Goal: Information Seeking & Learning: Learn about a topic

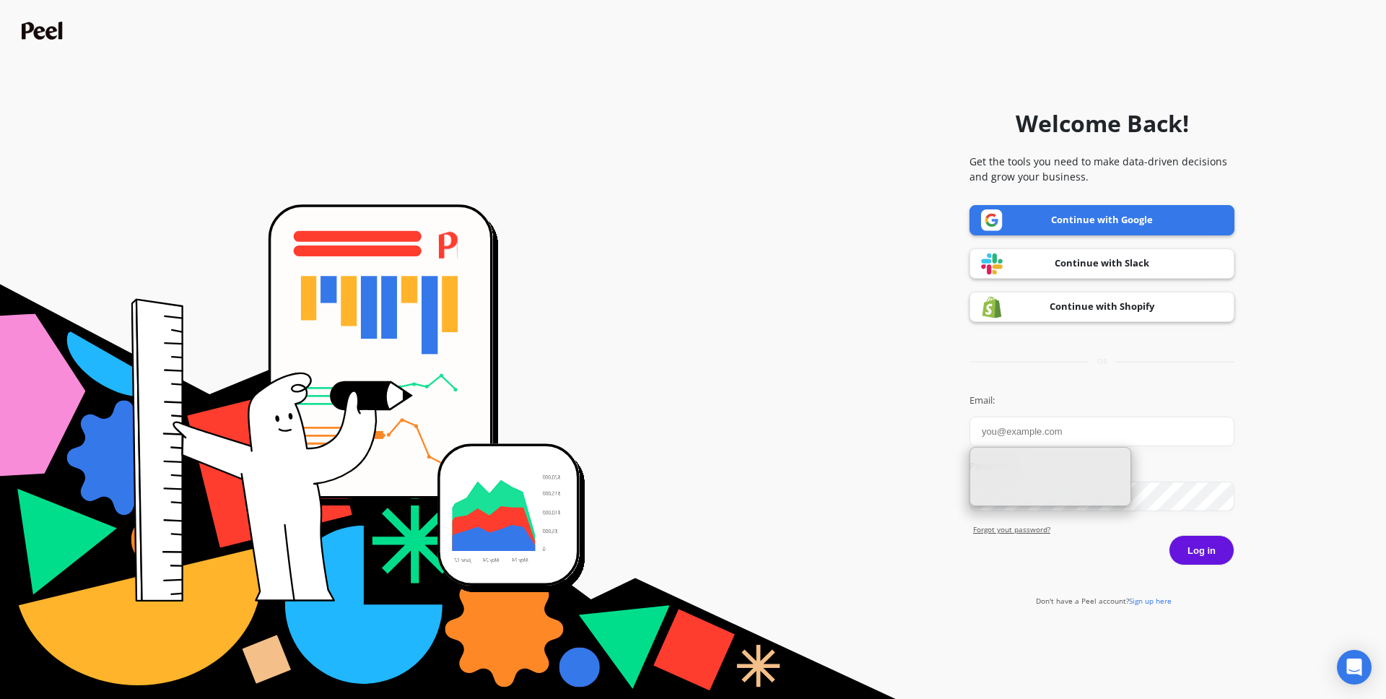
click at [650, 123] on form "Welcome Back! Get the tools you need to make data-driven decisions and grow you…" at bounding box center [693, 349] width 1372 height 684
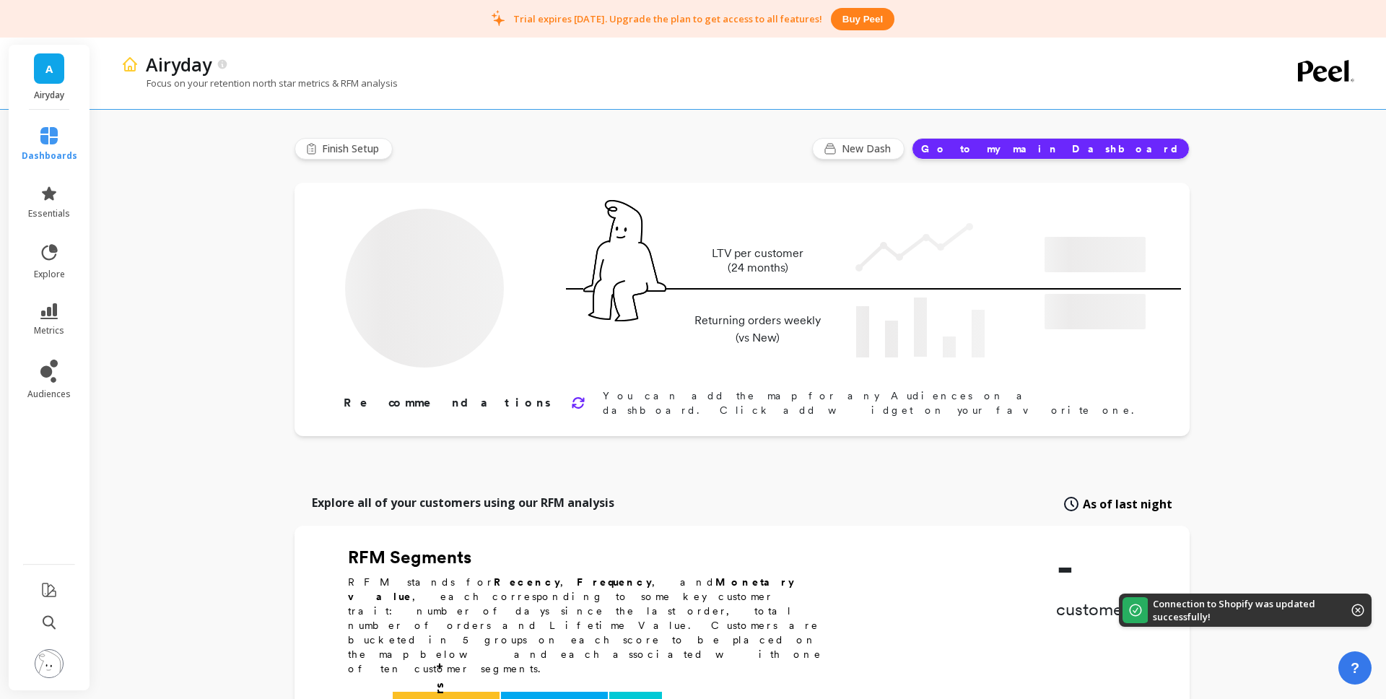
type input "Champions"
type input "2452"
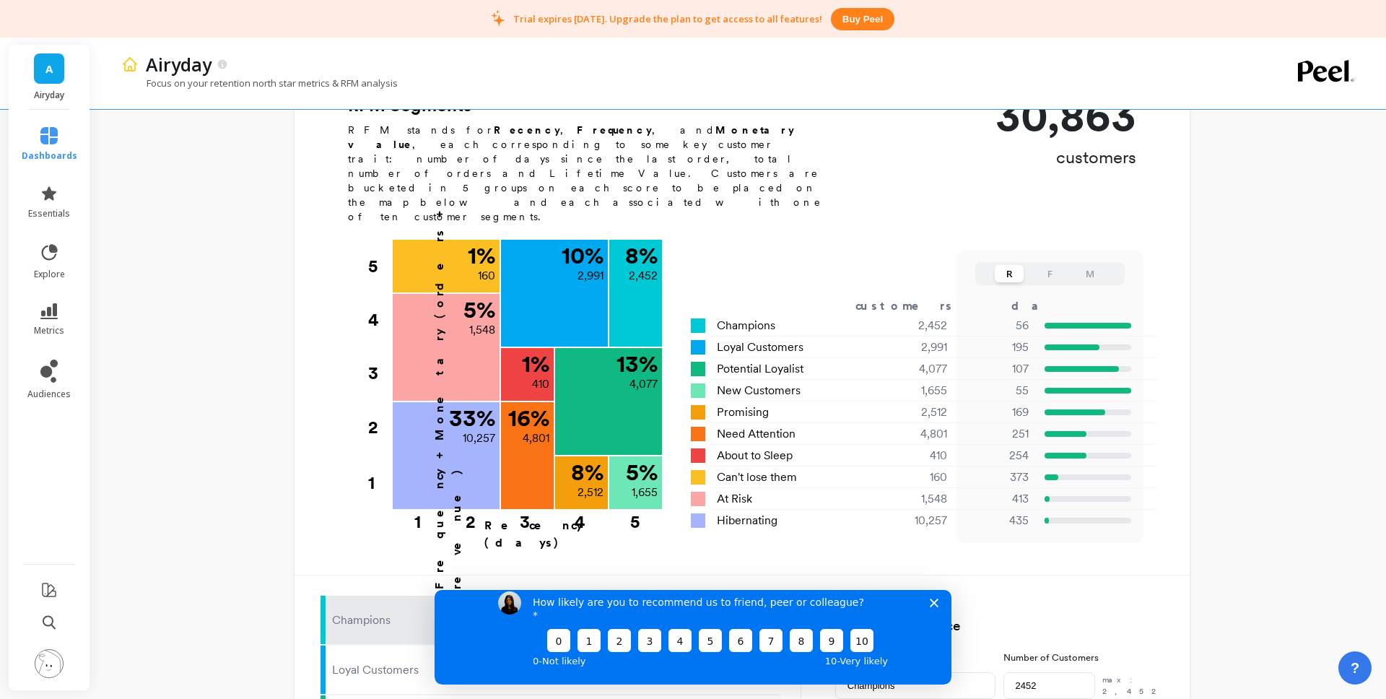
scroll to position [382, 0]
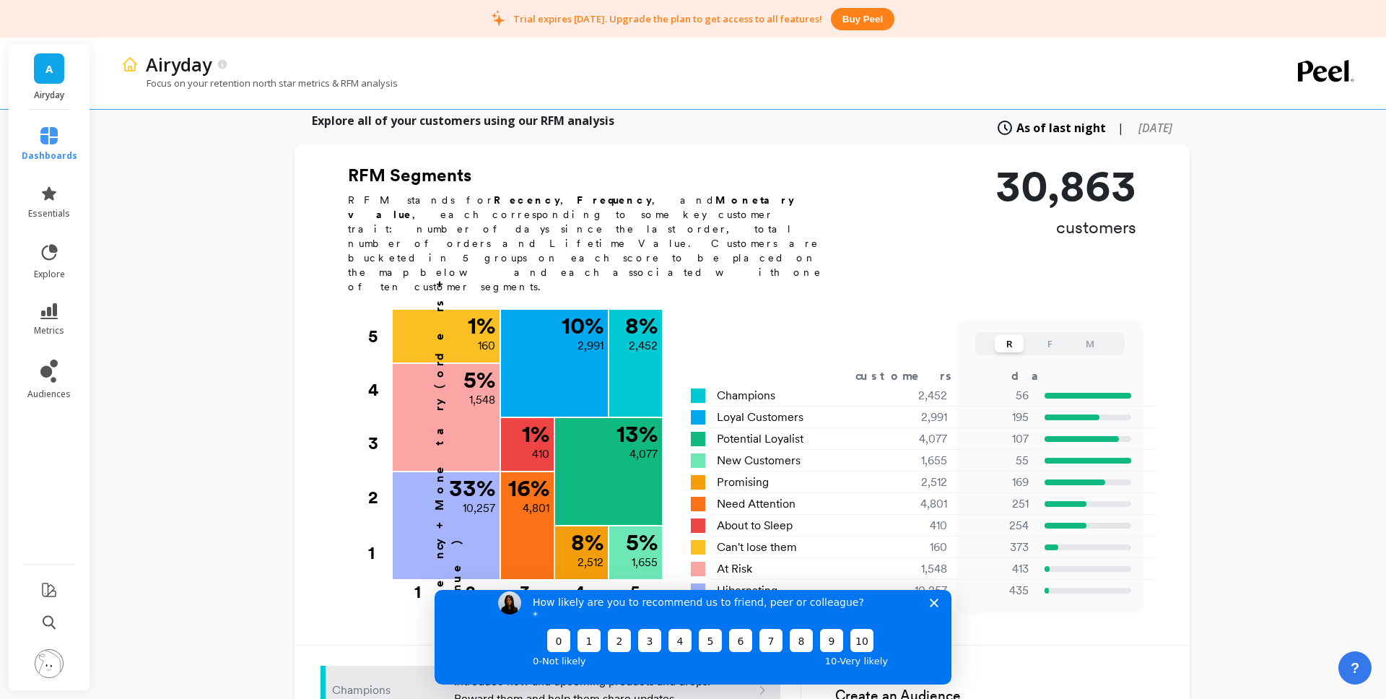
click at [938, 606] on icon "Close survey" at bounding box center [934, 602] width 9 height 9
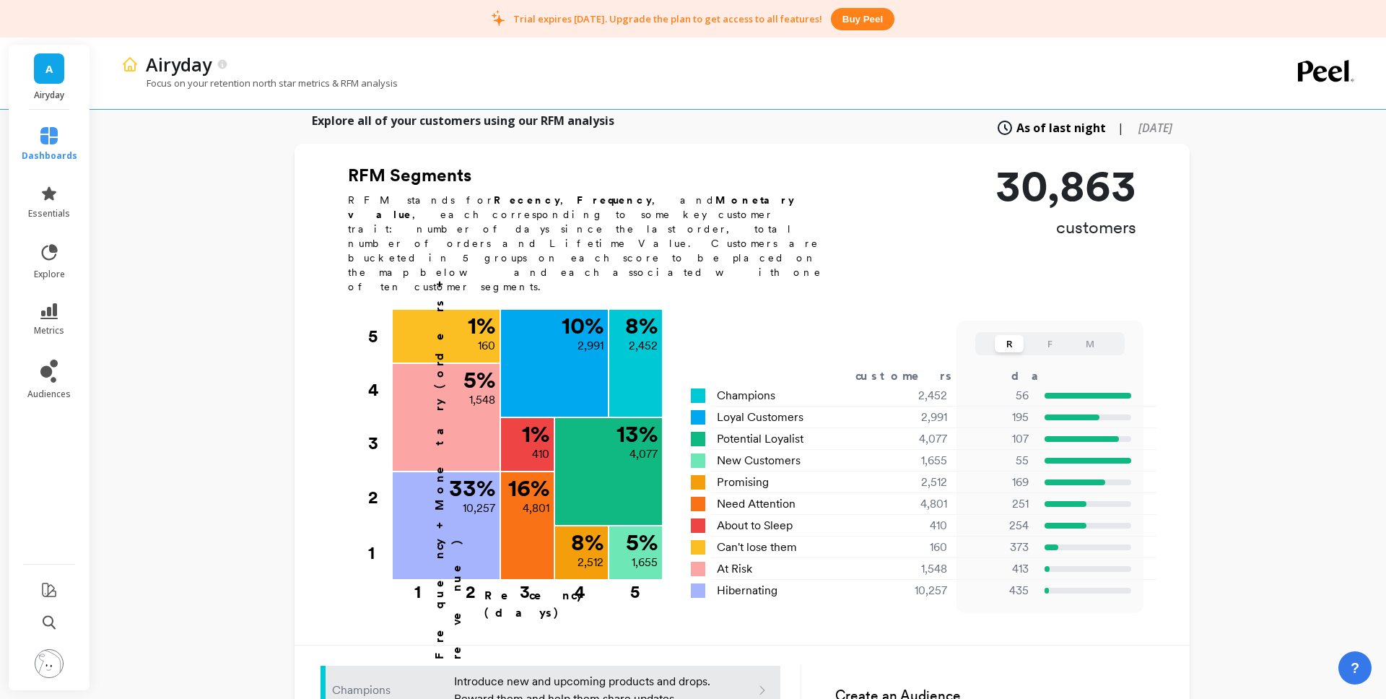
click at [1051, 335] on button "F" at bounding box center [1049, 343] width 29 height 17
click at [1014, 335] on button "R" at bounding box center [1009, 343] width 29 height 17
click at [1050, 335] on button "F" at bounding box center [1049, 343] width 29 height 17
click at [1088, 335] on button "M" at bounding box center [1090, 343] width 29 height 17
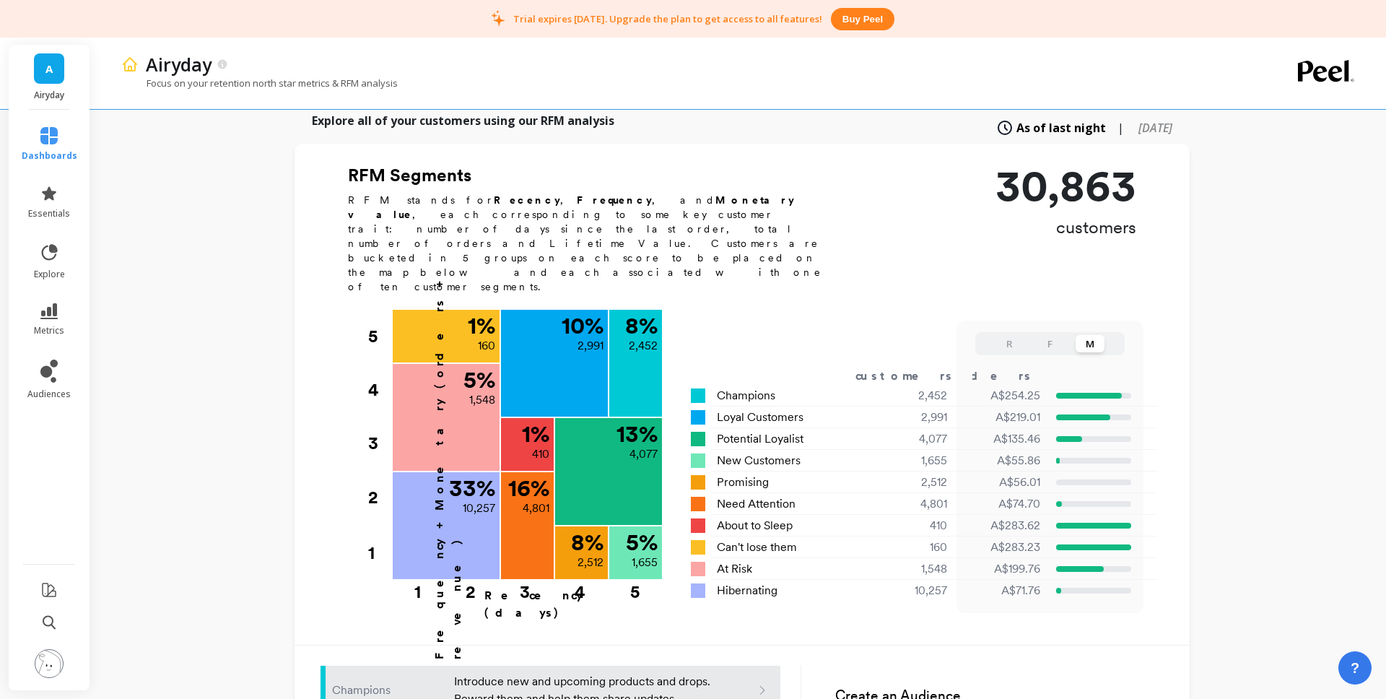
click at [1056, 335] on button "F" at bounding box center [1049, 343] width 29 height 17
click at [1009, 335] on button "R" at bounding box center [1009, 343] width 29 height 17
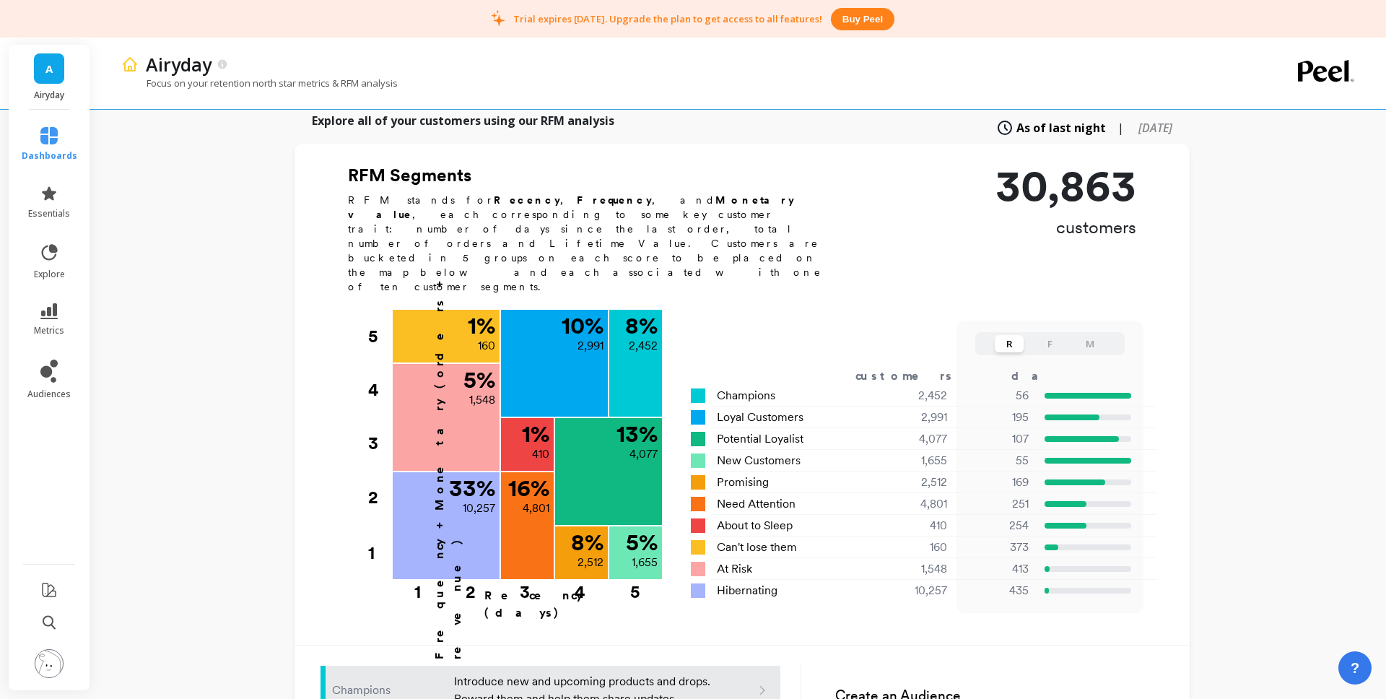
click at [1045, 335] on button "F" at bounding box center [1049, 343] width 29 height 17
click at [1086, 335] on button "M" at bounding box center [1090, 343] width 29 height 17
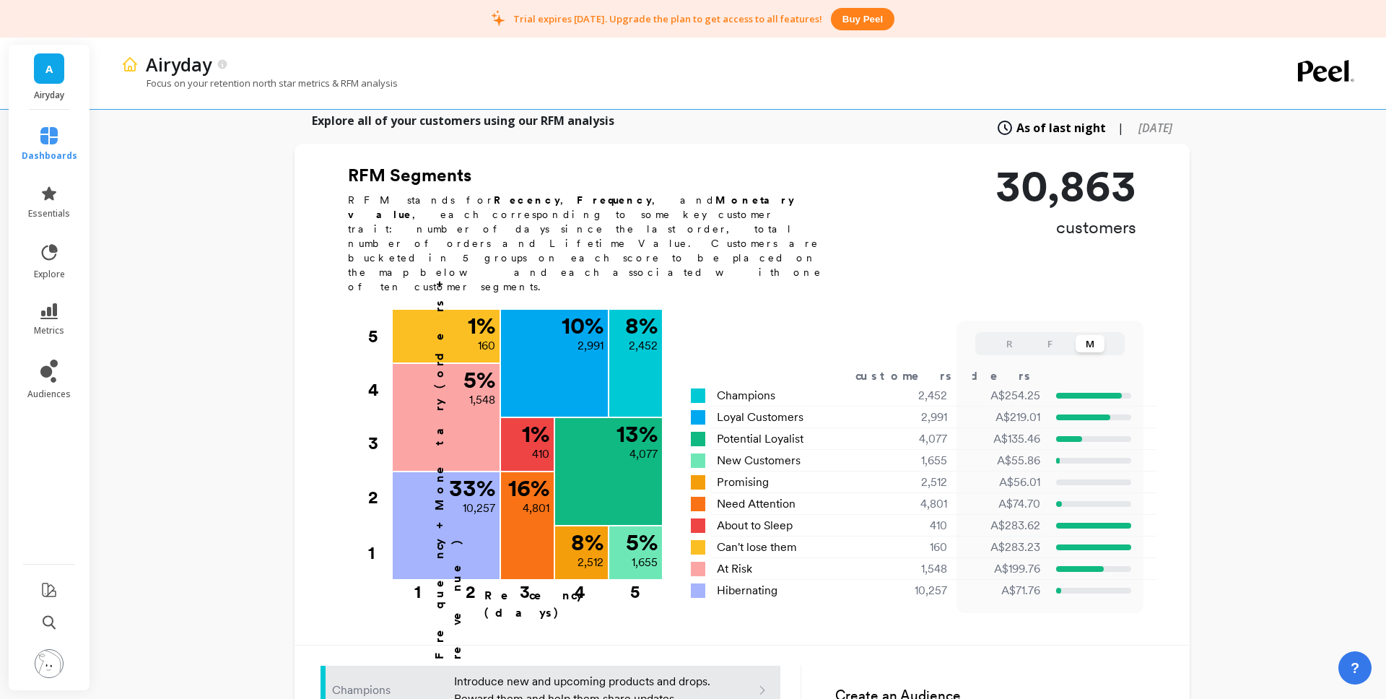
click at [1006, 335] on button "R" at bounding box center [1009, 343] width 29 height 17
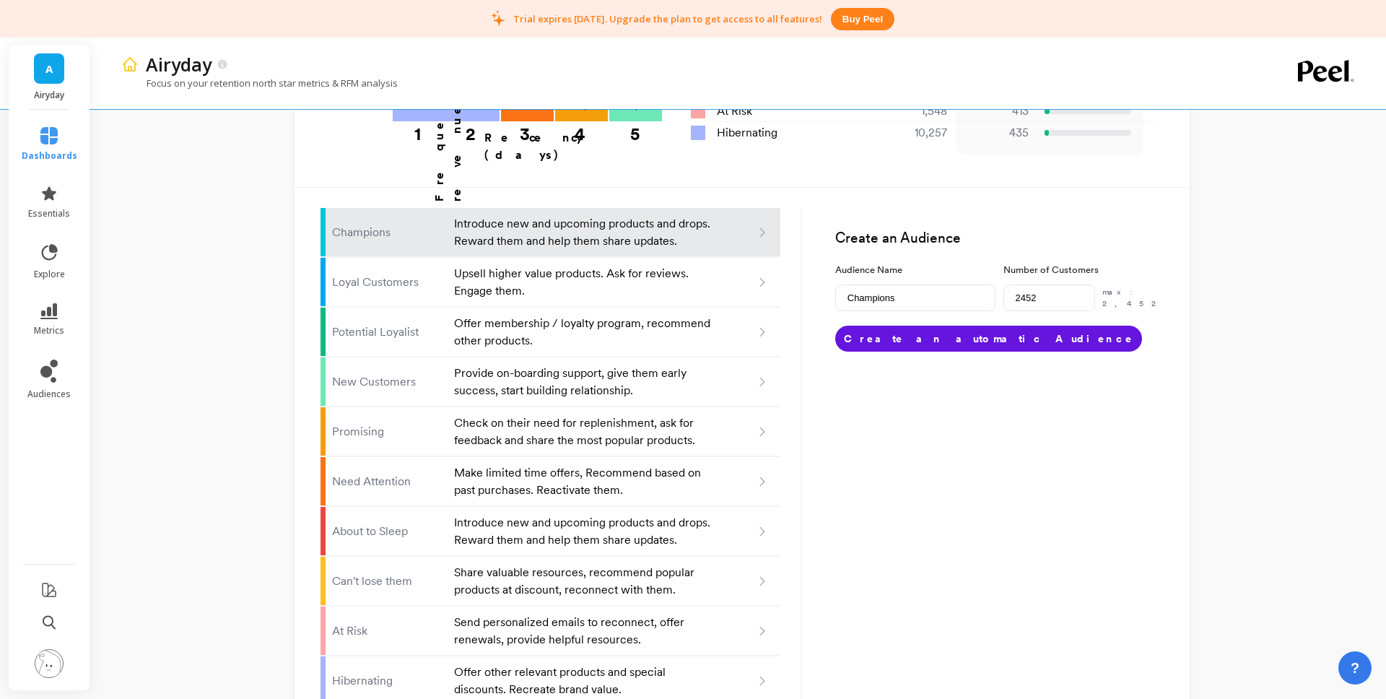
scroll to position [842, 0]
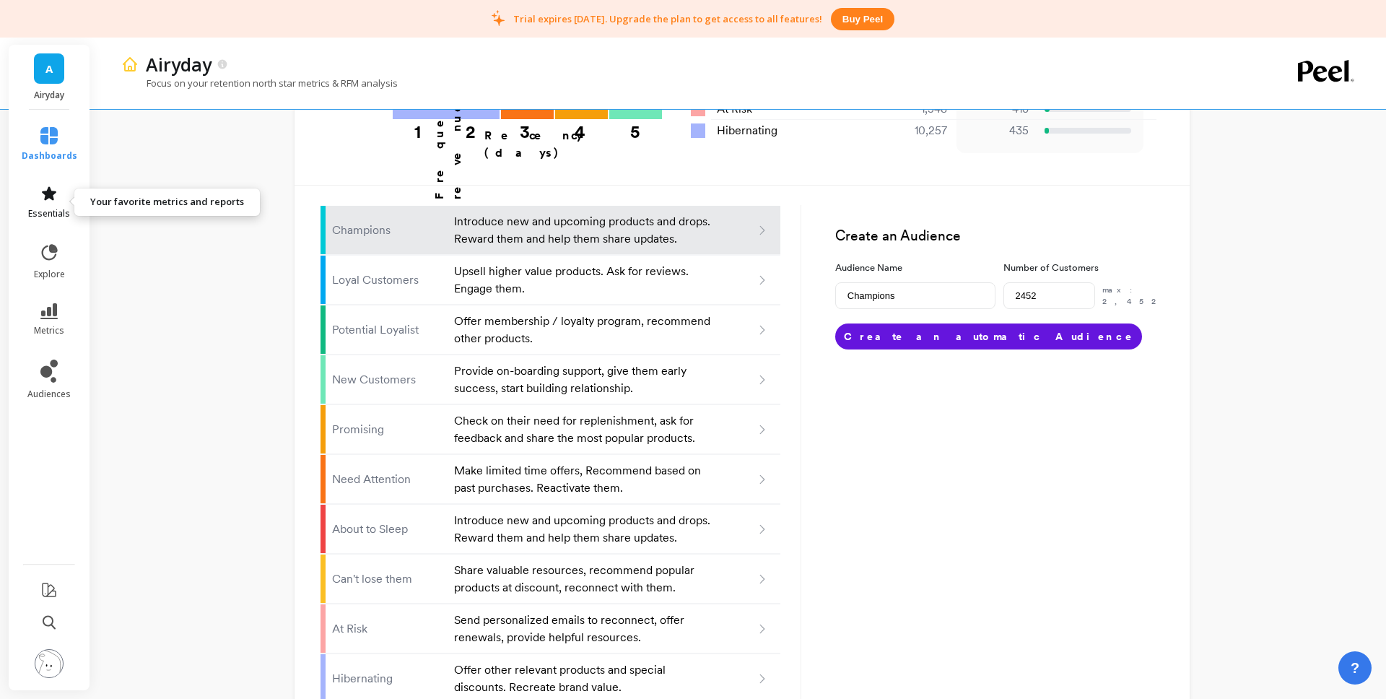
click at [39, 196] on link "essentials" at bounding box center [50, 202] width 56 height 35
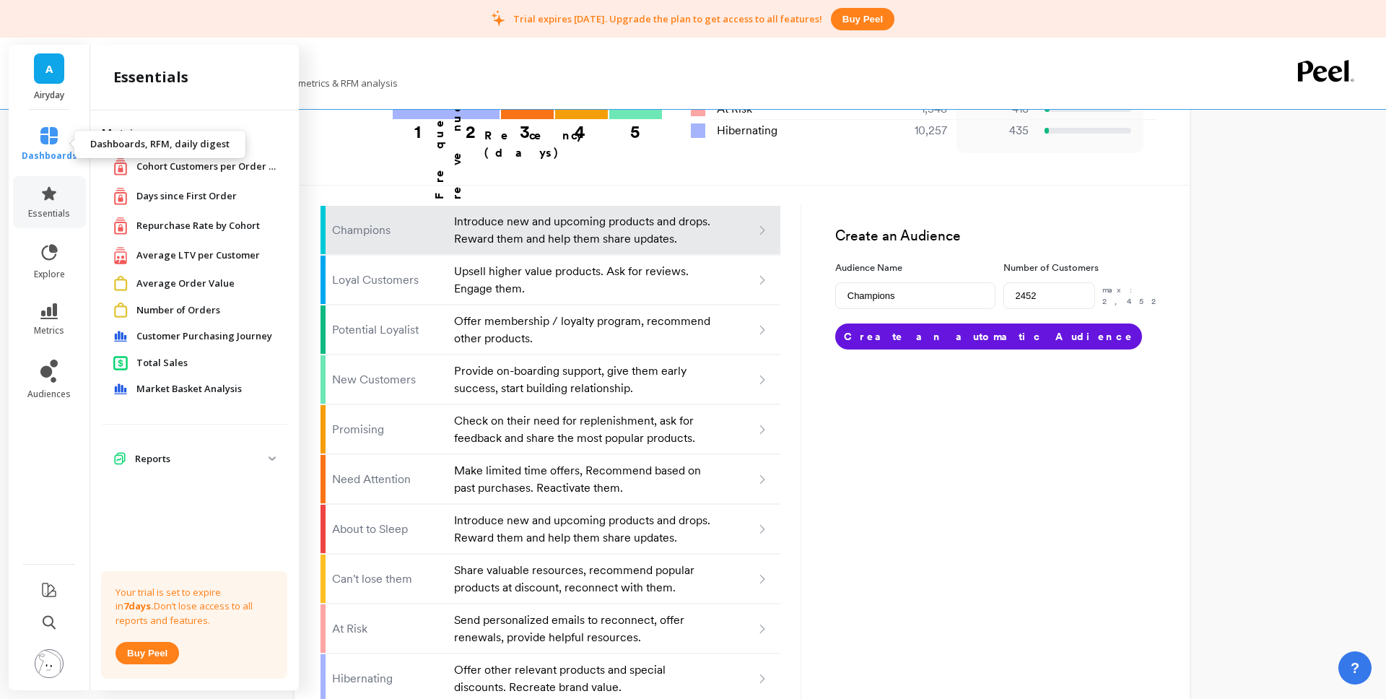
click at [51, 137] on icon at bounding box center [48, 135] width 17 height 17
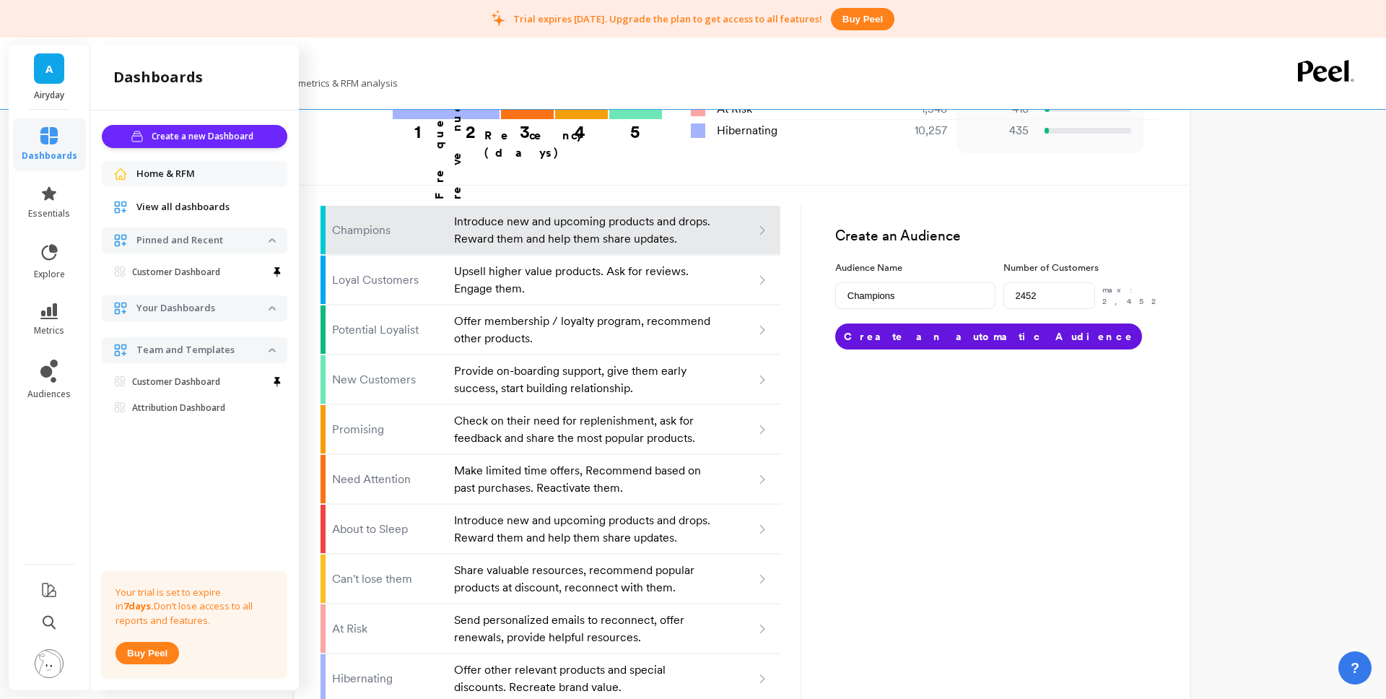
click at [208, 204] on span "View all dashboards" at bounding box center [182, 207] width 93 height 14
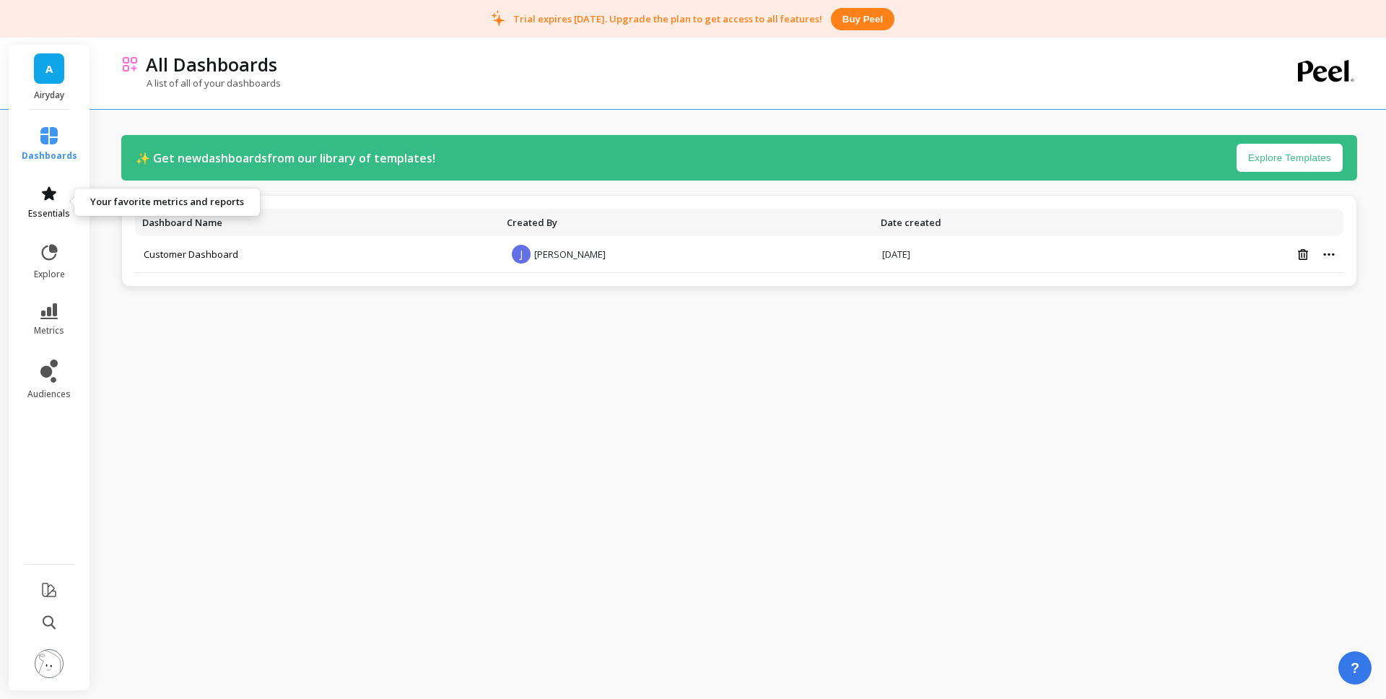
click at [49, 204] on link "essentials" at bounding box center [50, 202] width 56 height 35
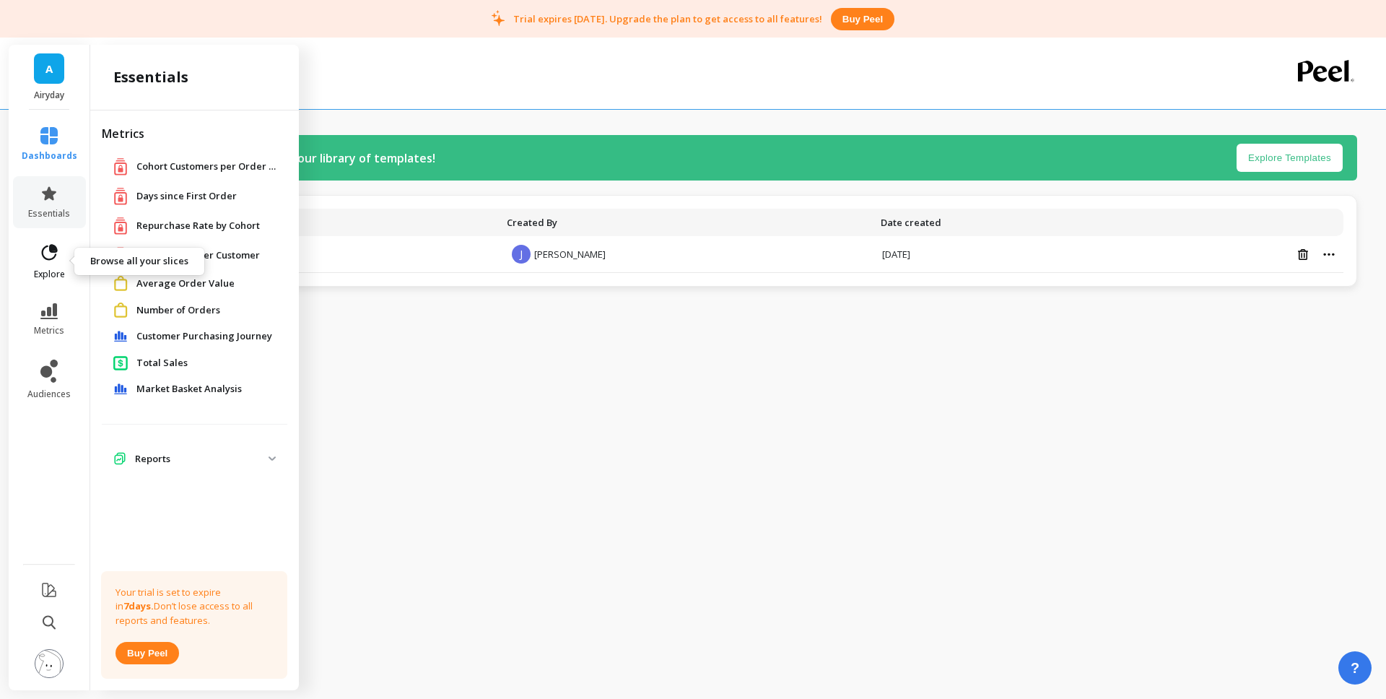
click at [46, 264] on link "explore" at bounding box center [50, 262] width 56 height 38
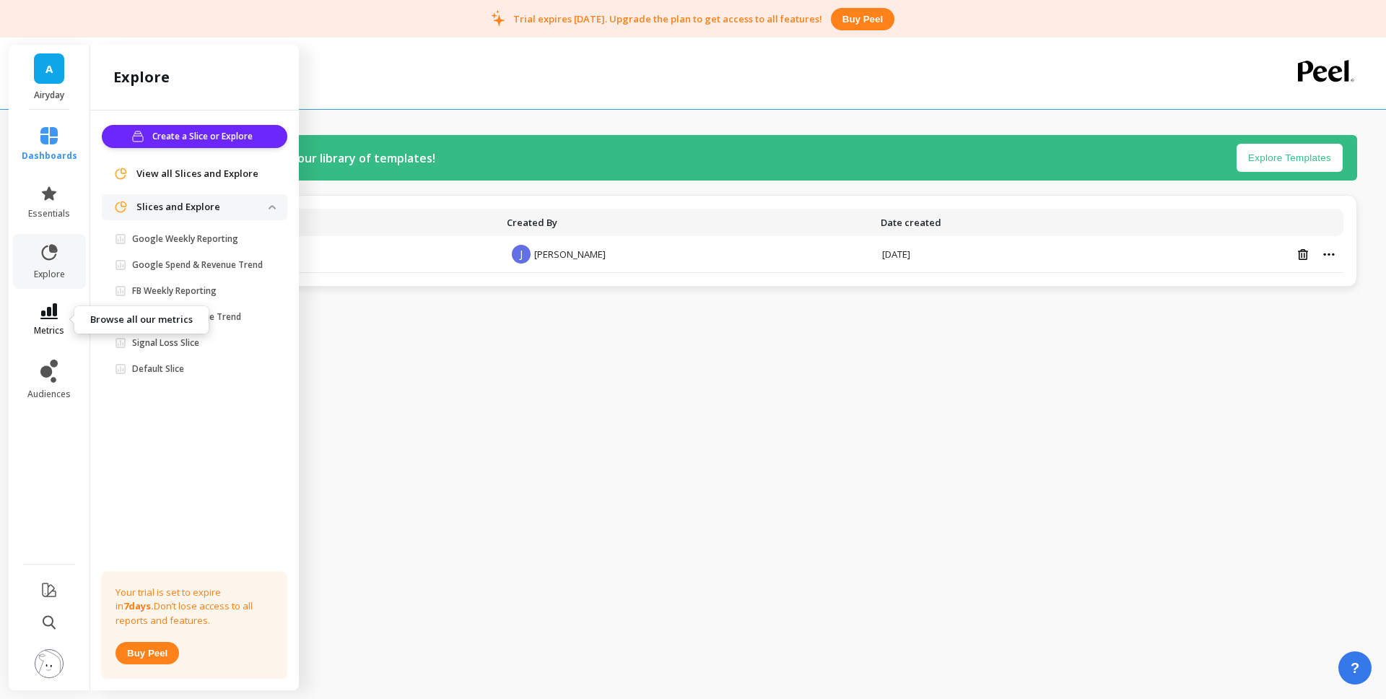
click at [48, 321] on link "metrics" at bounding box center [50, 319] width 56 height 33
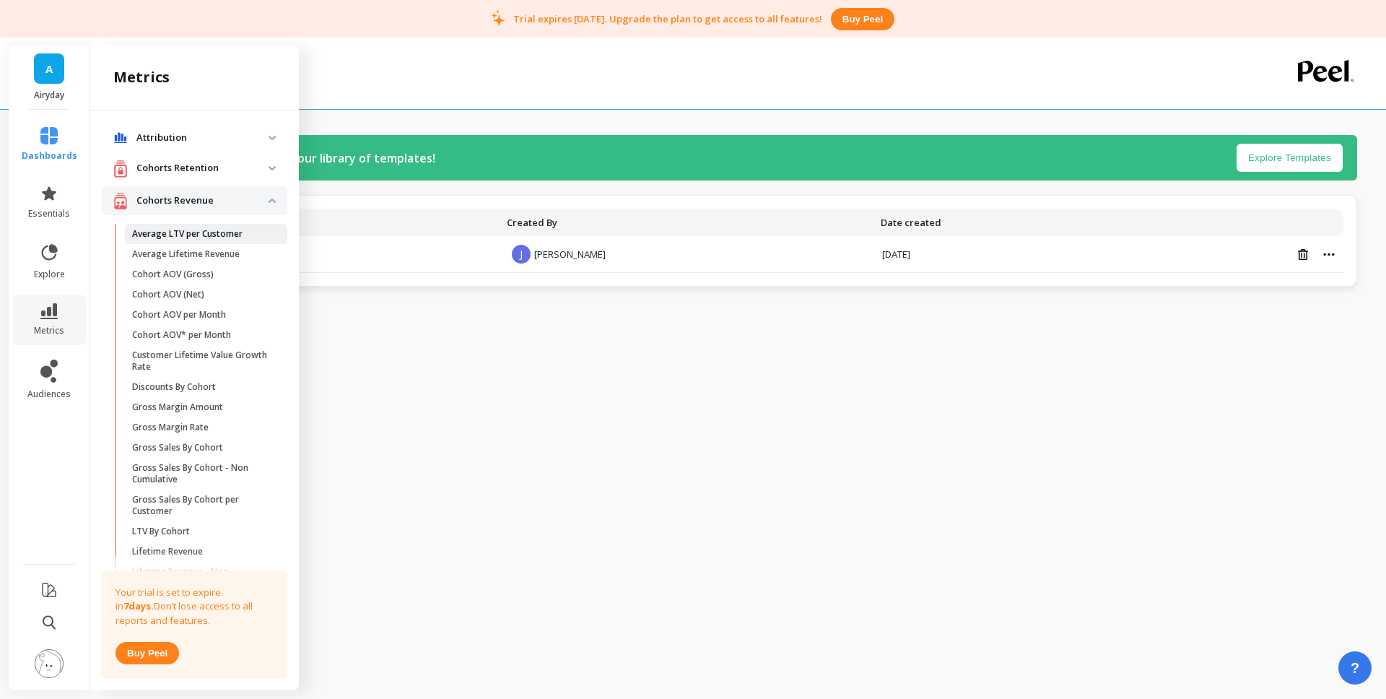
click at [206, 235] on p "Average LTV per Customer" at bounding box center [187, 234] width 110 height 12
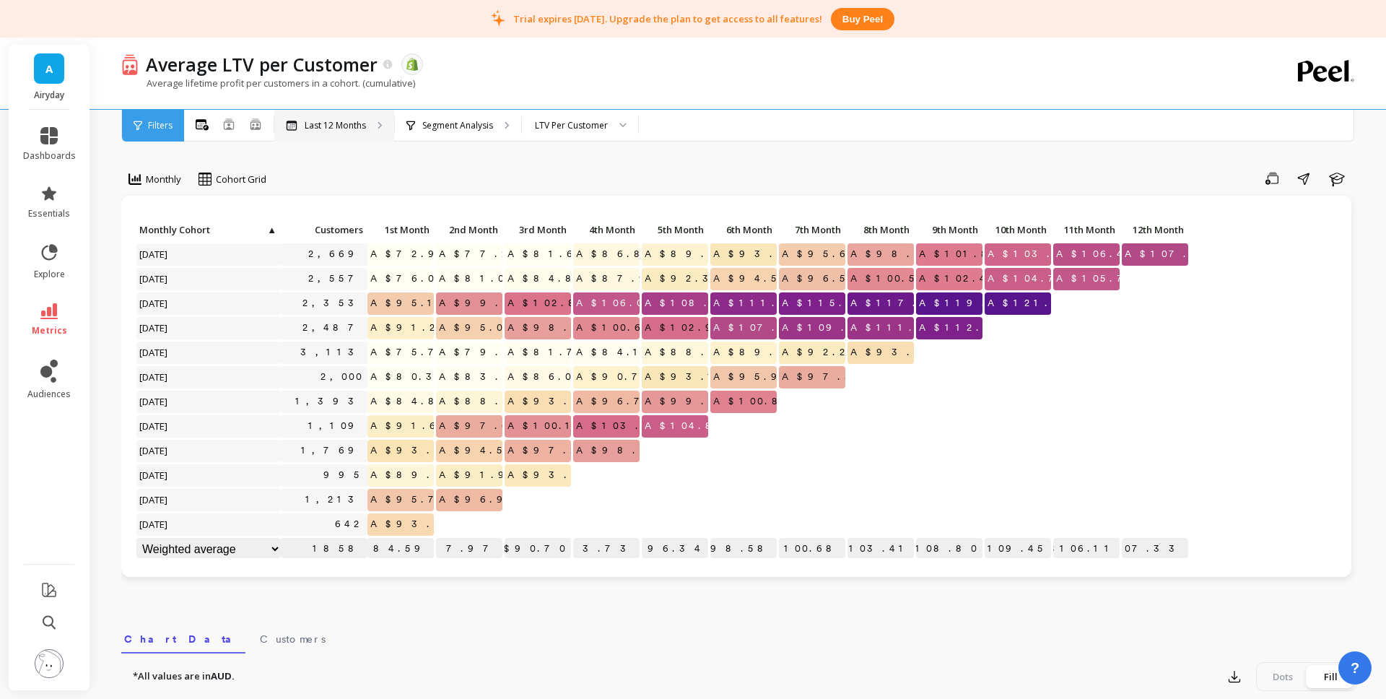
click at [341, 127] on p "Last 12 Months" at bounding box center [335, 126] width 61 height 12
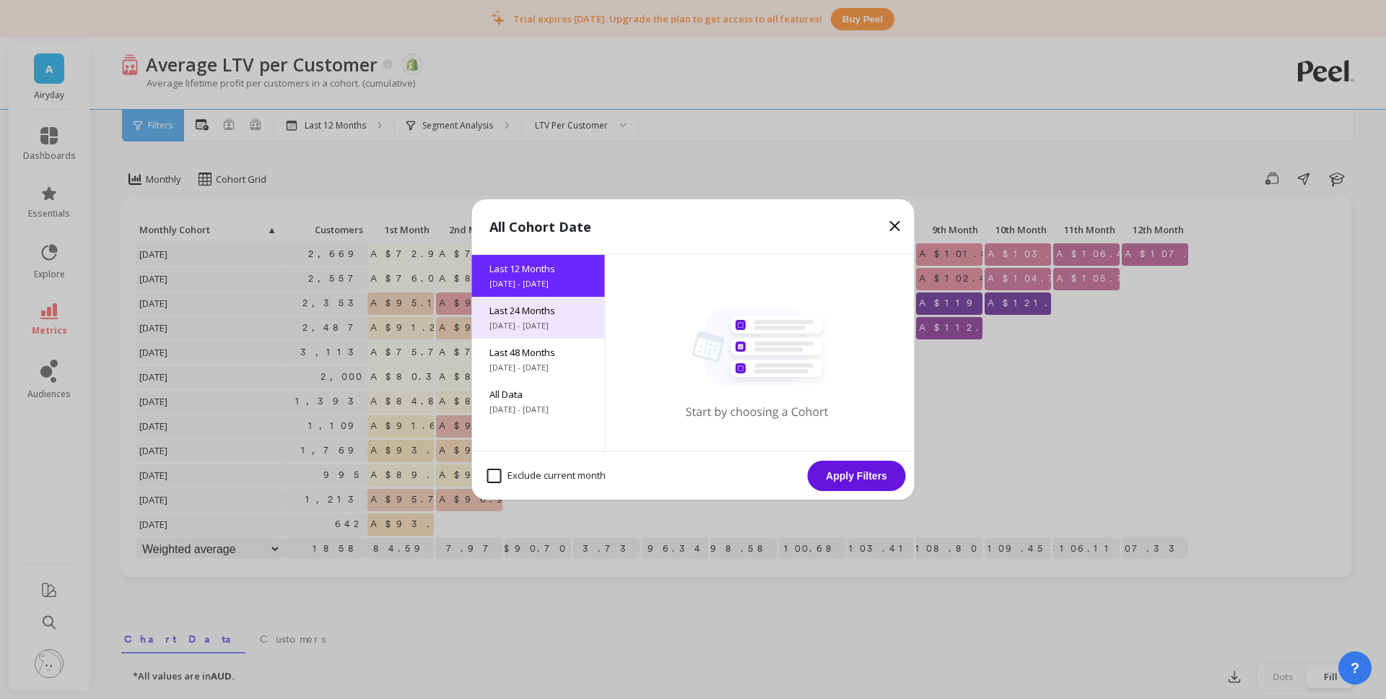
click at [543, 323] on span "8/21/2023 - 8/21/2025" at bounding box center [538, 326] width 98 height 12
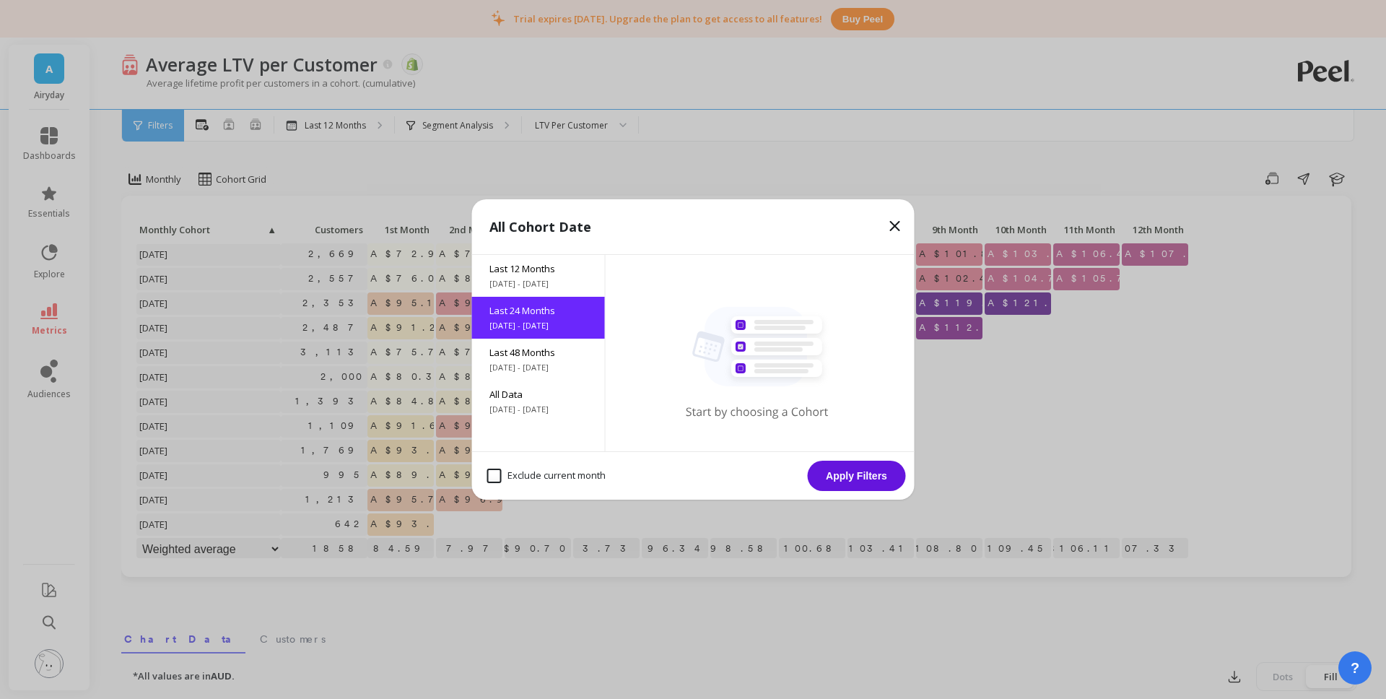
click at [863, 481] on button "Apply Filters" at bounding box center [857, 476] width 98 height 30
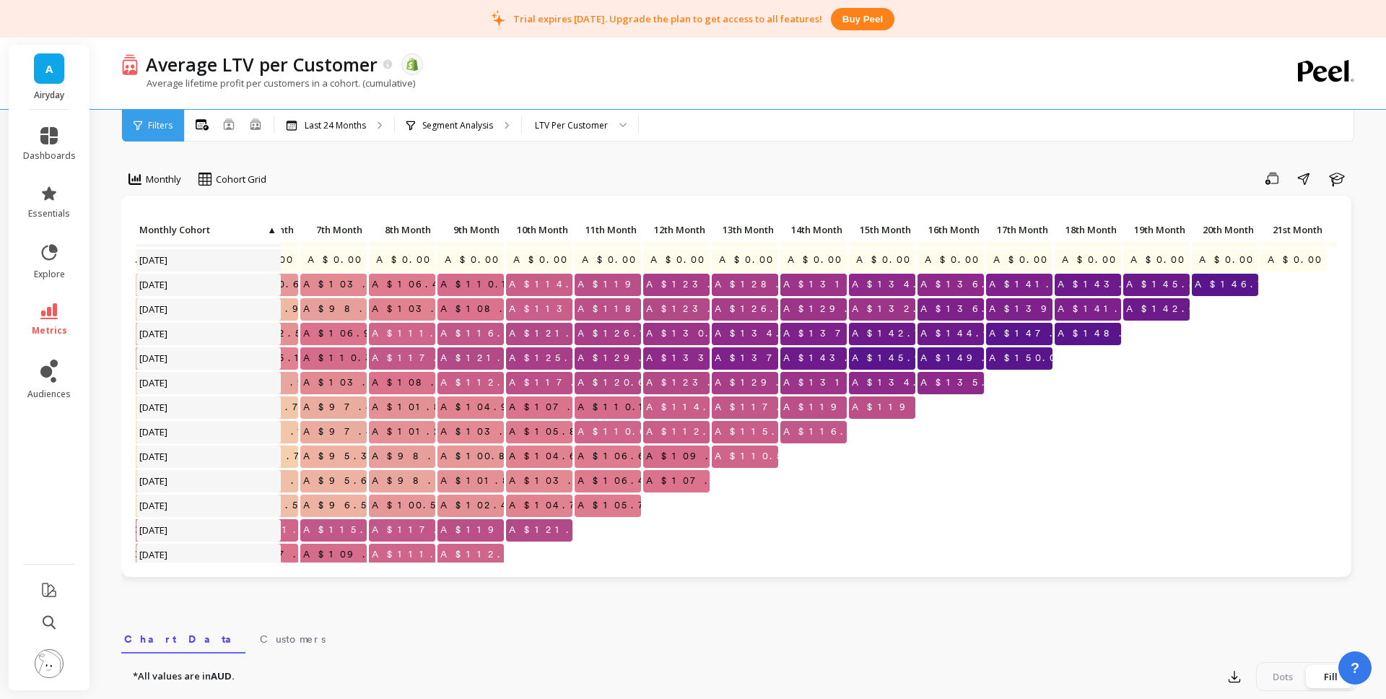
scroll to position [71, 479]
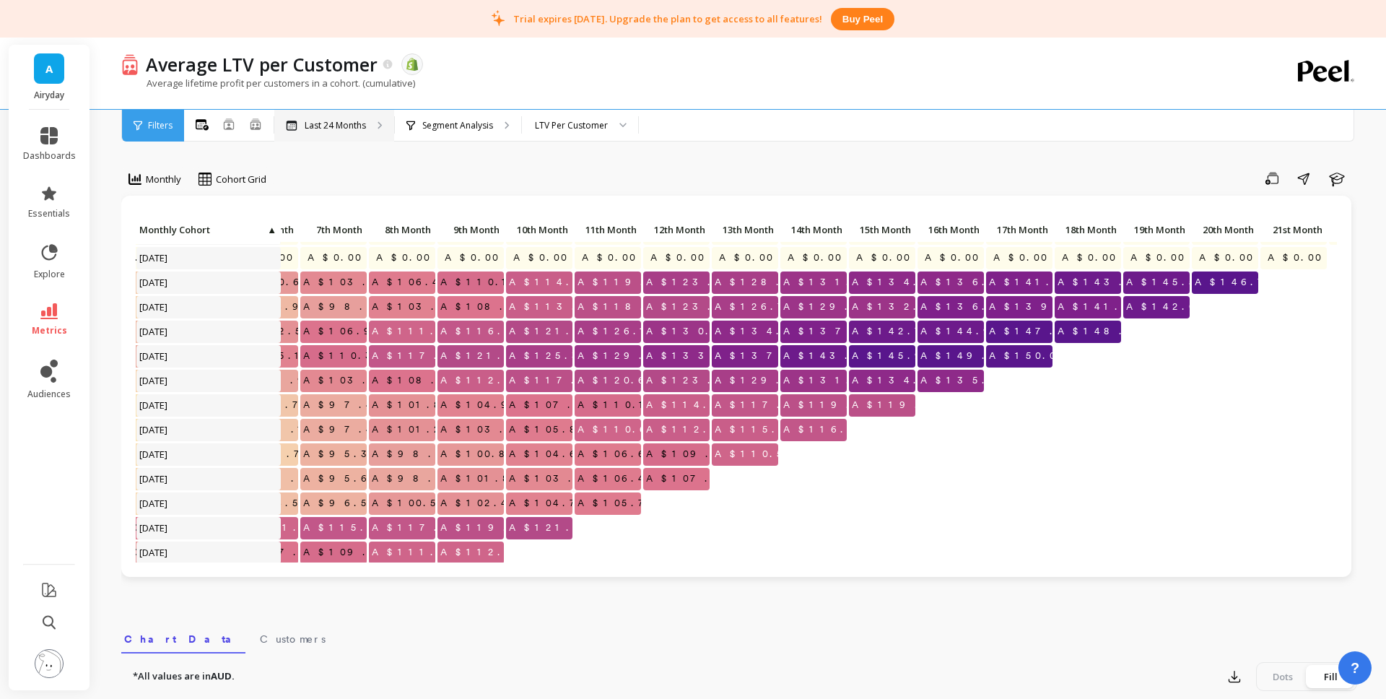
click at [329, 127] on p "Last 24 Months" at bounding box center [335, 126] width 61 height 12
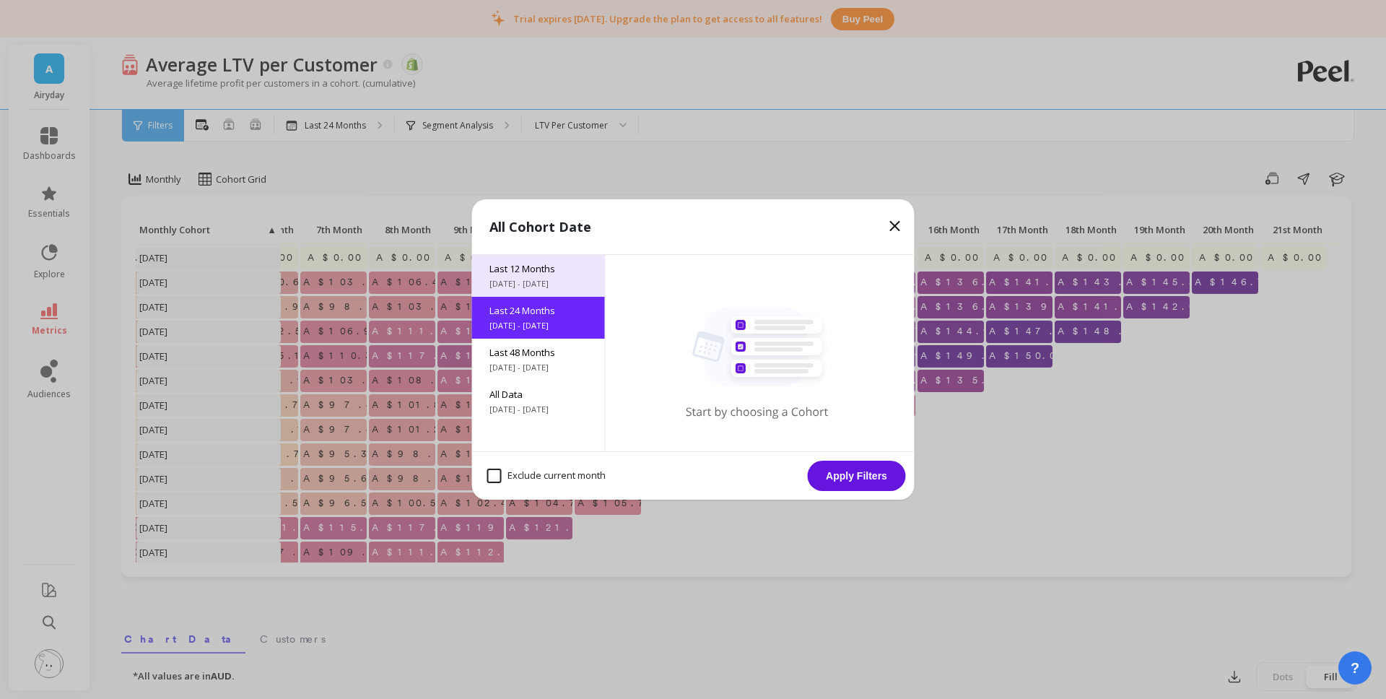
click at [539, 278] on span "8/21/2024 - 8/21/2025" at bounding box center [538, 284] width 98 height 12
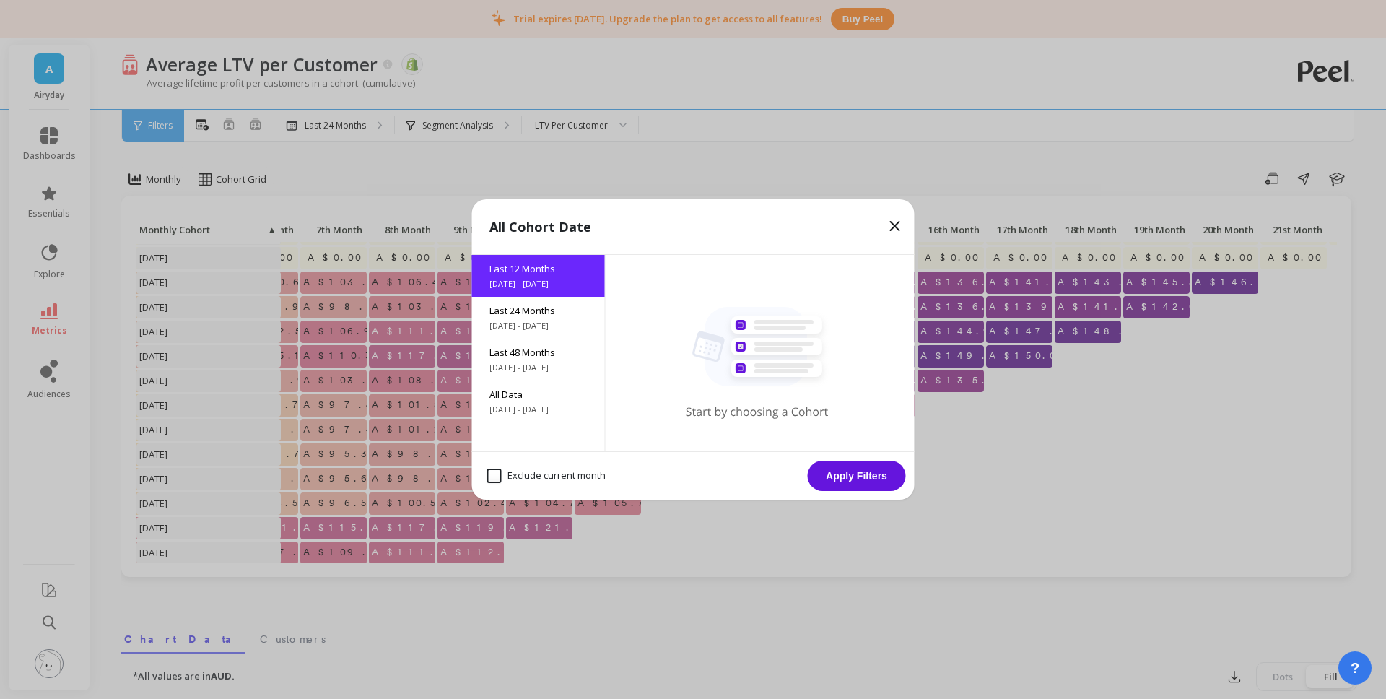
click at [874, 480] on button "Apply Filters" at bounding box center [857, 476] width 98 height 30
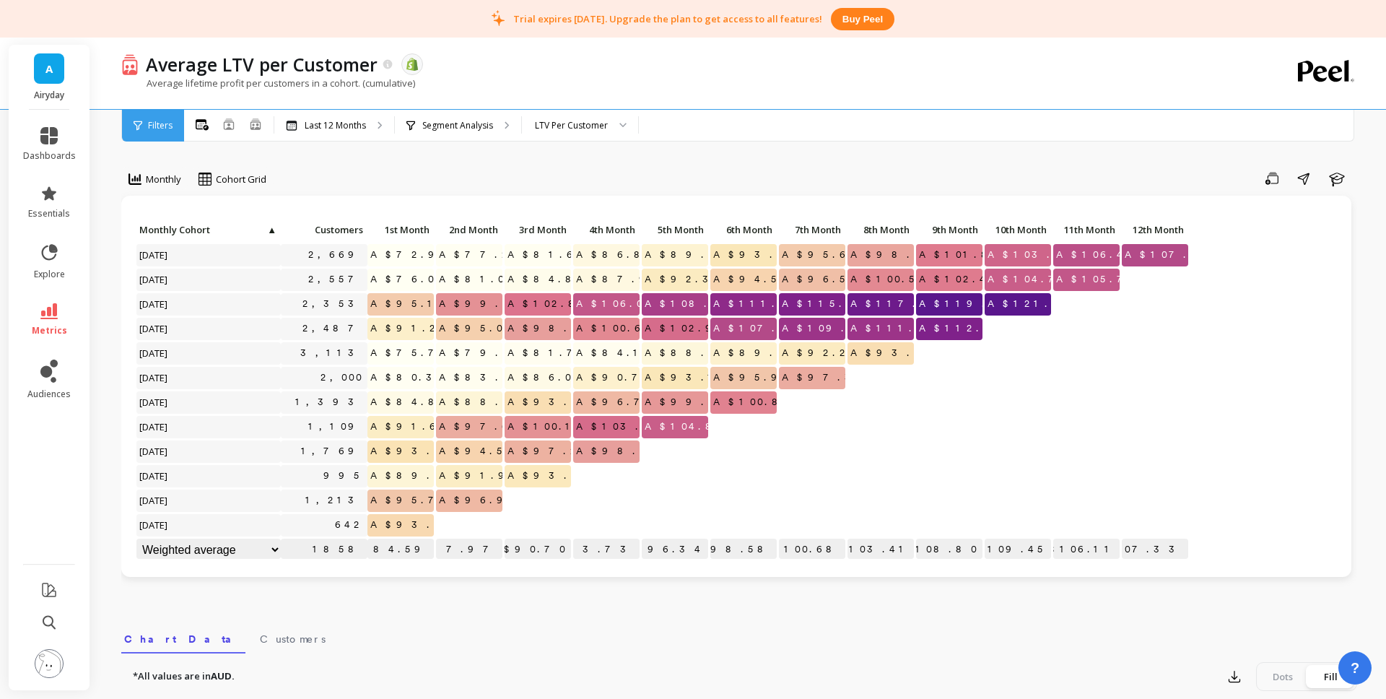
drag, startPoint x: 398, startPoint y: 252, endPoint x: 388, endPoint y: 256, distance: 10.1
click at [421, 251] on span "A$72.96" at bounding box center [412, 255] width 90 height 22
drag, startPoint x: 401, startPoint y: 253, endPoint x: 439, endPoint y: 274, distance: 43.6
click at [433, 253] on span "A$72.96" at bounding box center [412, 255] width 90 height 22
click at [972, 173] on div "Save Share Learn" at bounding box center [816, 178] width 1081 height 23
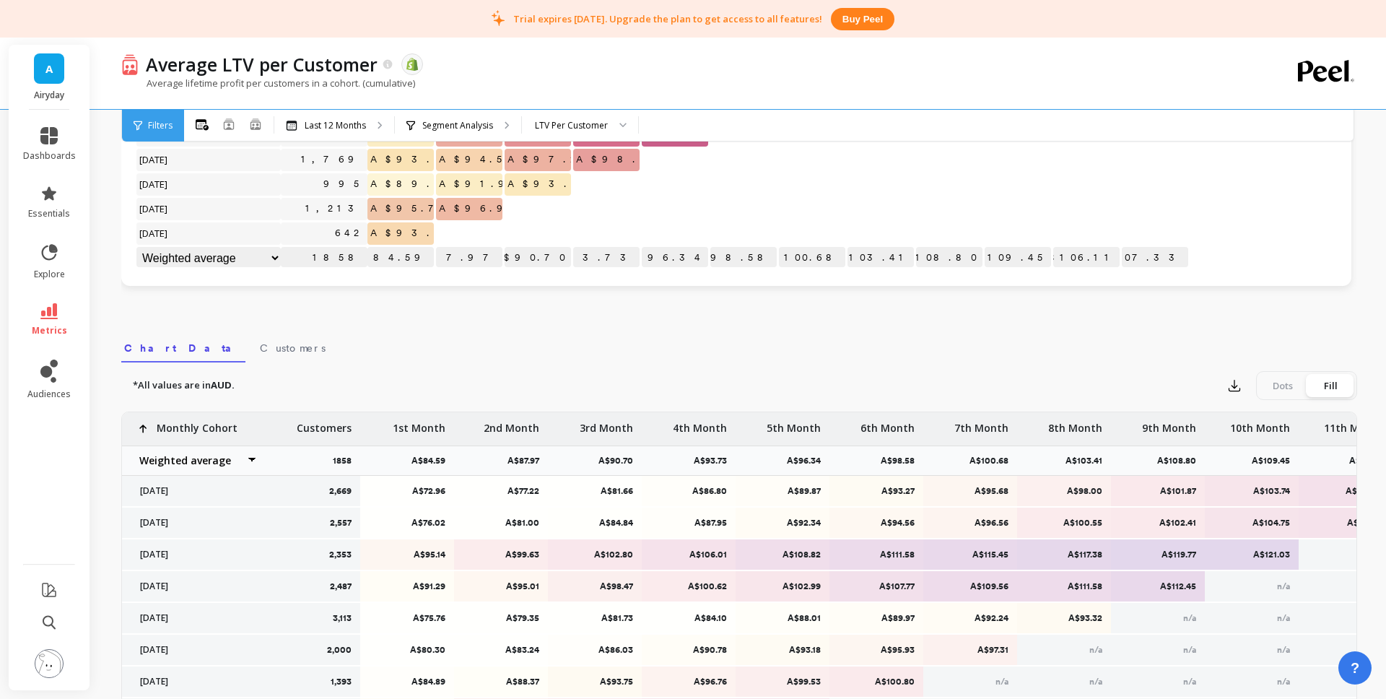
scroll to position [305, 0]
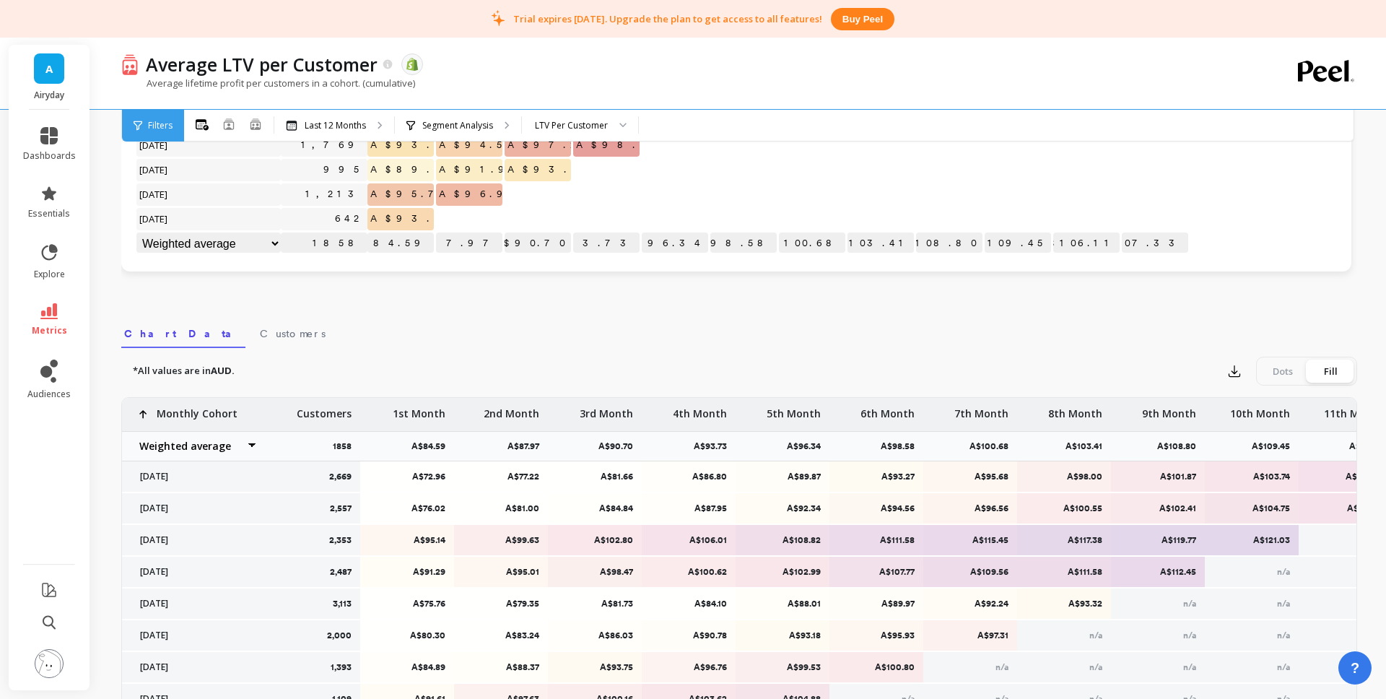
click at [266, 240] on select "Weighted average Weighted average excl. current month Sum Max Min" at bounding box center [208, 243] width 144 height 22
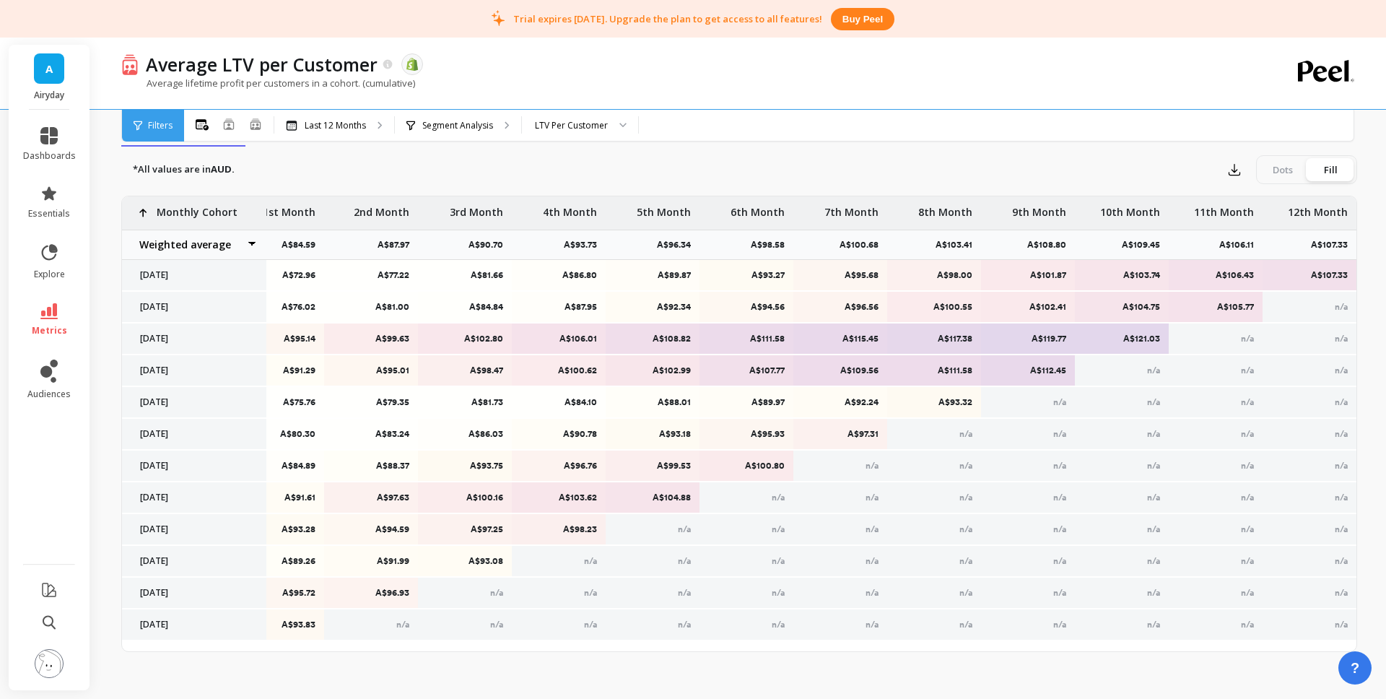
scroll to position [396, 0]
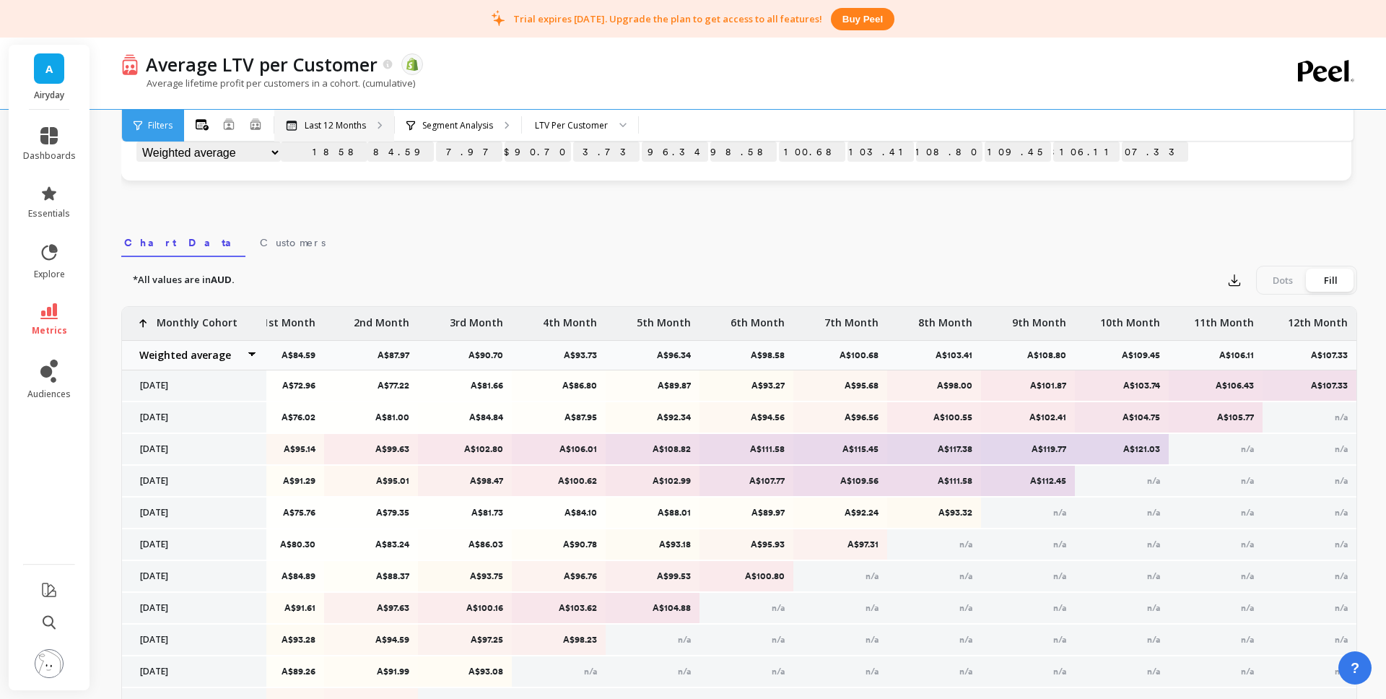
click at [334, 121] on p "Last 12 Months" at bounding box center [335, 126] width 61 height 12
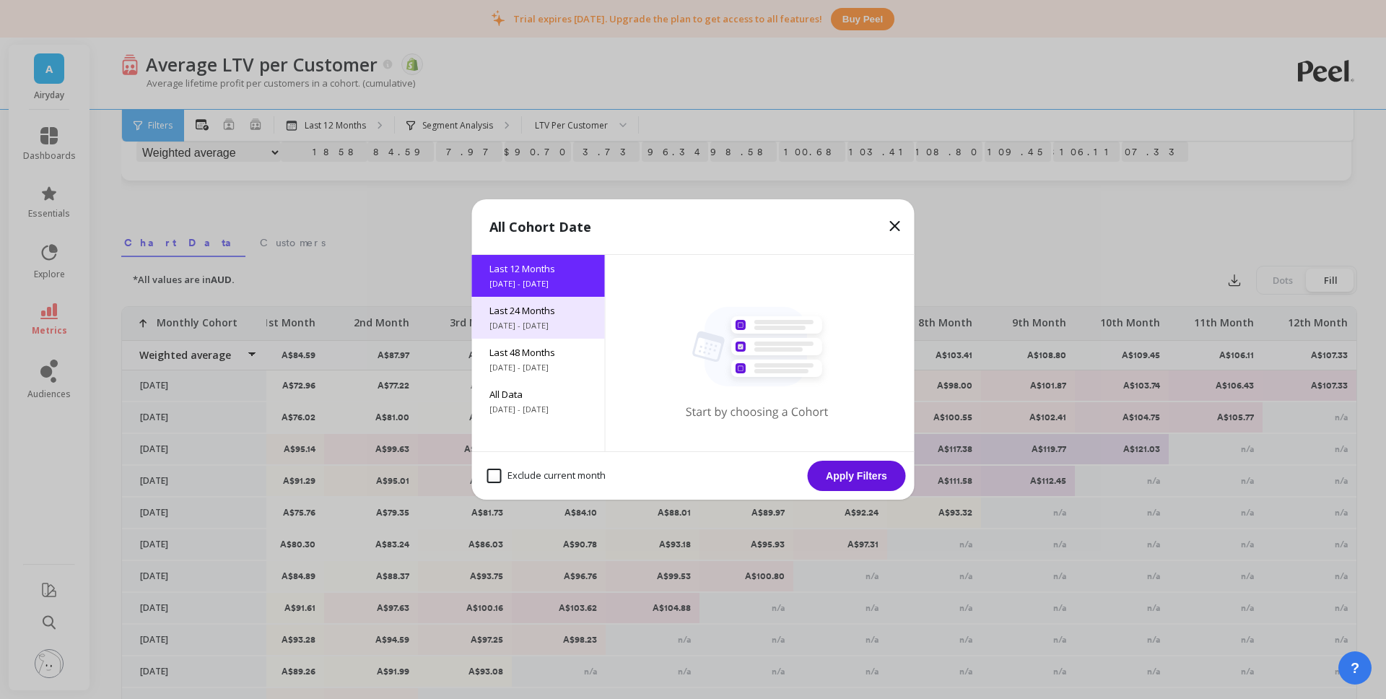
click at [552, 313] on span "Last 24 Months" at bounding box center [538, 310] width 98 height 13
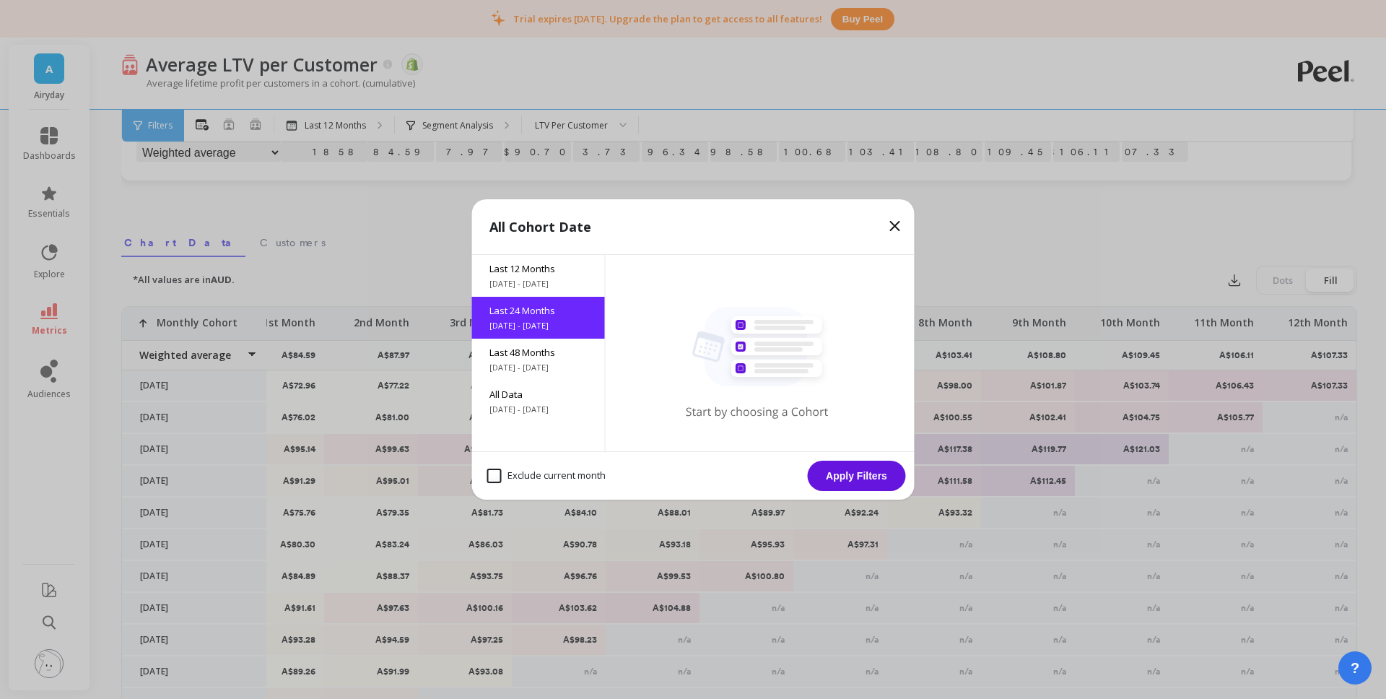
click at [861, 471] on button "Apply Filters" at bounding box center [857, 476] width 98 height 30
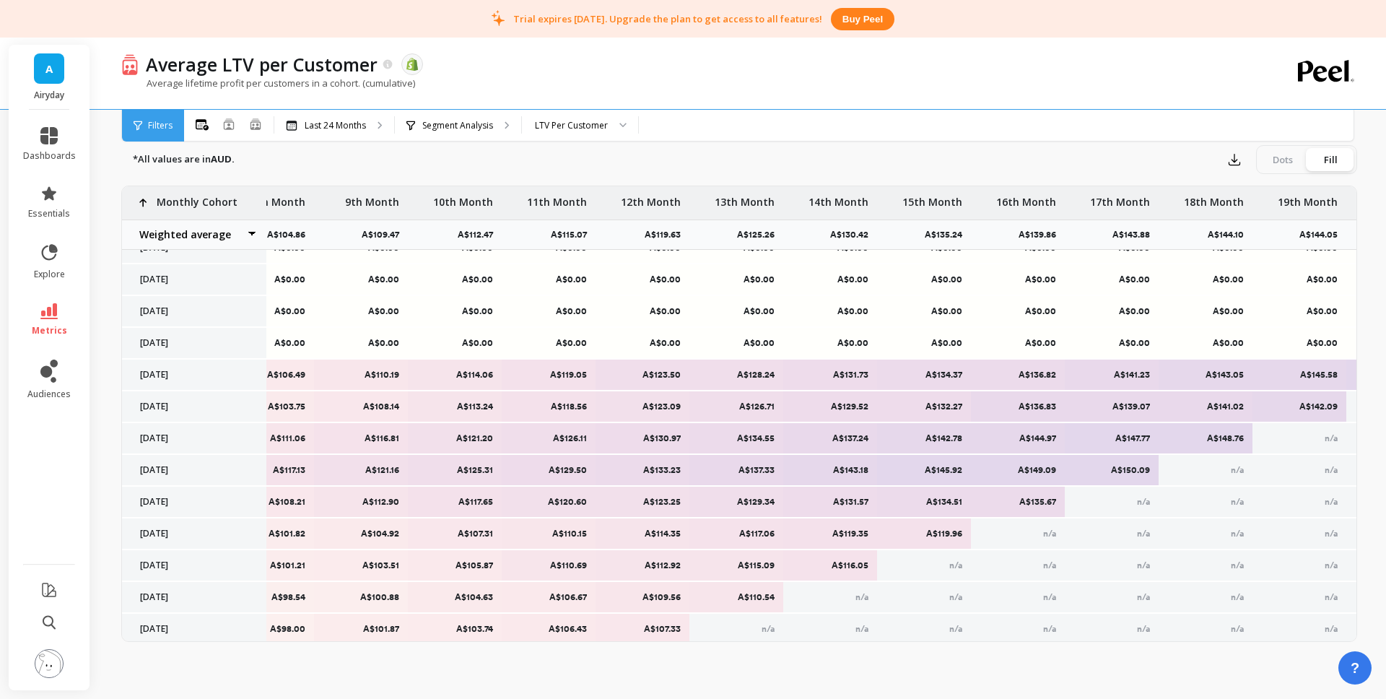
scroll to position [17, 834]
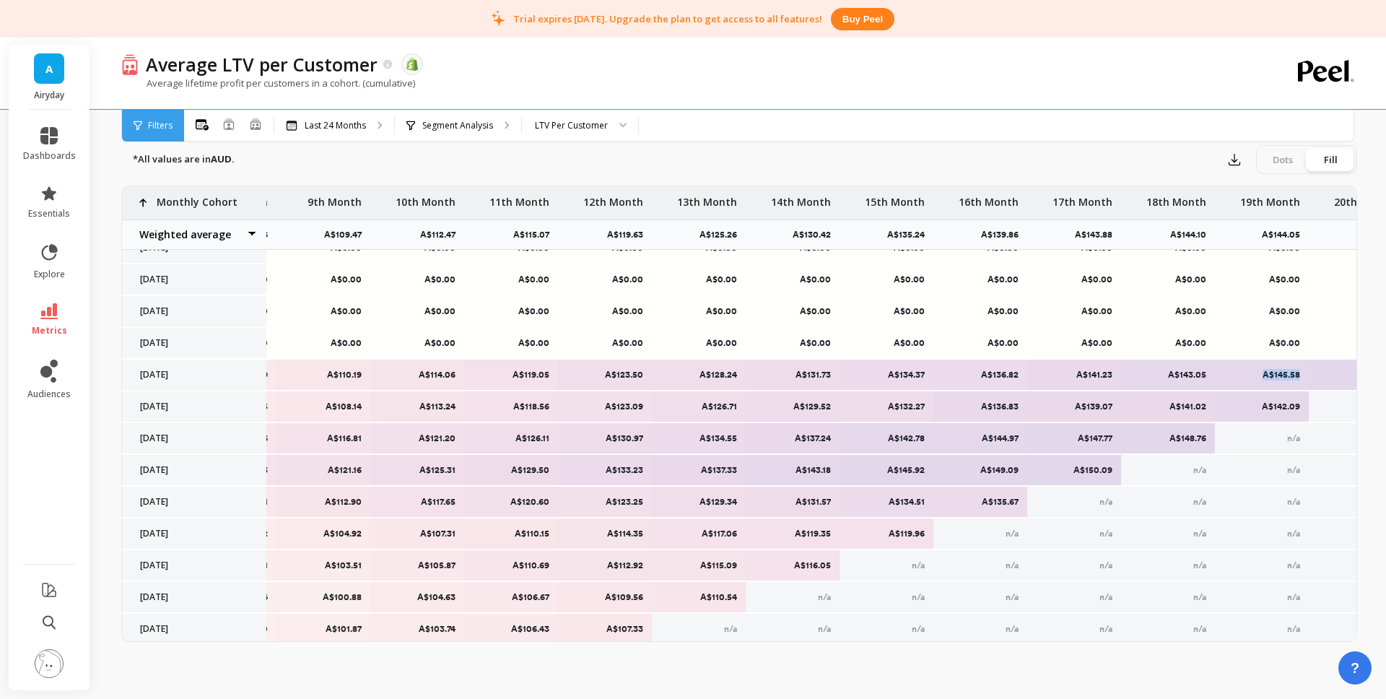
drag, startPoint x: 1300, startPoint y: 375, endPoint x: 1213, endPoint y: 409, distance: 92.8
click at [1261, 375] on div "A$145.58" at bounding box center [1262, 374] width 94 height 30
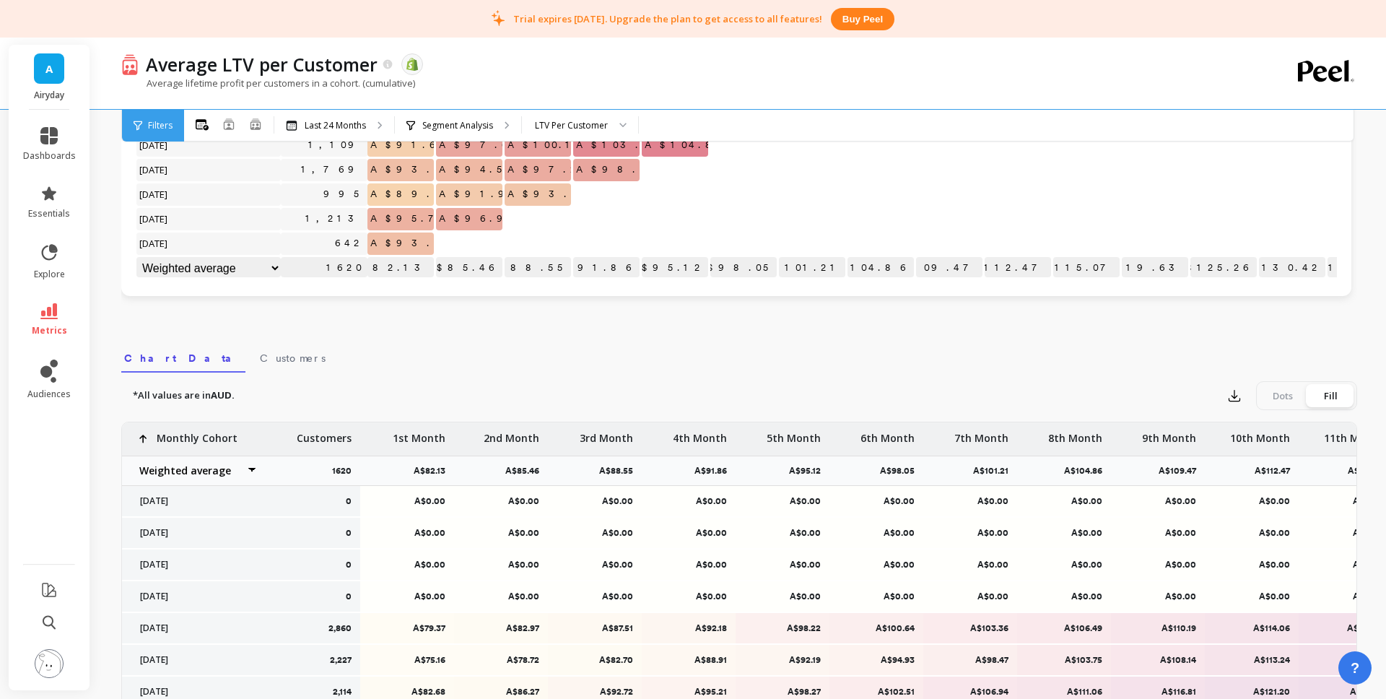
scroll to position [0, 0]
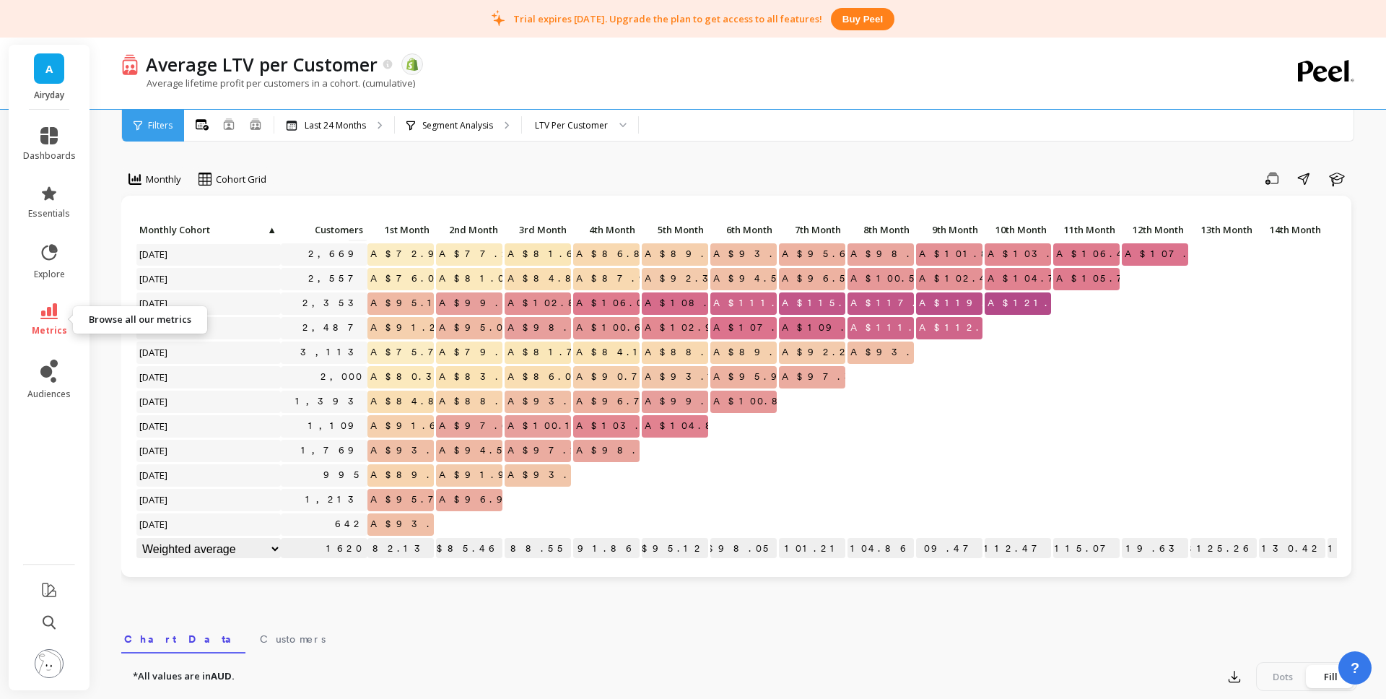
click at [56, 315] on icon at bounding box center [48, 311] width 17 height 16
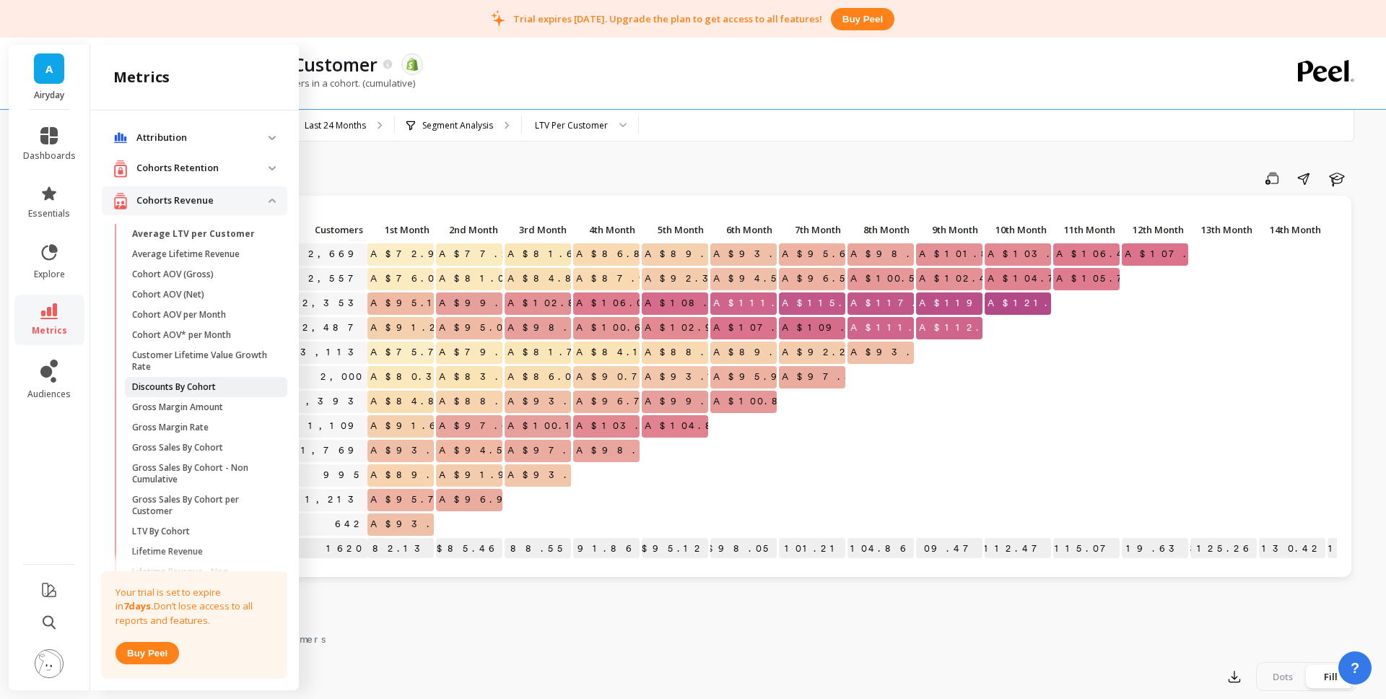
click at [208, 380] on link "Discounts By Cohort" at bounding box center [206, 387] width 162 height 20
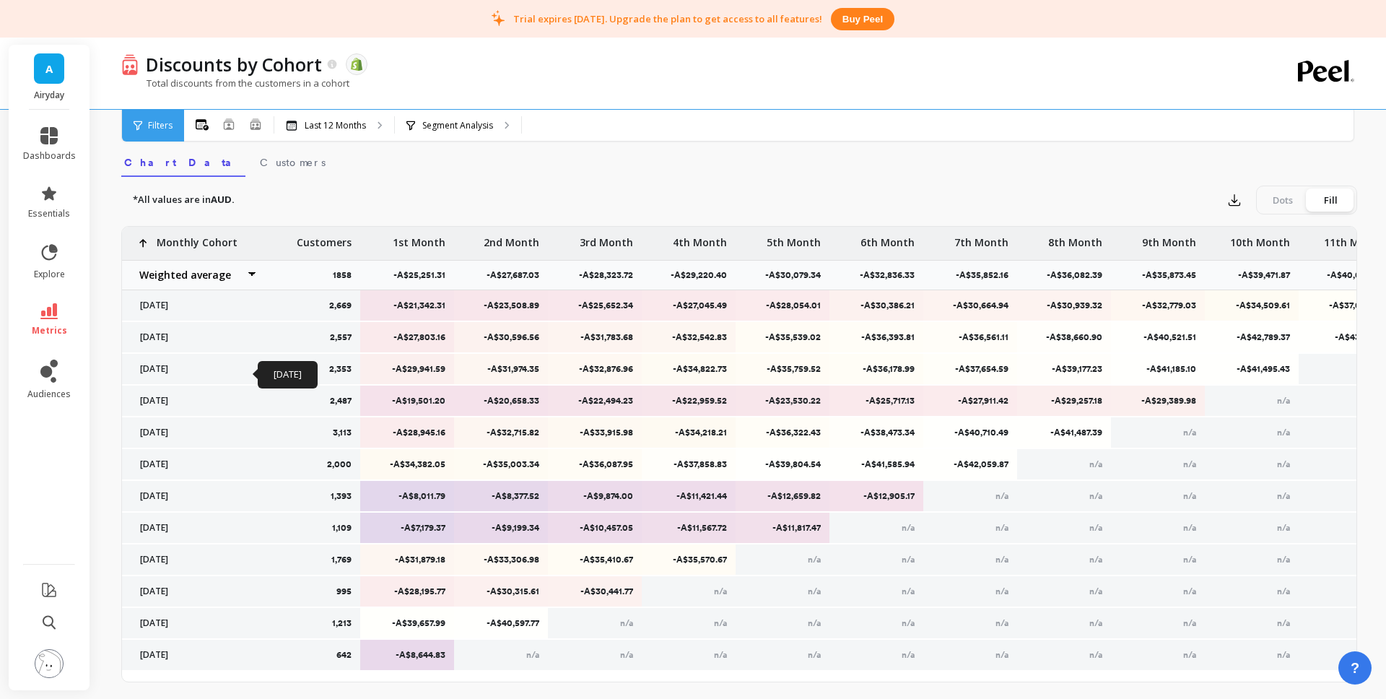
scroll to position [479, 0]
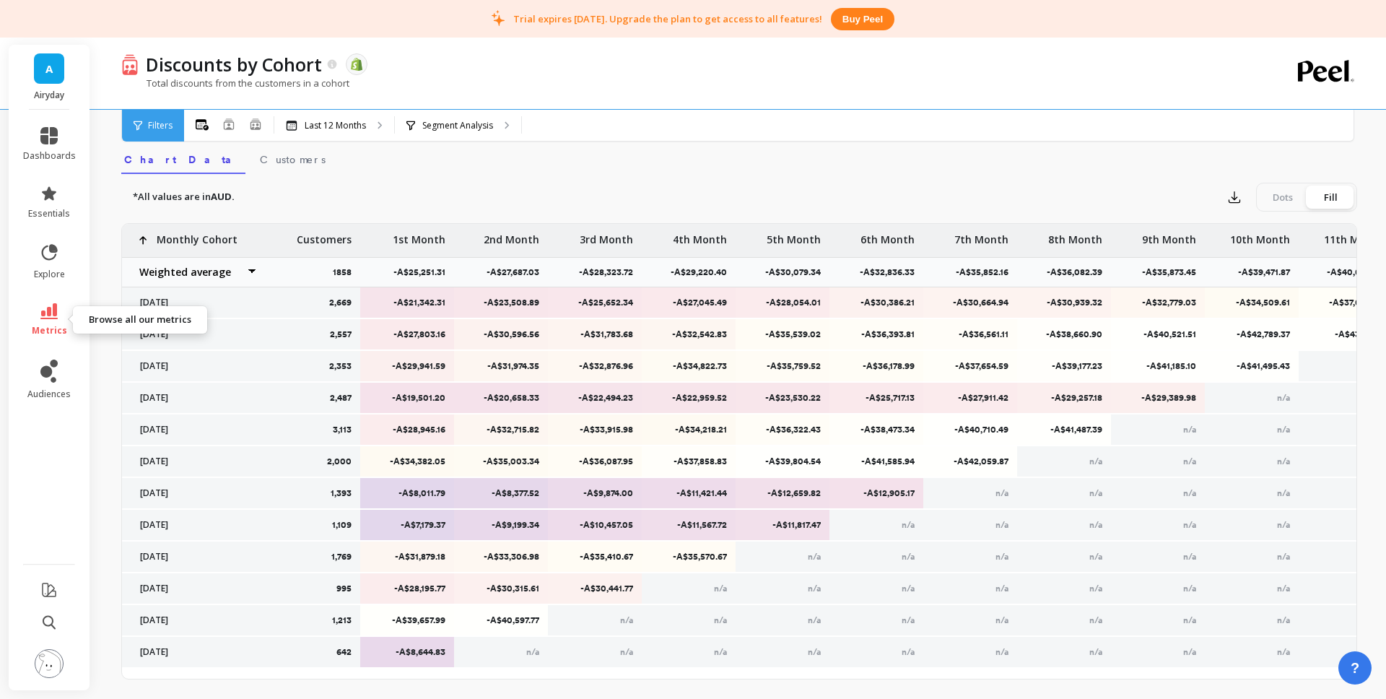
click at [41, 321] on link "metrics" at bounding box center [49, 319] width 53 height 33
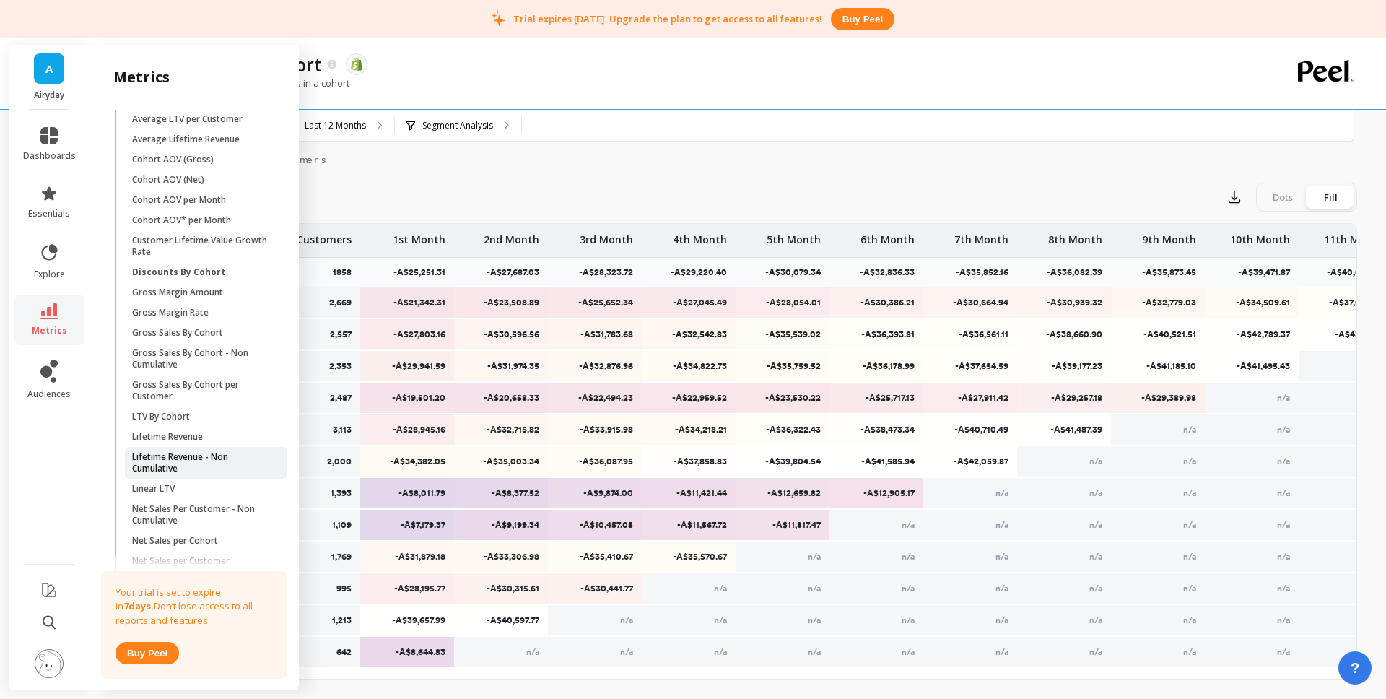
scroll to position [122, 0]
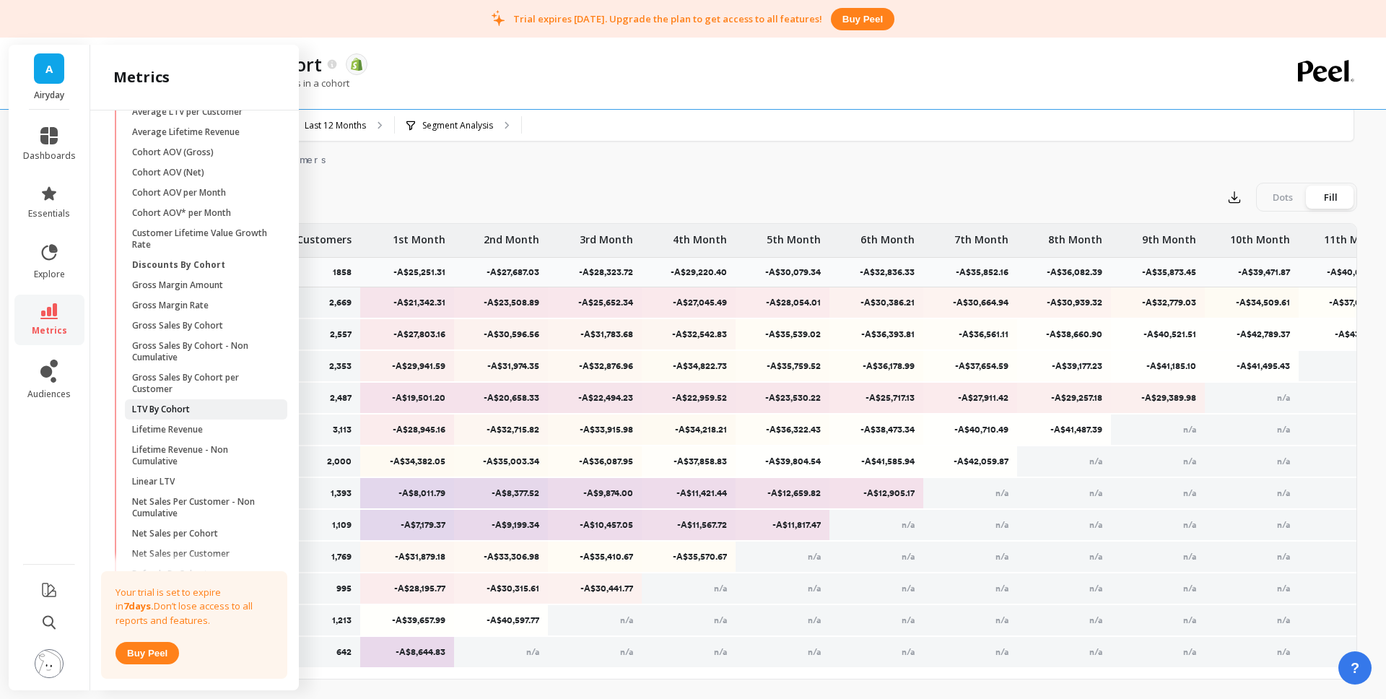
click at [201, 406] on span "LTV By Cohort" at bounding box center [201, 410] width 138 height 12
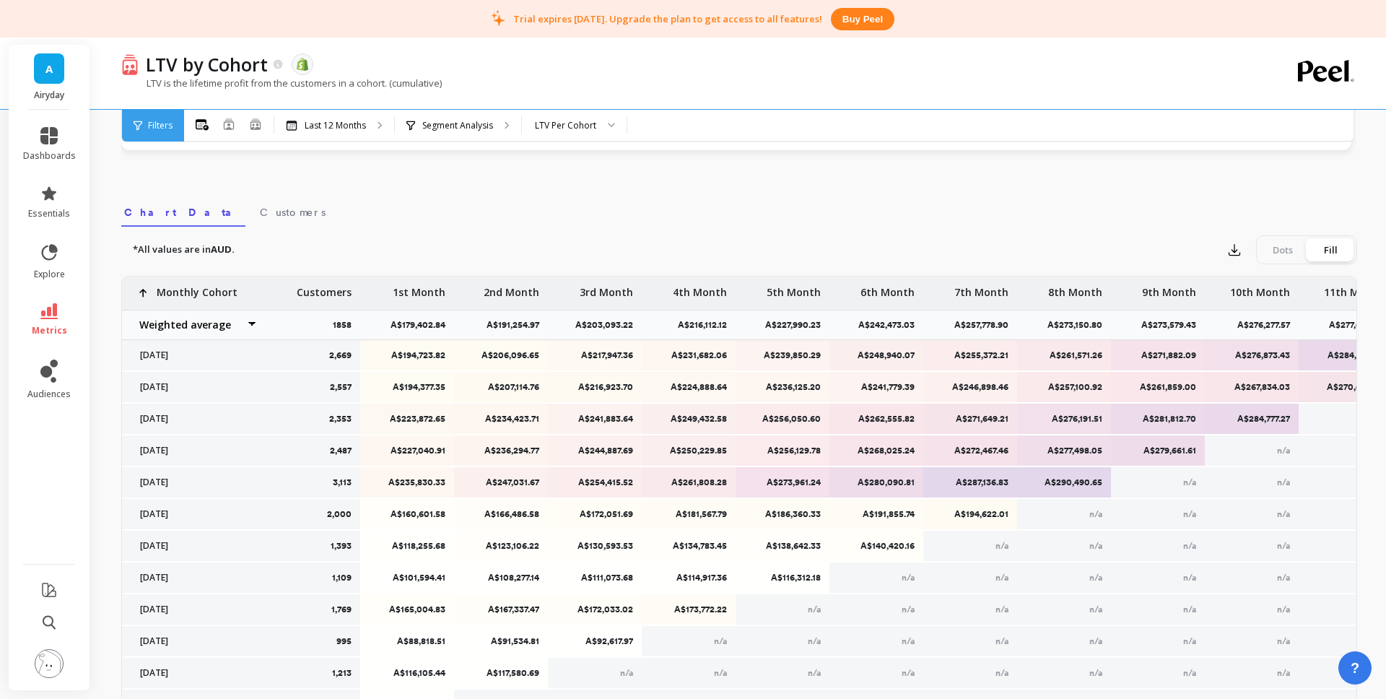
click at [409, 356] on p "A$194,723.82" at bounding box center [408, 355] width 76 height 12
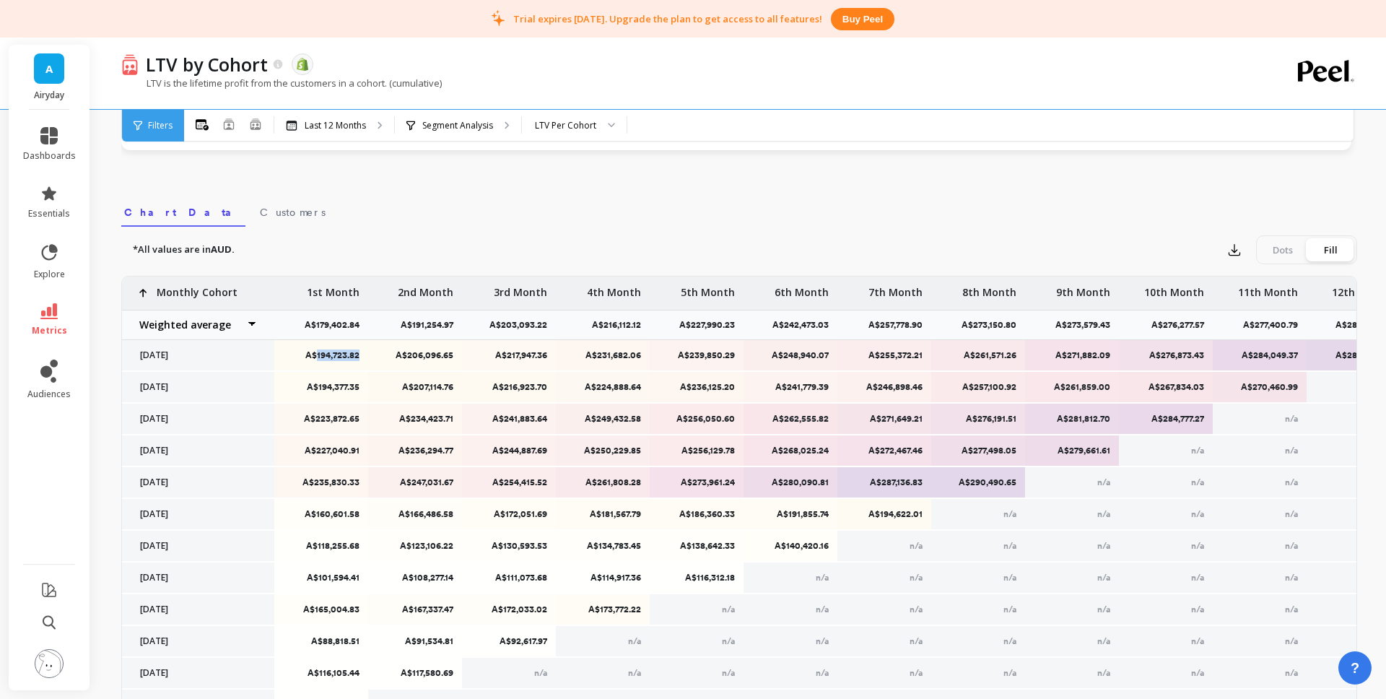
scroll to position [0, 130]
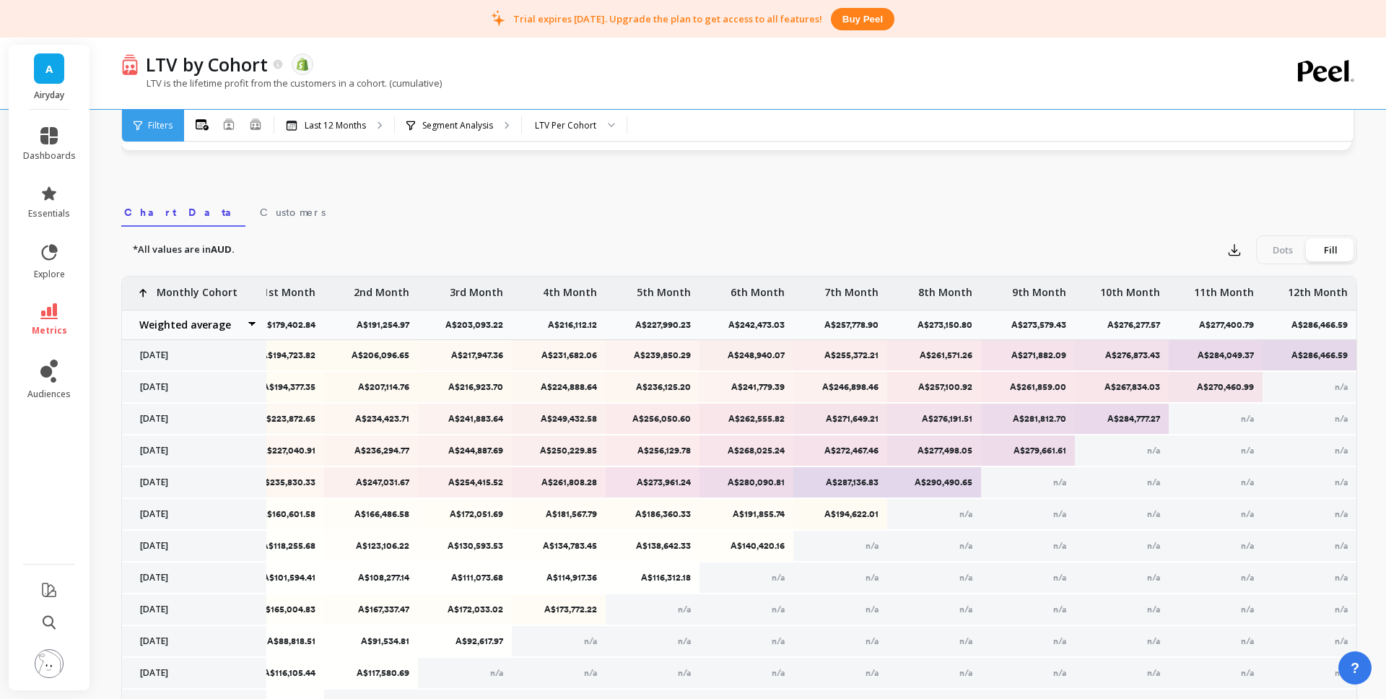
click at [1318, 358] on p "A$286,466.59" at bounding box center [1310, 355] width 76 height 12
click at [1317, 359] on p "A$286,466.59" at bounding box center [1310, 355] width 76 height 12
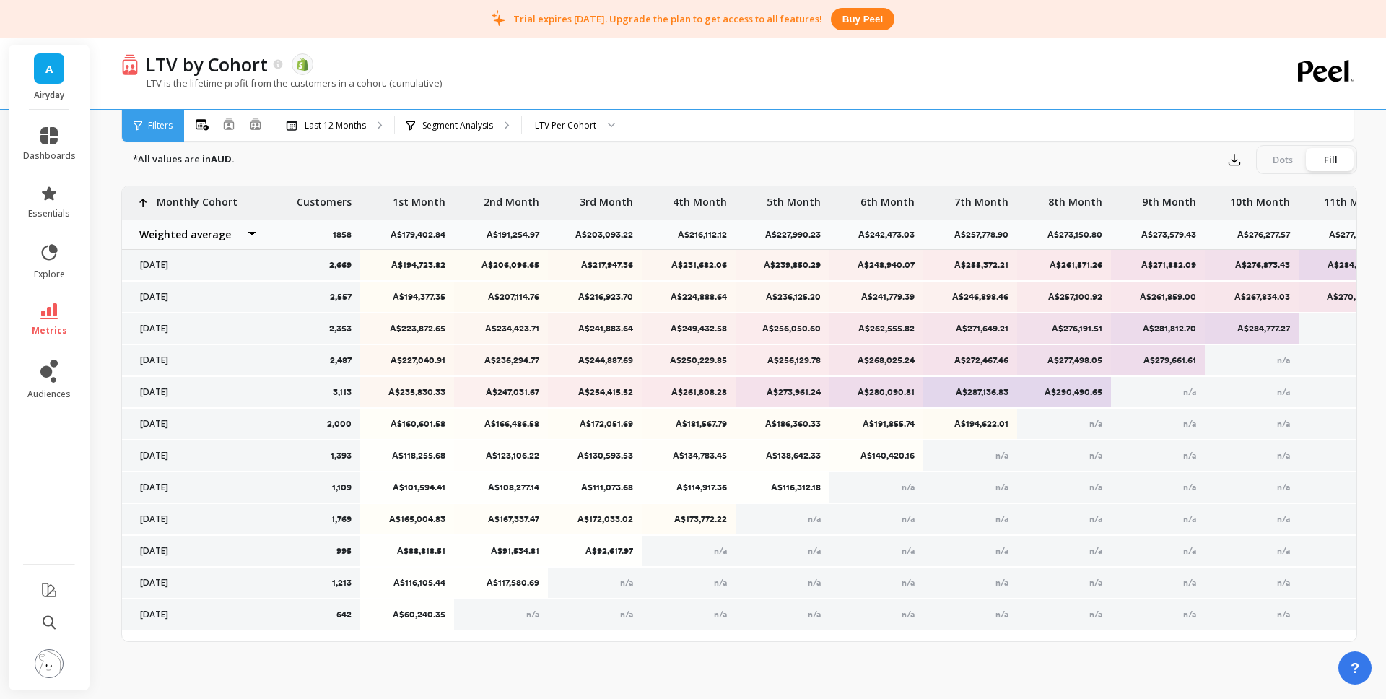
scroll to position [0, 0]
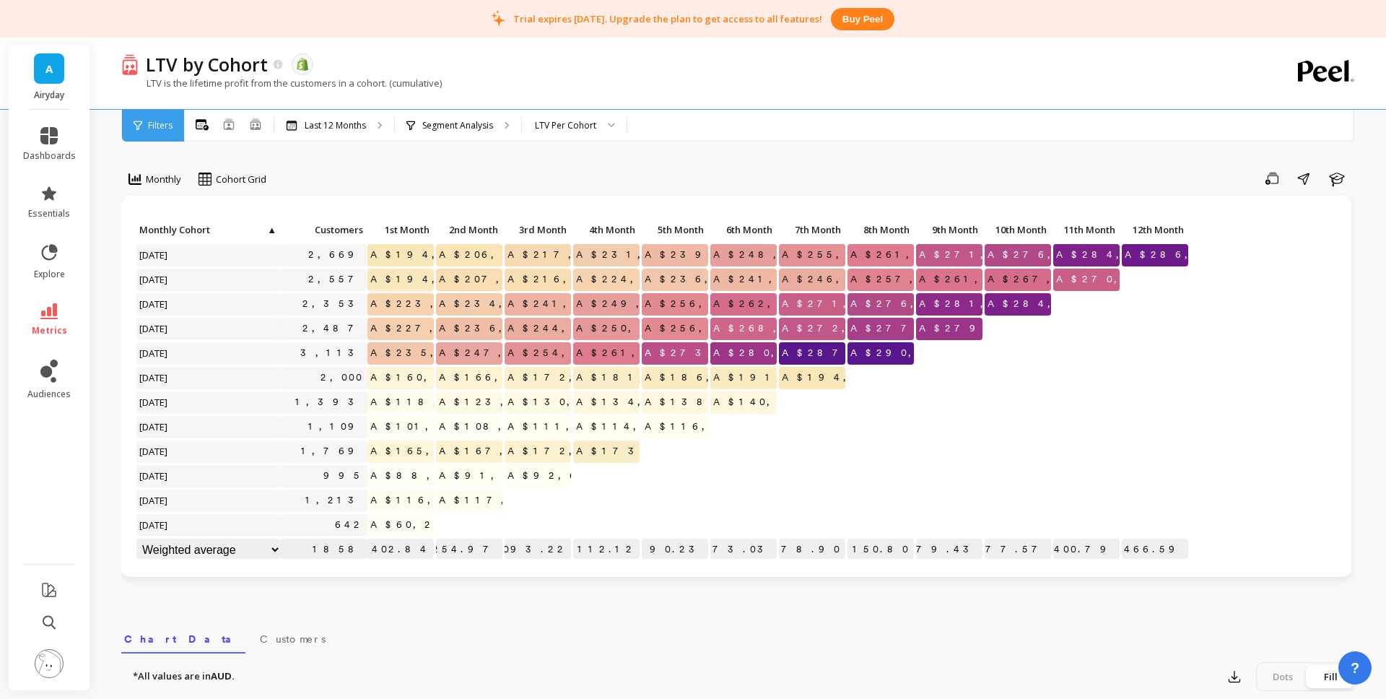
click at [386, 256] on span "A$194,723.82" at bounding box center [443, 255] width 152 height 22
click at [1162, 254] on span "A$286,466.59" at bounding box center [1191, 255] width 139 height 22
click at [1164, 412] on div at bounding box center [1155, 402] width 66 height 22
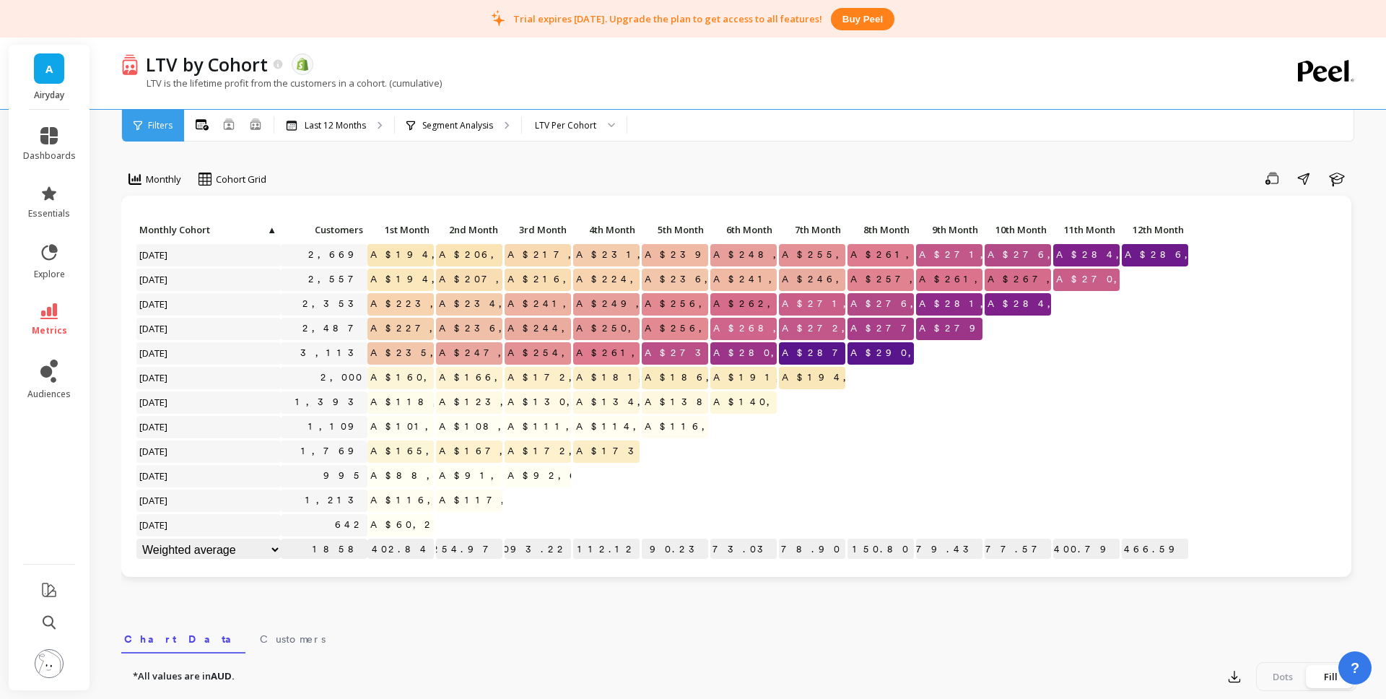
click at [1156, 252] on span "A$286,466.59" at bounding box center [1191, 255] width 139 height 22
copy span "286,466.59"
click at [49, 315] on icon at bounding box center [48, 311] width 17 height 16
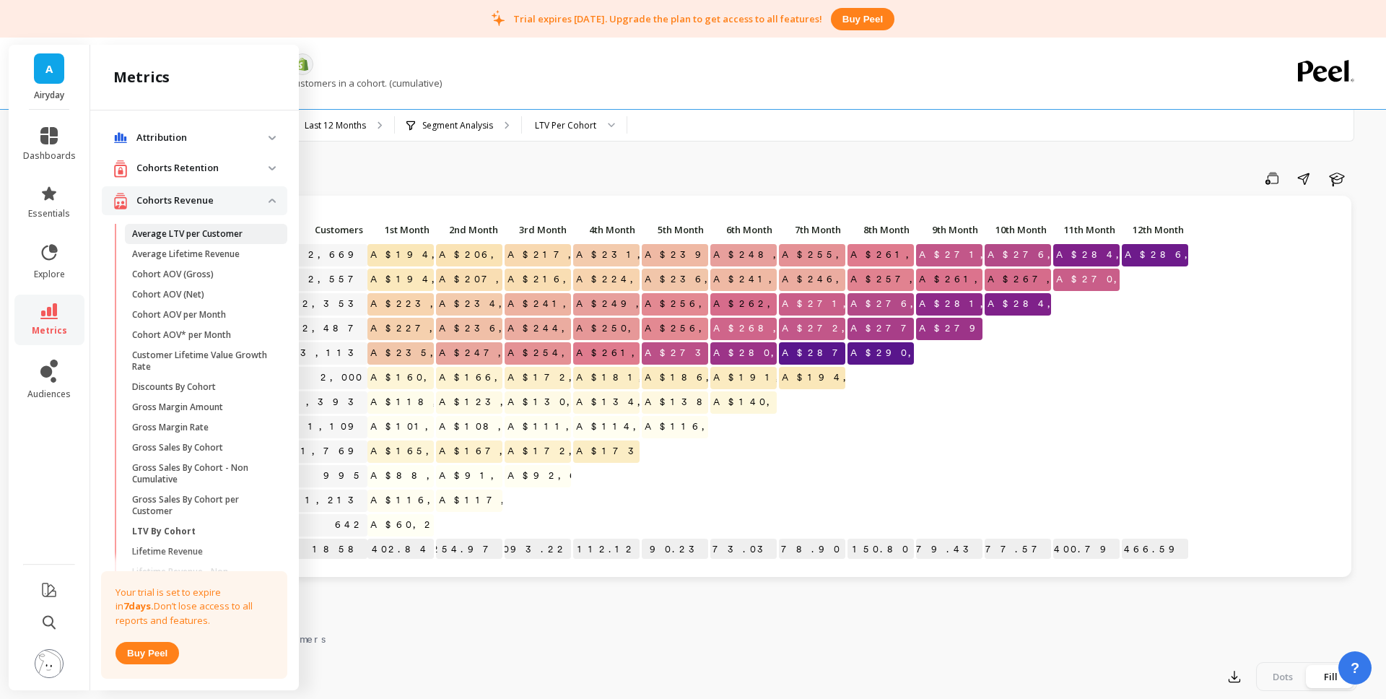
click at [196, 235] on p "Average LTV per Customer" at bounding box center [187, 234] width 110 height 12
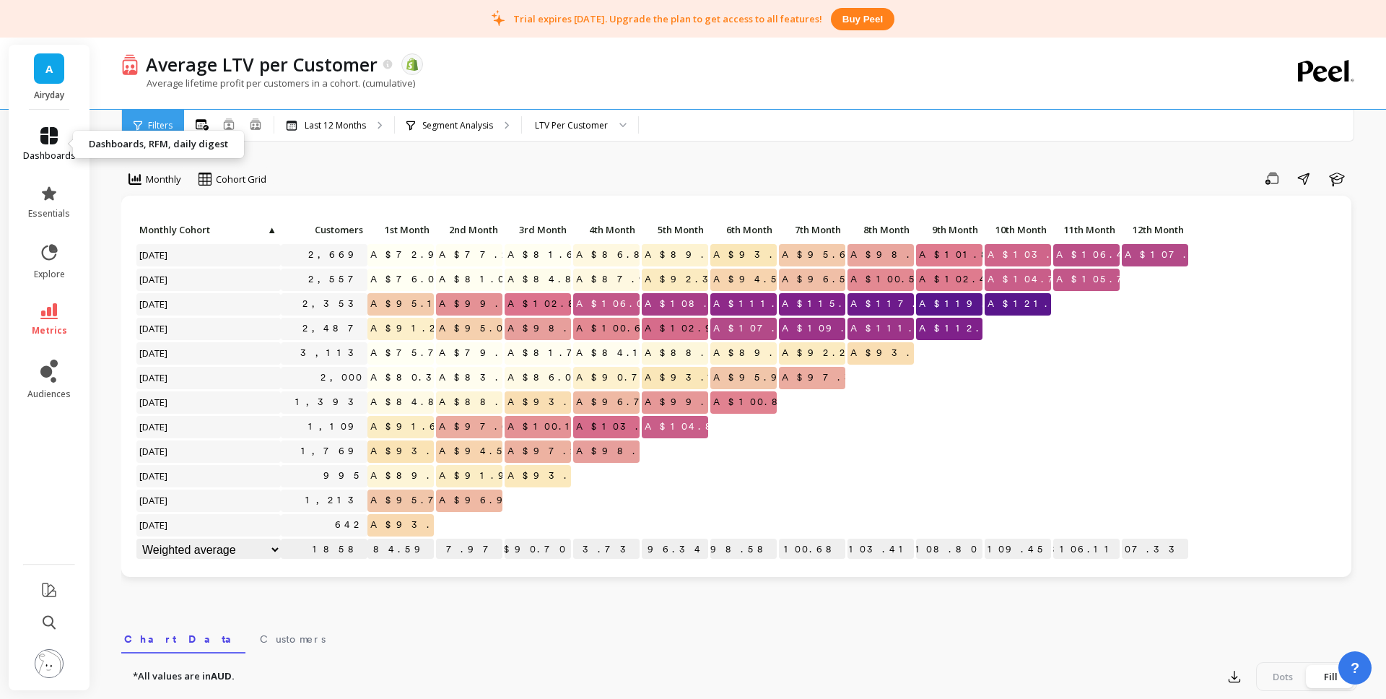
click at [47, 132] on icon at bounding box center [48, 135] width 17 height 17
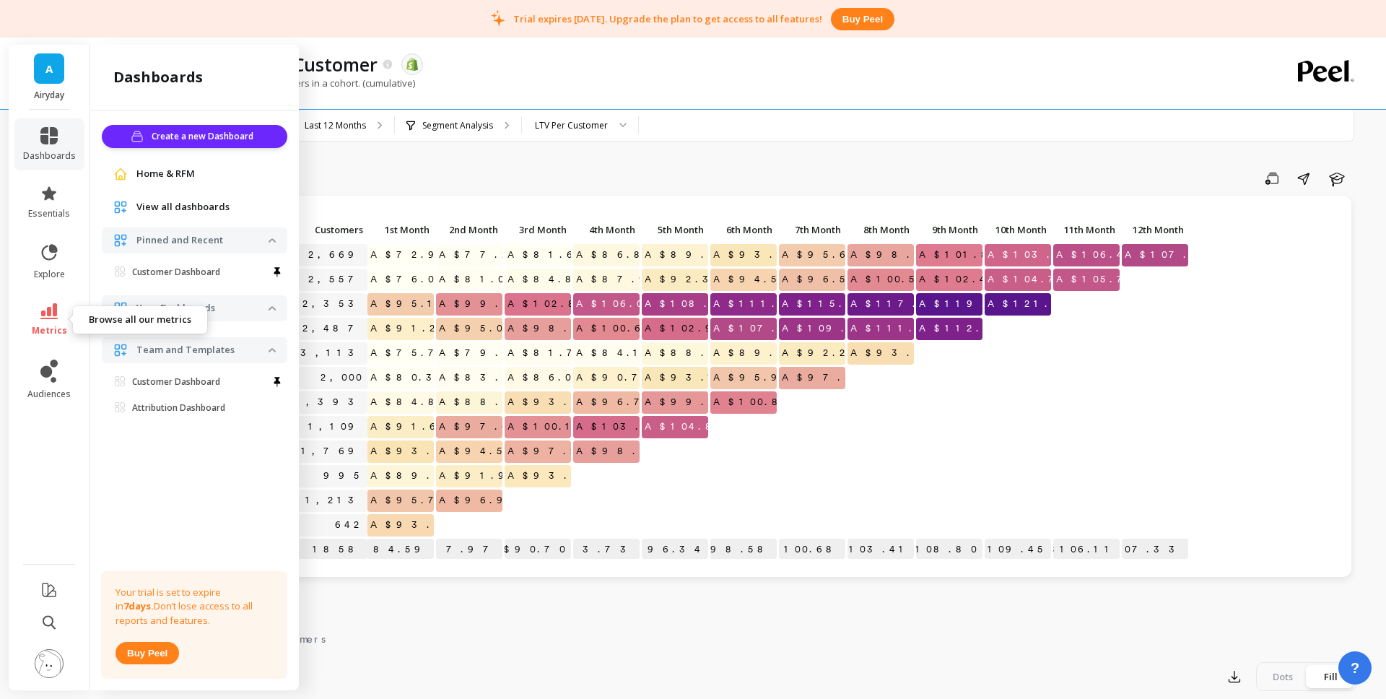
click at [48, 308] on icon at bounding box center [48, 311] width 17 height 16
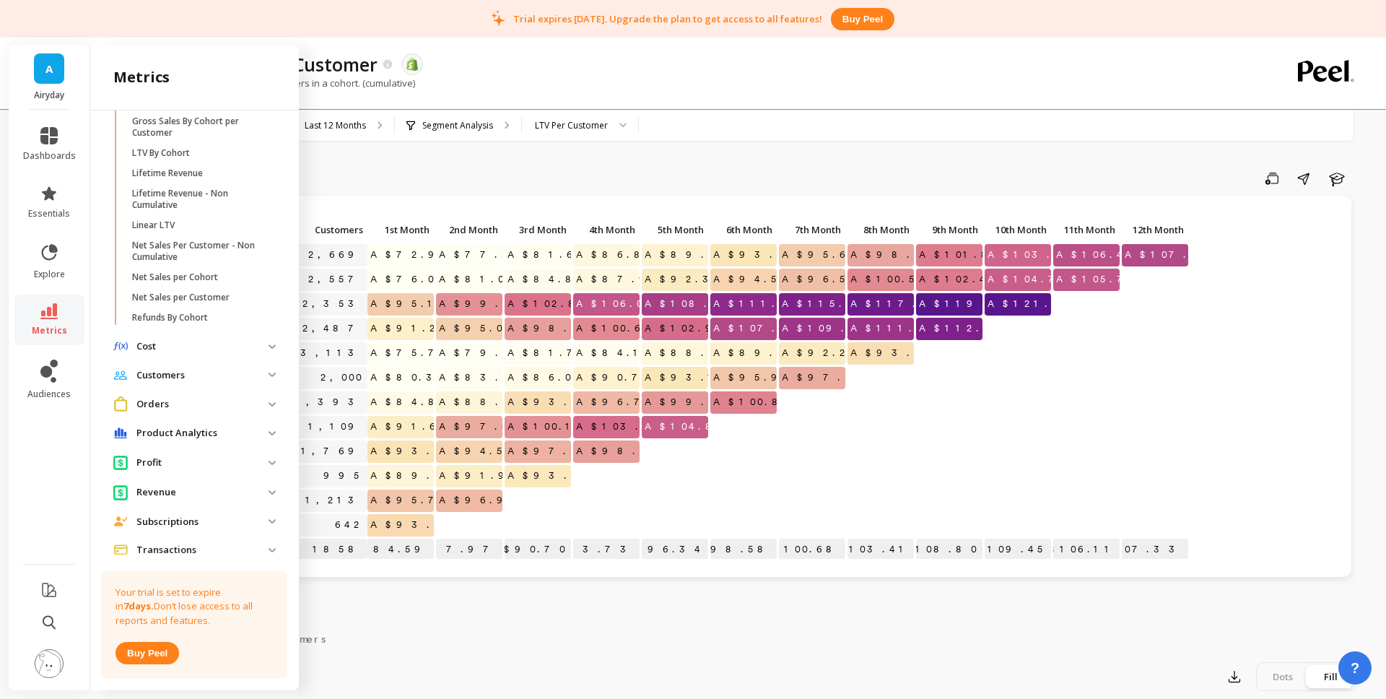
scroll to position [410, 0]
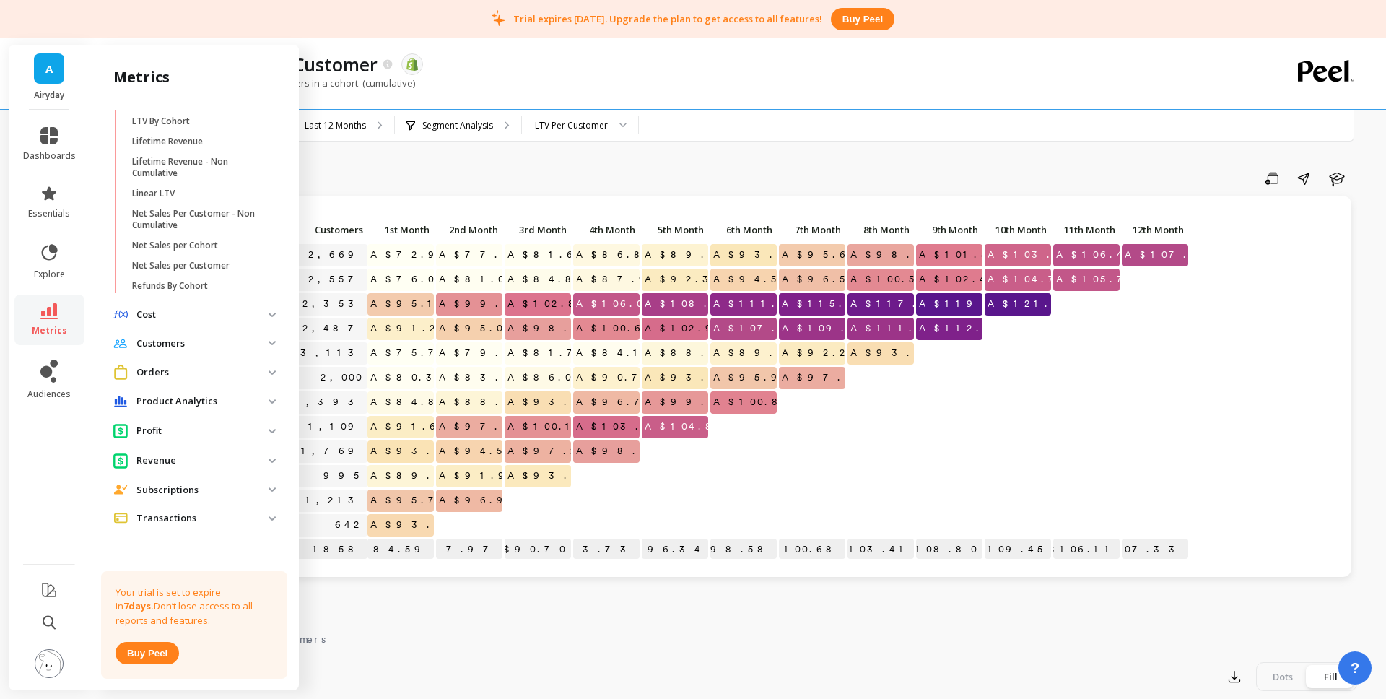
click at [193, 398] on p "Product Analytics" at bounding box center [202, 401] width 132 height 14
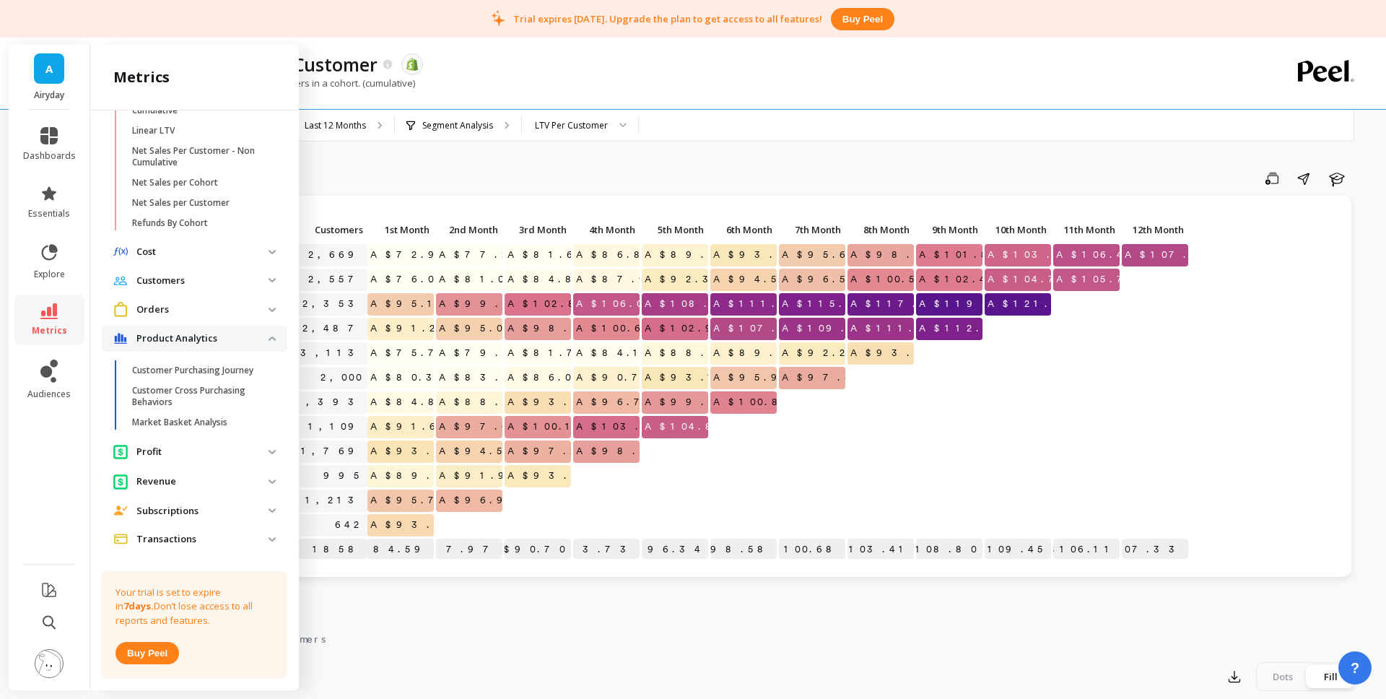
scroll to position [492, 0]
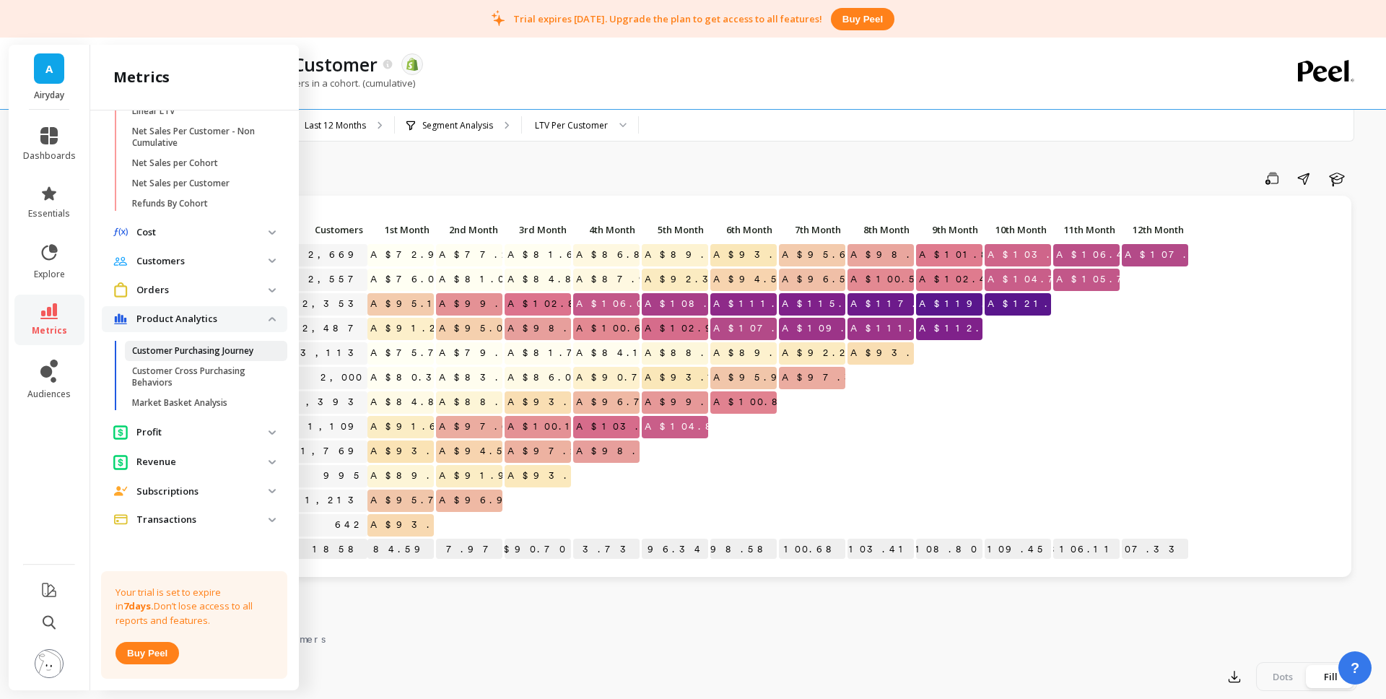
click at [235, 349] on p "Customer Purchasing Journey" at bounding box center [192, 351] width 121 height 12
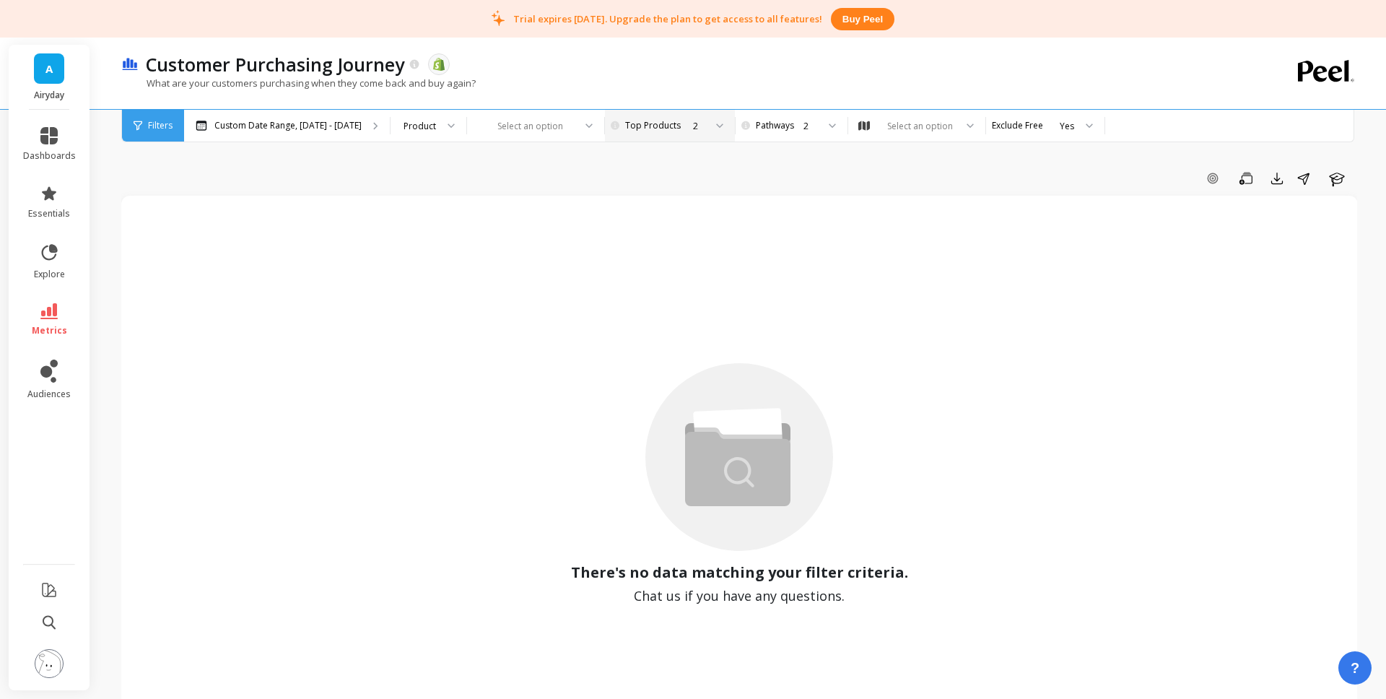
click at [676, 125] on div "2" at bounding box center [668, 126] width 72 height 14
click at [410, 129] on div "Product" at bounding box center [420, 126] width 32 height 14
click at [411, 128] on div "Product" at bounding box center [420, 126] width 32 height 14
click at [309, 131] on div "Custom Date Range, Mar 1 - Aug 20" at bounding box center [287, 126] width 206 height 32
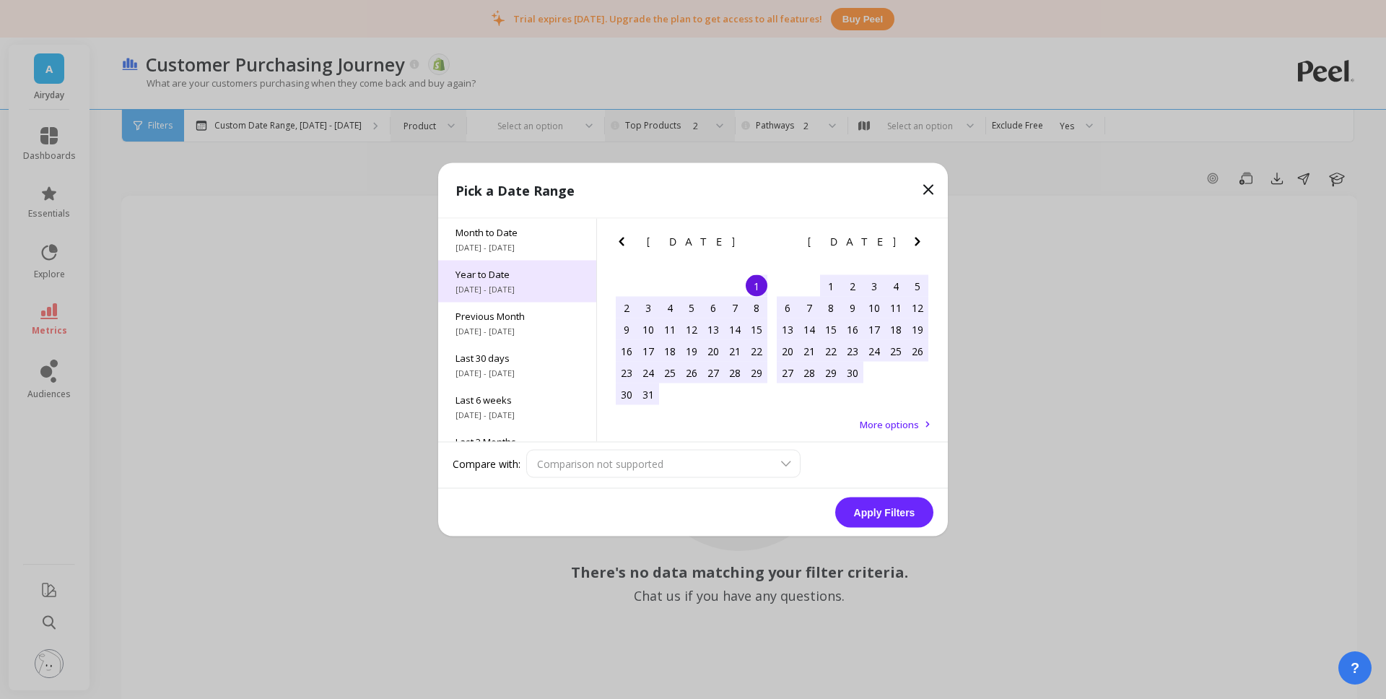
drag, startPoint x: 526, startPoint y: 282, endPoint x: 905, endPoint y: 469, distance: 422.6
click at [526, 284] on span "1/1/2025 - 8/21/2025" at bounding box center [517, 290] width 123 height 12
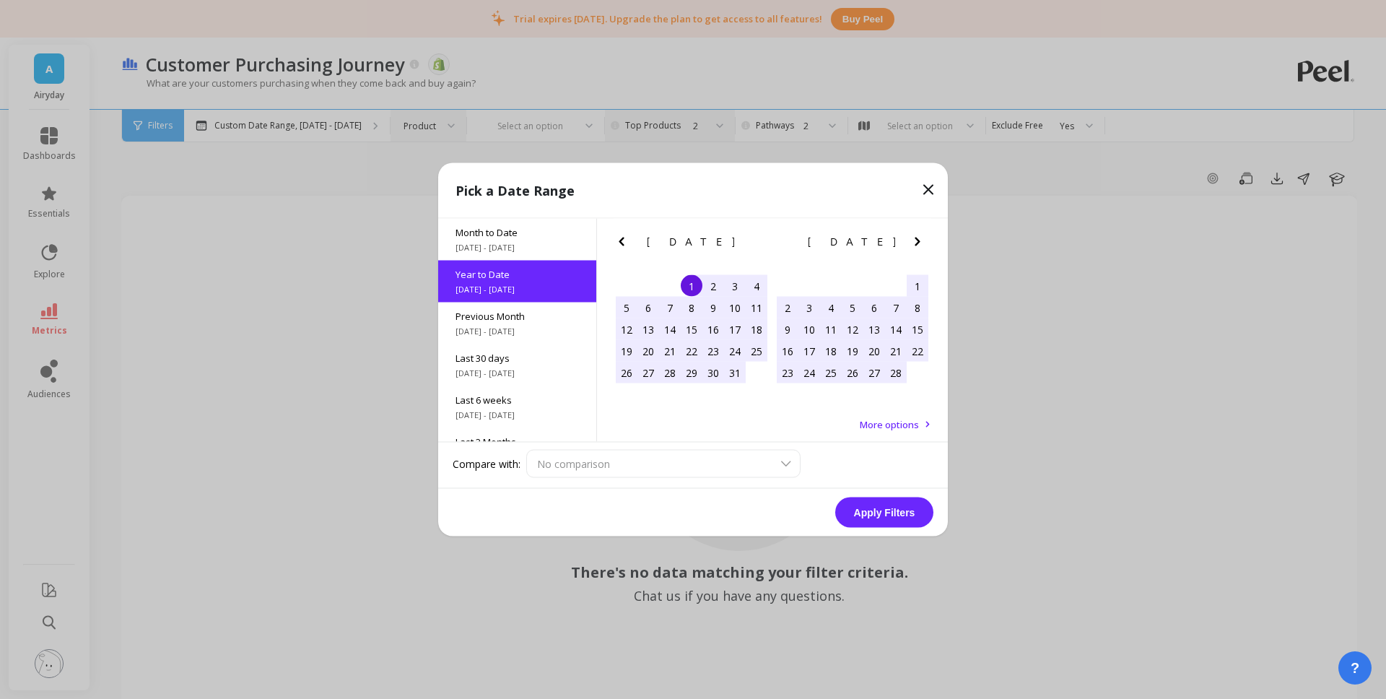
click at [896, 520] on button "Apply Filters" at bounding box center [884, 512] width 98 height 30
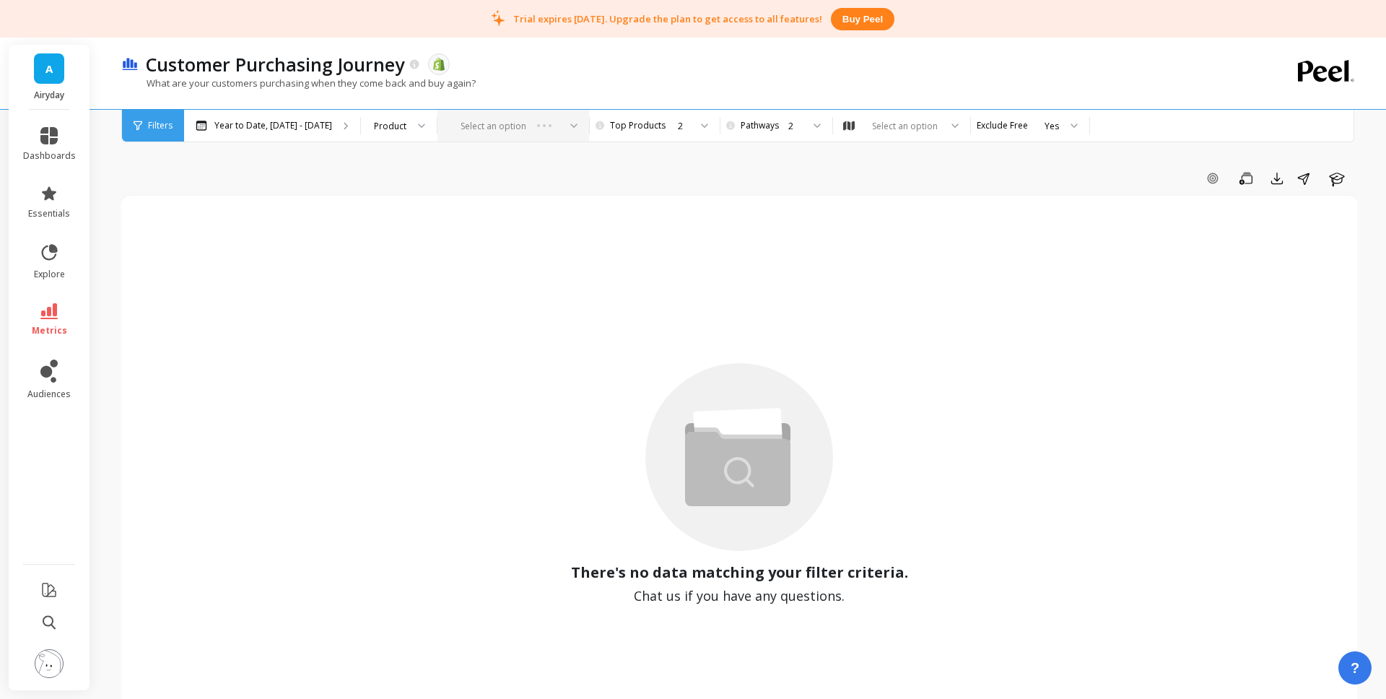
click at [552, 126] on div "Select an option" at bounding box center [513, 126] width 152 height 32
click at [471, 129] on div "Select an option" at bounding box center [513, 126] width 152 height 32
click at [389, 127] on div "Product" at bounding box center [390, 126] width 32 height 14
click at [381, 164] on div "Product" at bounding box center [398, 166] width 57 height 14
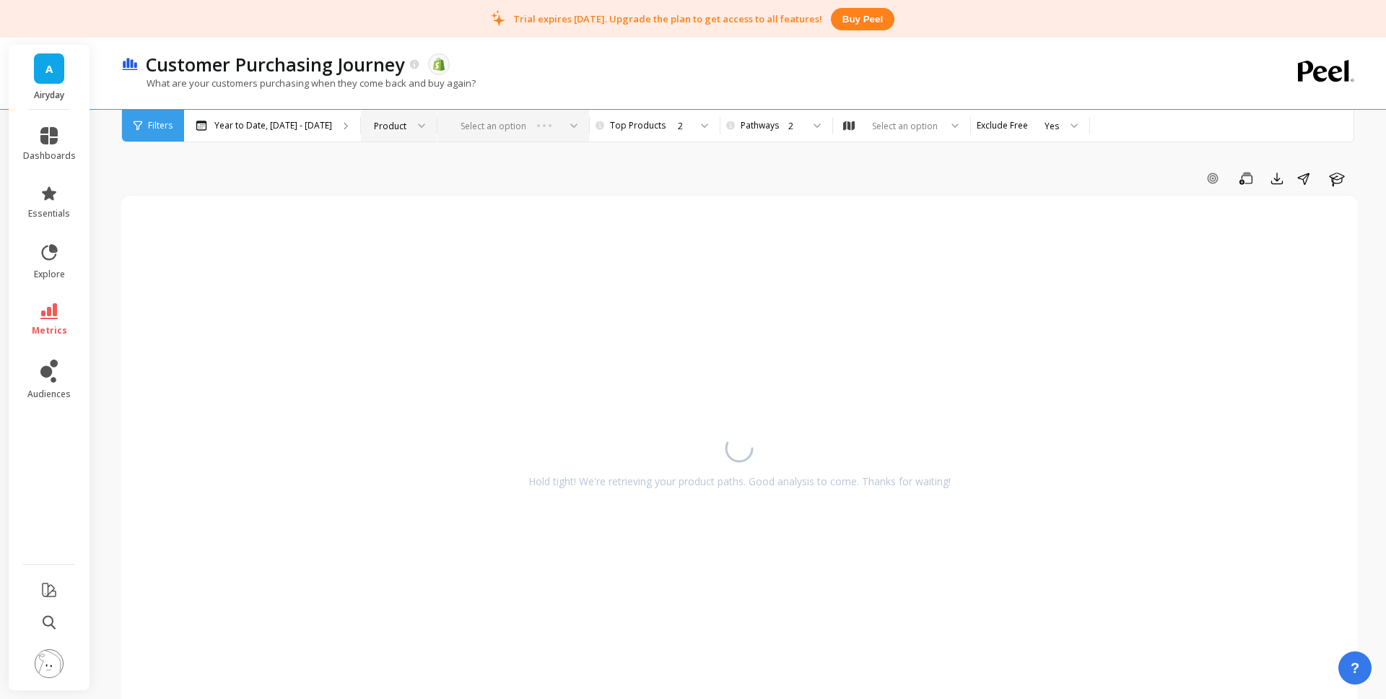
click at [503, 121] on div "Select an option" at bounding box center [513, 126] width 152 height 32
click at [903, 133] on div "Select an option" at bounding box center [901, 126] width 137 height 32
click at [905, 131] on div "Select an option" at bounding box center [905, 126] width 70 height 14
click at [907, 130] on div "Select an option" at bounding box center [905, 126] width 70 height 14
click at [901, 158] on div "All Customers" at bounding box center [902, 165] width 136 height 25
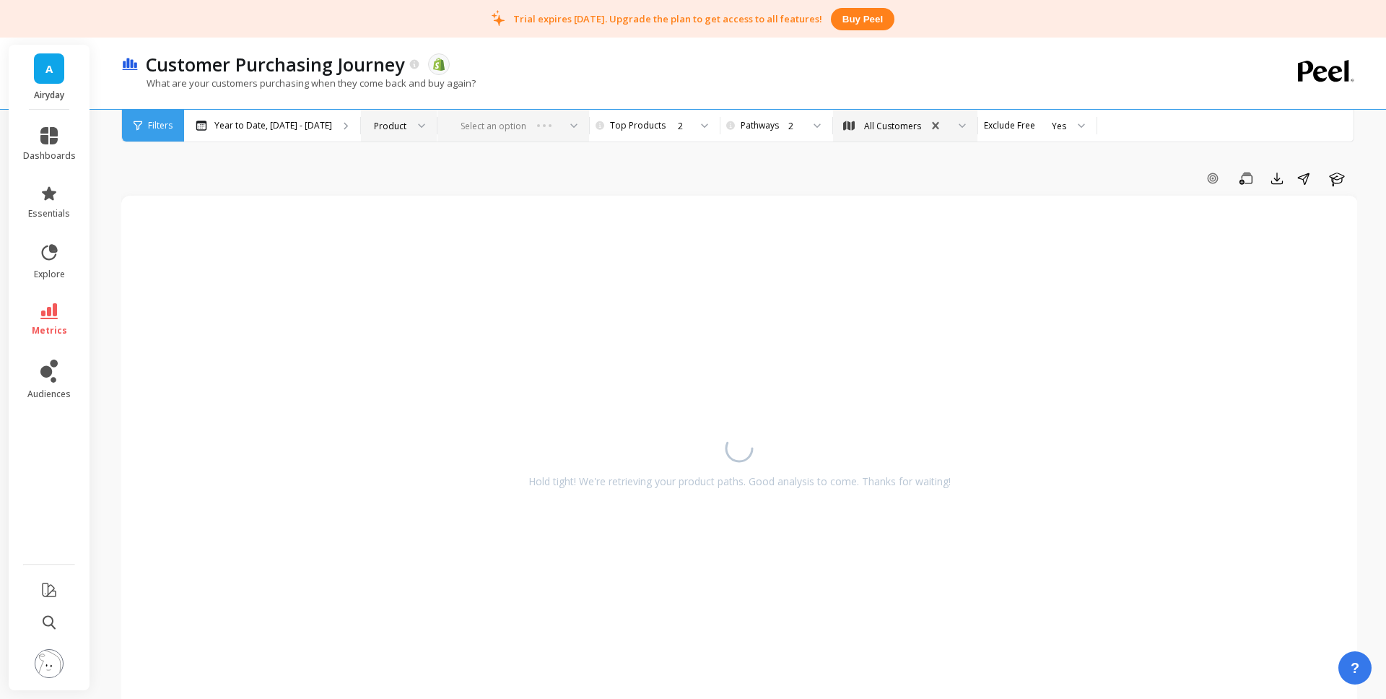
click at [540, 130] on div "Select an option" at bounding box center [513, 126] width 152 height 32
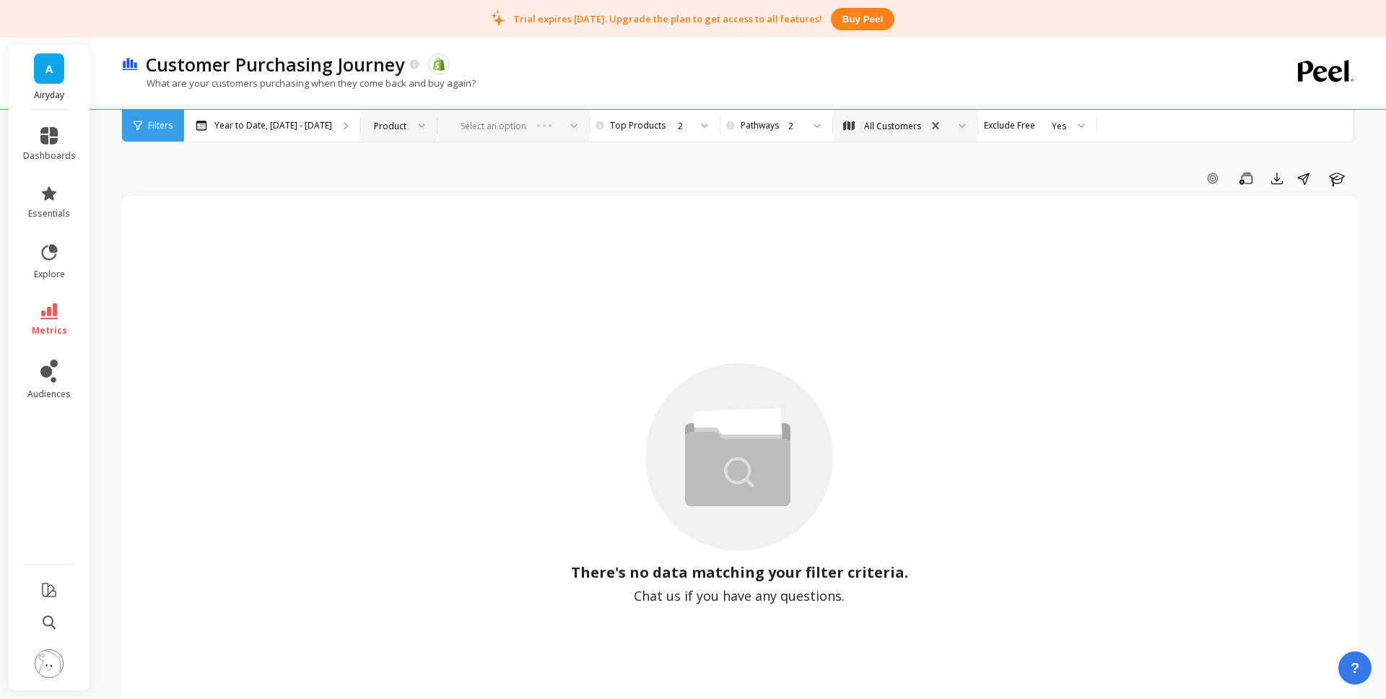
click at [564, 128] on div "Select an option" at bounding box center [513, 126] width 152 height 32
click at [565, 128] on div "Select an option" at bounding box center [513, 126] width 152 height 32
click at [565, 127] on div "Select an option" at bounding box center [513, 126] width 152 height 32
click at [565, 126] on div "Select an option" at bounding box center [513, 126] width 152 height 32
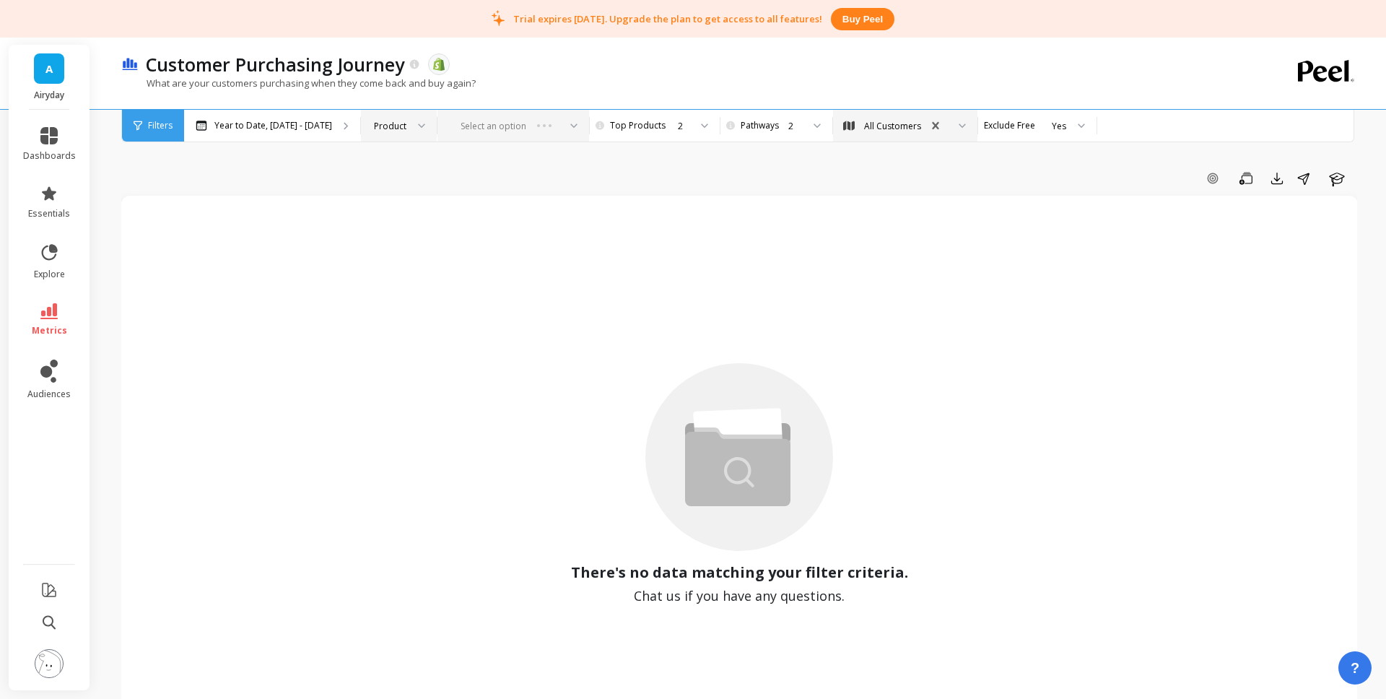
click at [564, 126] on div "Select an option" at bounding box center [513, 126] width 152 height 32
click at [563, 126] on div "Select an option" at bounding box center [513, 126] width 152 height 32
click at [418, 127] on icon at bounding box center [421, 125] width 7 height 5
click at [416, 127] on div "Product" at bounding box center [399, 126] width 76 height 32
click at [491, 118] on div "Select an option" at bounding box center [513, 126] width 152 height 32
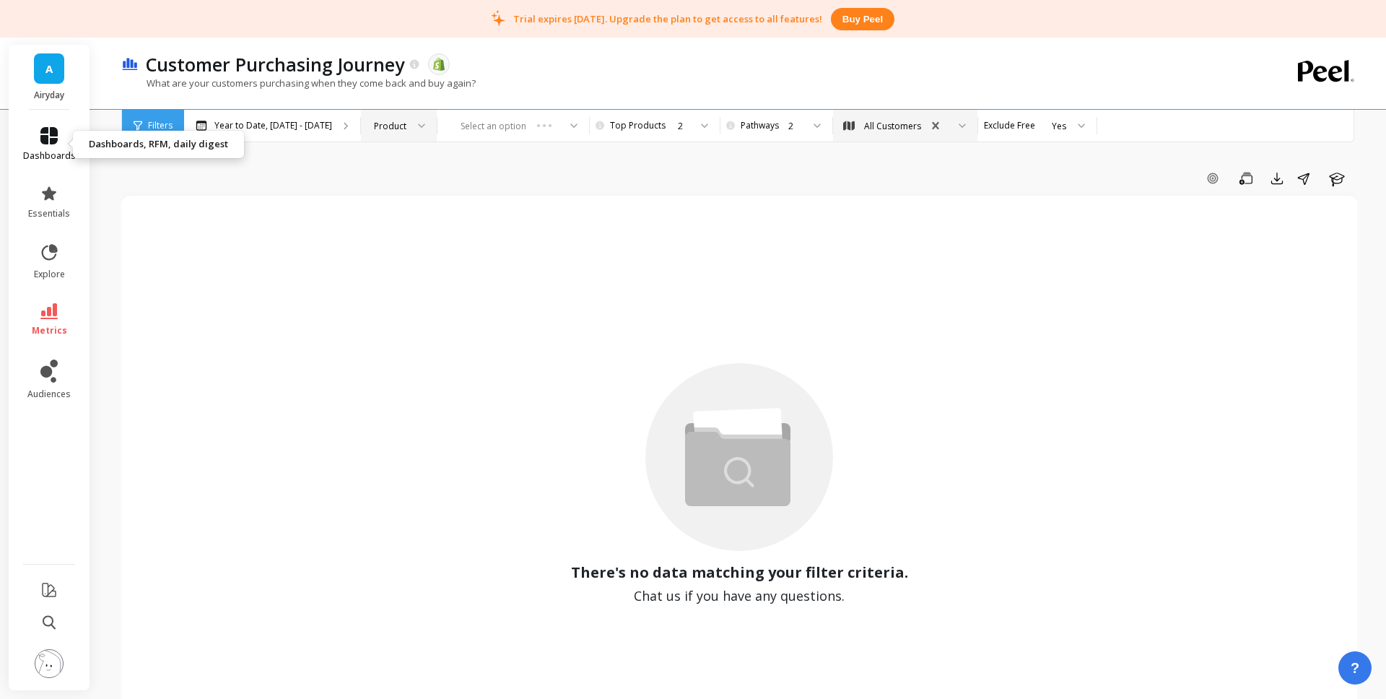
click at [48, 144] on icon at bounding box center [48, 135] width 17 height 17
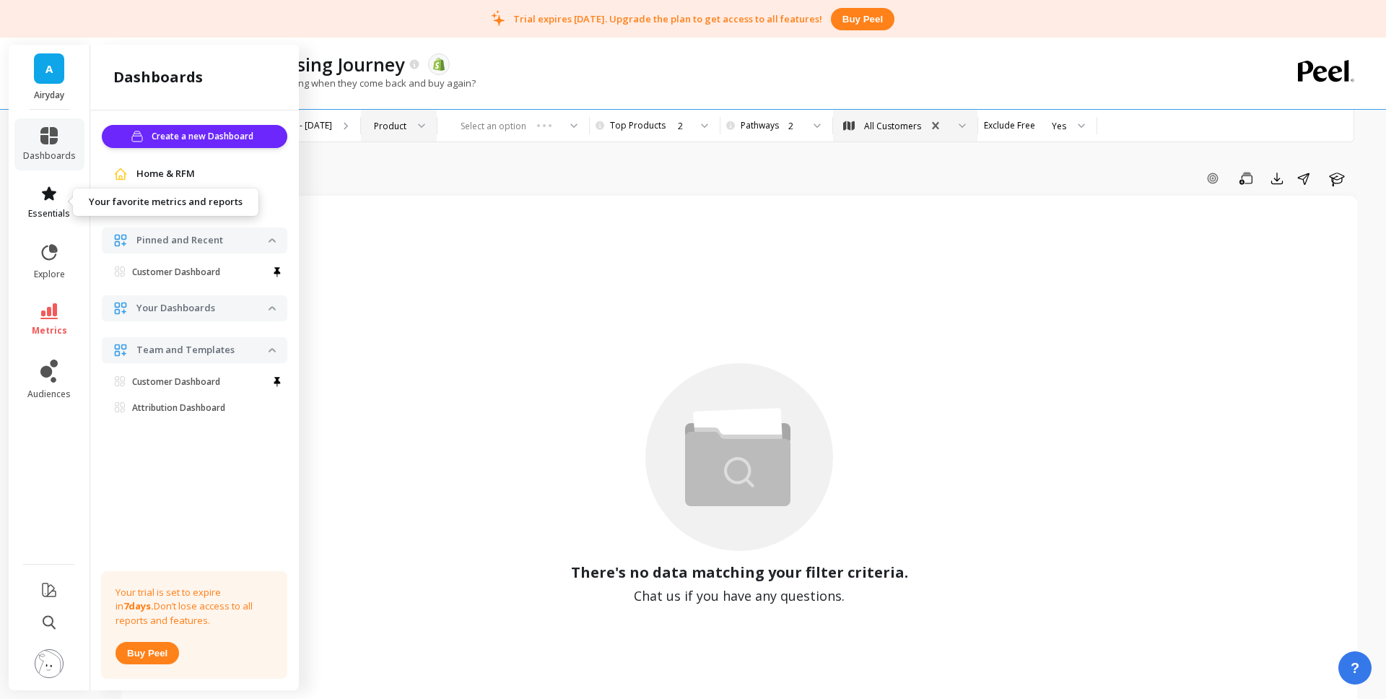
click at [49, 196] on icon at bounding box center [49, 193] width 14 height 14
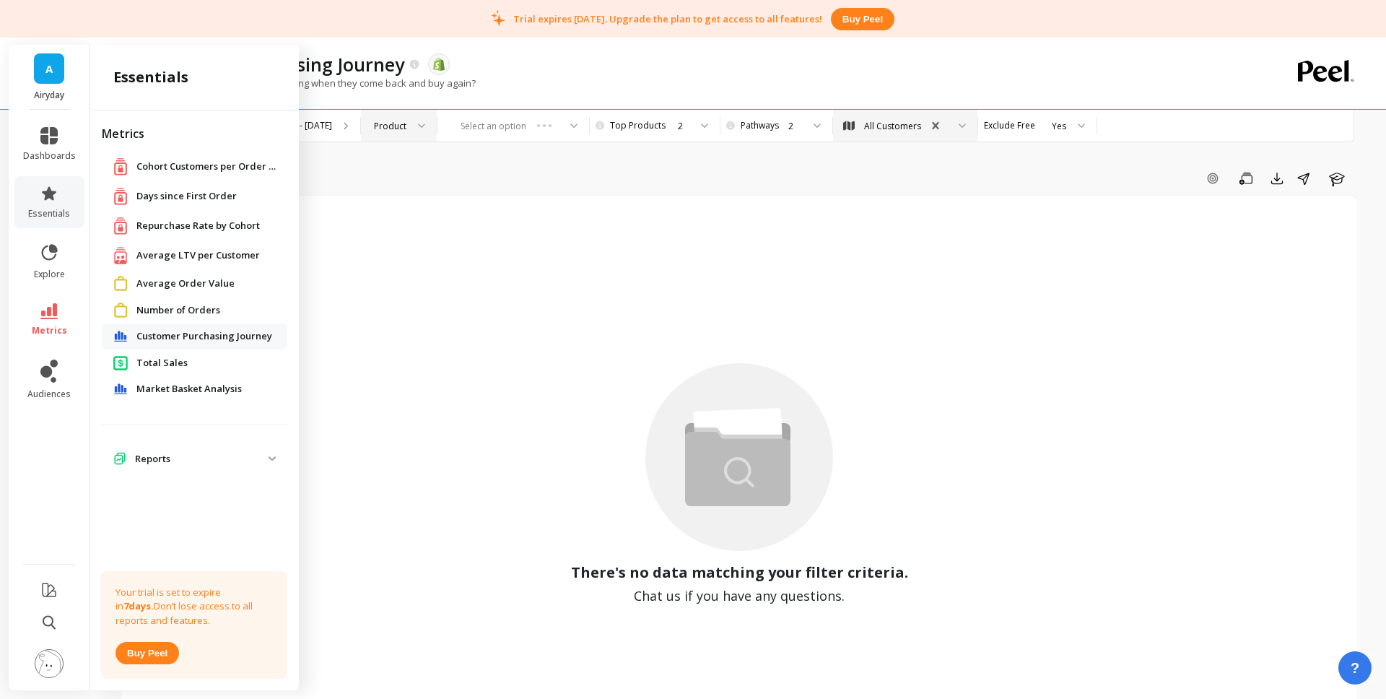
click at [198, 256] on span "Average LTV per Customer" at bounding box center [197, 255] width 123 height 14
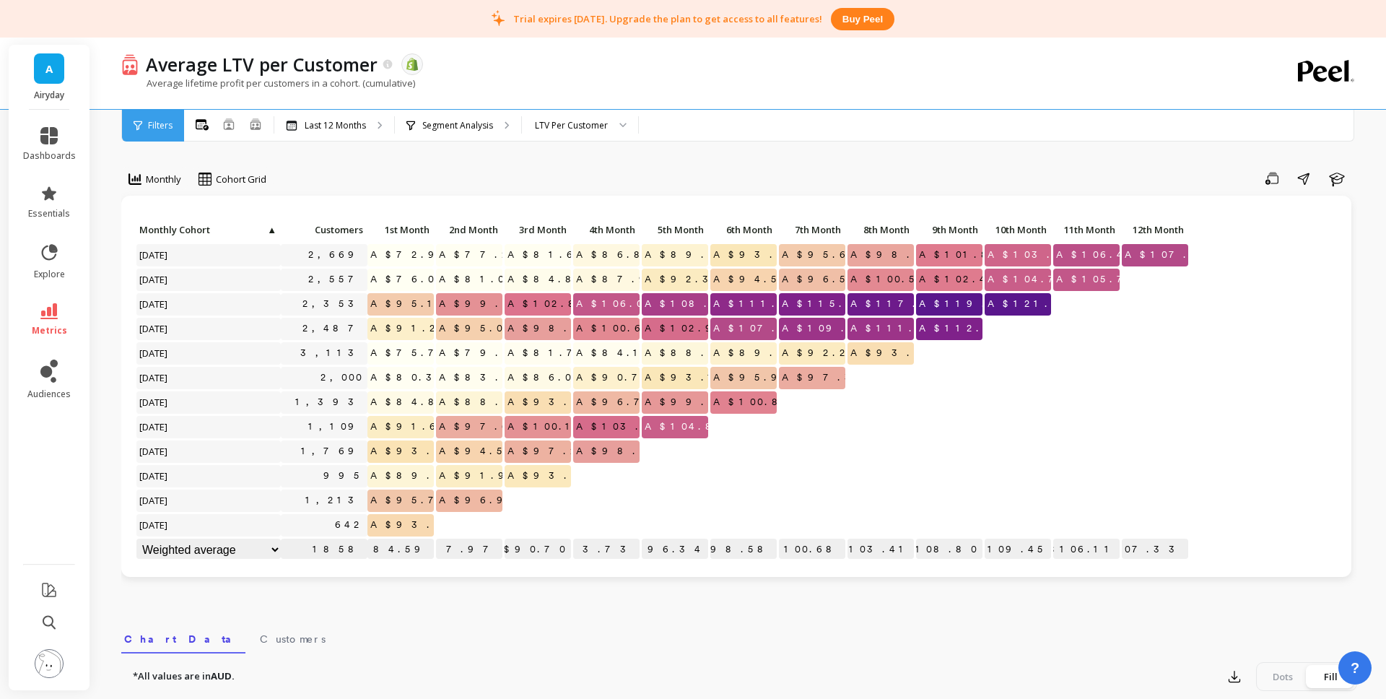
click at [1174, 253] on span "A$107.33" at bounding box center [1173, 255] width 103 height 22
click at [1174, 254] on span "A$107.33" at bounding box center [1173, 255] width 103 height 22
click at [269, 548] on select "Weighted average Weighted average excl. current month Sum Max Min" at bounding box center [208, 550] width 144 height 22
select select "sum"
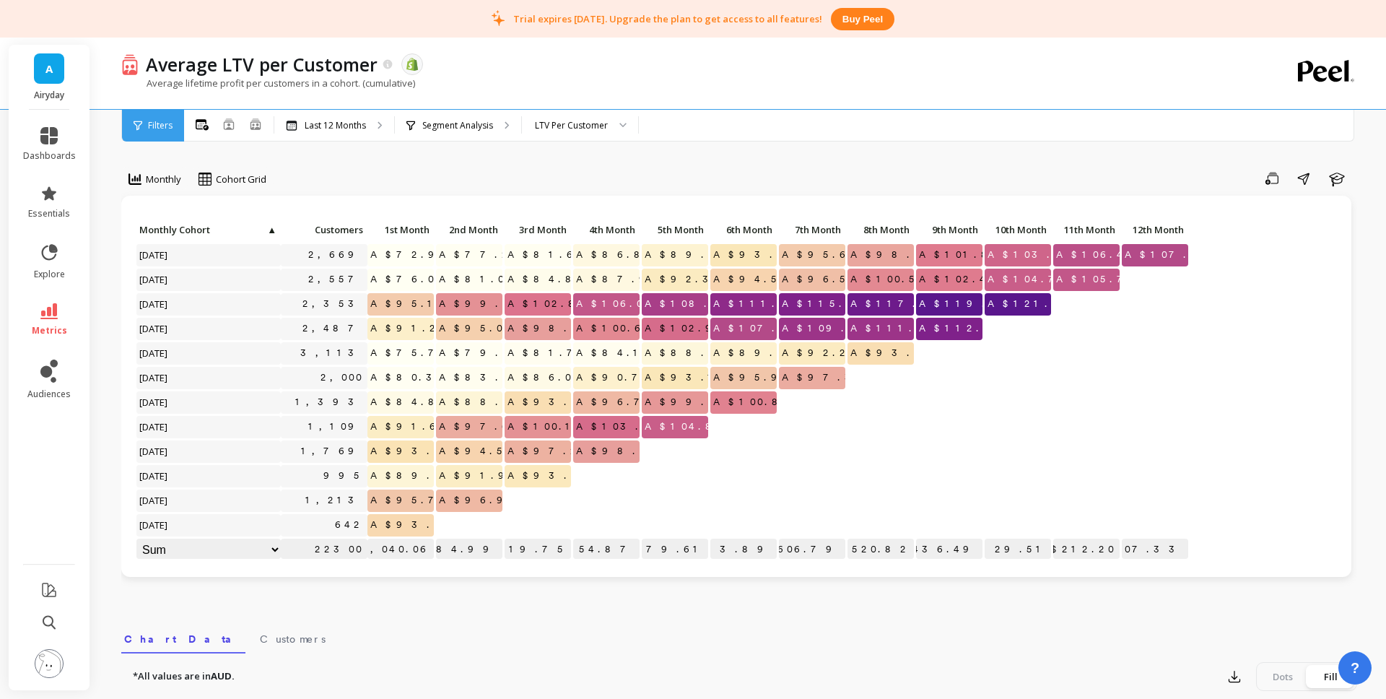
click at [221, 551] on select "Weighted average Weighted average excl. current month Sum Max Min" at bounding box center [208, 550] width 144 height 22
select select "max"
click at [210, 549] on select "Weighted average Weighted average excl. current month Sum Max Min" at bounding box center [208, 550] width 144 height 22
select select "weighted_average_excluding_current_month"
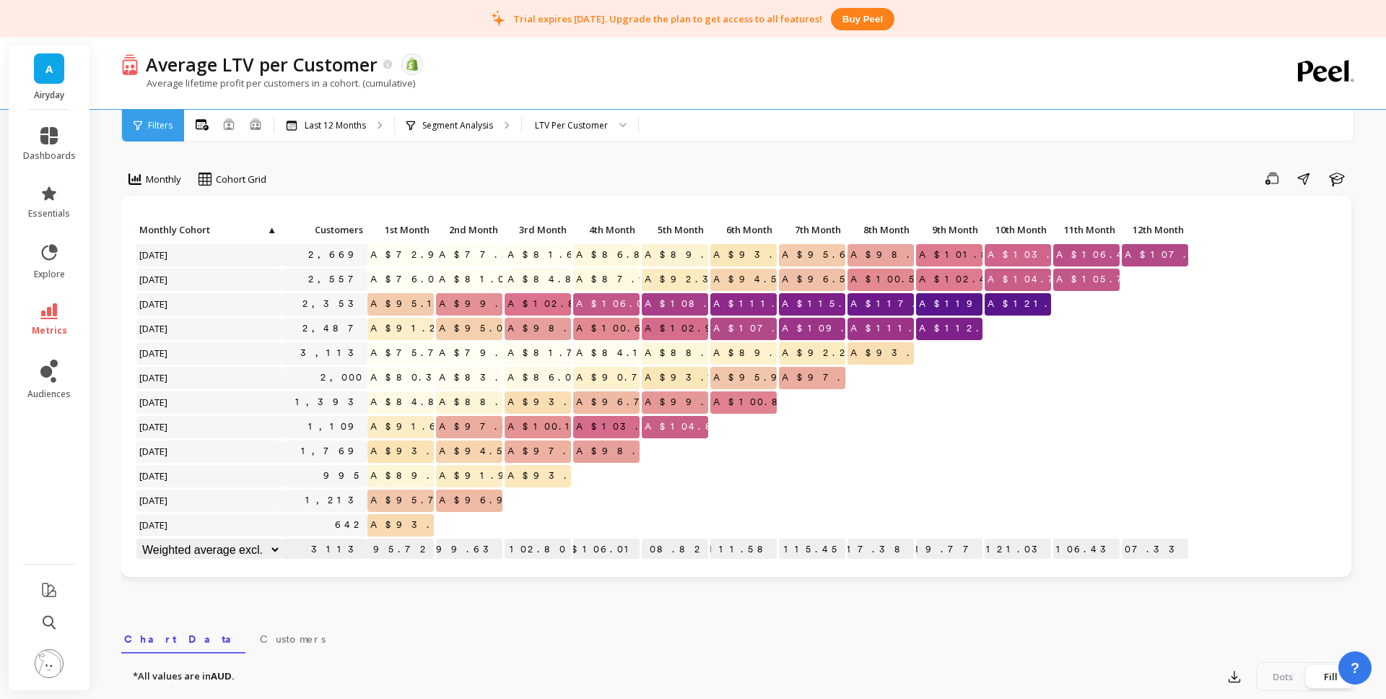
select select "weighted_average_excluding_current_month"
click at [221, 546] on select "Weighted average Weighted average excl. current month Sum Max Min" at bounding box center [208, 550] width 144 height 22
click at [388, 228] on span "1st Month" at bounding box center [399, 230] width 59 height 12
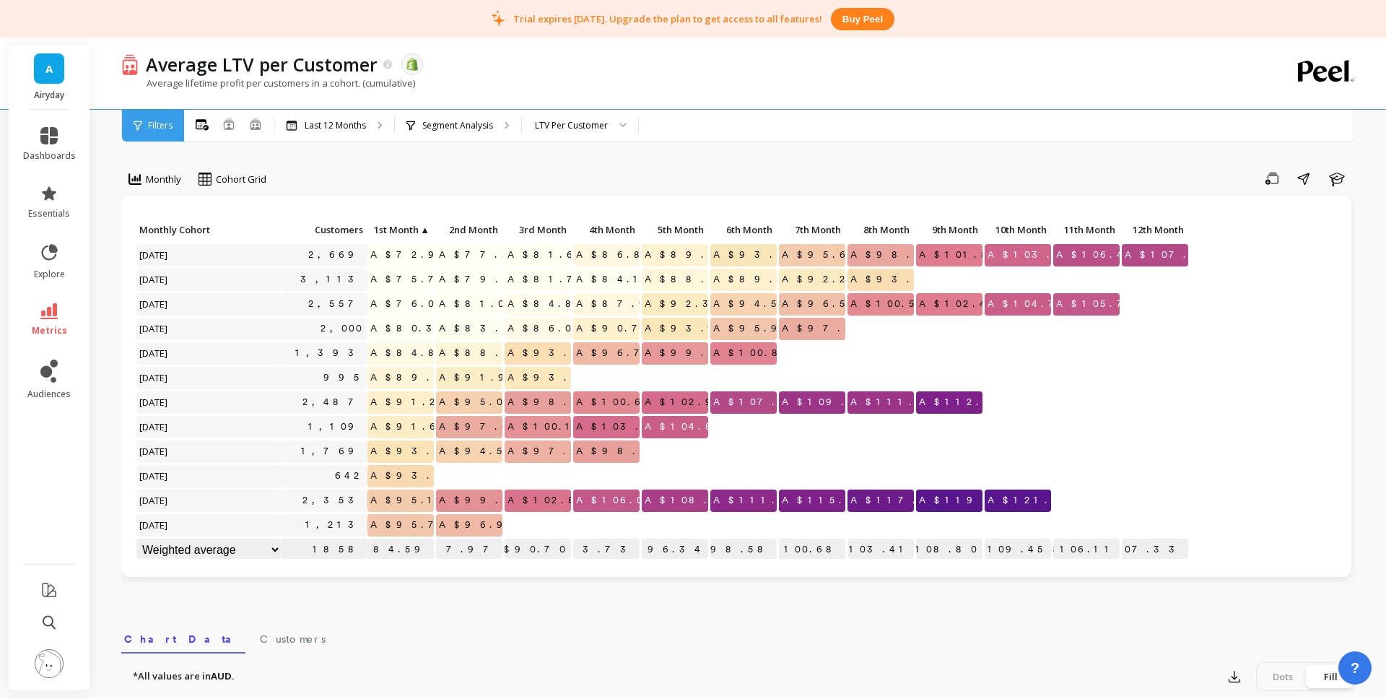
click at [388, 228] on span "1st Month" at bounding box center [394, 230] width 48 height 12
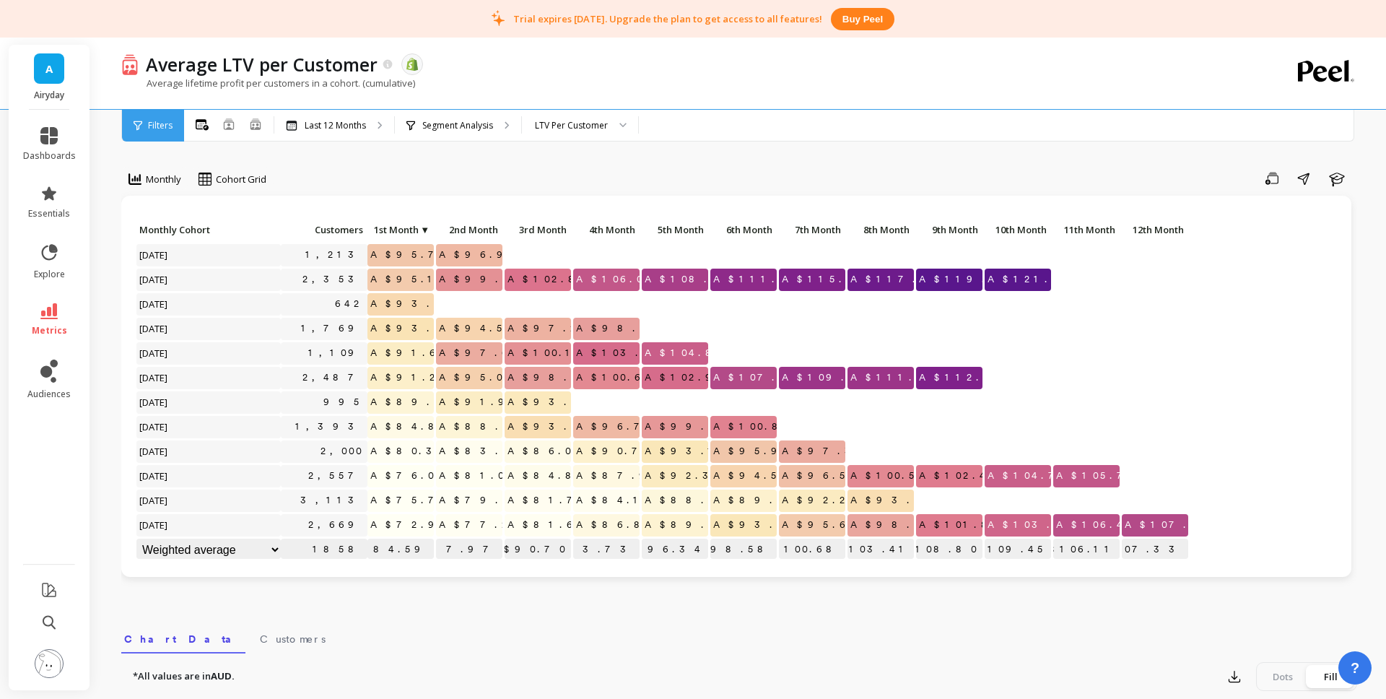
click at [409, 226] on span "1st Month" at bounding box center [394, 230] width 48 height 12
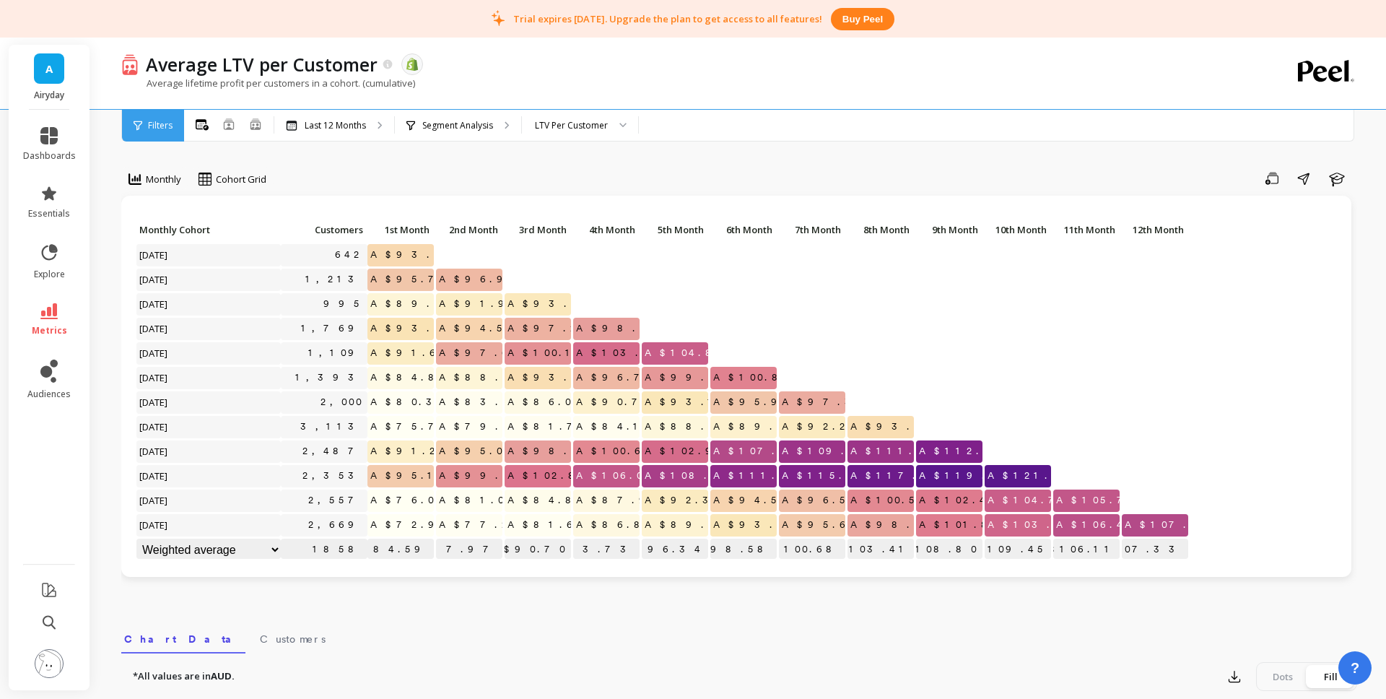
click at [398, 229] on span "1st Month" at bounding box center [399, 230] width 59 height 12
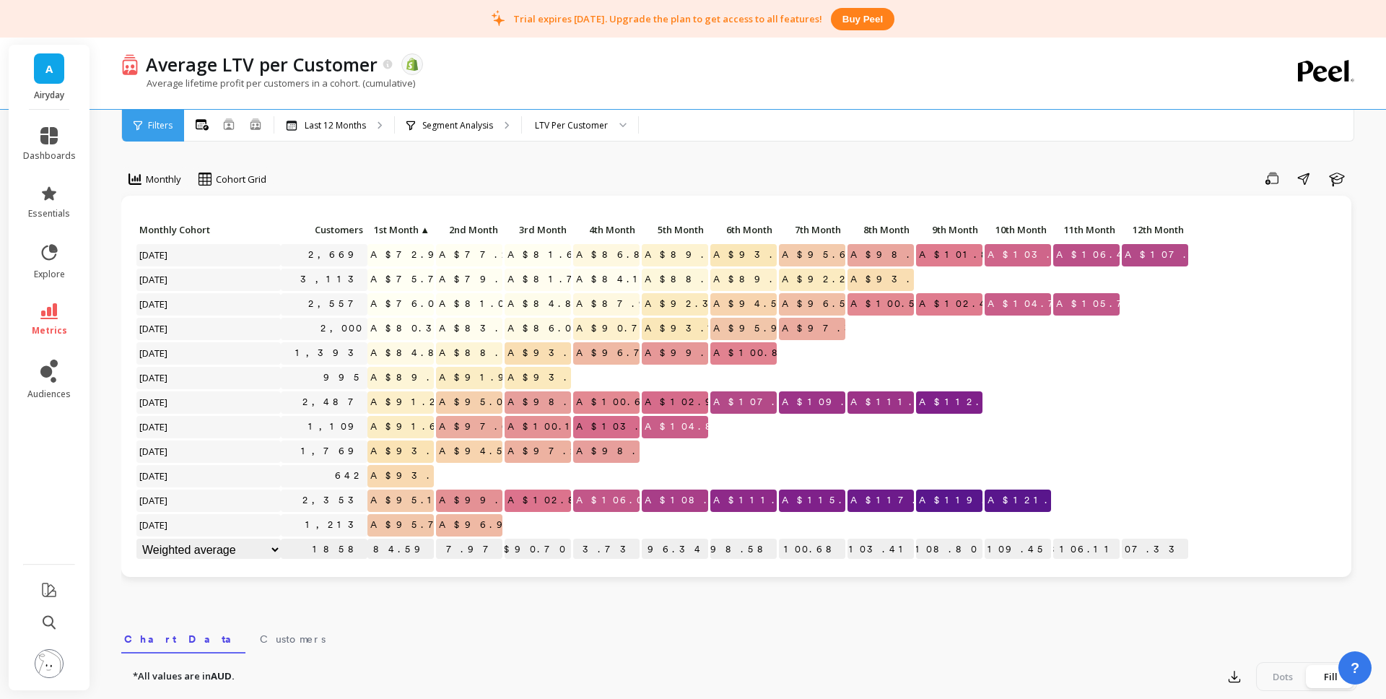
click at [208, 230] on span "Monthly Cohort" at bounding box center [207, 230] width 137 height 12
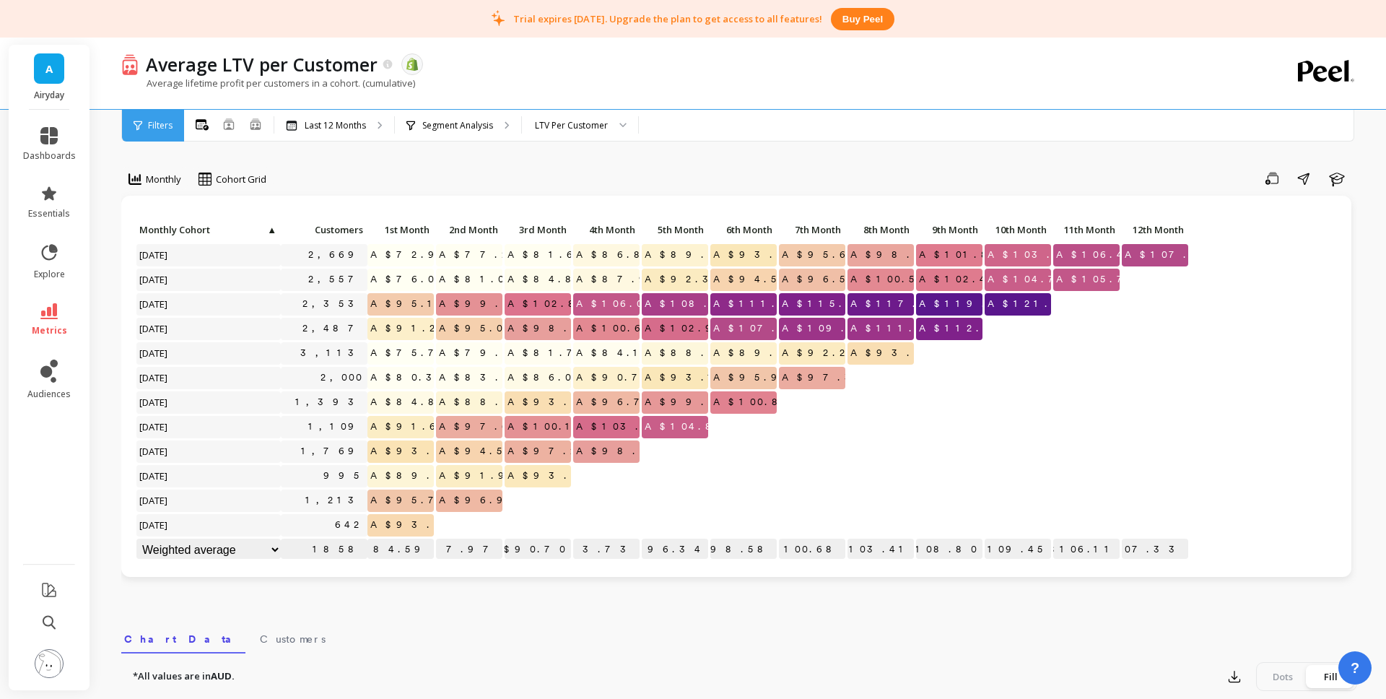
click at [411, 257] on span "A$72.96" at bounding box center [412, 255] width 90 height 22
click at [411, 256] on span "A$72.96" at bounding box center [412, 255] width 90 height 22
click at [1159, 350] on p at bounding box center [1155, 347] width 66 height 10
click at [350, 128] on p "Last 12 Months" at bounding box center [335, 126] width 61 height 12
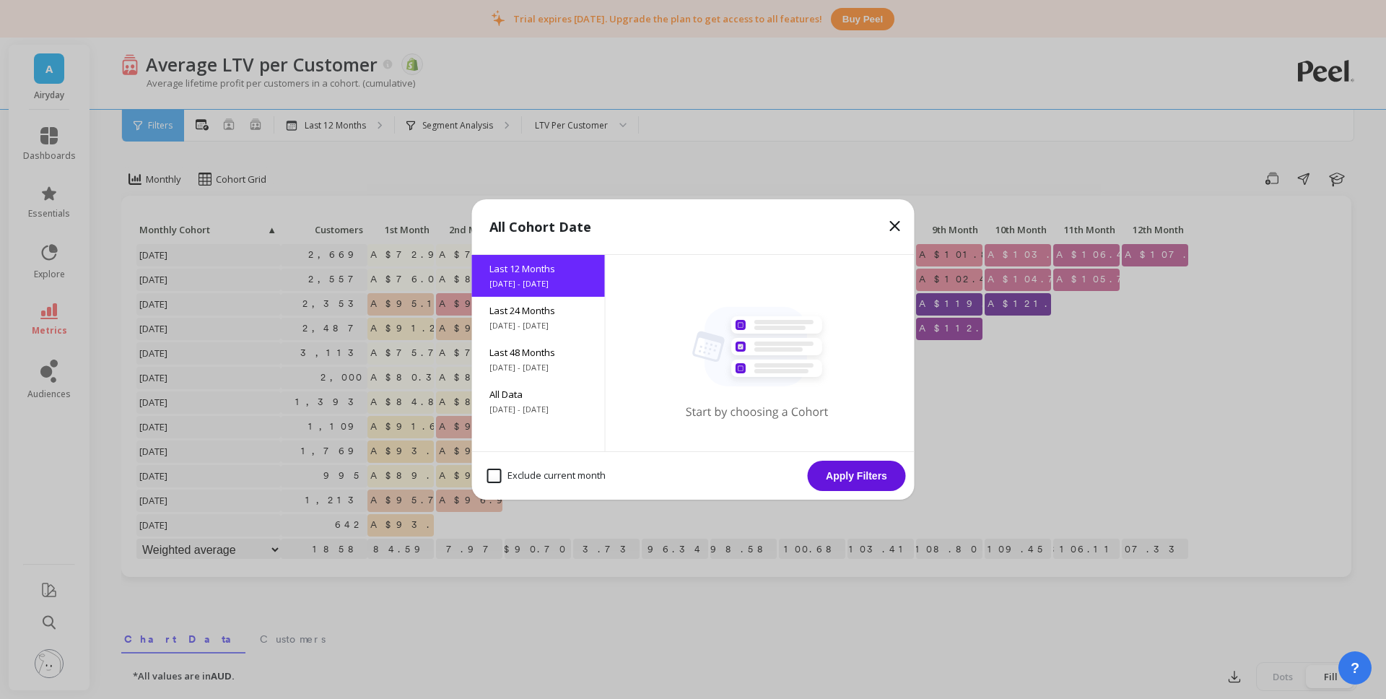
drag, startPoint x: 535, startPoint y: 398, endPoint x: 603, endPoint y: 427, distance: 74.0
click at [536, 398] on span "All Data" at bounding box center [538, 394] width 98 height 13
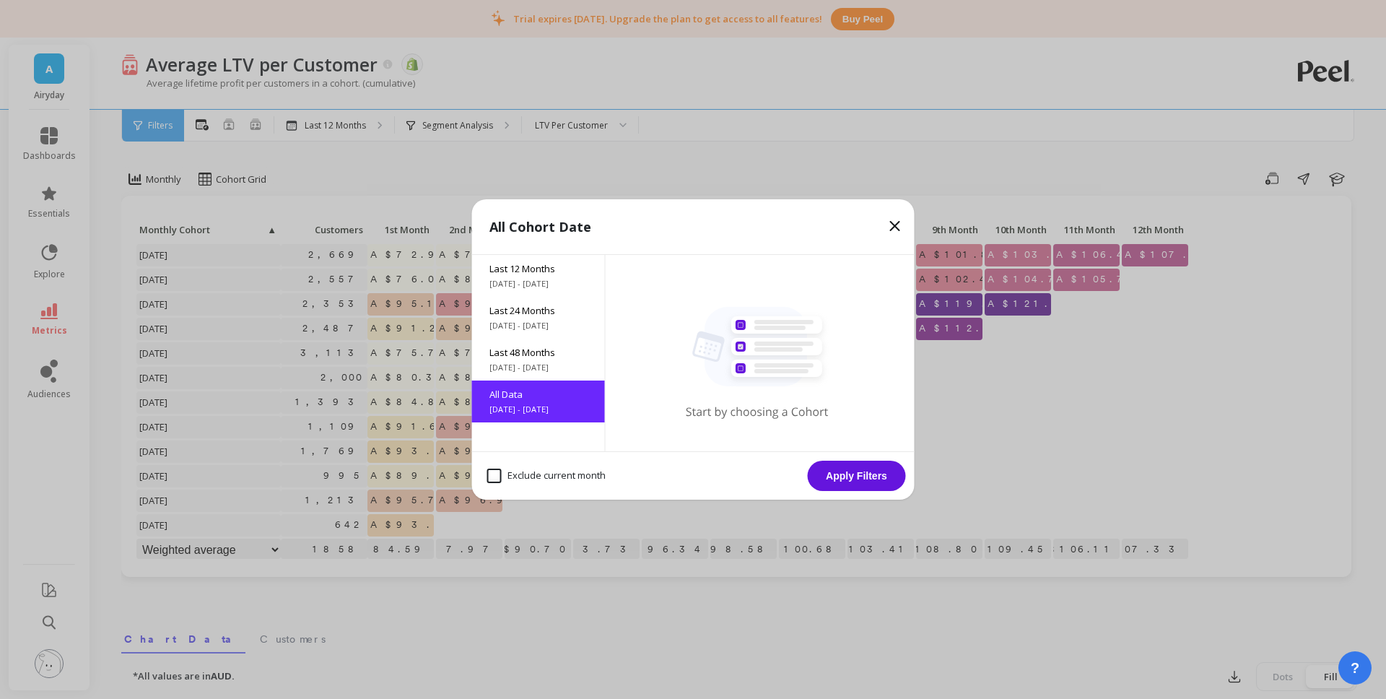
click at [858, 474] on button "Apply Filters" at bounding box center [857, 476] width 98 height 30
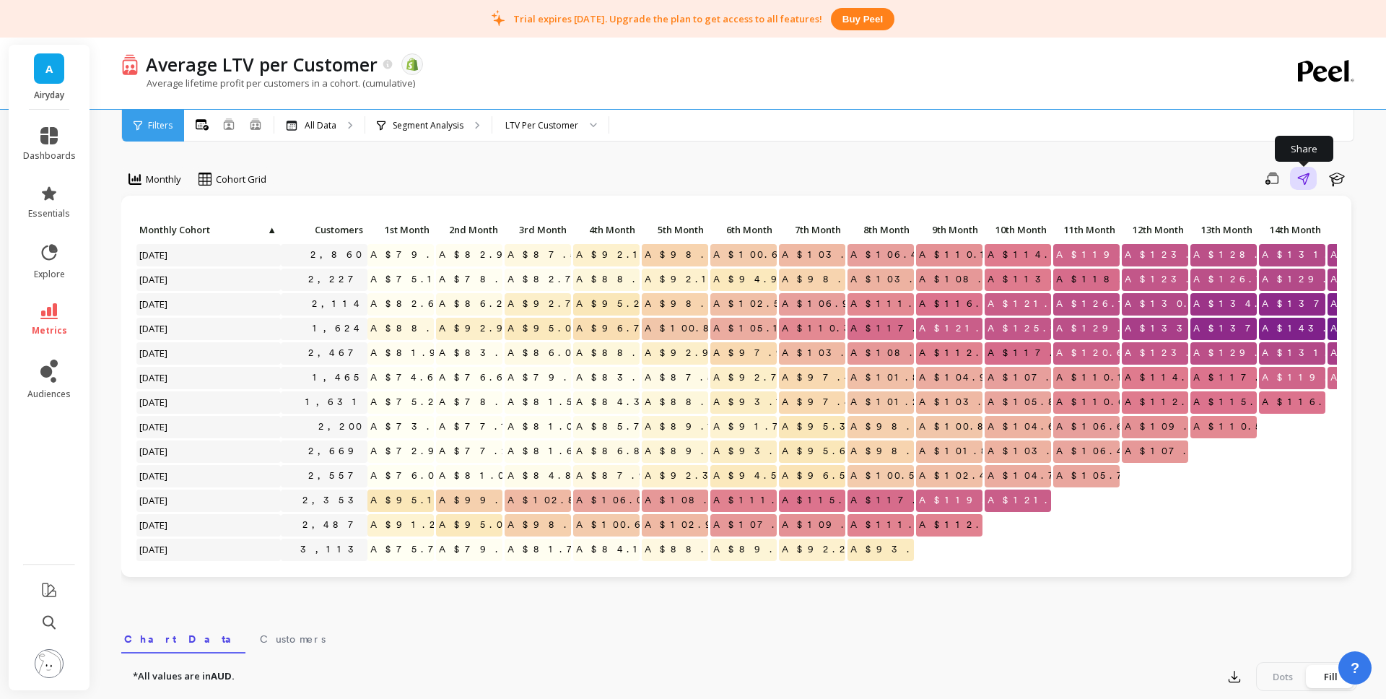
click at [1304, 181] on icon "button" at bounding box center [1303, 179] width 12 height 12
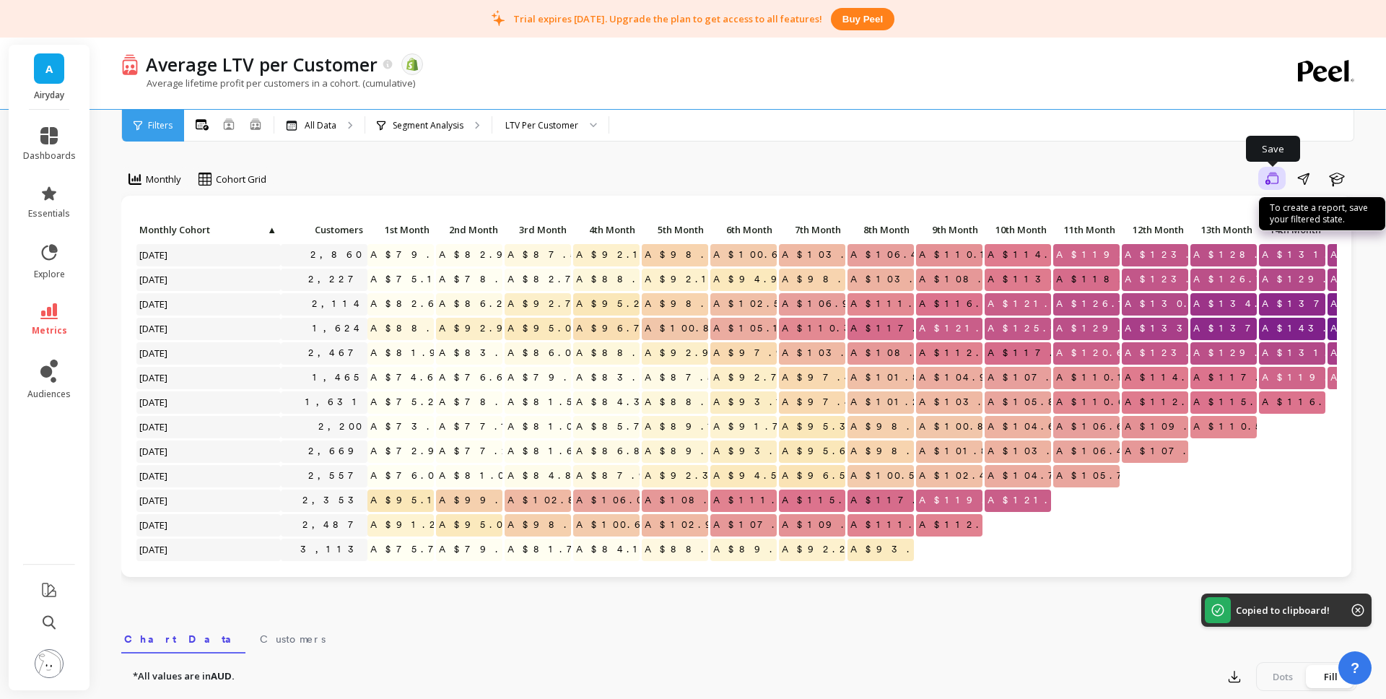
click at [1267, 181] on icon "button" at bounding box center [1271, 179] width 13 height 14
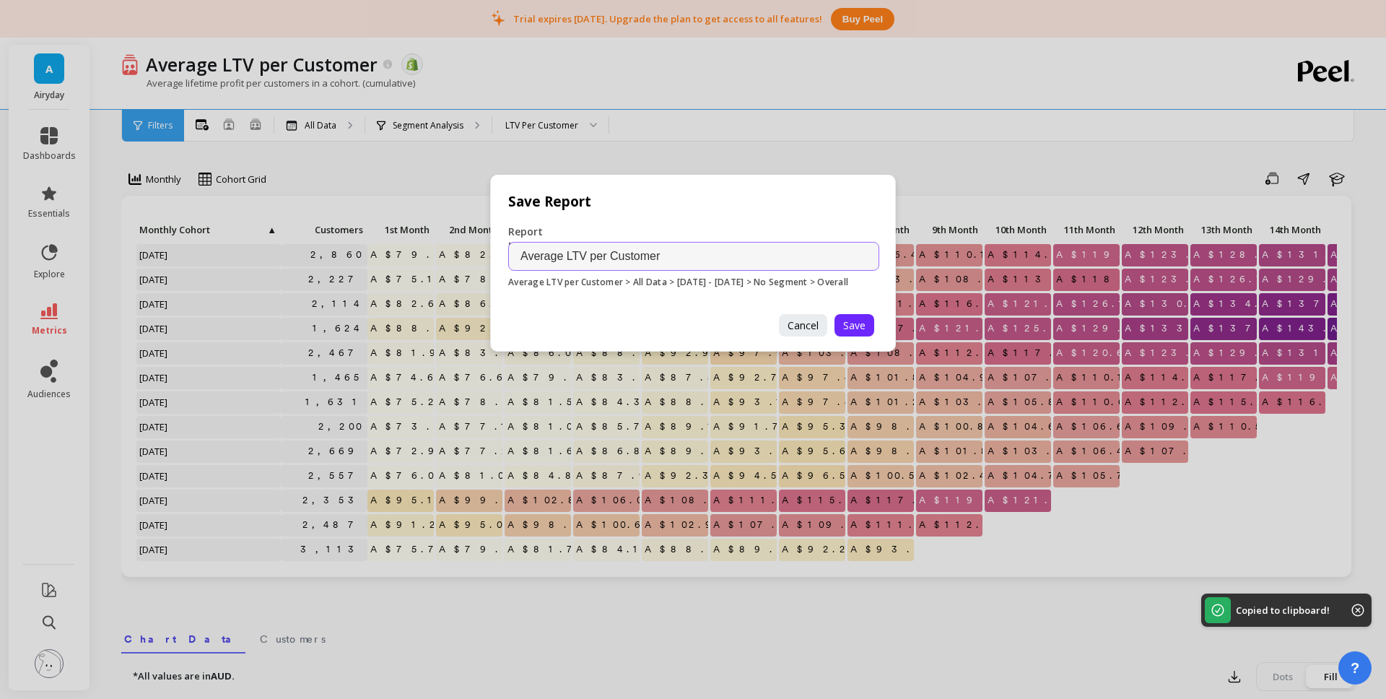
drag, startPoint x: 803, startPoint y: 325, endPoint x: 868, endPoint y: 299, distance: 70.6
click at [805, 325] on span "Cancel" at bounding box center [803, 325] width 31 height 14
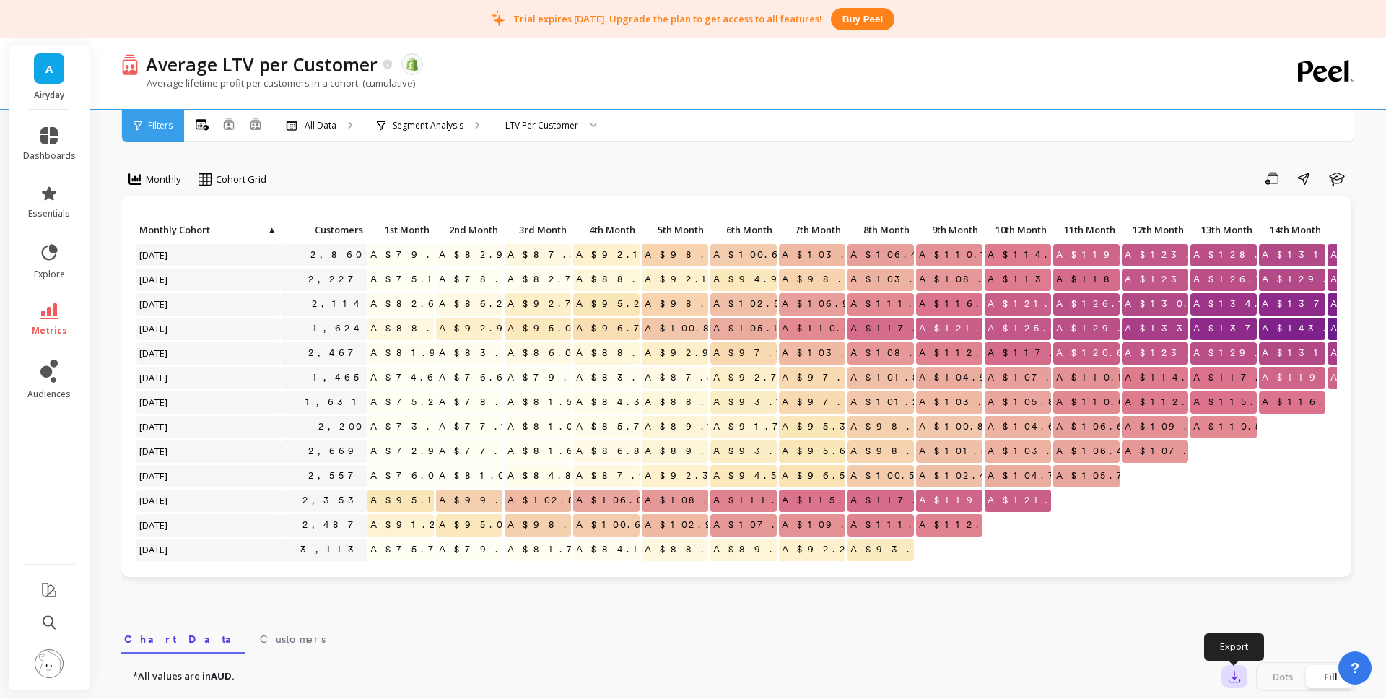
click at [1237, 677] on icon "button" at bounding box center [1234, 676] width 14 height 14
click at [1236, 676] on icon "button" at bounding box center [1234, 676] width 14 height 14
click at [1229, 676] on icon "button" at bounding box center [1234, 676] width 14 height 14
click at [1230, 672] on icon "button" at bounding box center [1234, 676] width 14 height 14
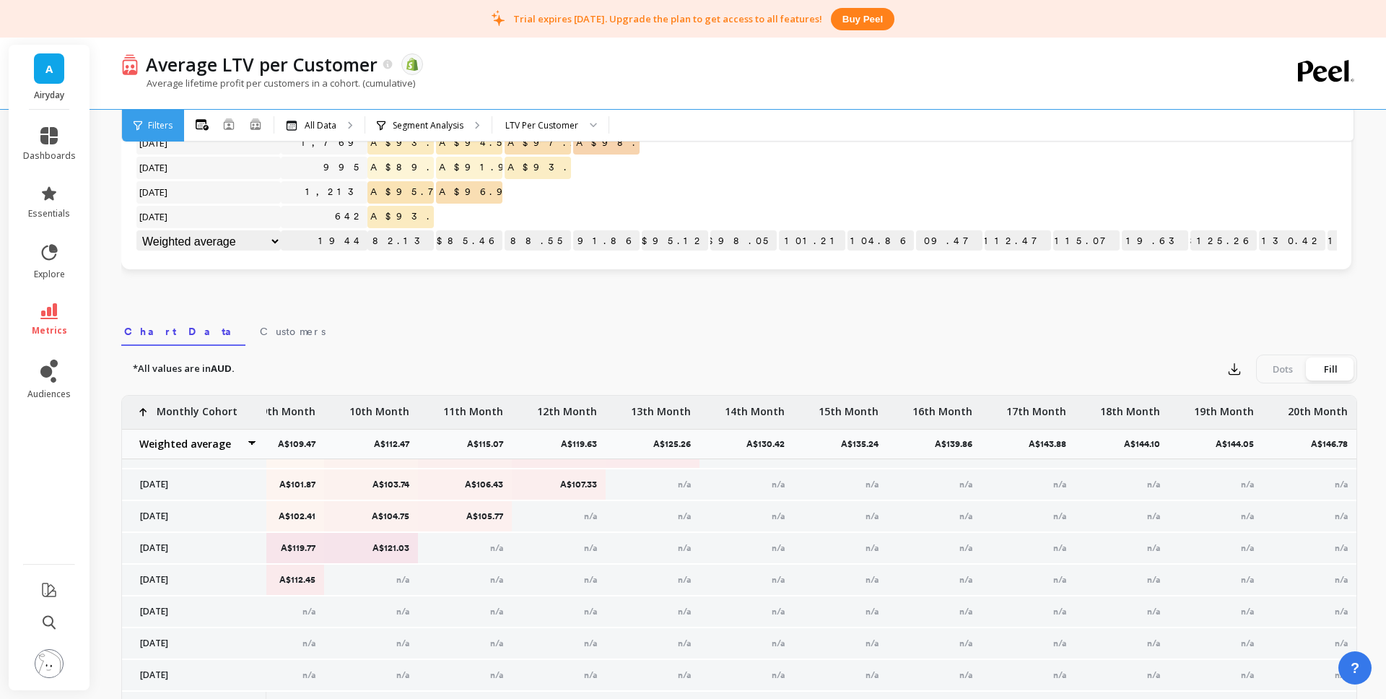
scroll to position [517, 0]
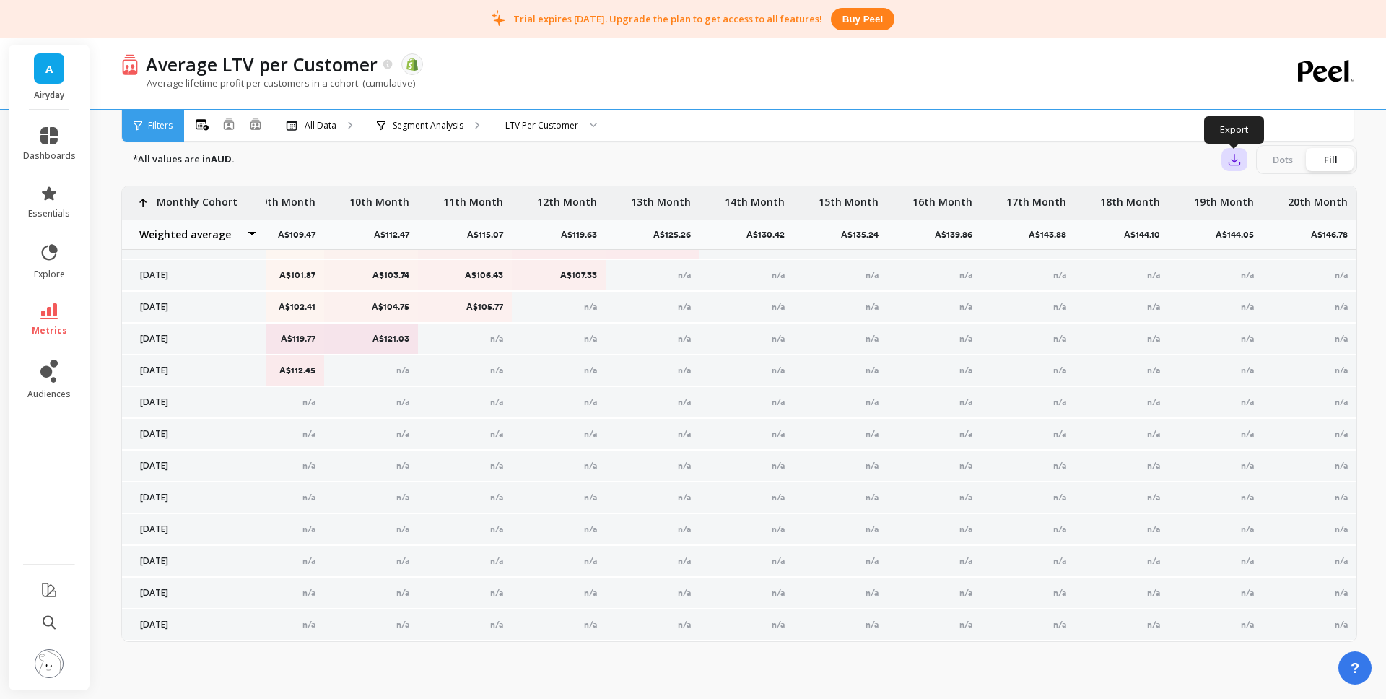
click at [1230, 154] on icon "button" at bounding box center [1234, 159] width 14 height 14
click at [1263, 201] on span "CSV" at bounding box center [1261, 199] width 21 height 14
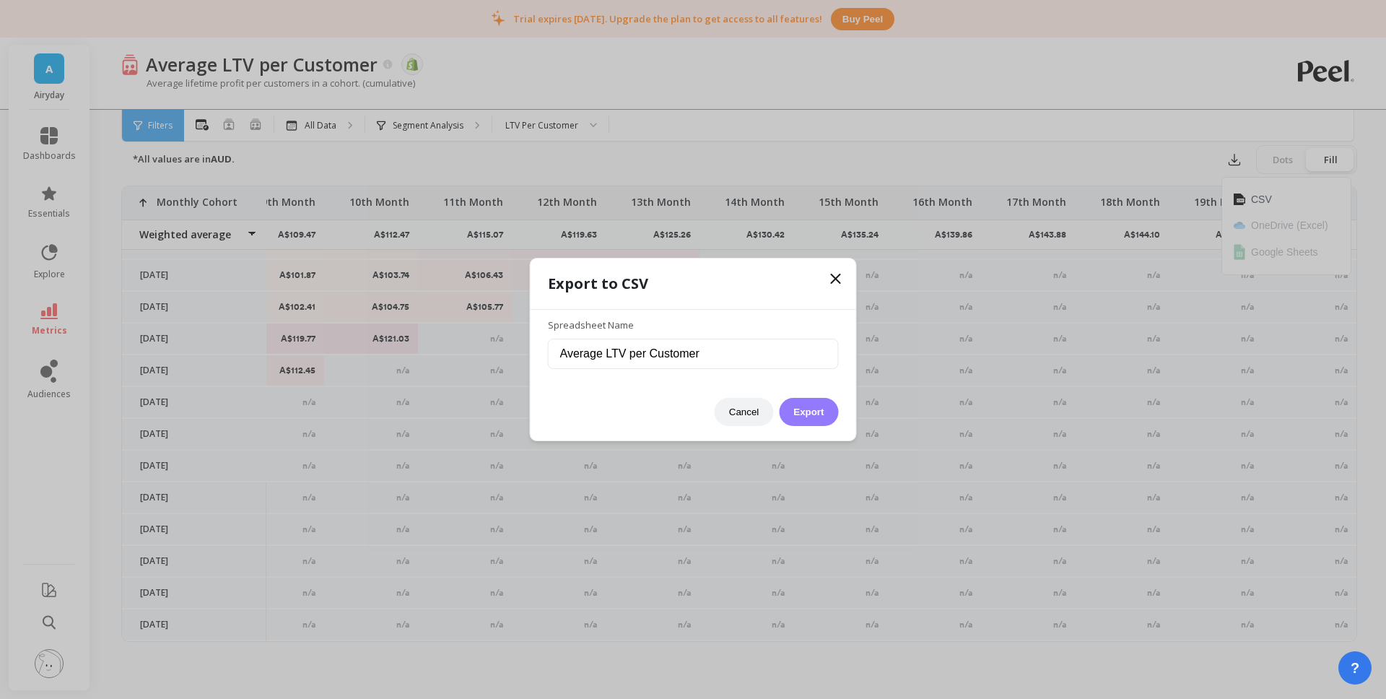
click at [800, 406] on button "Export" at bounding box center [808, 412] width 59 height 28
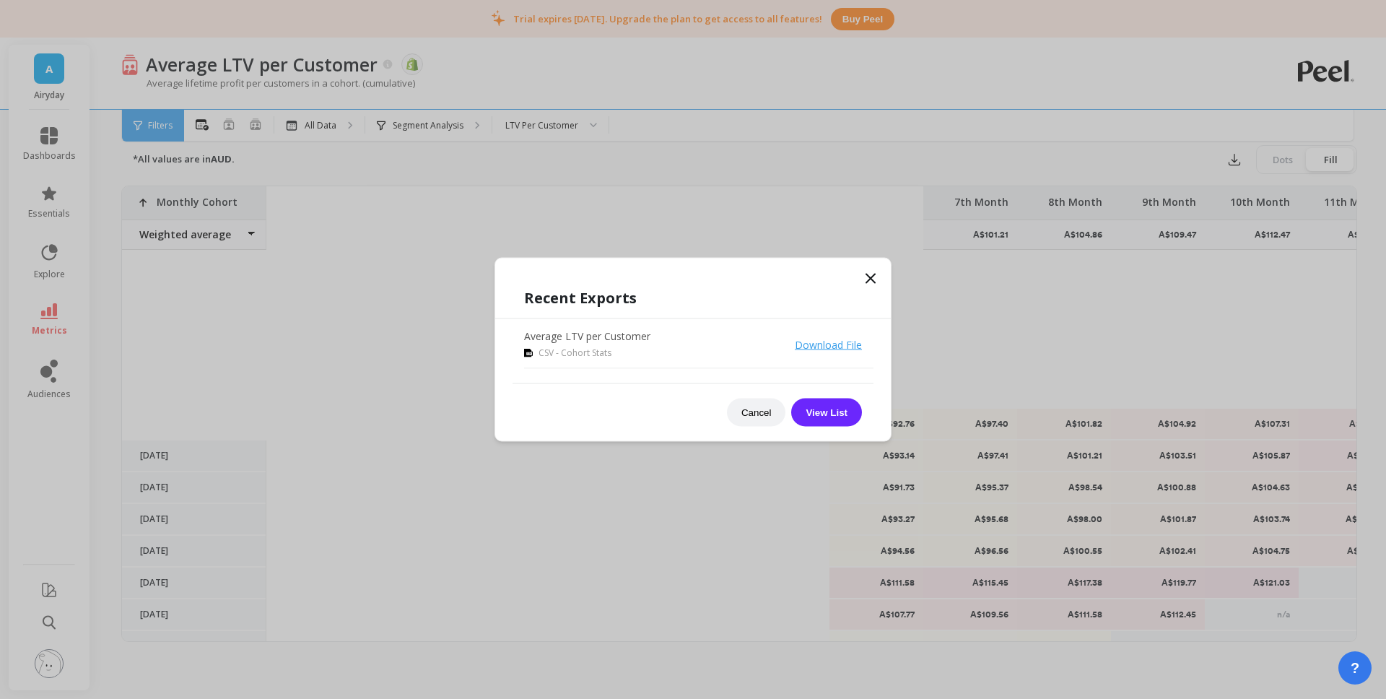
scroll to position [244, 881]
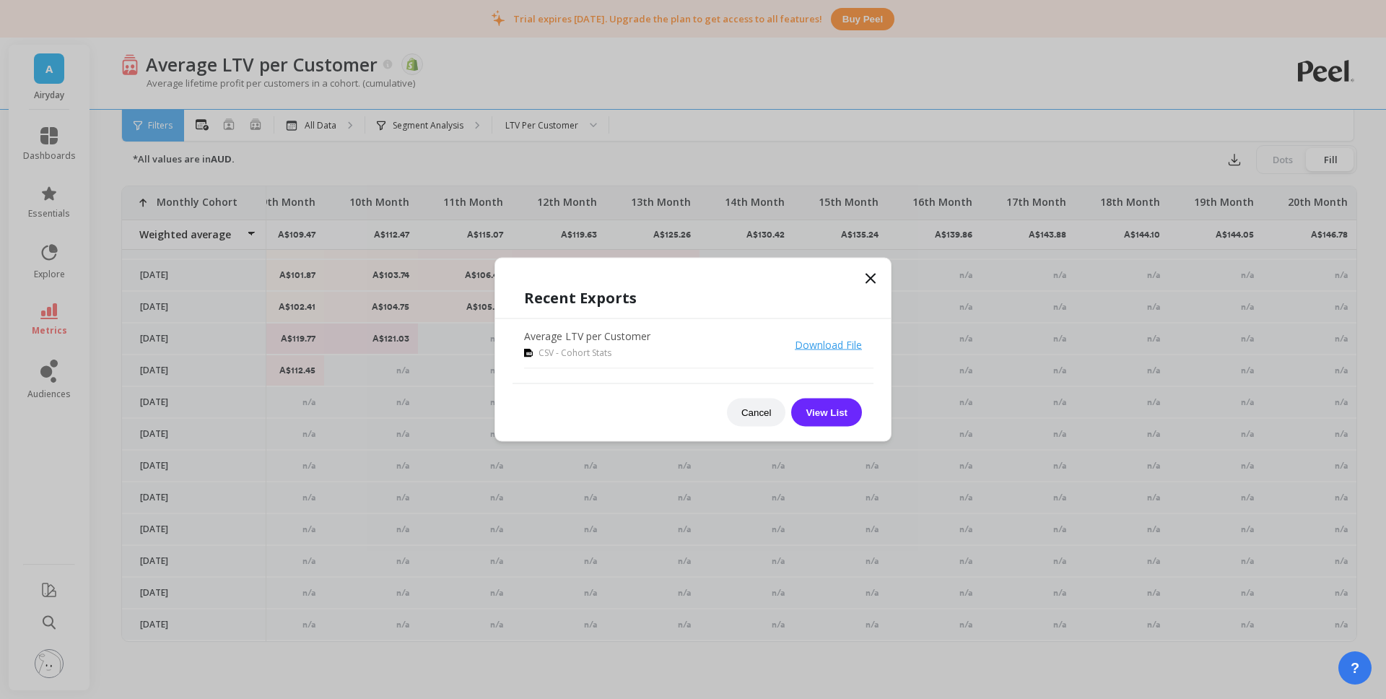
click at [876, 275] on icon at bounding box center [870, 278] width 17 height 17
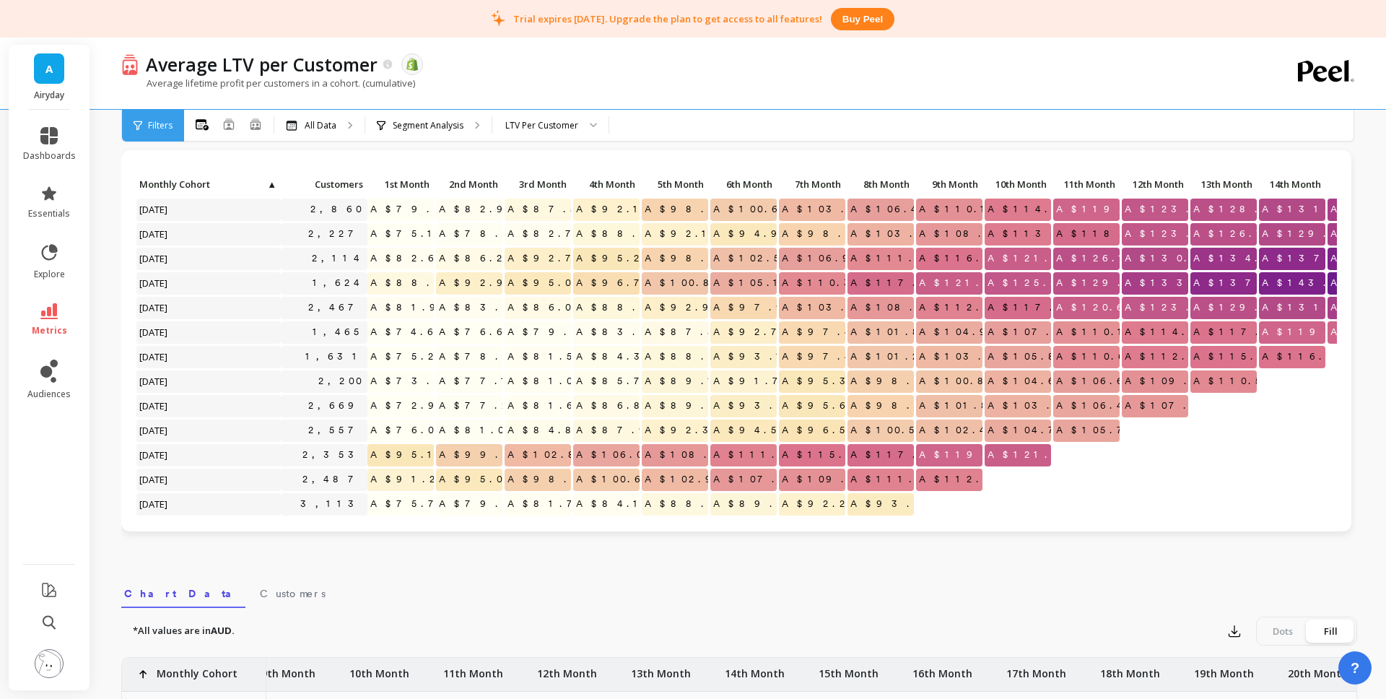
scroll to position [0, 0]
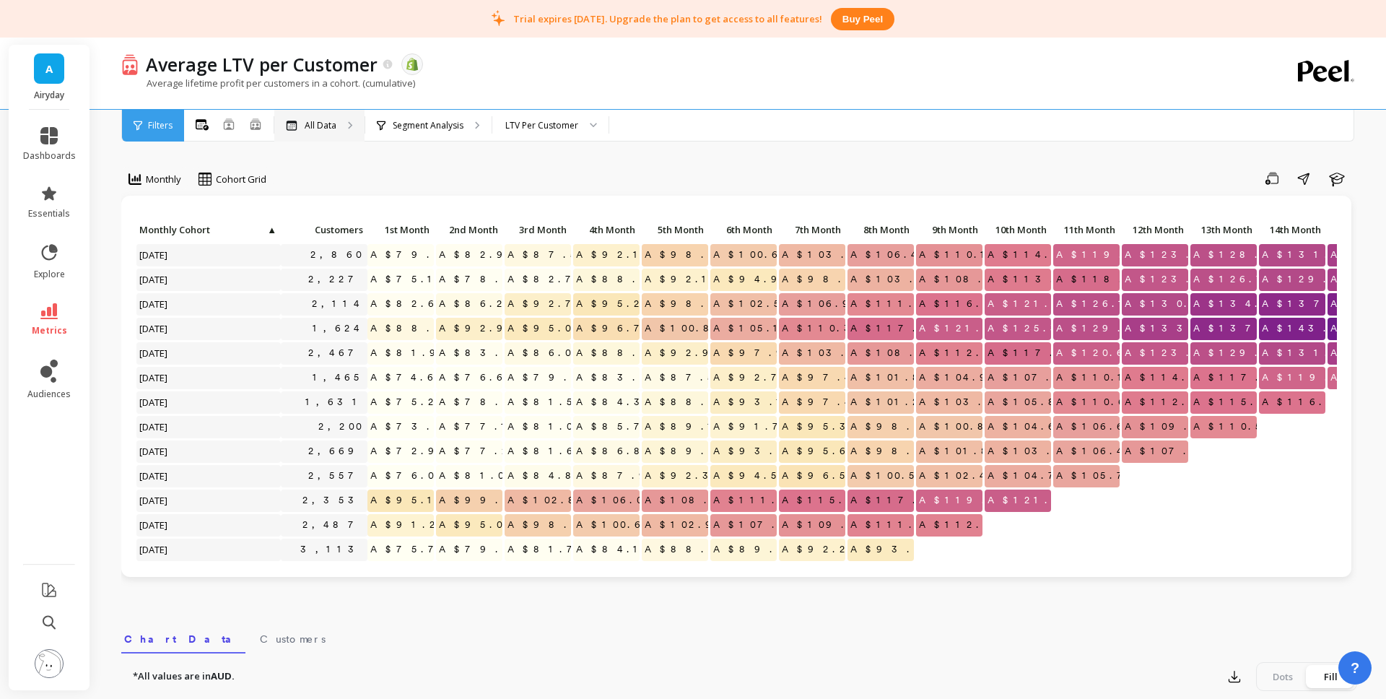
click at [323, 126] on p "All Data" at bounding box center [321, 126] width 32 height 12
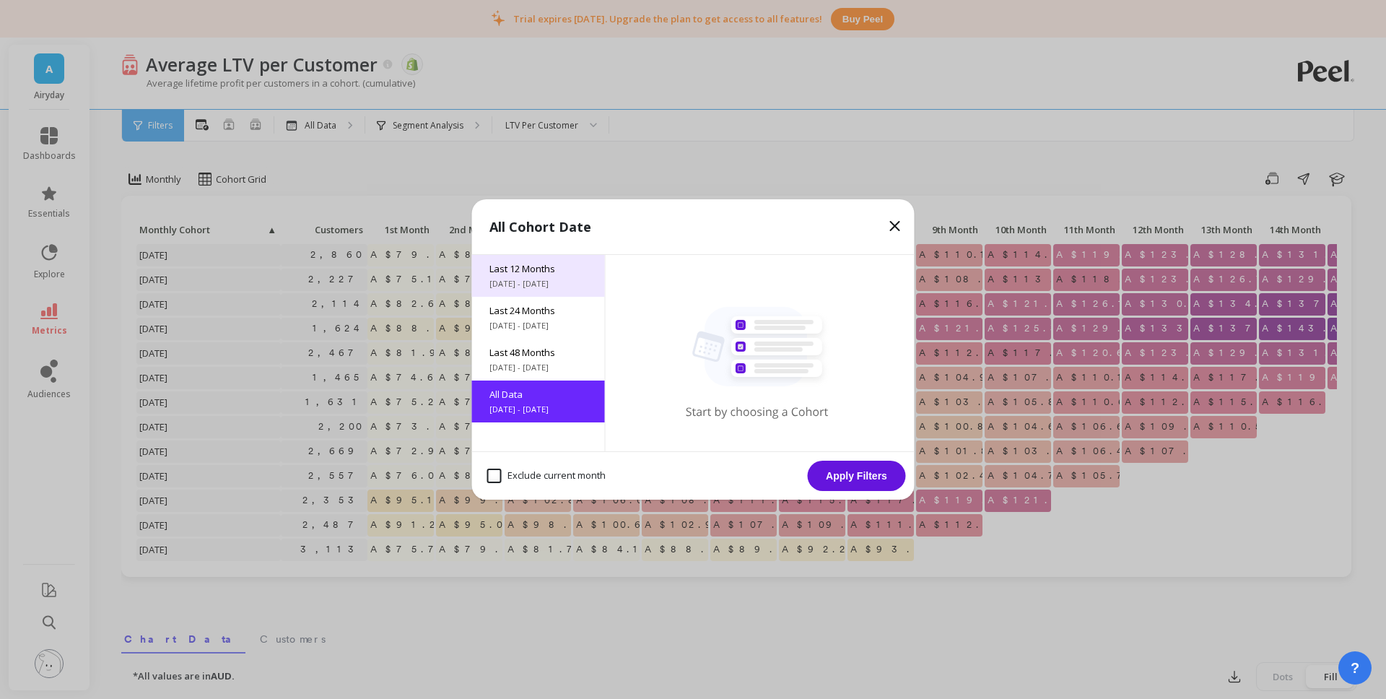
click at [546, 268] on span "Last 12 Months" at bounding box center [538, 268] width 98 height 13
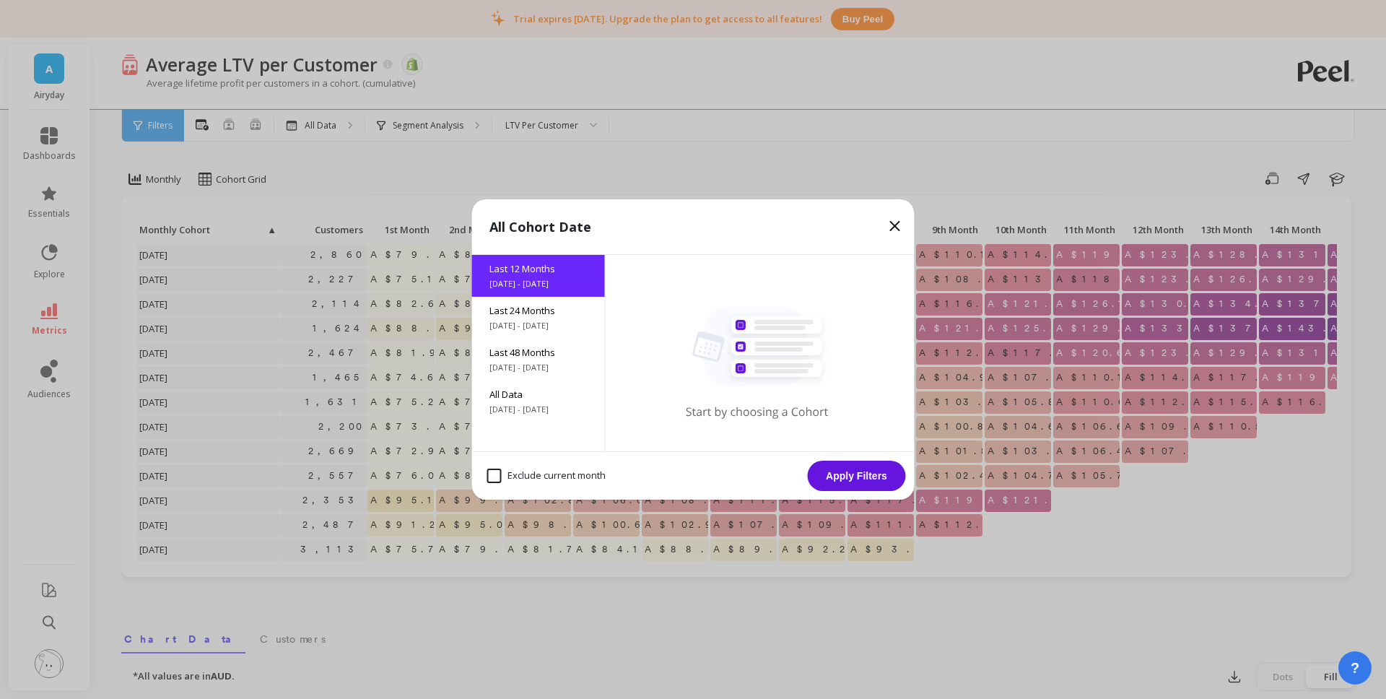
click at [879, 479] on button "Apply Filters" at bounding box center [857, 476] width 98 height 30
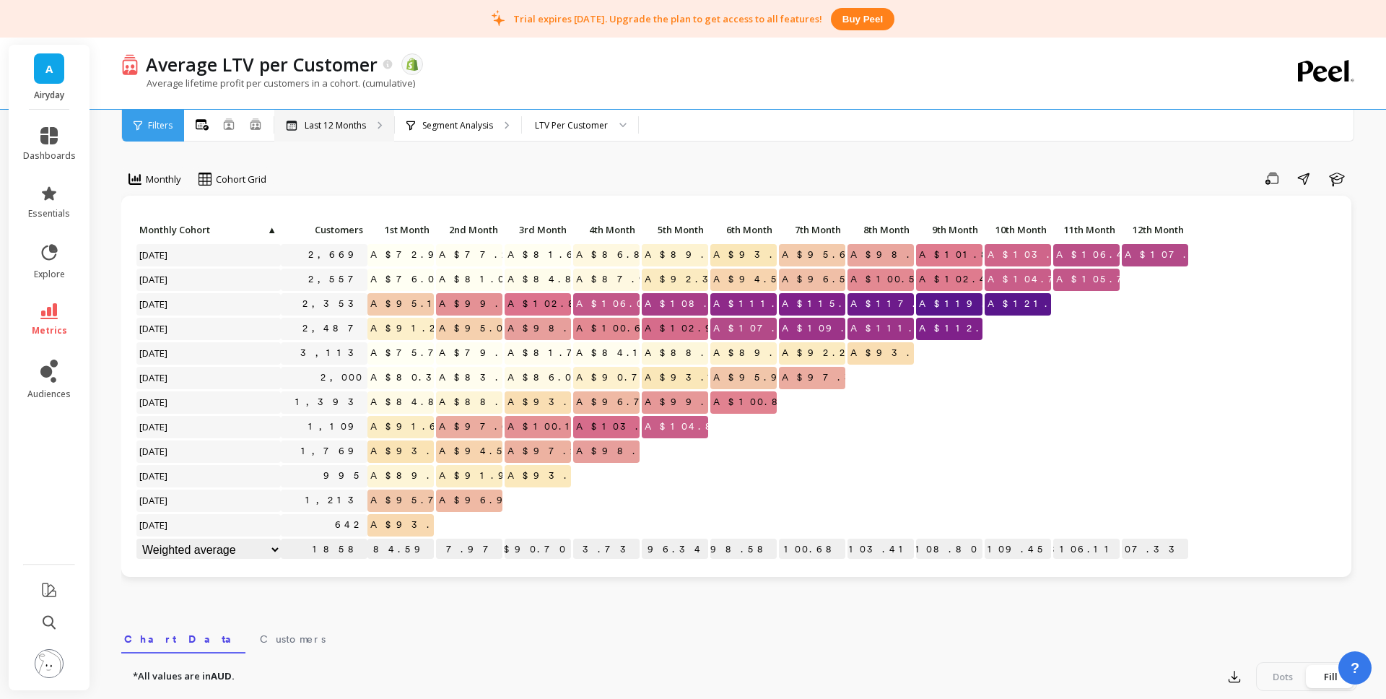
click at [340, 128] on p "Last 12 Months" at bounding box center [335, 126] width 61 height 12
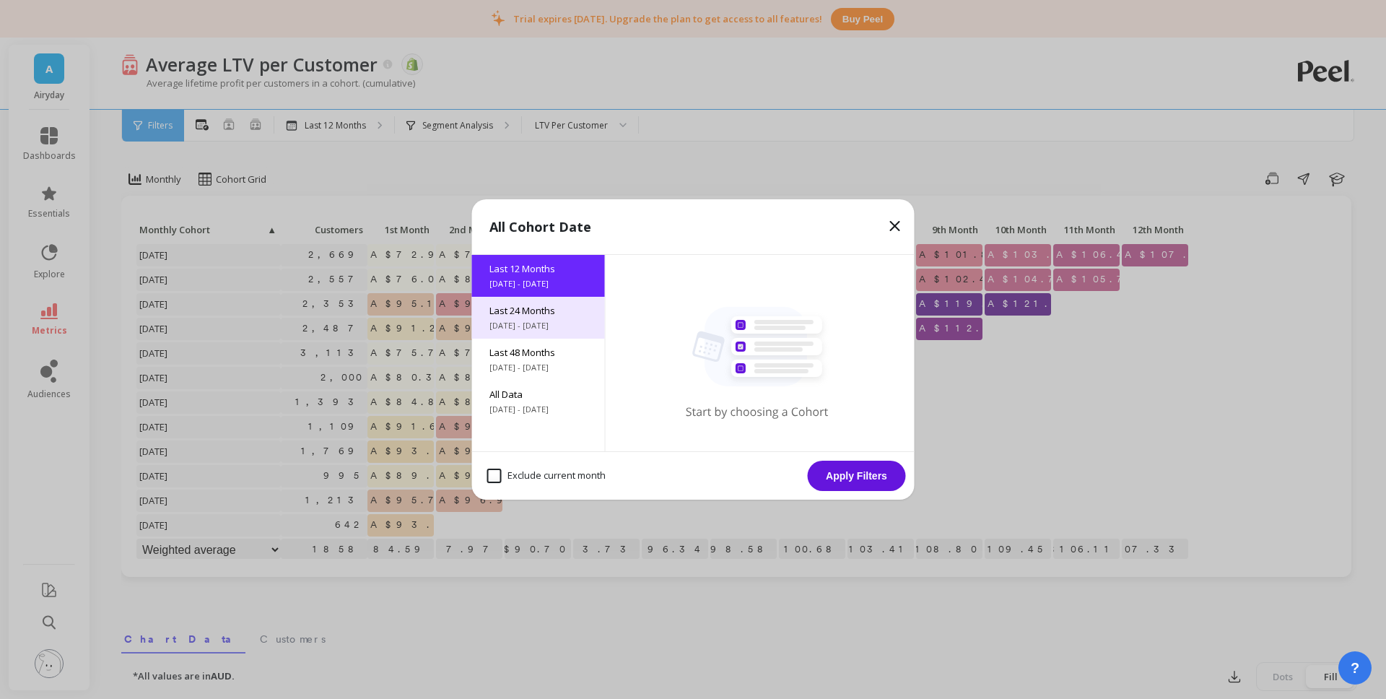
click at [562, 321] on span "8/21/2023 - 8/21/2025" at bounding box center [538, 326] width 98 height 12
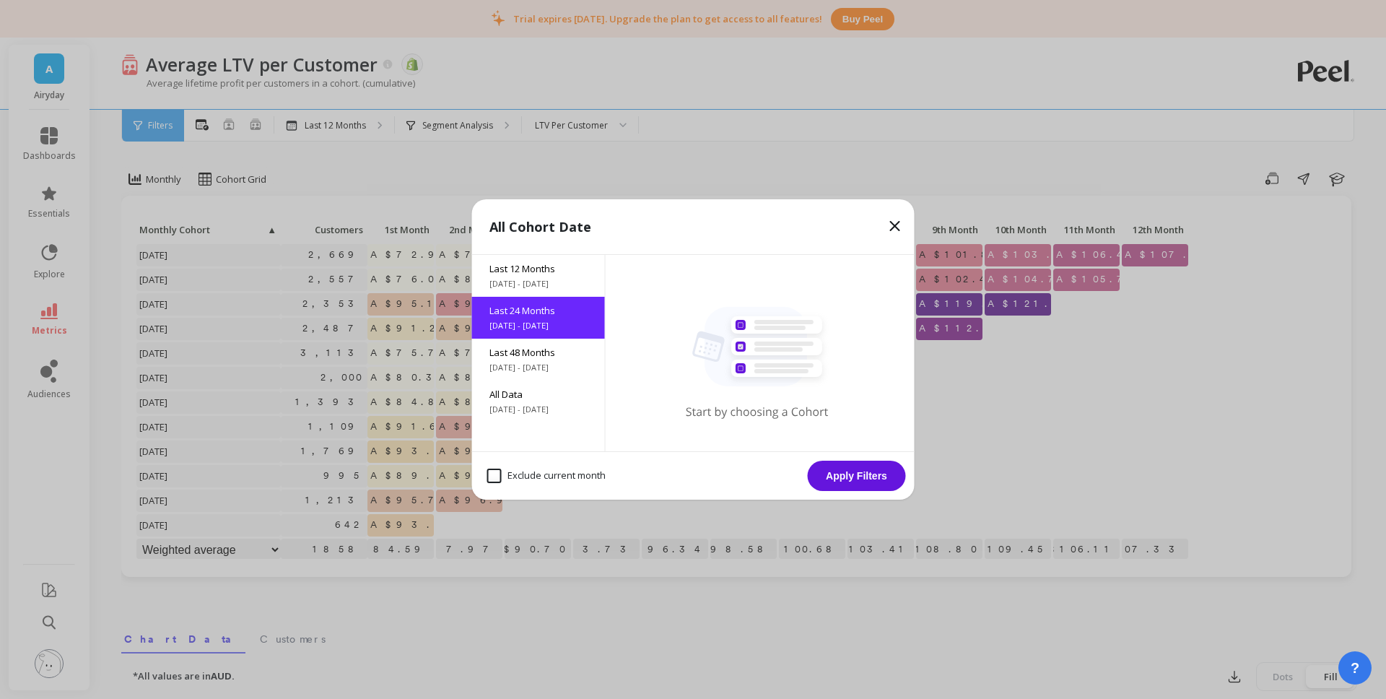
drag, startPoint x: 850, startPoint y: 477, endPoint x: 872, endPoint y: 366, distance: 113.3
click at [850, 476] on button "Apply Filters" at bounding box center [857, 476] width 98 height 30
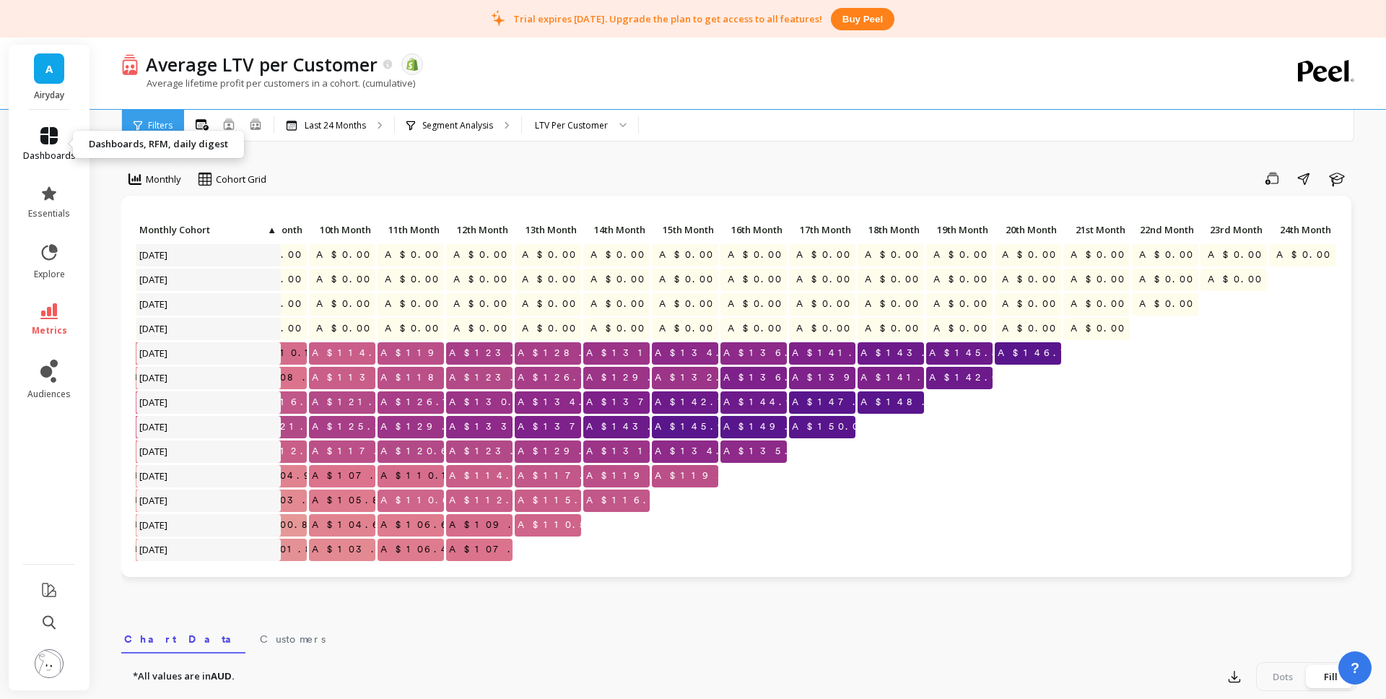
click at [50, 144] on link "dashboards" at bounding box center [49, 144] width 53 height 35
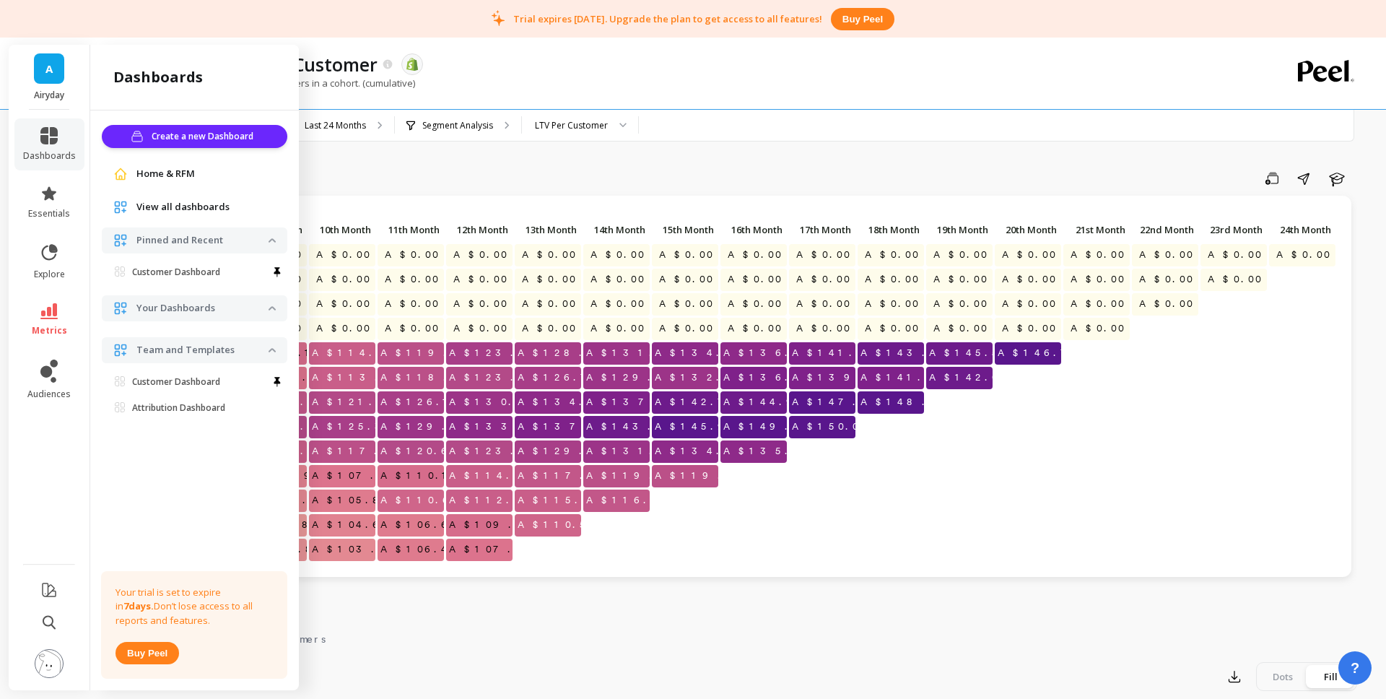
click at [179, 175] on span "Home & RFM" at bounding box center [165, 174] width 58 height 14
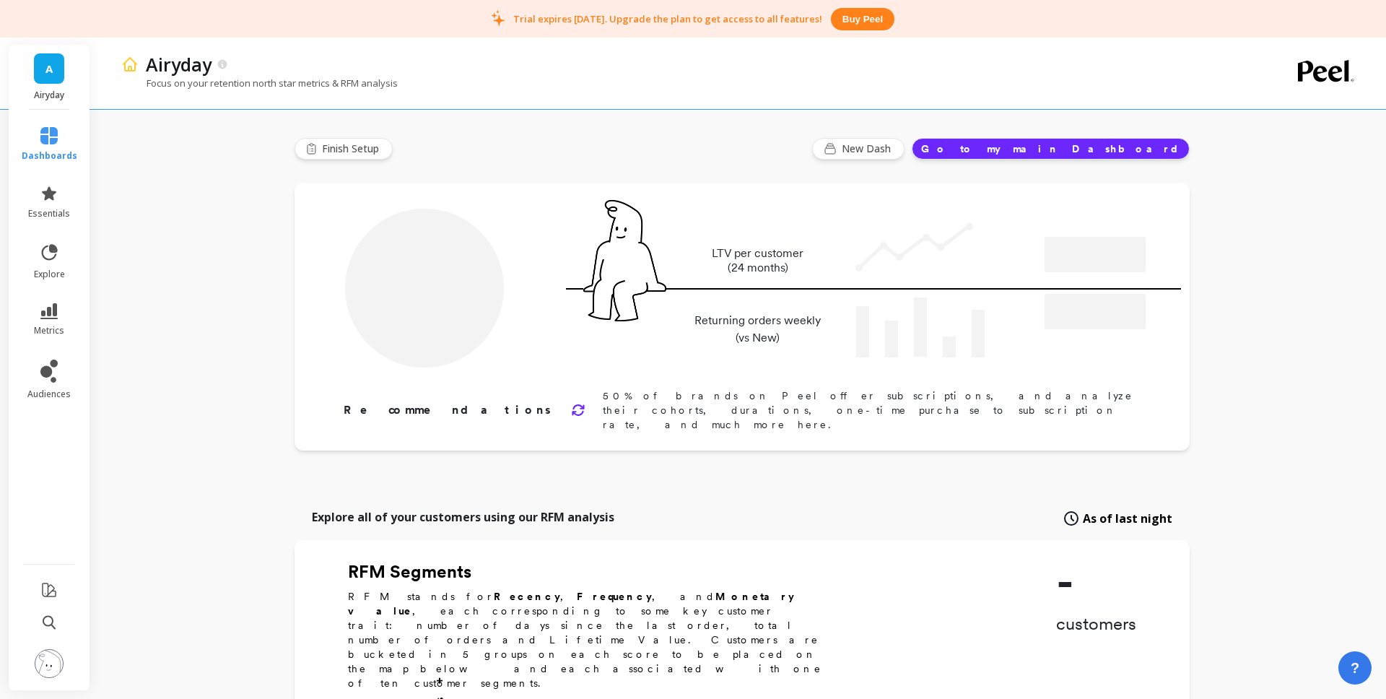
type input "Champions"
type input "2452"
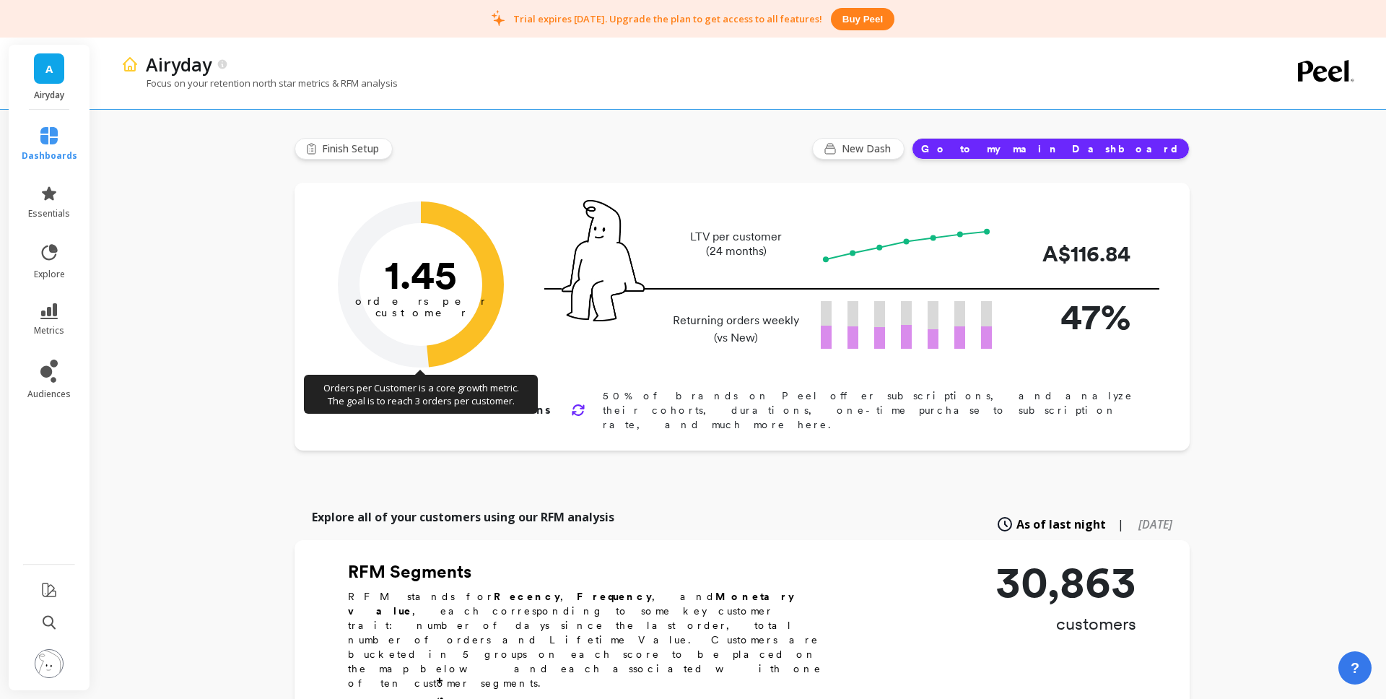
click at [411, 251] on text "1.45" at bounding box center [421, 274] width 72 height 48
click at [415, 269] on text "1.45" at bounding box center [421, 274] width 72 height 48
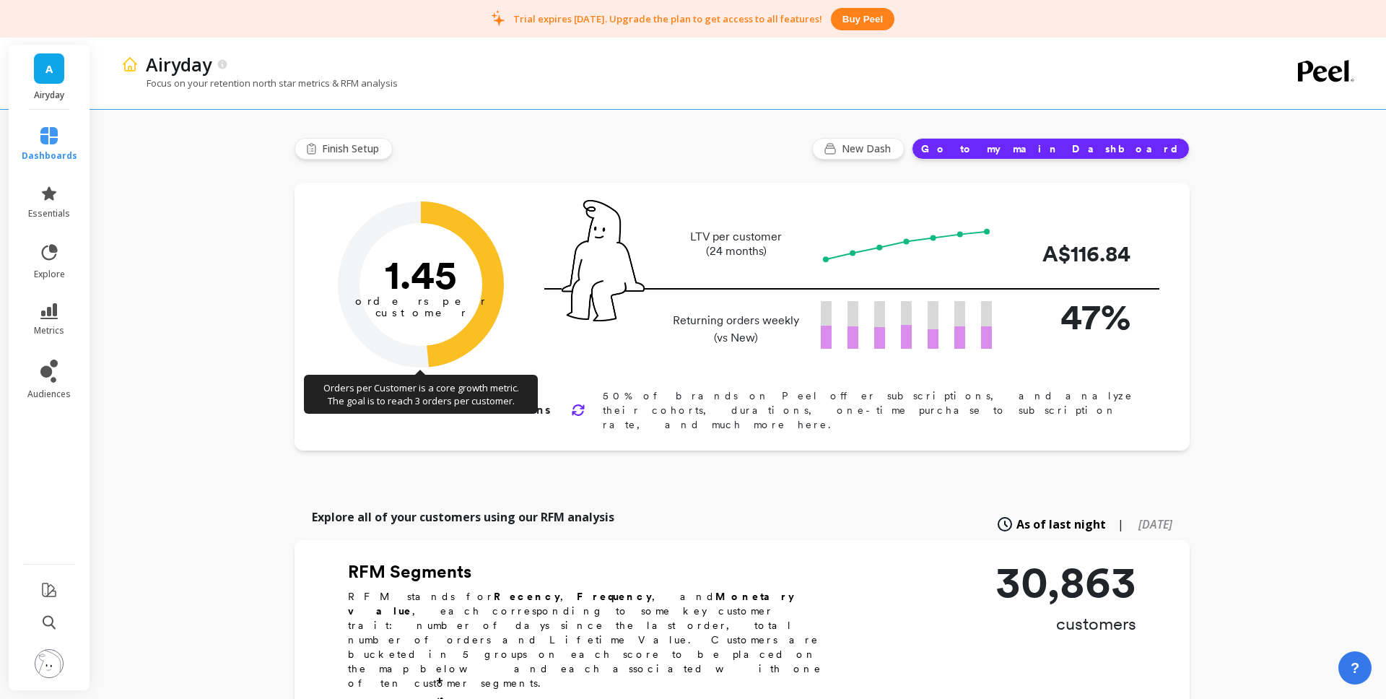
click at [370, 235] on circle at bounding box center [421, 284] width 144 height 144
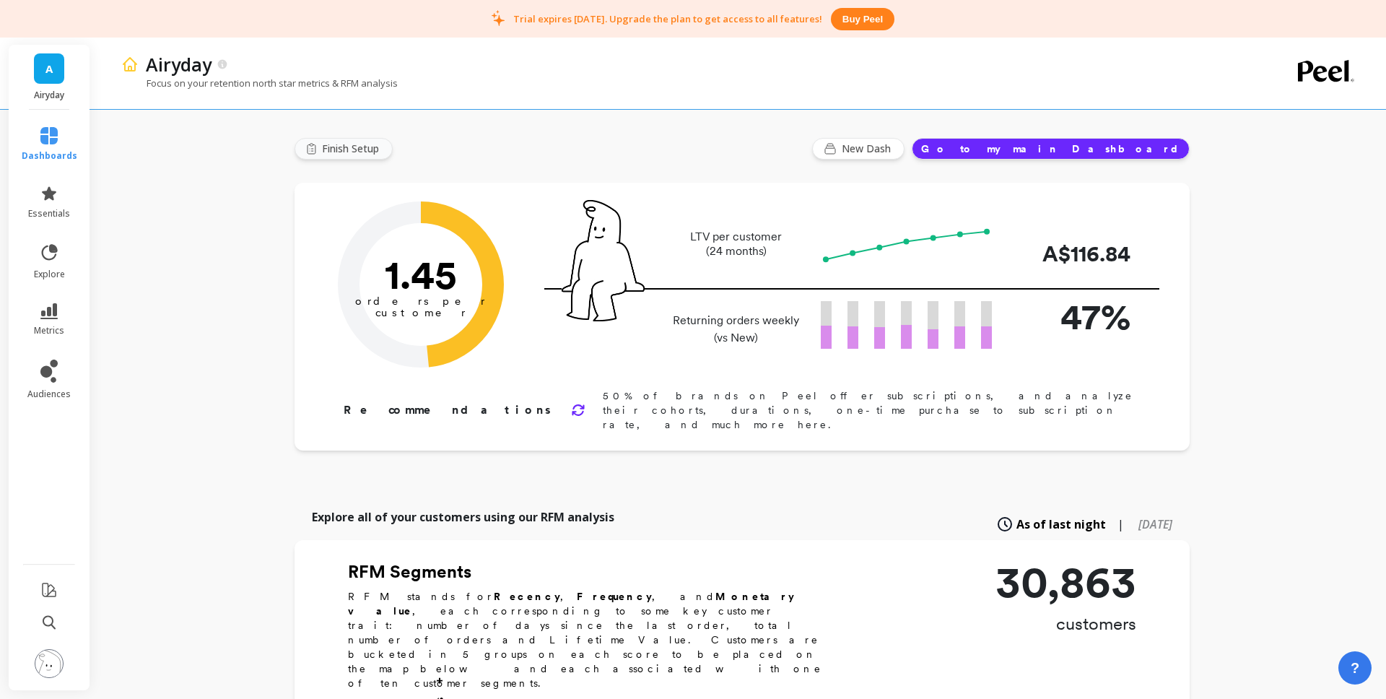
click at [350, 149] on span "Finish Setup" at bounding box center [352, 148] width 61 height 14
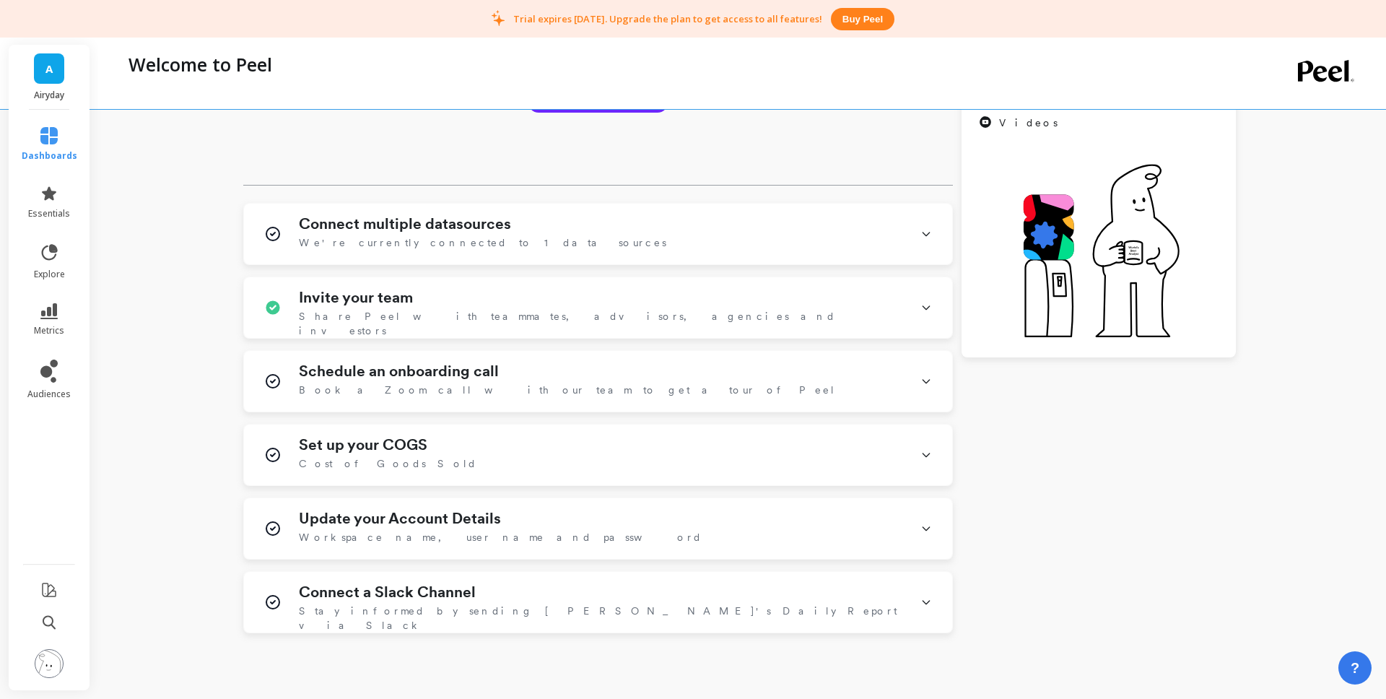
scroll to position [277, 0]
click at [382, 237] on span "We're currently connected to 1 data sources" at bounding box center [482, 240] width 367 height 14
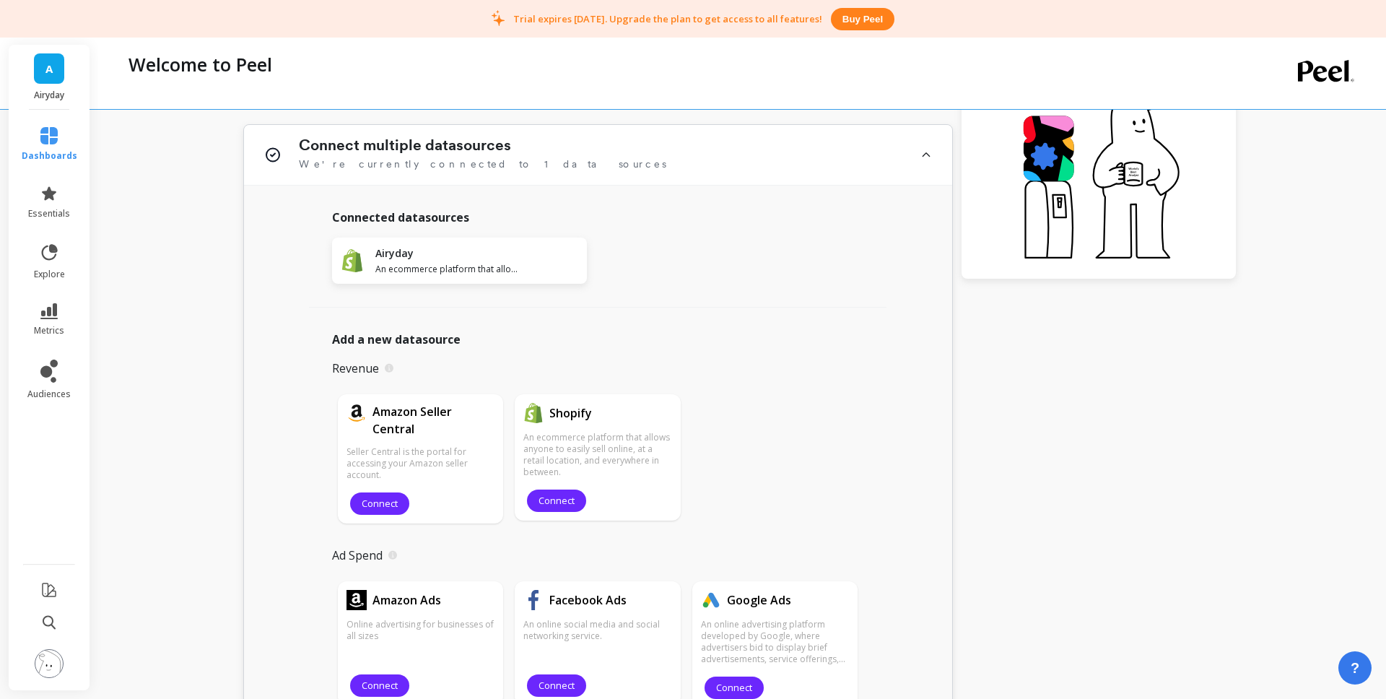
scroll to position [276, 0]
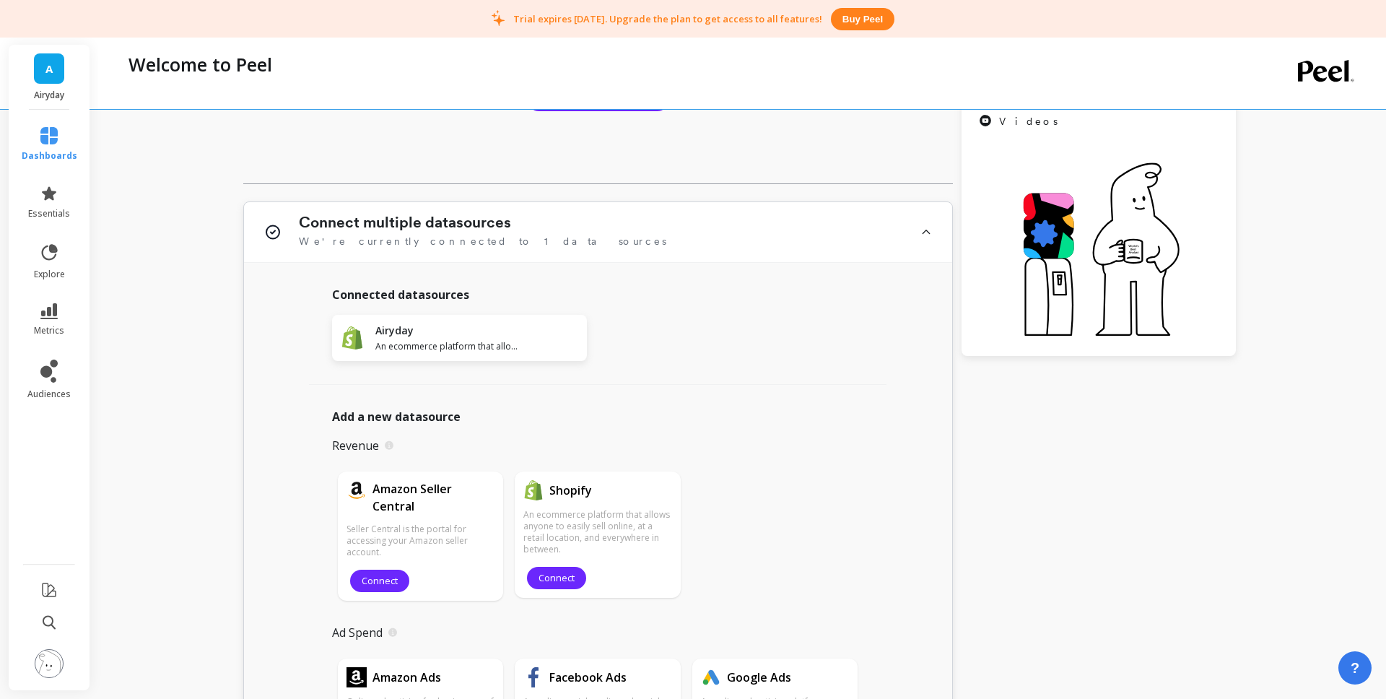
click at [456, 231] on h1 "Connect multiple datasources" at bounding box center [405, 222] width 212 height 17
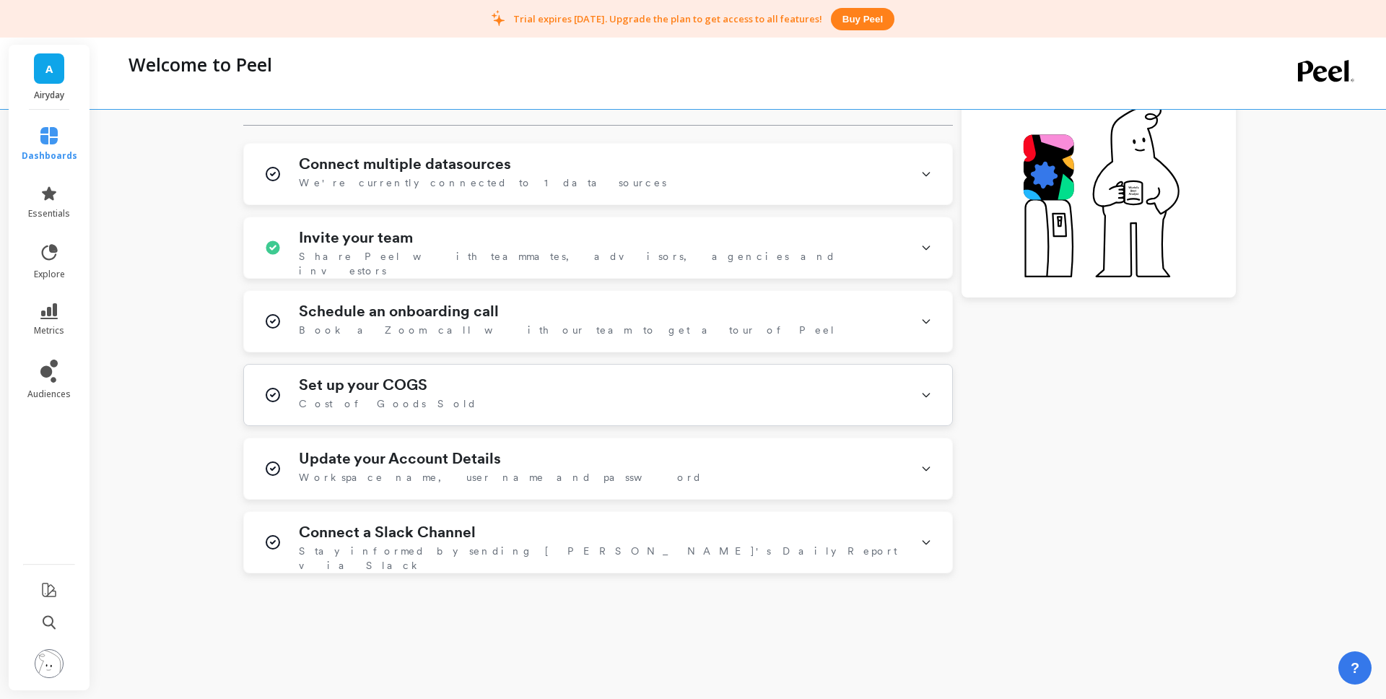
scroll to position [372, 0]
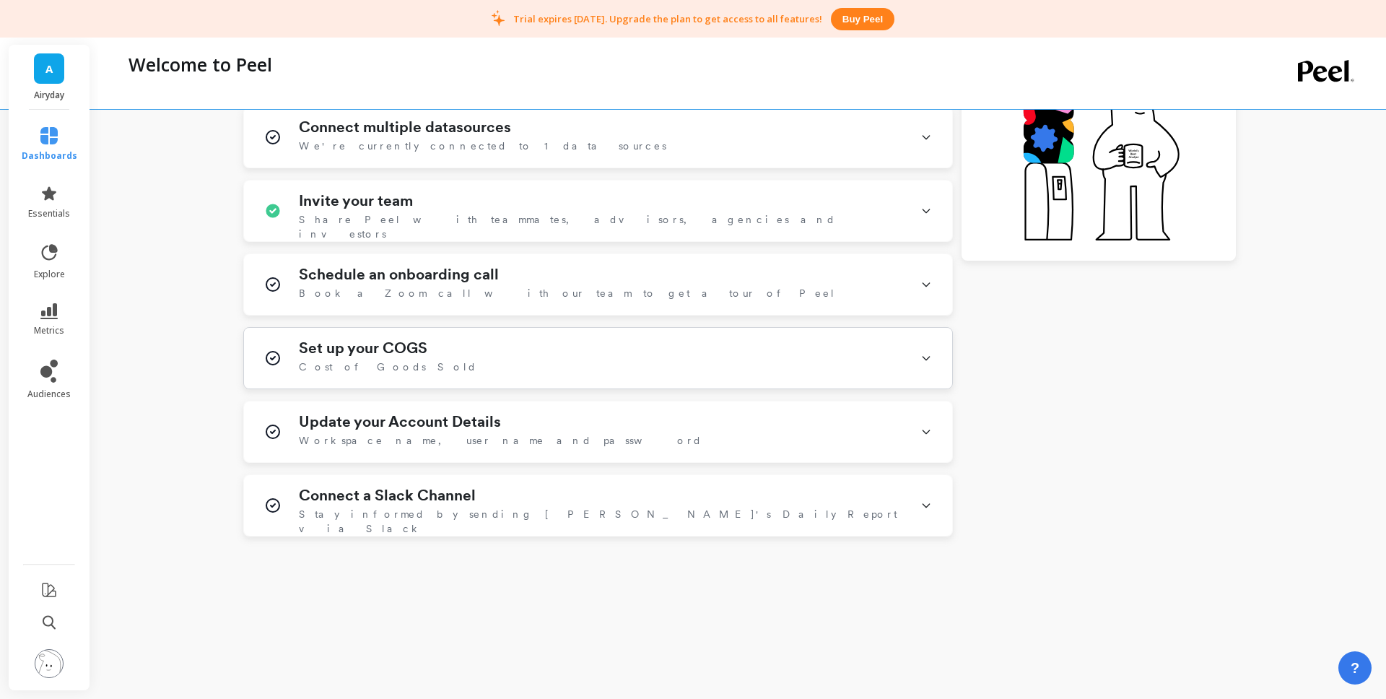
click at [503, 363] on div "Set up your COGS Cost of Goods Sold" at bounding box center [601, 358] width 604 height 38
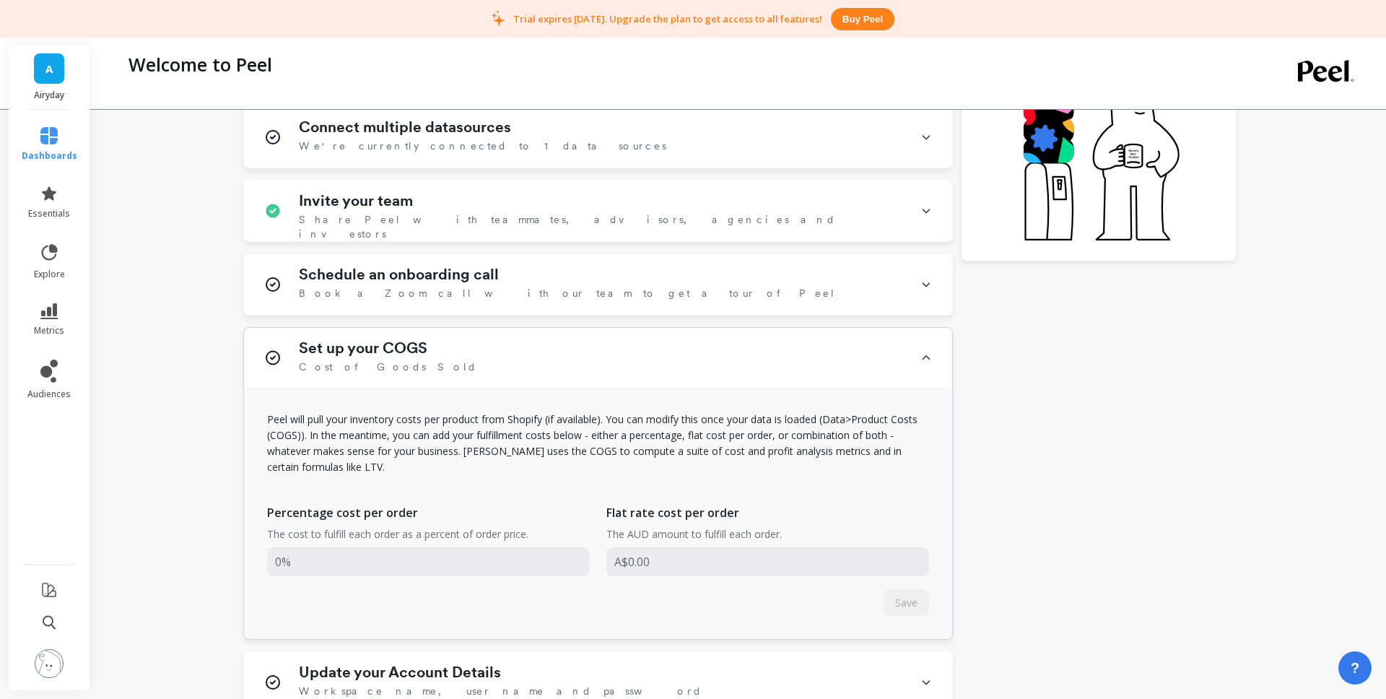
scroll to position [372, 0]
click at [740, 547] on input "input" at bounding box center [767, 560] width 323 height 29
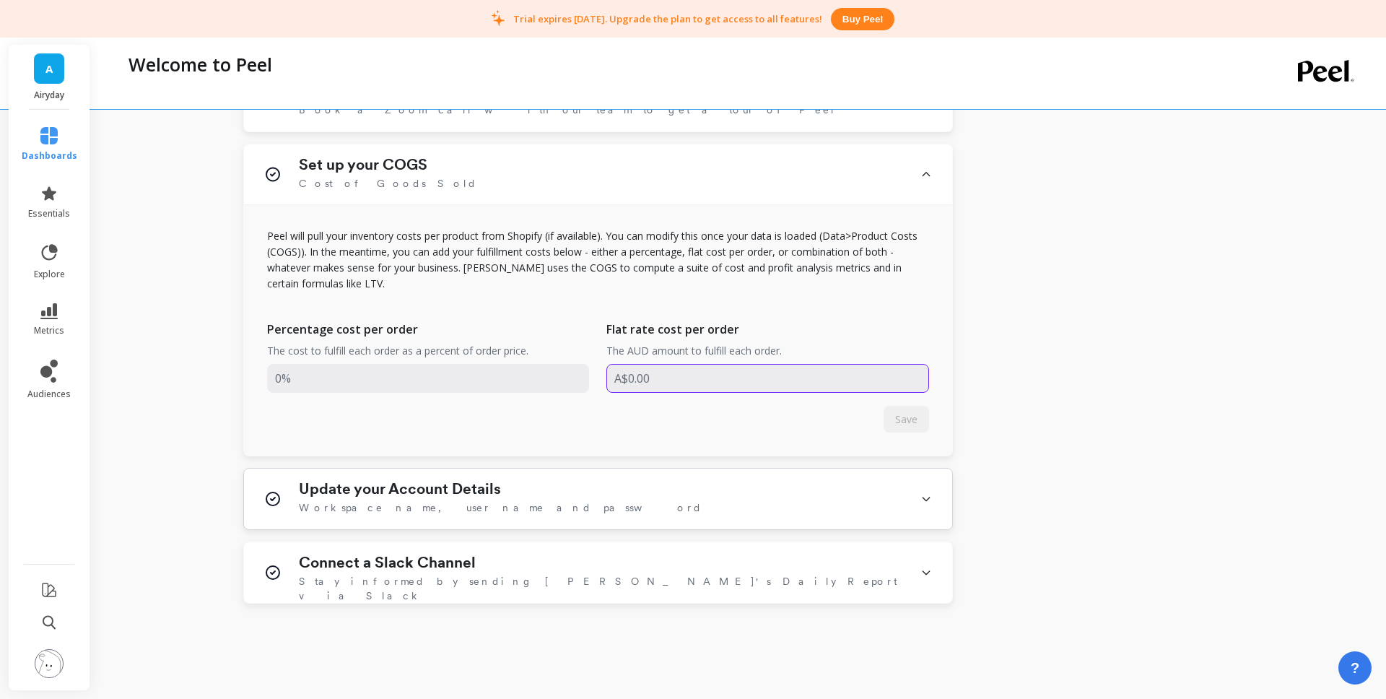
scroll to position [557, 0]
click at [495, 170] on div "Set up your COGS Cost of Goods Sold" at bounding box center [601, 172] width 604 height 37
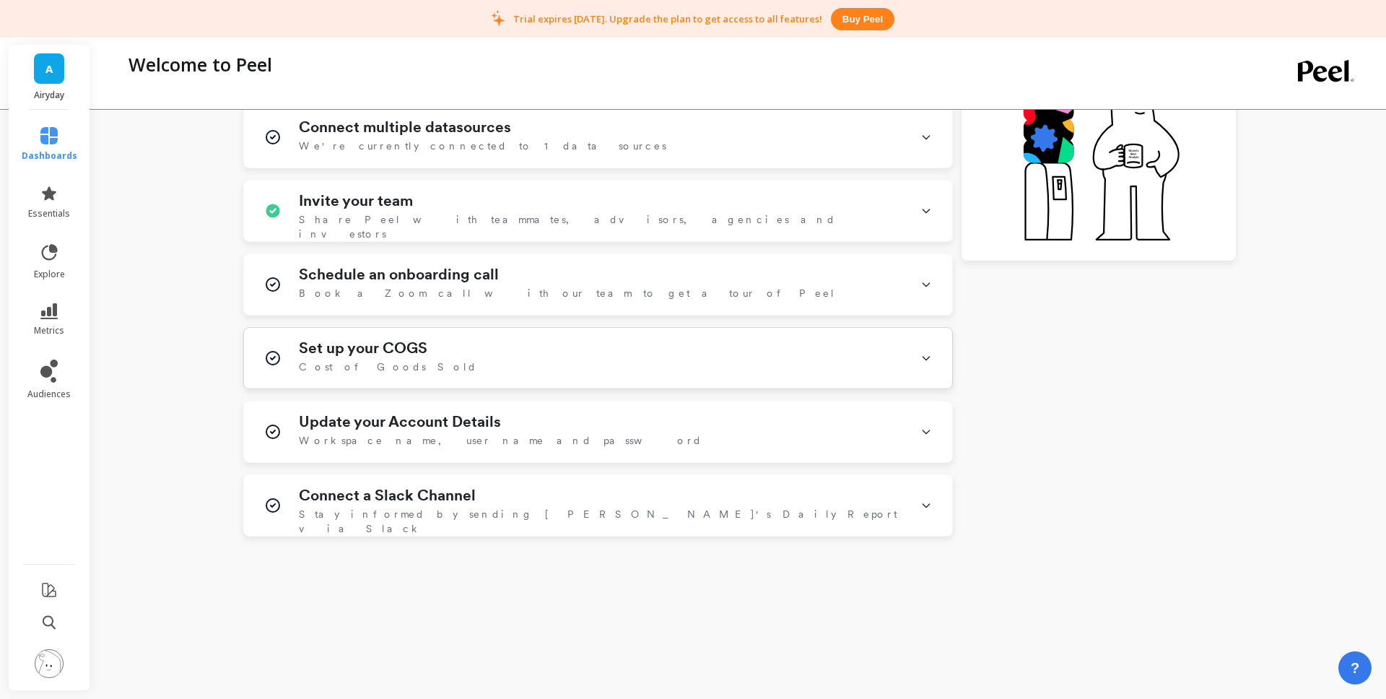
scroll to position [372, 0]
click at [503, 419] on div "Update your Account Details Workspace name, user name and password" at bounding box center [601, 432] width 604 height 38
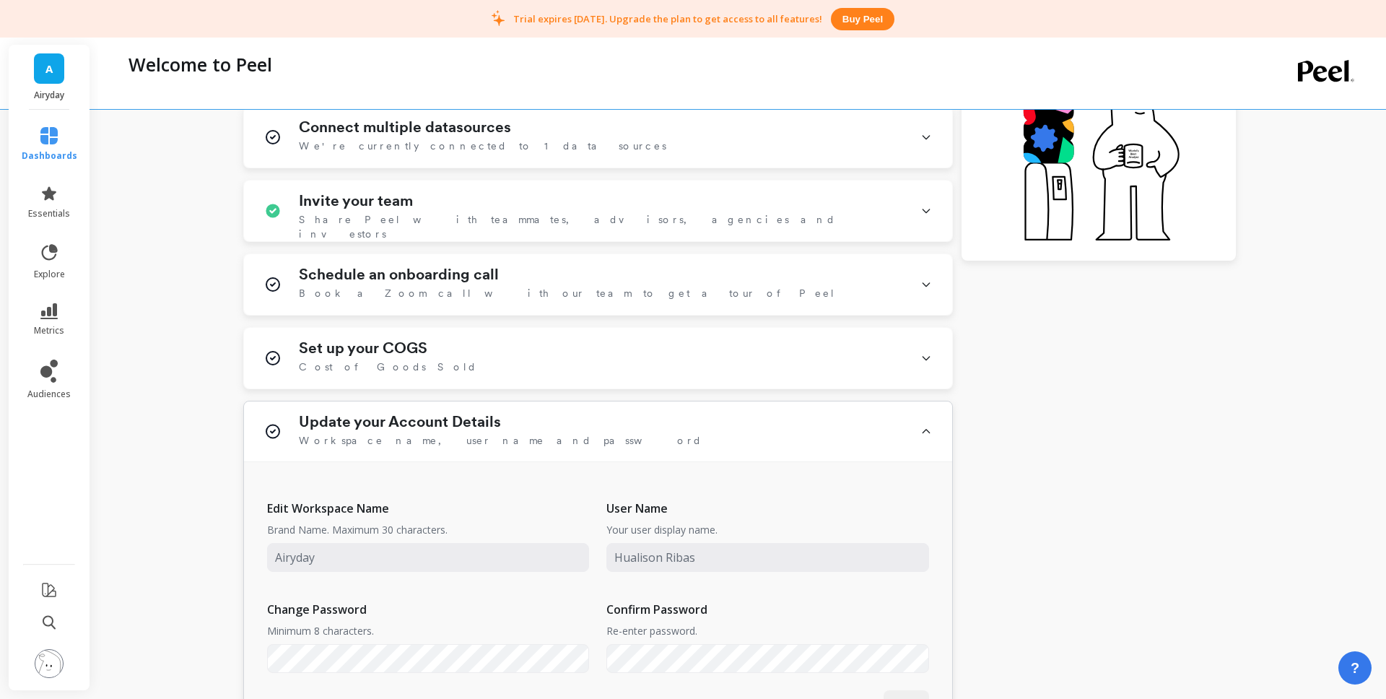
scroll to position [558, 0]
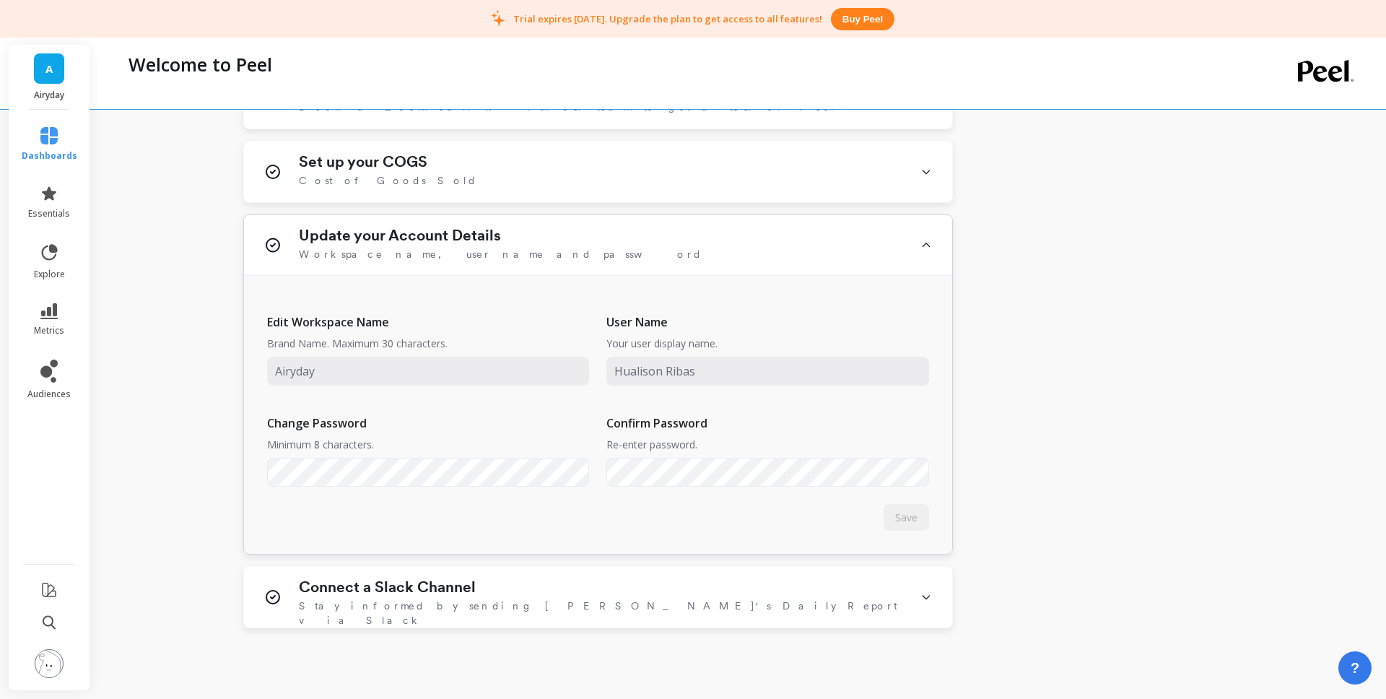
click at [461, 232] on h1 "Update your Account Details" at bounding box center [400, 235] width 202 height 17
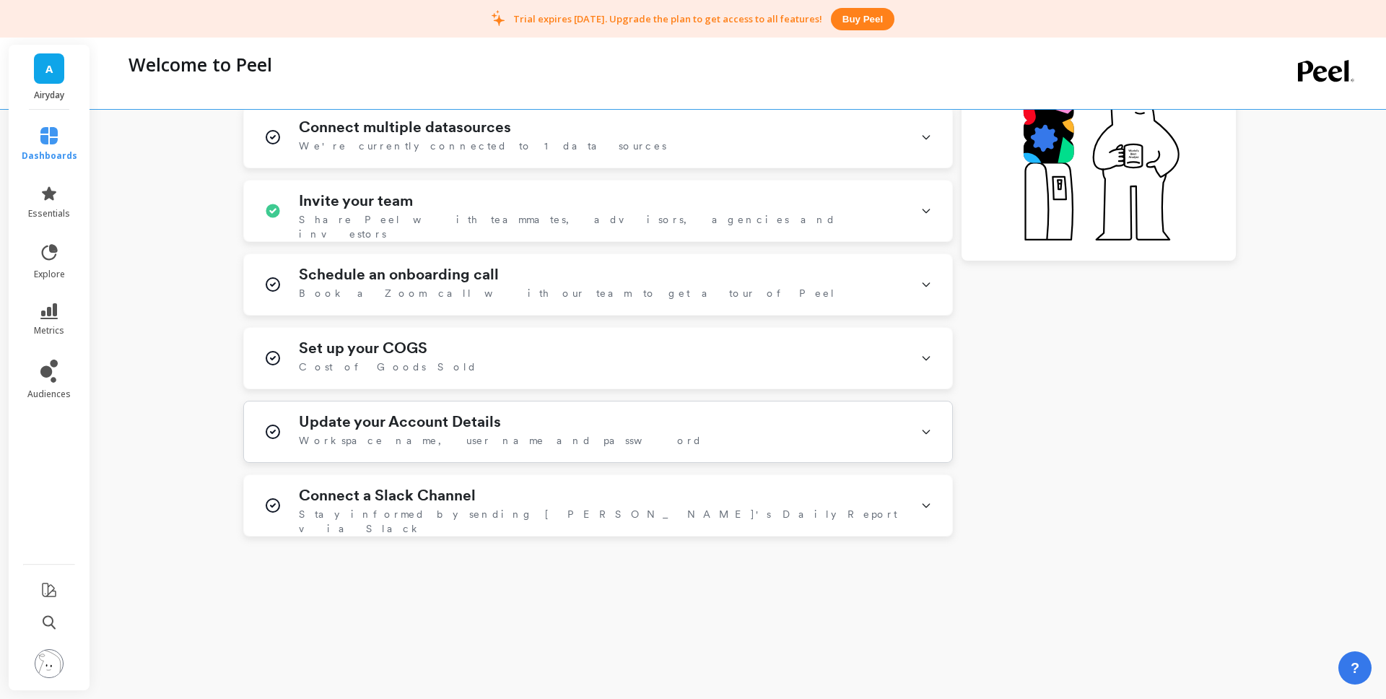
scroll to position [372, 0]
click at [419, 505] on div "Connect a Slack Channel Stay informed by sending Peel's Daily Report via Slack" at bounding box center [601, 506] width 604 height 38
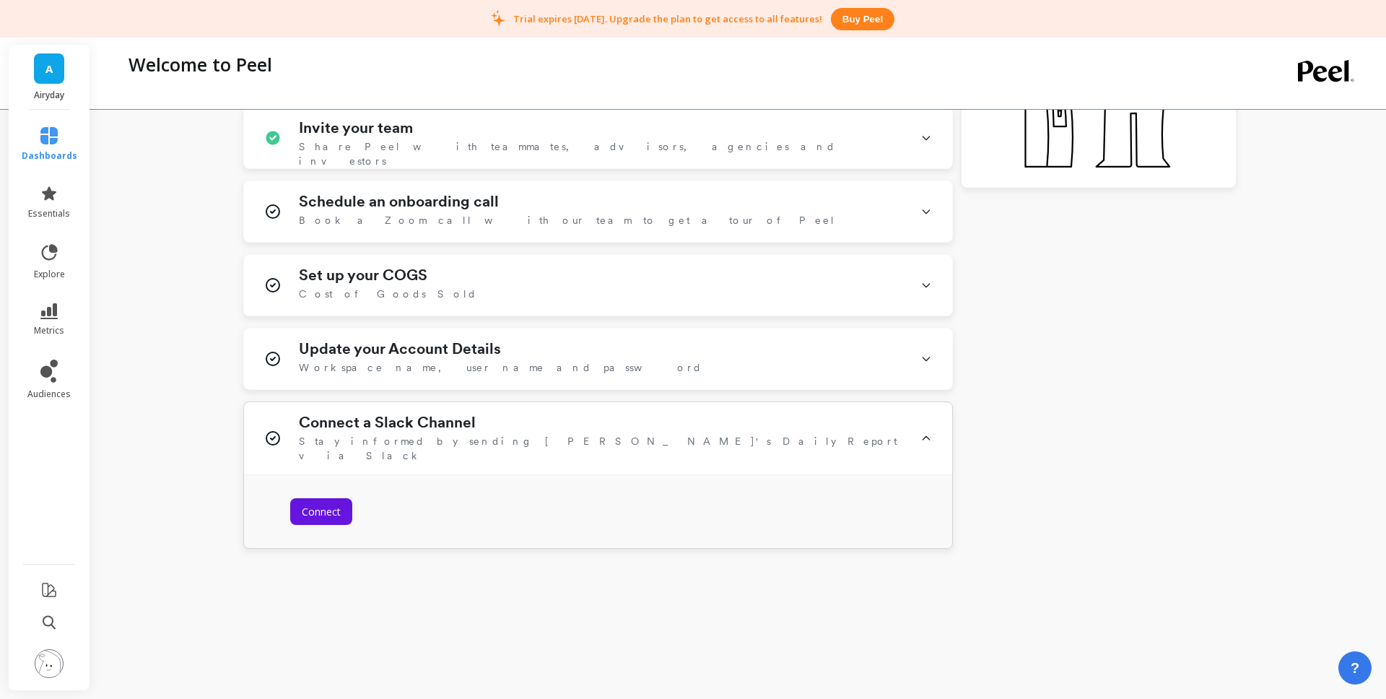
click at [424, 415] on h1 "Connect a Slack Channel" at bounding box center [387, 422] width 177 height 17
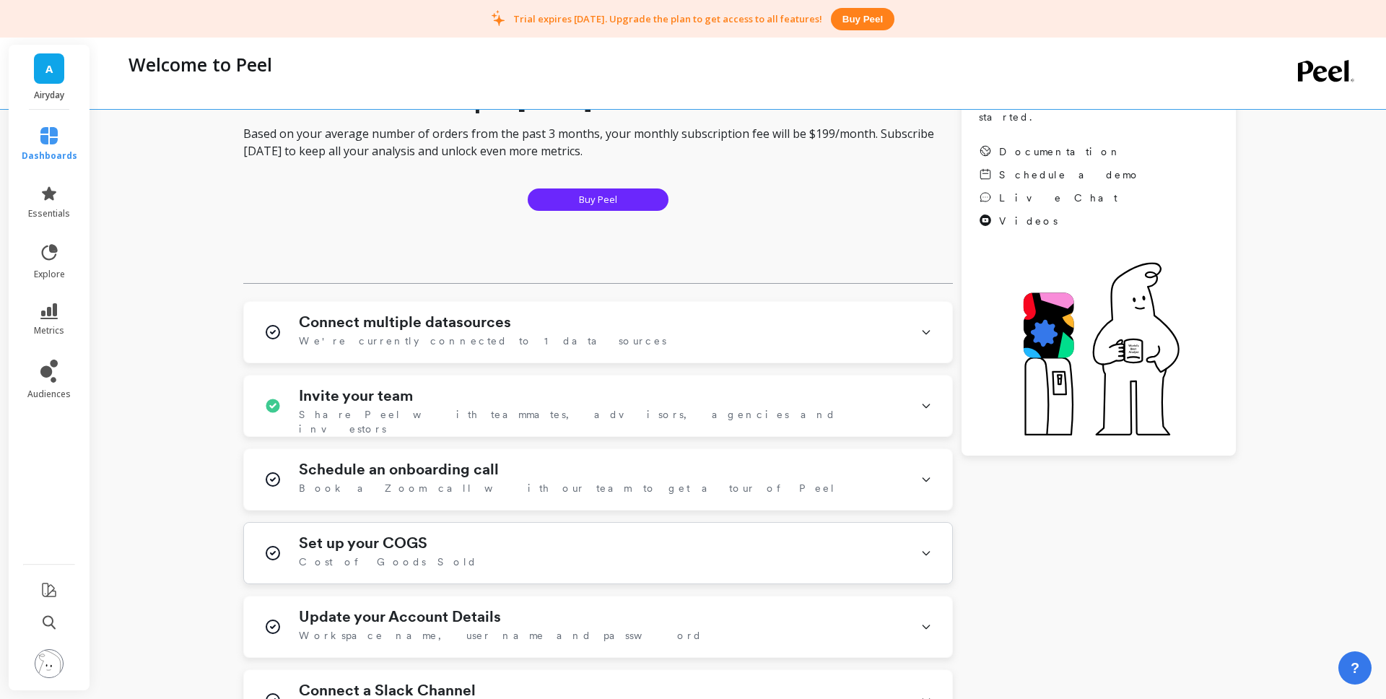
scroll to position [0, 0]
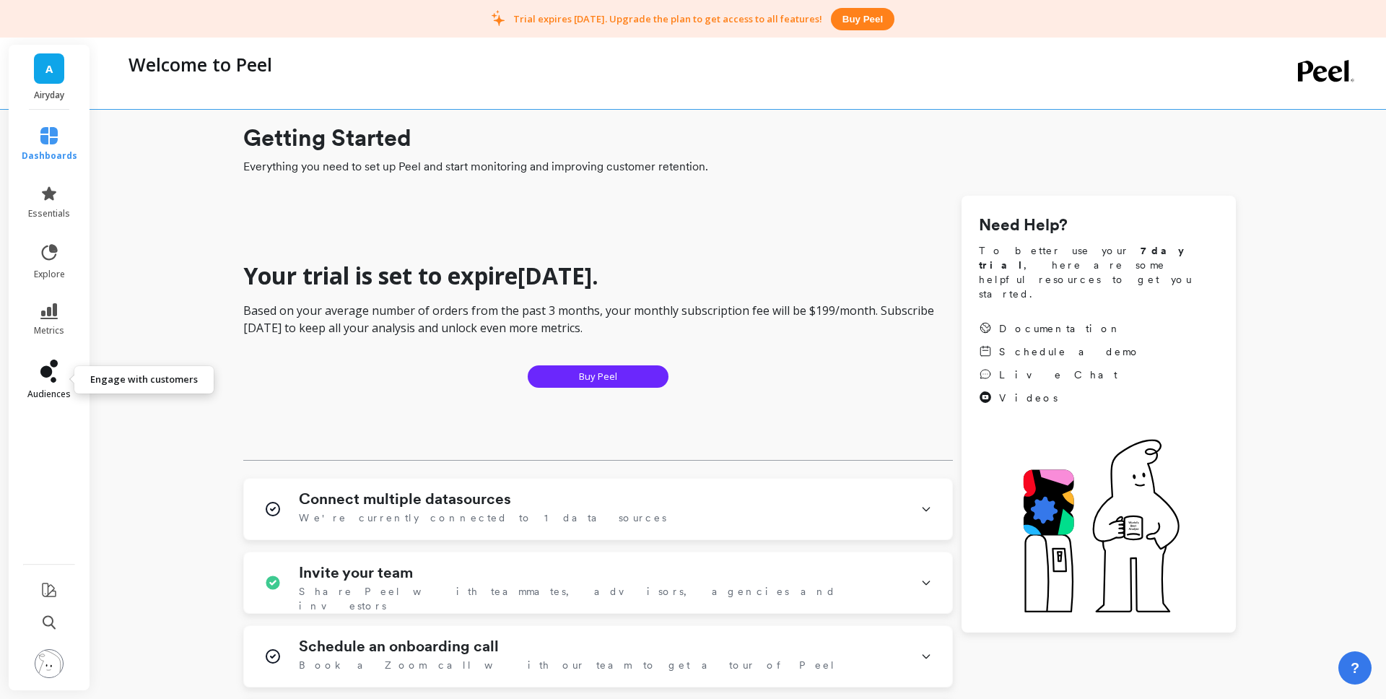
click at [51, 373] on icon at bounding box center [48, 370] width 17 height 23
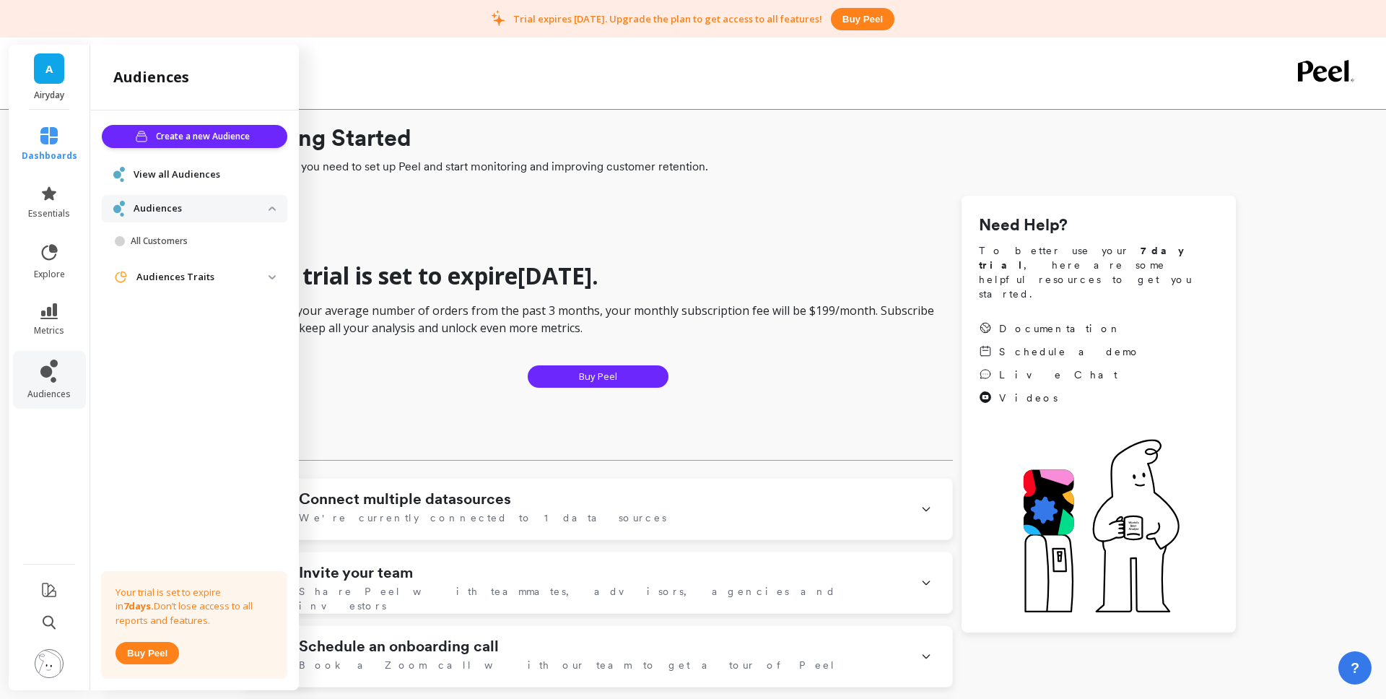
click at [168, 206] on p "Audiences" at bounding box center [201, 208] width 135 height 14
click at [164, 208] on p "Audiences" at bounding box center [201, 208] width 135 height 14
click at [163, 248] on link "All Customers" at bounding box center [198, 241] width 180 height 20
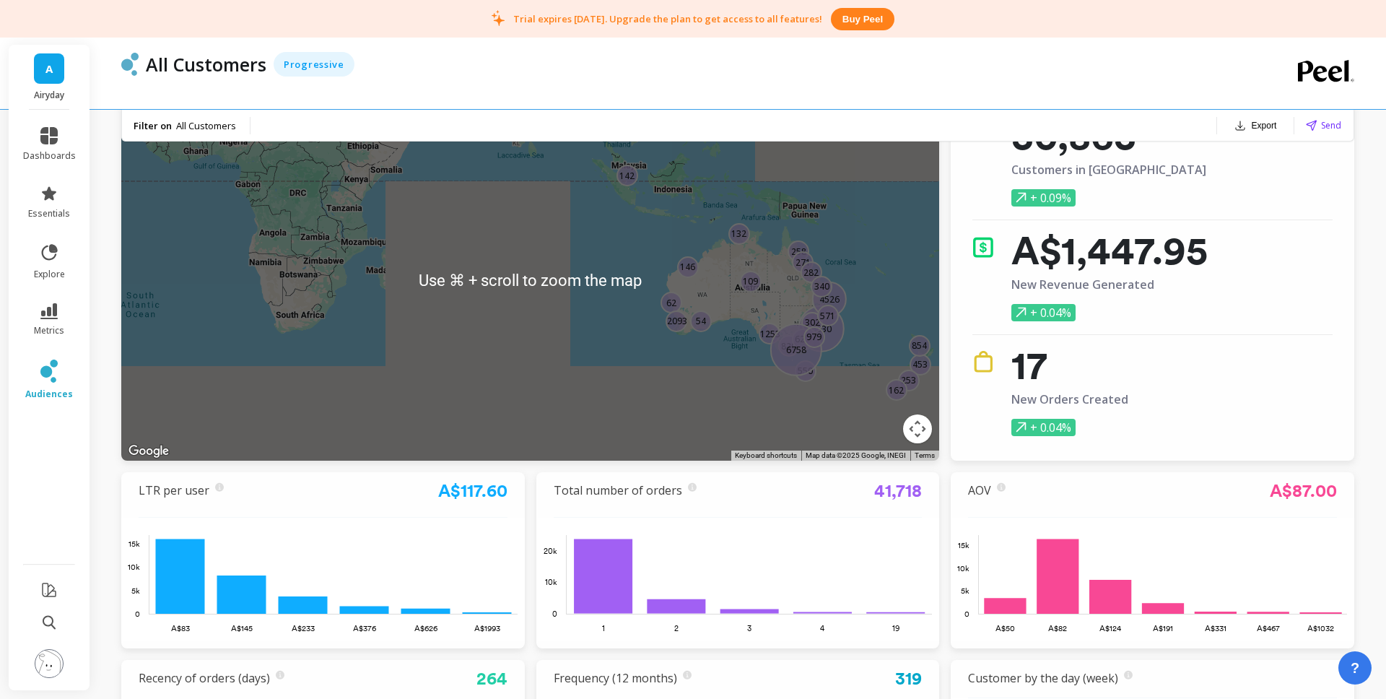
scroll to position [15, 0]
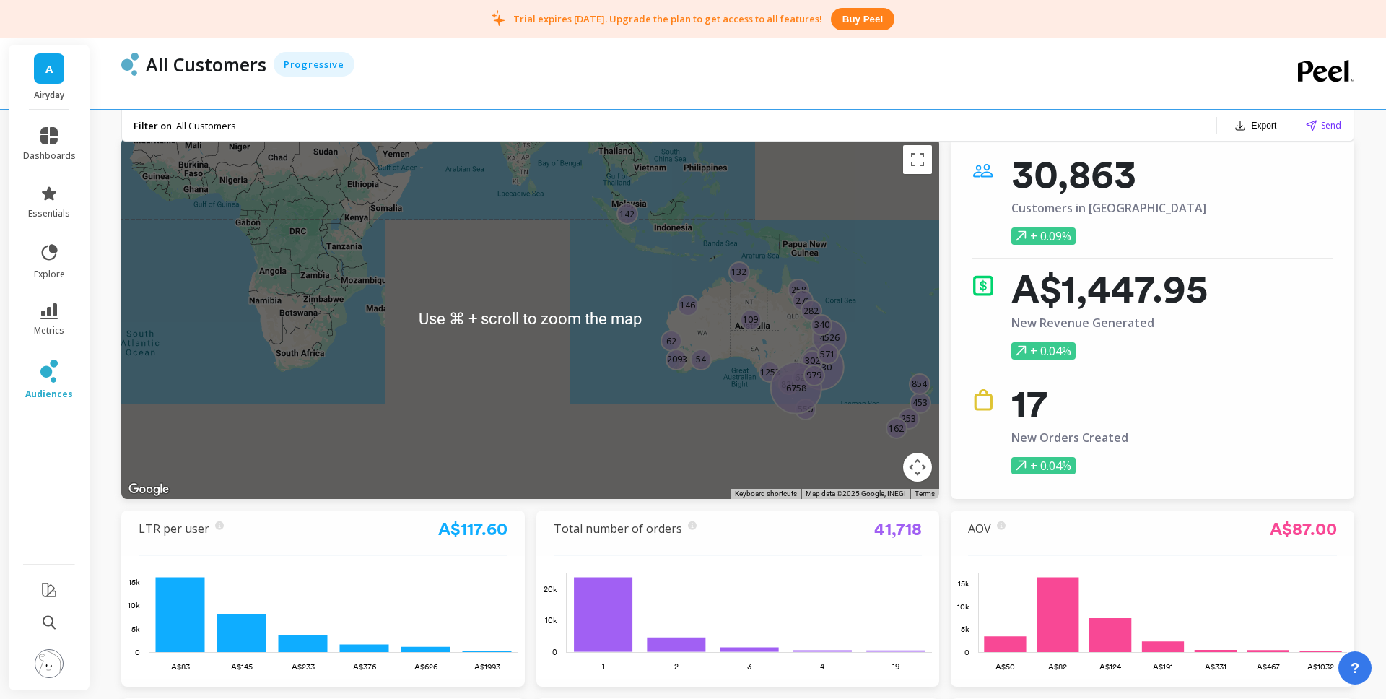
click at [606, 234] on div "54 62 820 453 109 6030 4526 258 146 253 302 271 625 282 854 142 340 550 162 125…" at bounding box center [530, 318] width 818 height 361
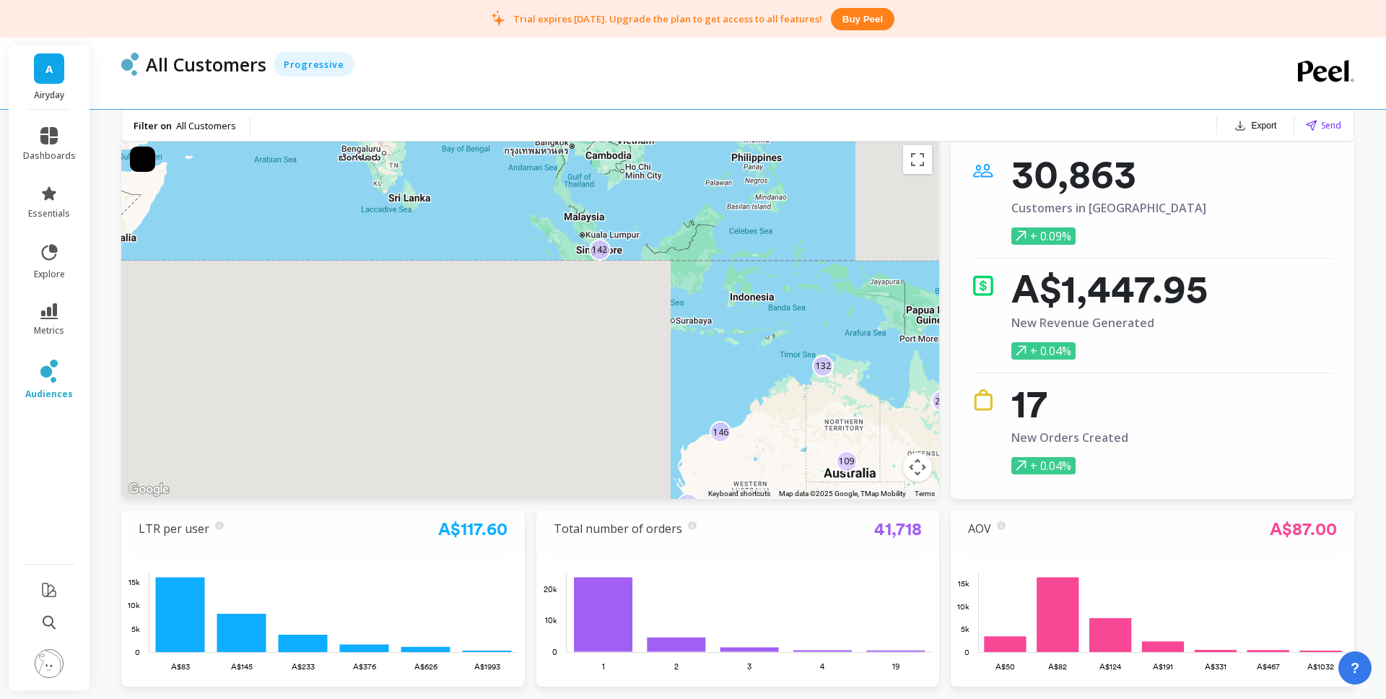
drag, startPoint x: 629, startPoint y: 214, endPoint x: 578, endPoint y: 272, distance: 76.7
click at [578, 272] on div "54 62 820 453 109 6030 4526 258 146 253 302 271 625 282 854 142 340 550 162 125…" at bounding box center [530, 318] width 818 height 361
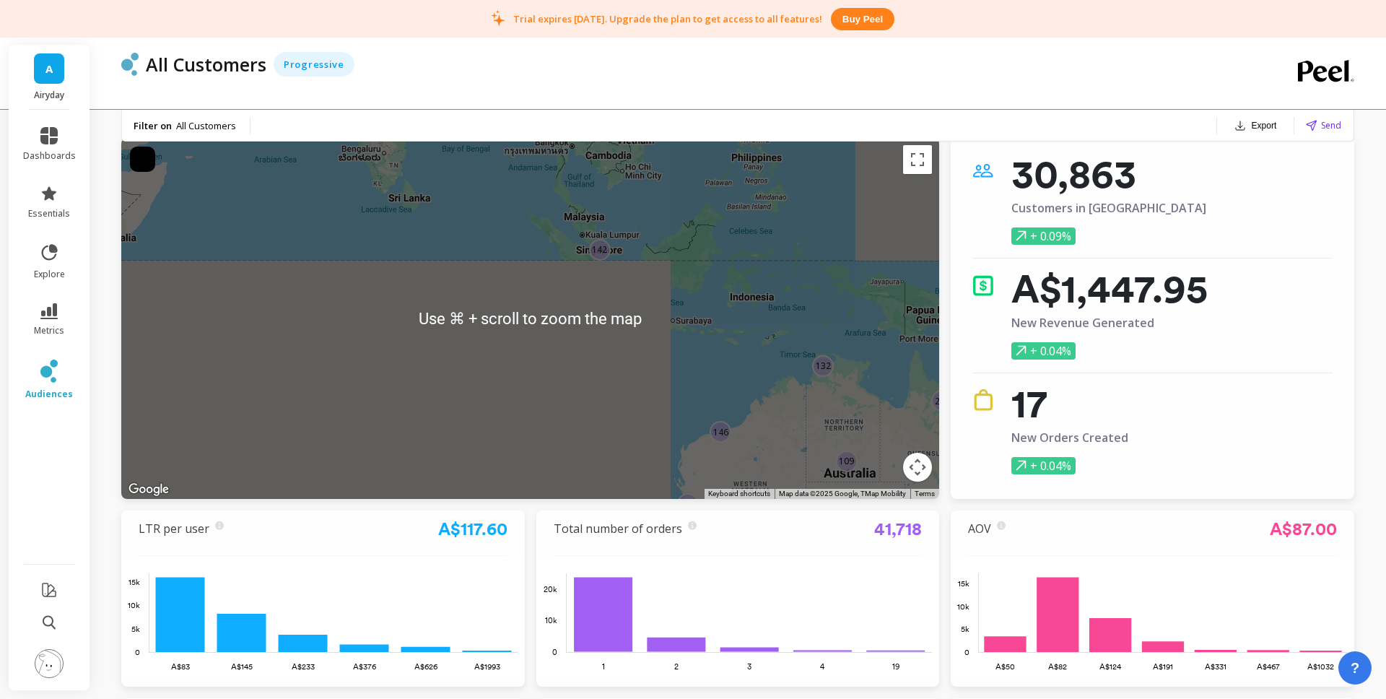
scroll to position [14, 0]
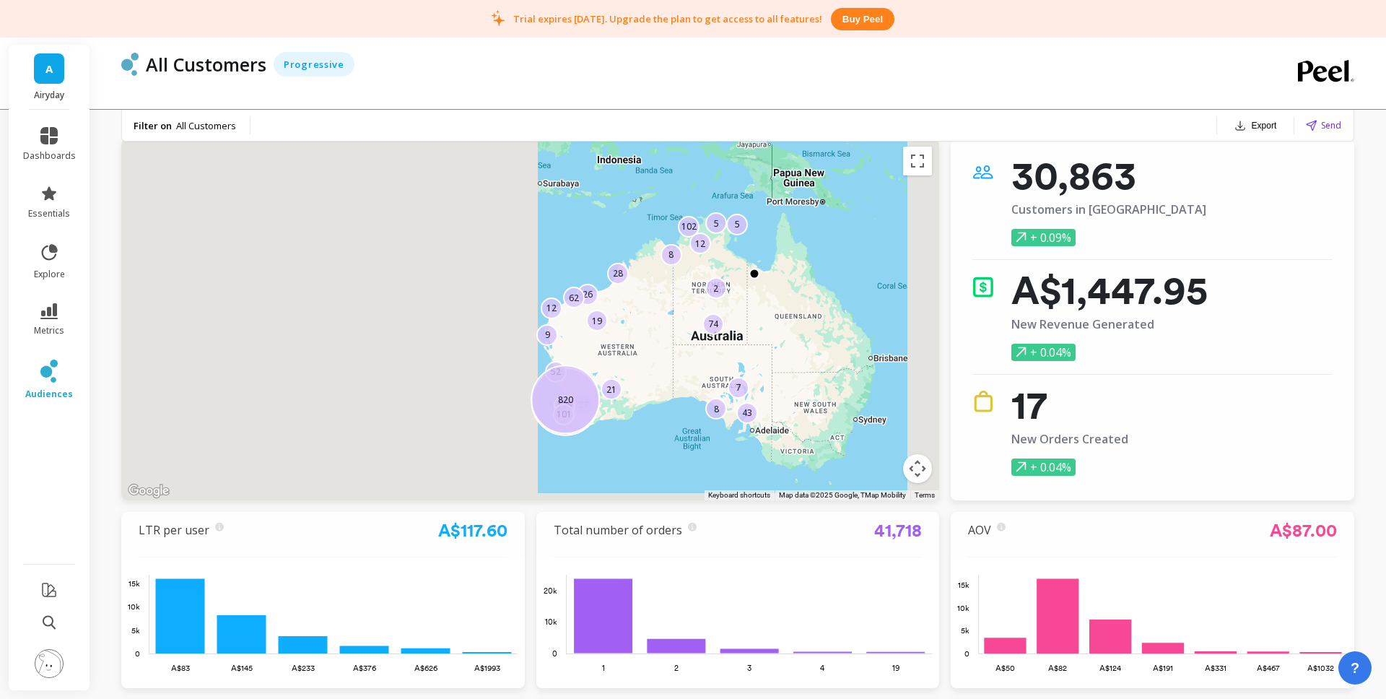
drag, startPoint x: 757, startPoint y: 265, endPoint x: 628, endPoint y: 178, distance: 156.0
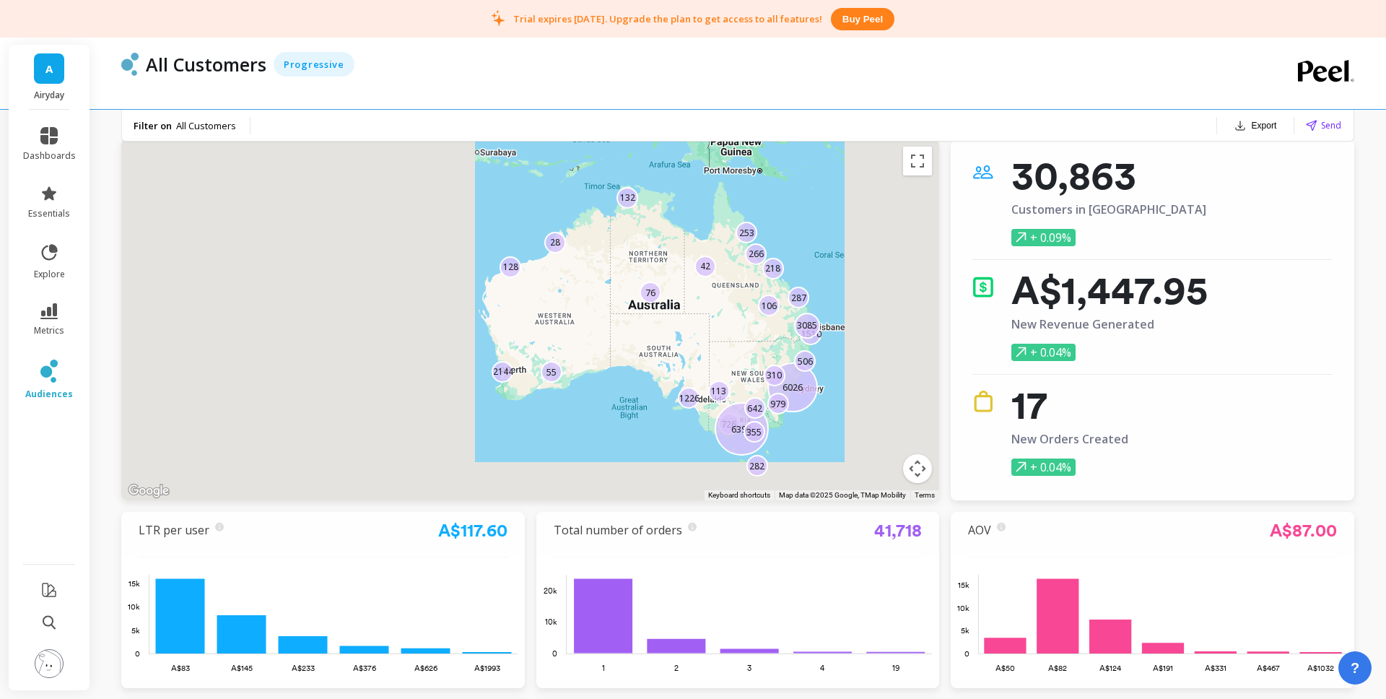
drag, startPoint x: 786, startPoint y: 307, endPoint x: 776, endPoint y: 306, distance: 10.1
click at [783, 305] on div "1510 726 55 76 6398 3085 113 218 6026 106 253 266 642 1226 28 287 42 2144 128 3…" at bounding box center [1180, 687] width 1386 height 780
click at [734, 435] on div "6878" at bounding box center [741, 428] width 57 height 57
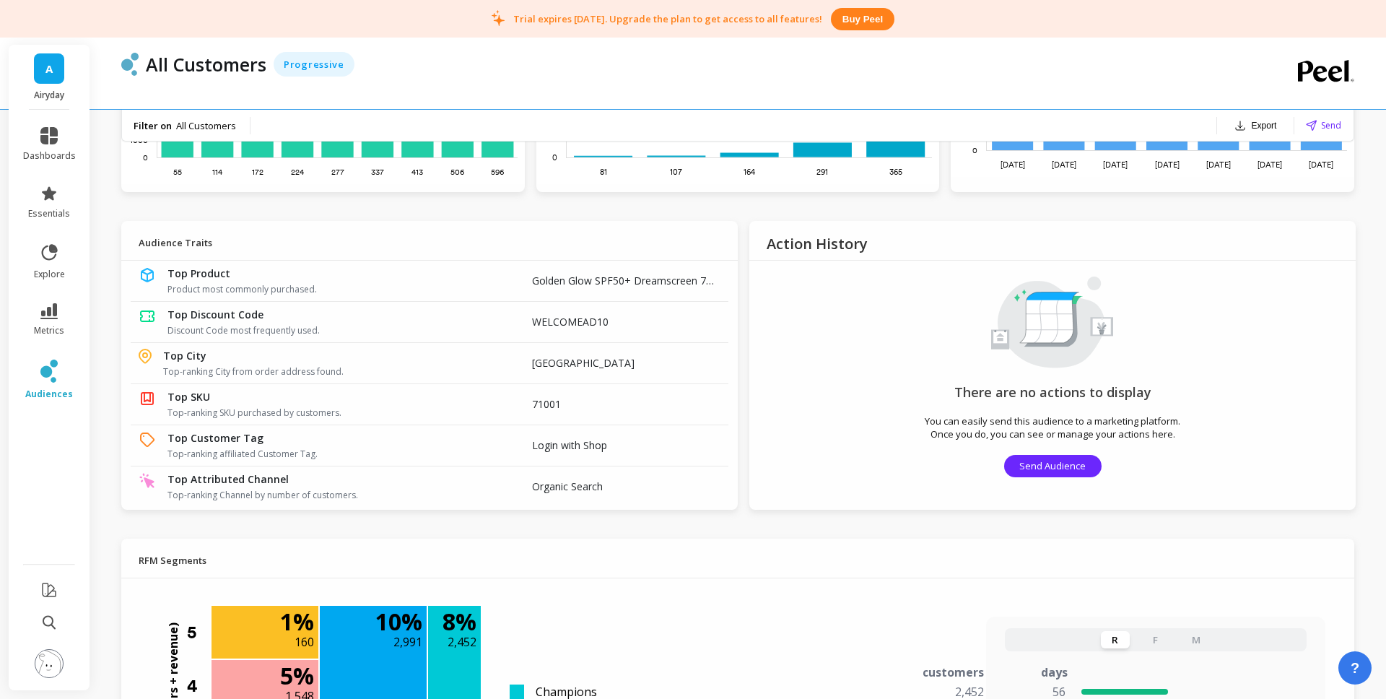
scroll to position [729, 0]
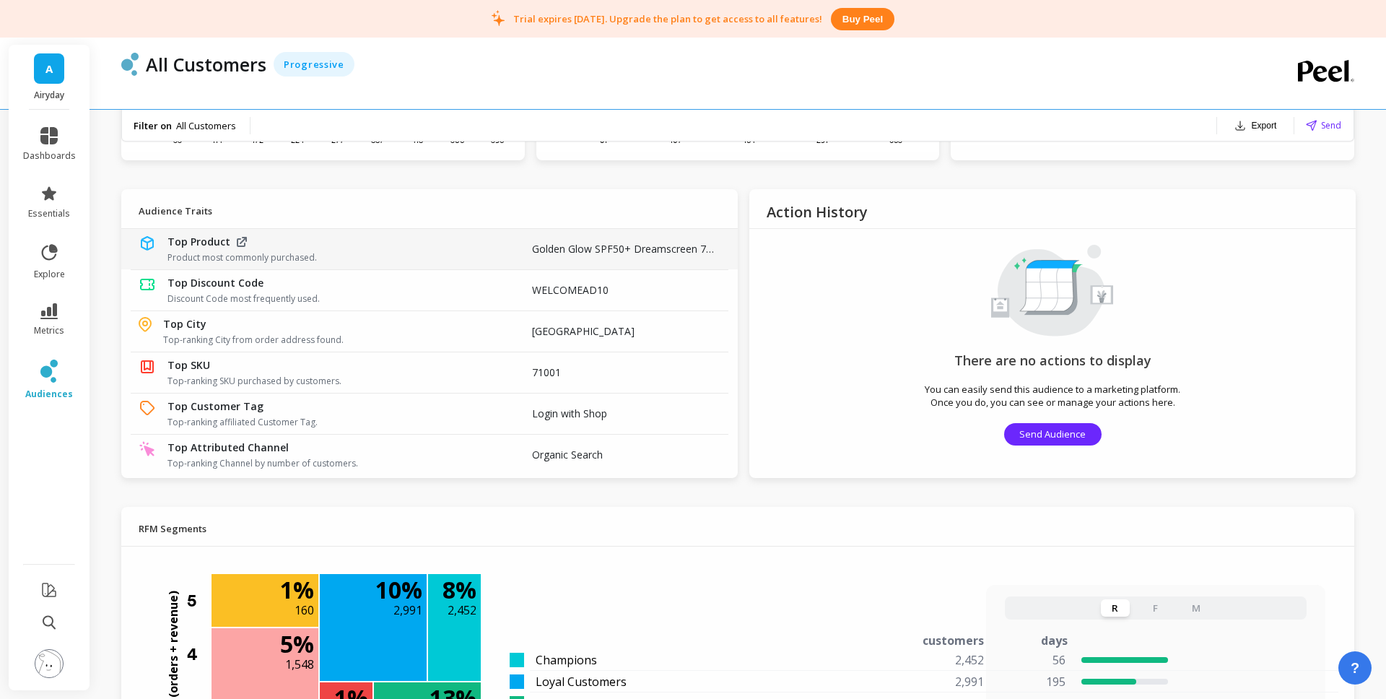
click at [292, 253] on span "Product most commonly purchased." at bounding box center [332, 258] width 330 height 12
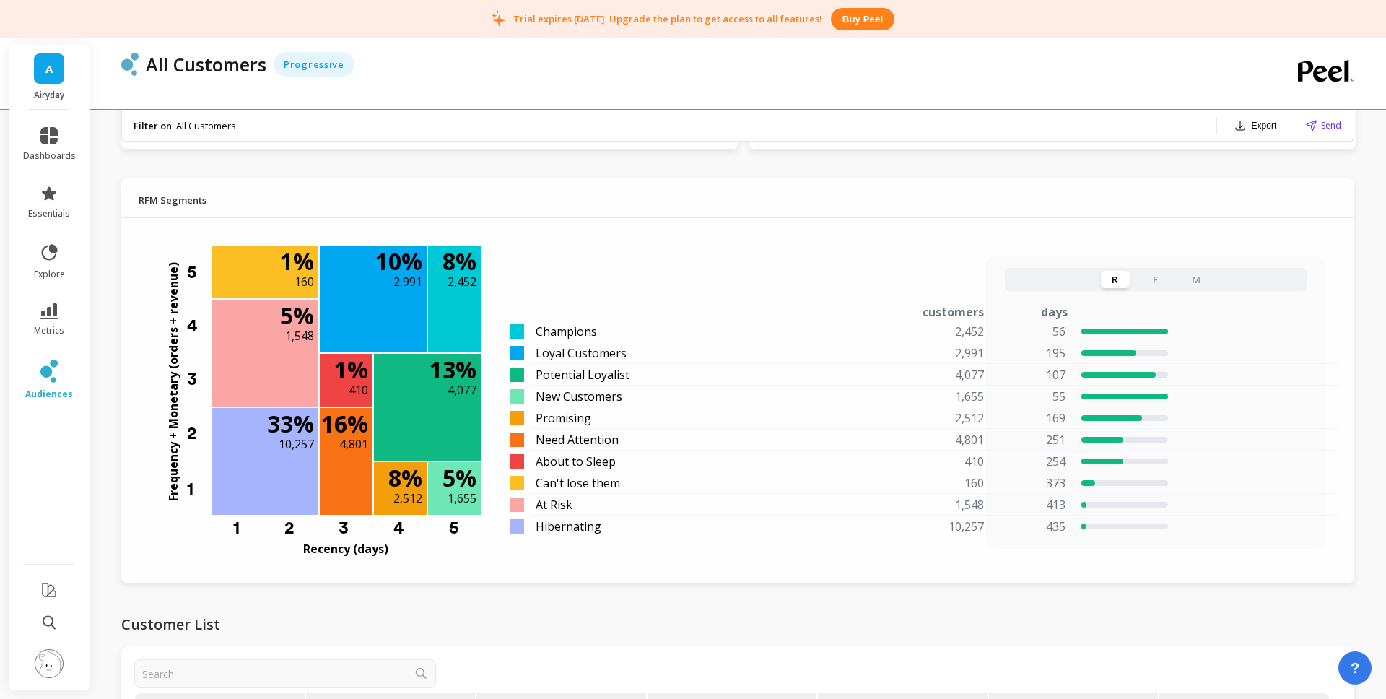
scroll to position [1048, 0]
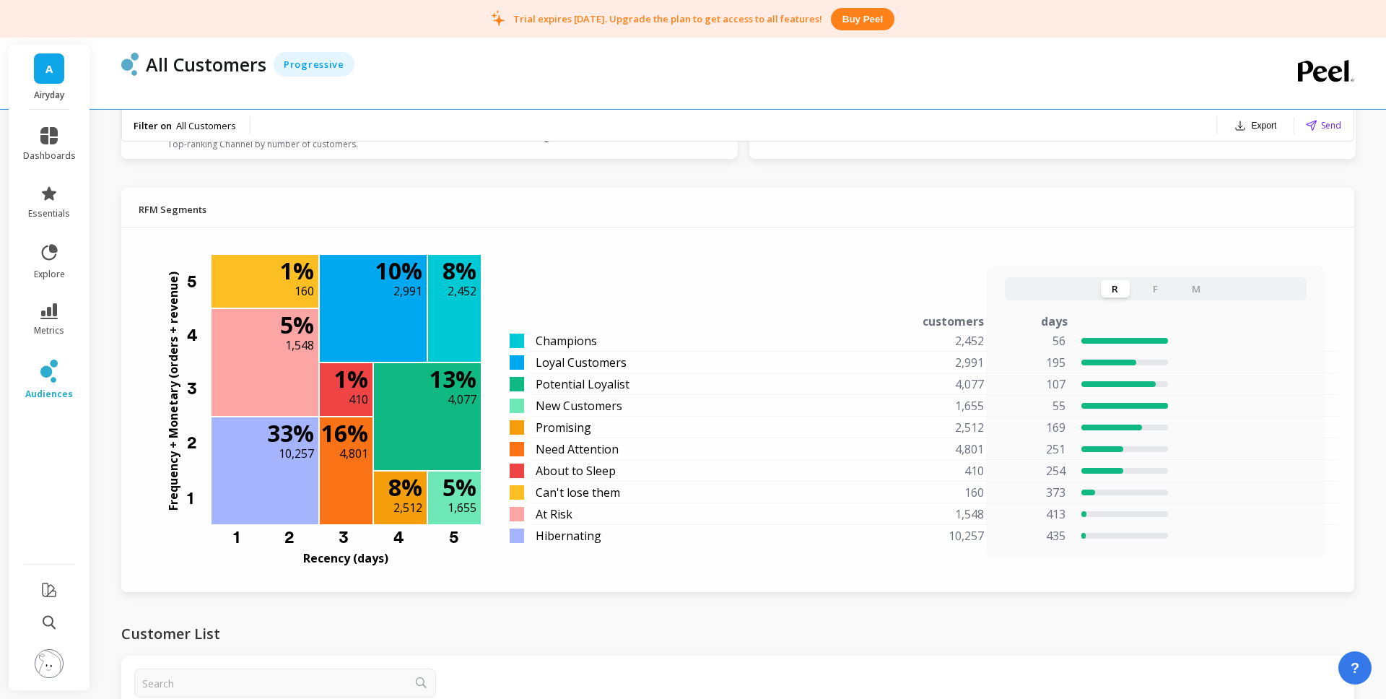
click at [1150, 289] on button "F" at bounding box center [1155, 288] width 29 height 17
click at [1210, 288] on button "M" at bounding box center [1196, 288] width 29 height 17
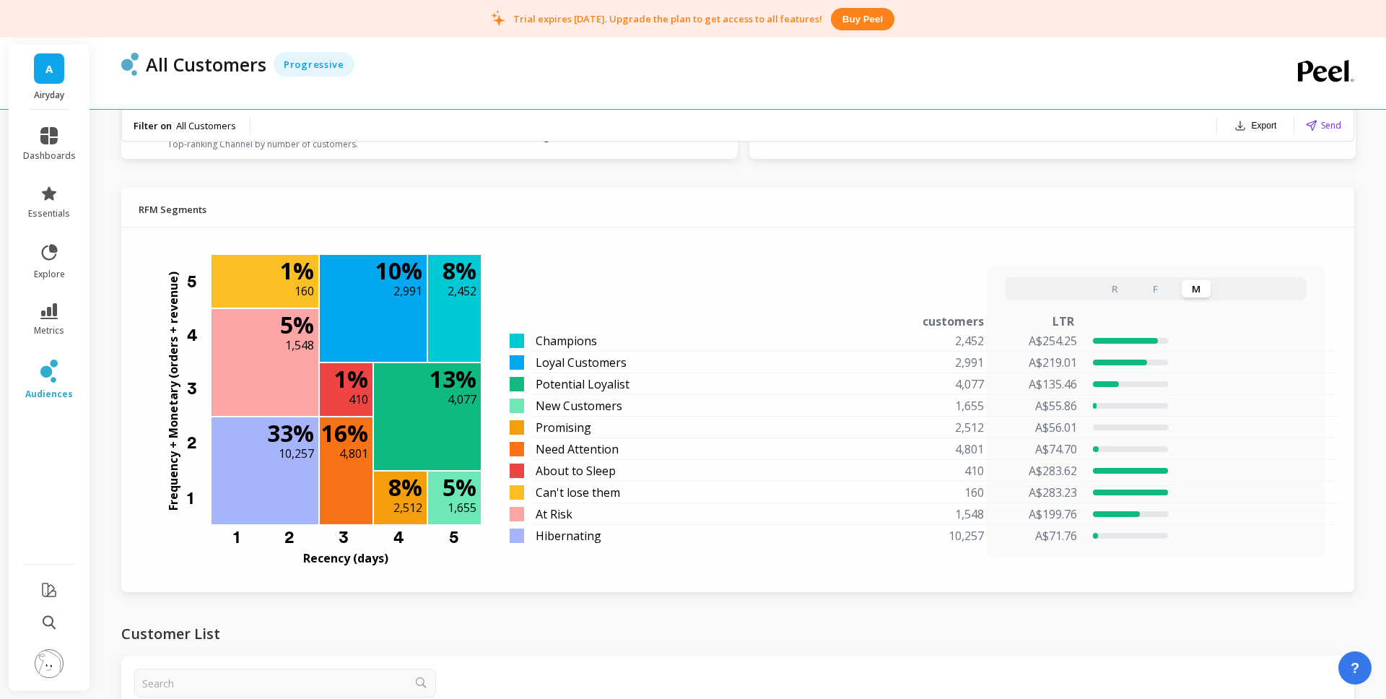
click at [1110, 287] on button "R" at bounding box center [1115, 288] width 29 height 17
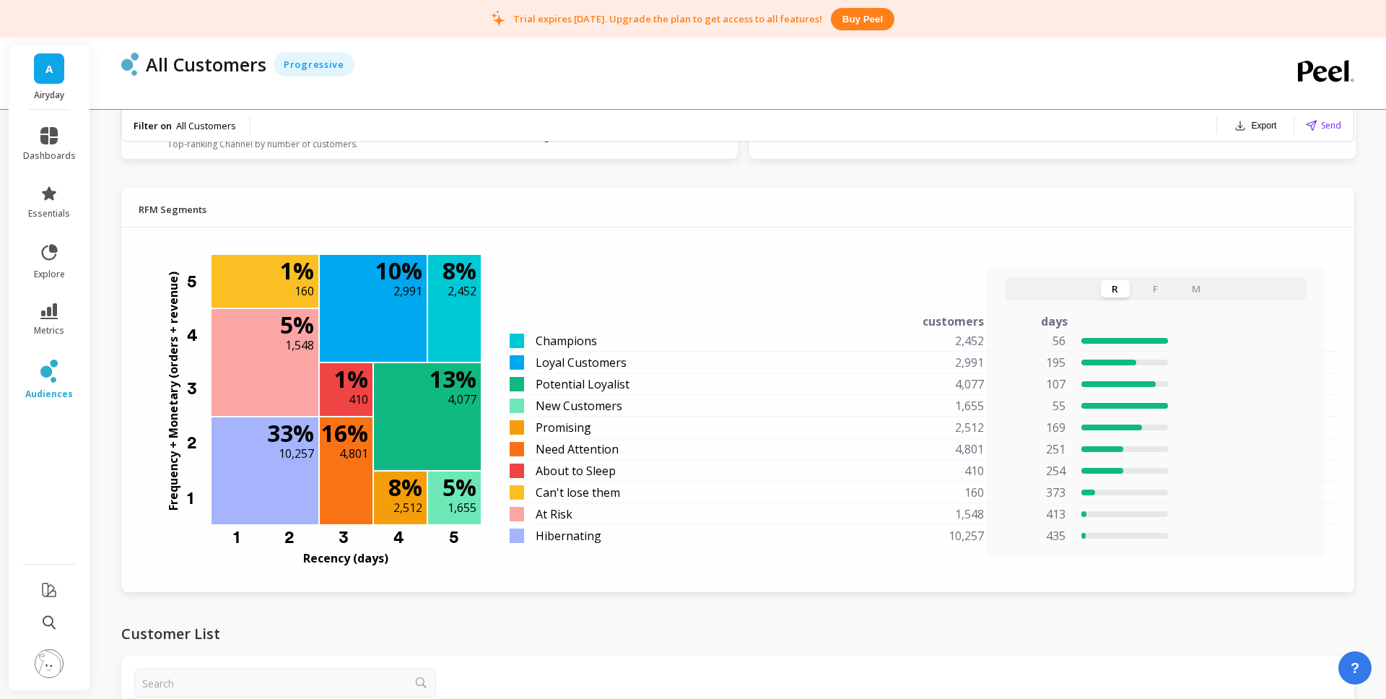
click at [1156, 286] on button "F" at bounding box center [1155, 288] width 29 height 17
click at [1203, 289] on button "M" at bounding box center [1196, 288] width 29 height 17
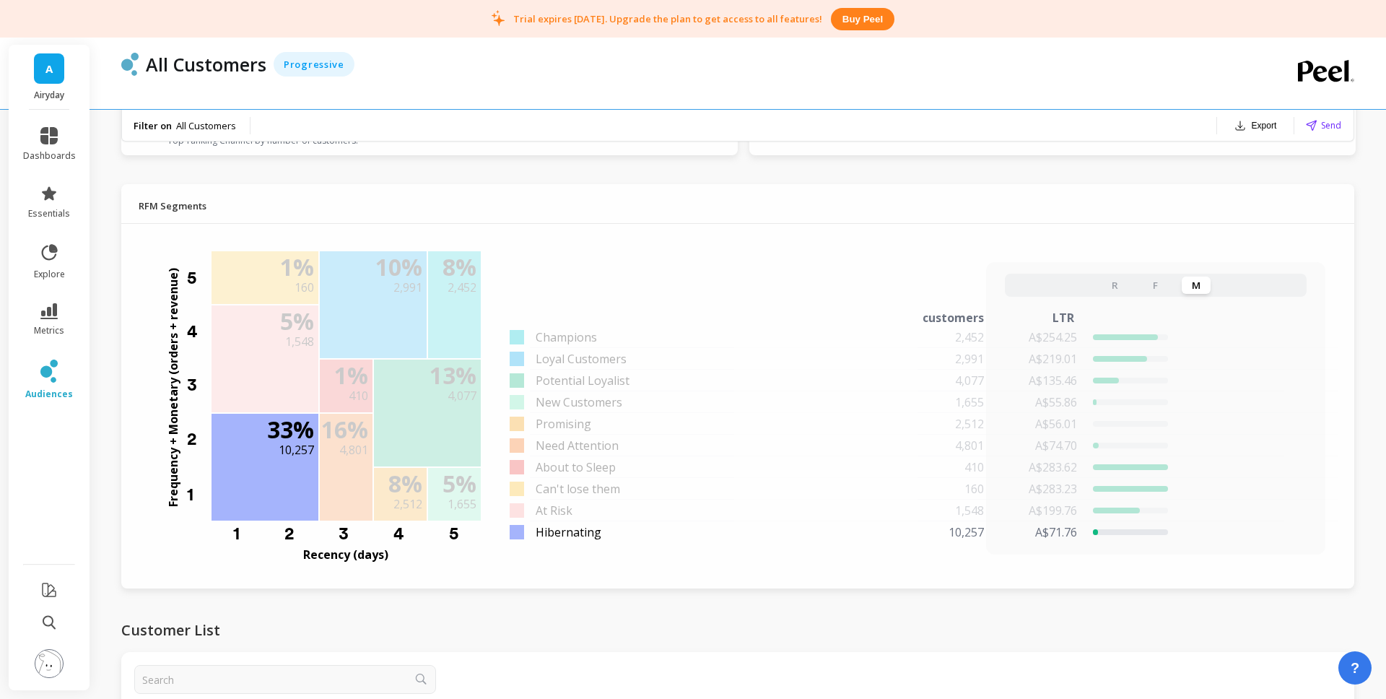
click at [557, 538] on span "Hibernating" at bounding box center [569, 531] width 66 height 17
click at [557, 538] on span "Hibernating" at bounding box center [569, 534] width 66 height 17
click at [1104, 535] on div at bounding box center [1131, 534] width 76 height 6
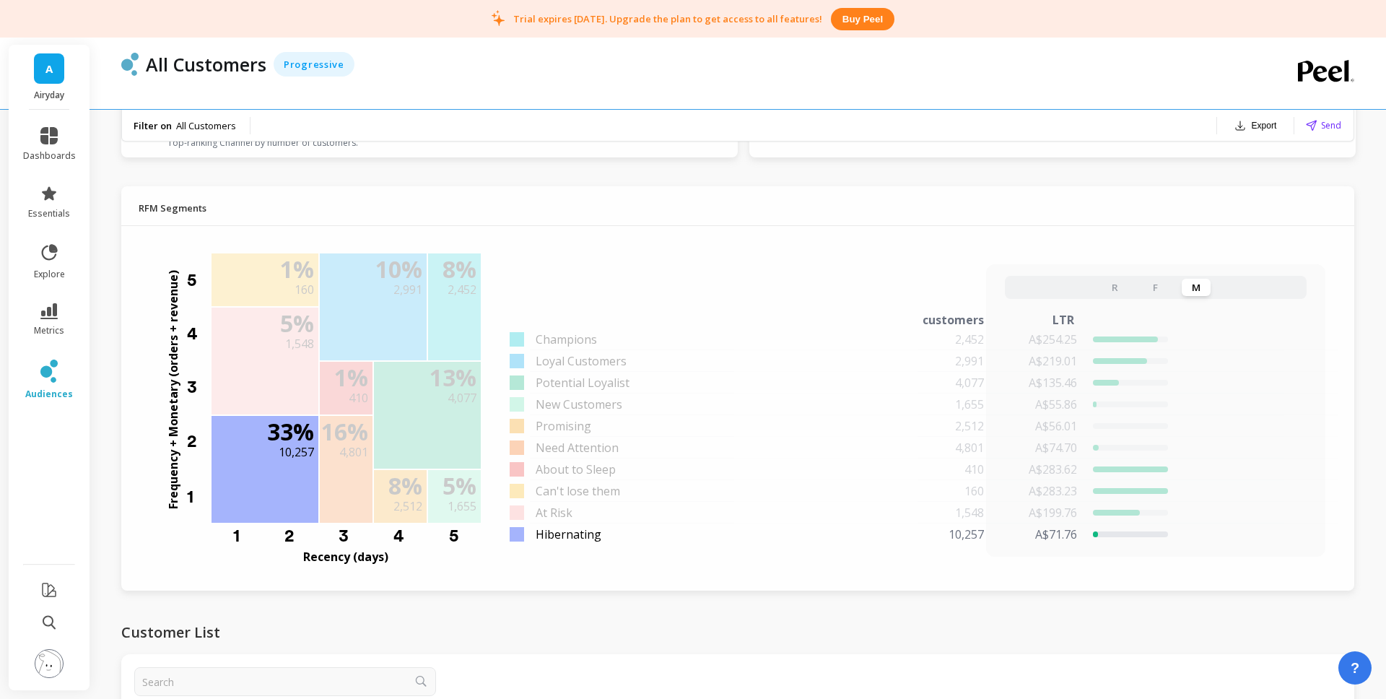
click at [1104, 535] on div at bounding box center [1131, 534] width 76 height 6
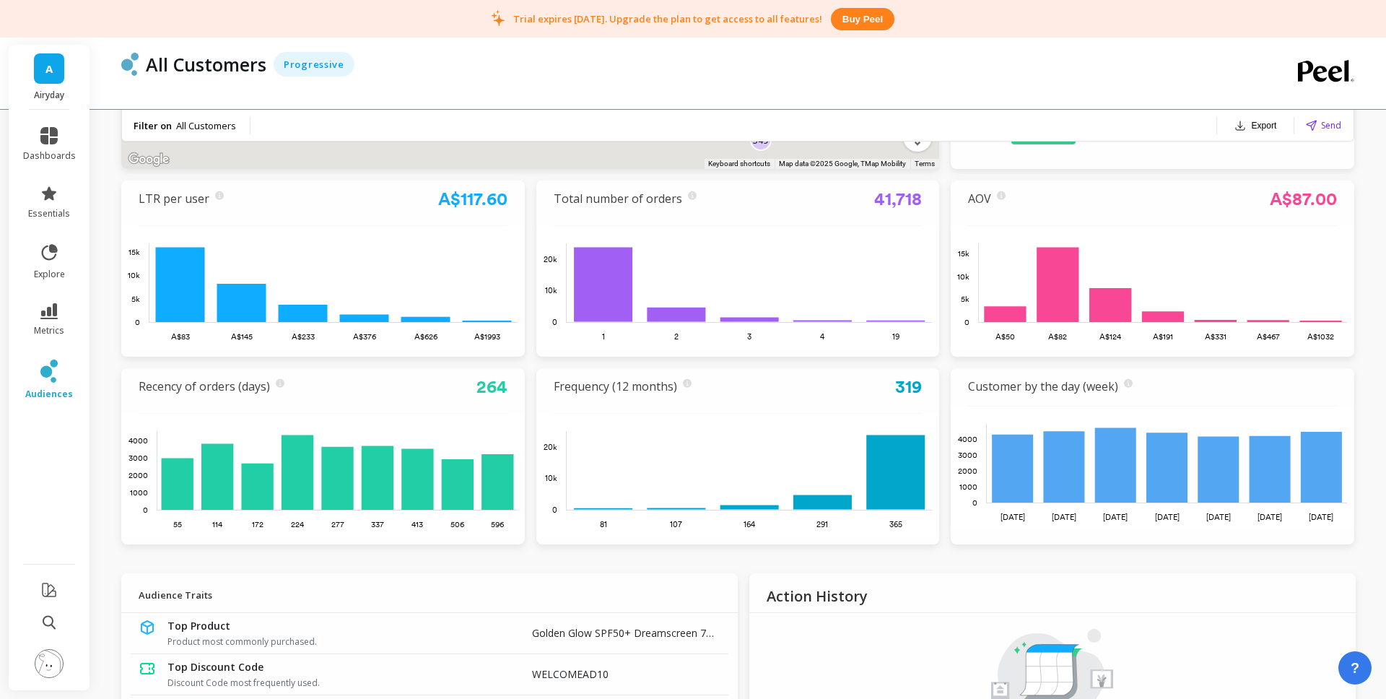
scroll to position [0, 0]
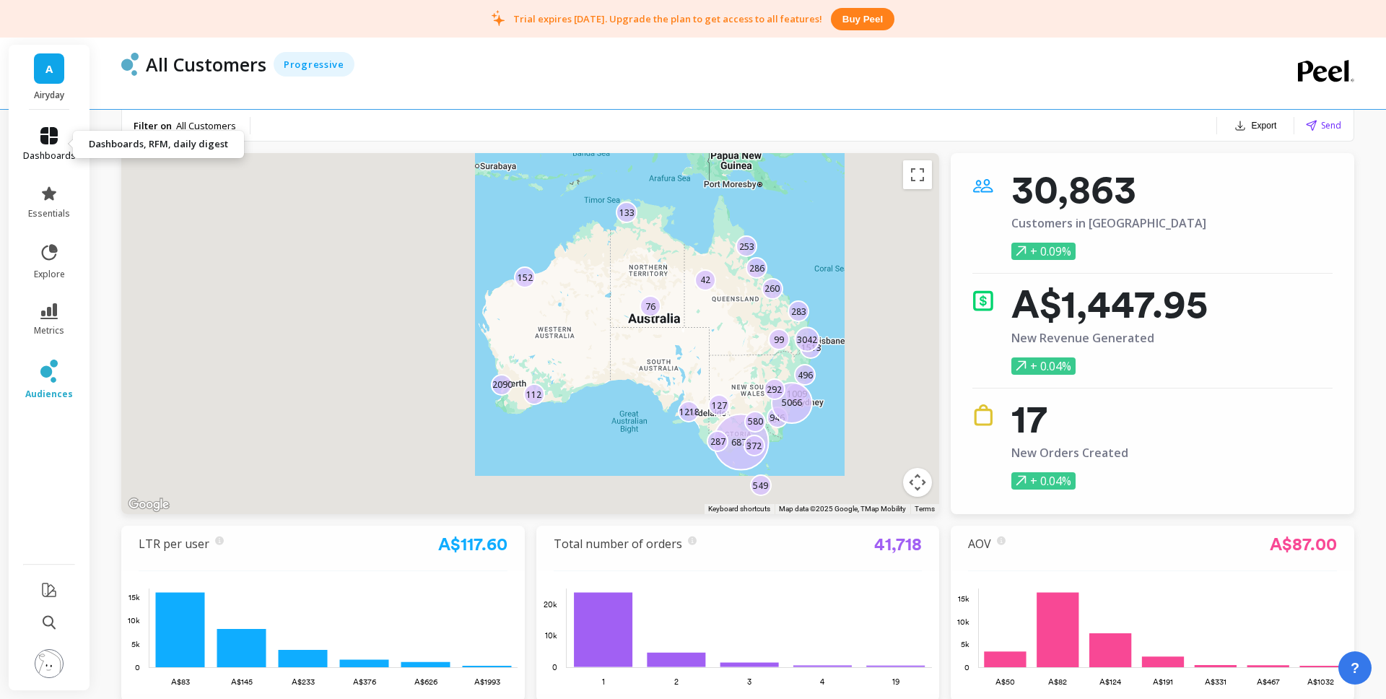
click at [62, 132] on link "dashboards" at bounding box center [49, 144] width 53 height 35
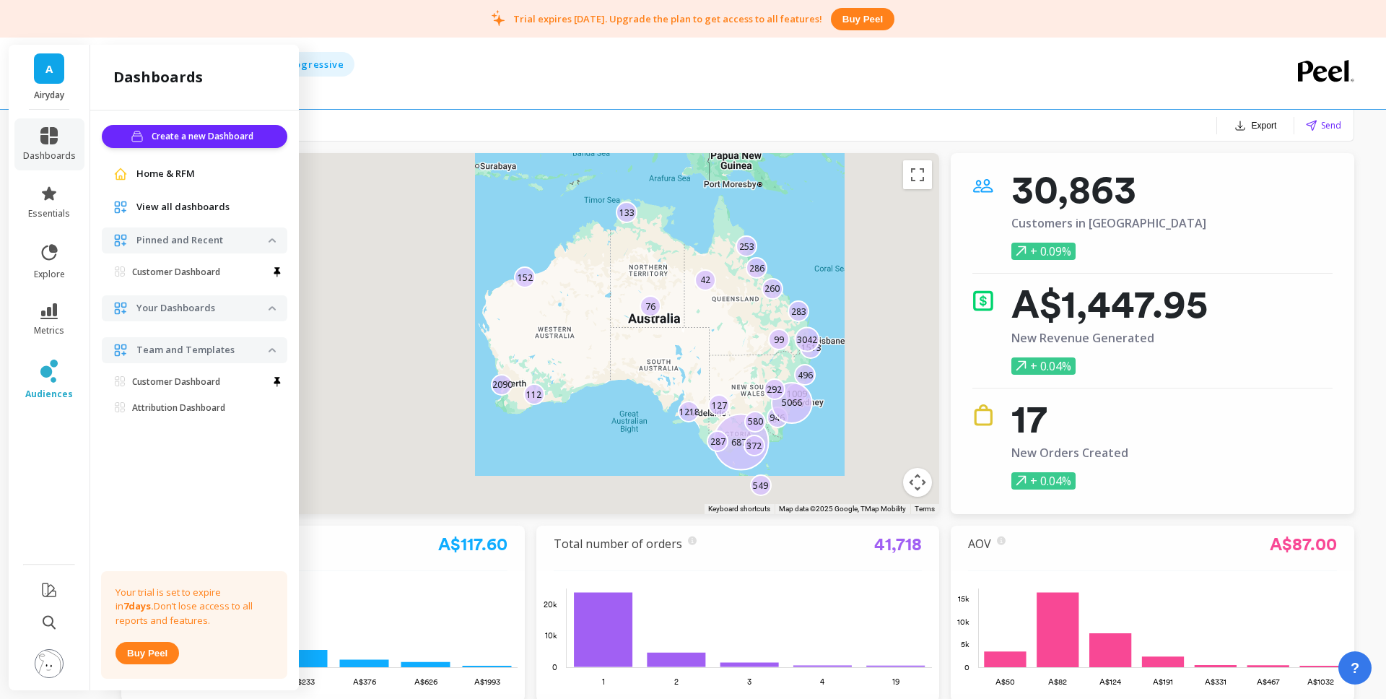
click at [205, 180] on div "Home & RFM" at bounding box center [194, 174] width 162 height 14
click at [154, 171] on span "Home & RFM" at bounding box center [165, 174] width 58 height 14
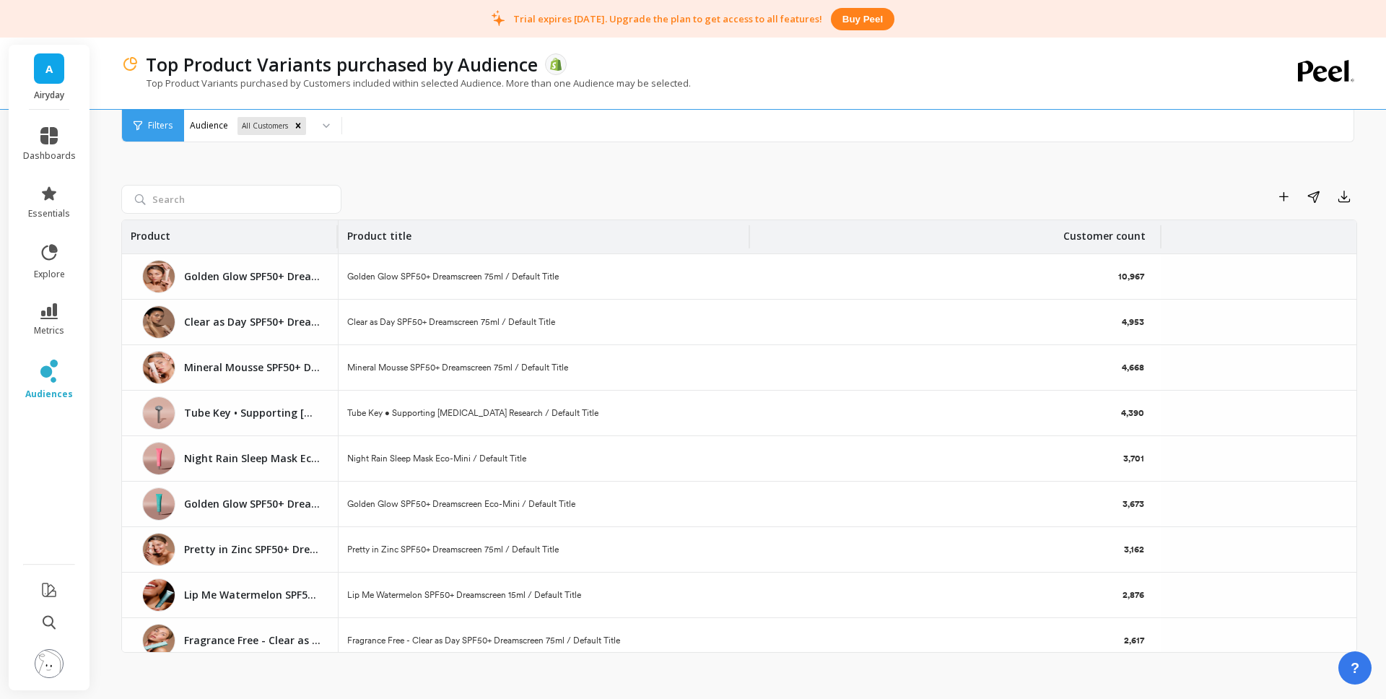
click at [1006, 266] on div "10,967" at bounding box center [955, 276] width 411 height 45
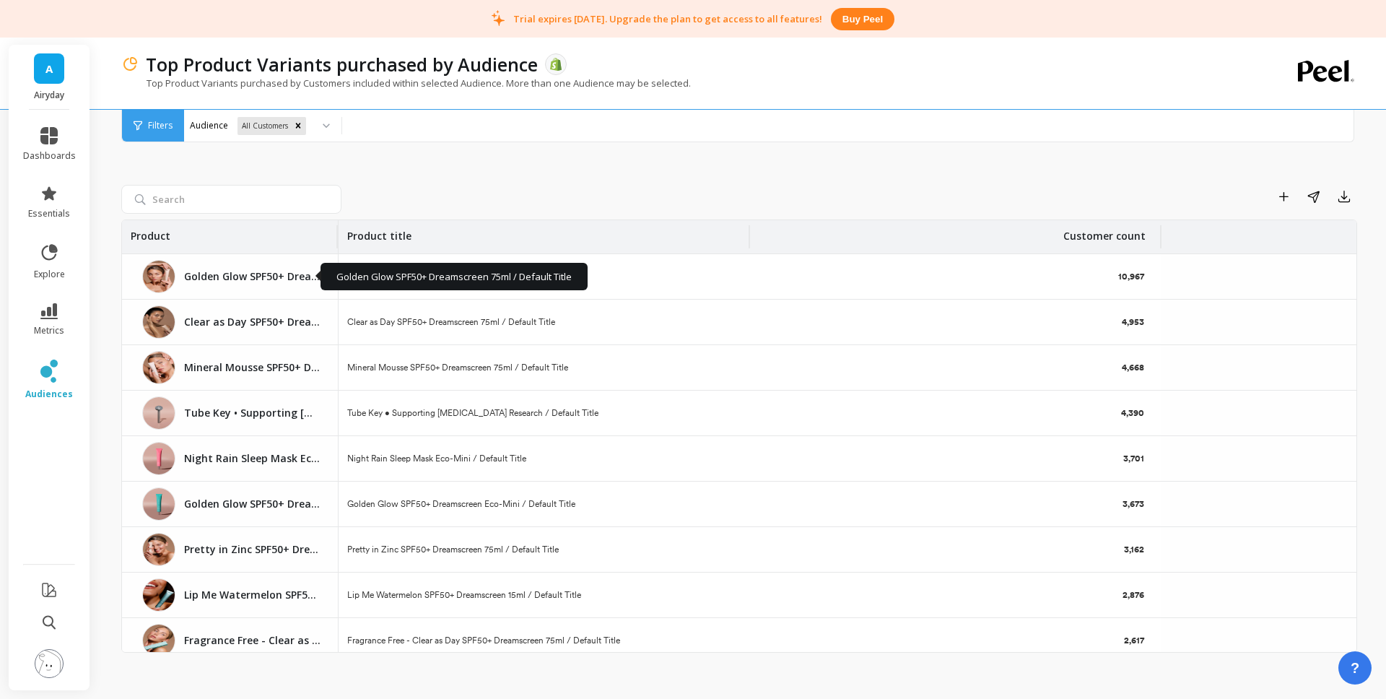
click at [225, 273] on p "Golden Glow SPF50+ Dreamscreen 75ml / Default Title" at bounding box center [252, 276] width 136 height 14
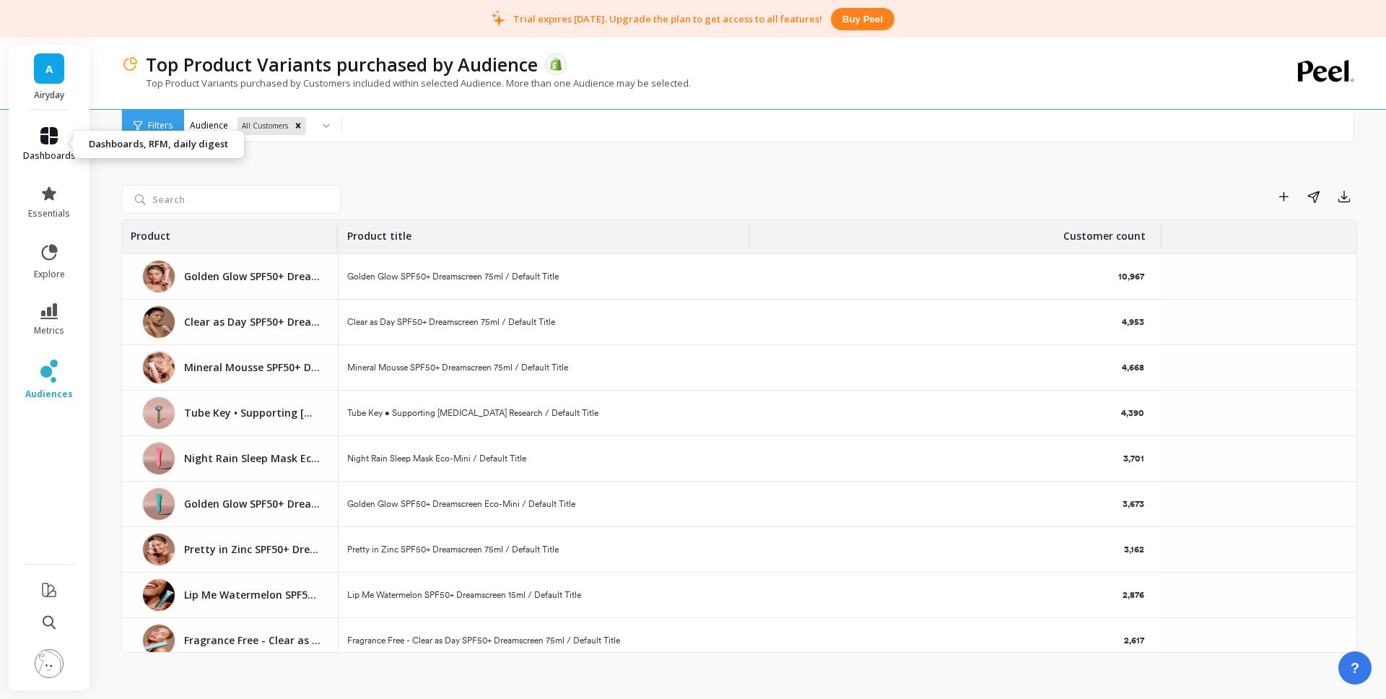
click at [57, 141] on icon at bounding box center [48, 135] width 17 height 17
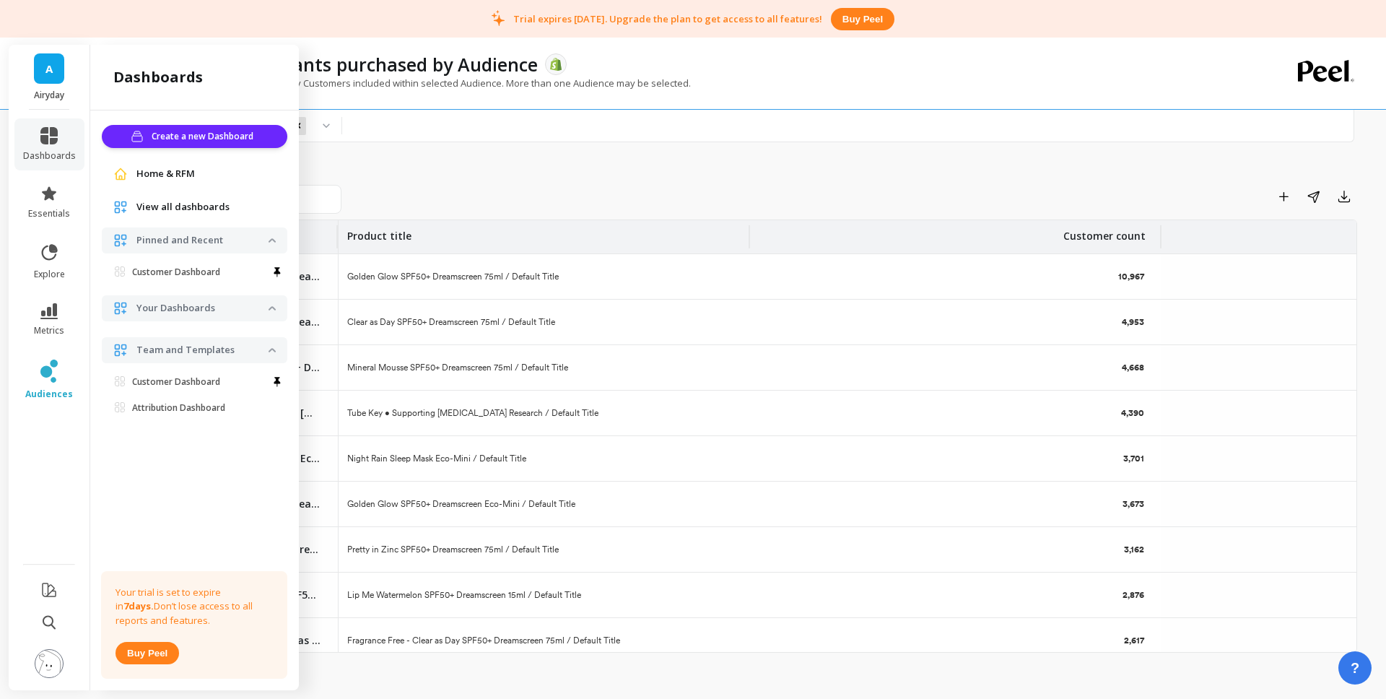
click at [191, 173] on span "Home & RFM" at bounding box center [165, 174] width 58 height 14
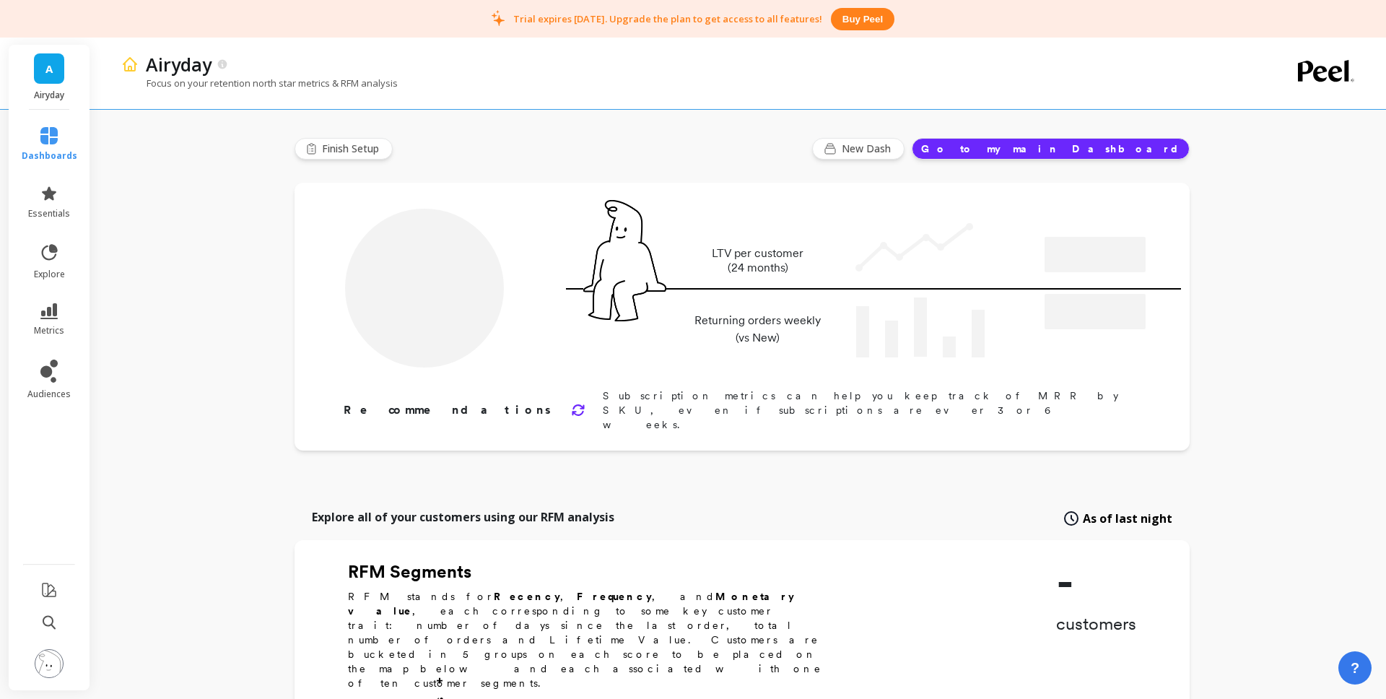
type input "Champions"
type input "2452"
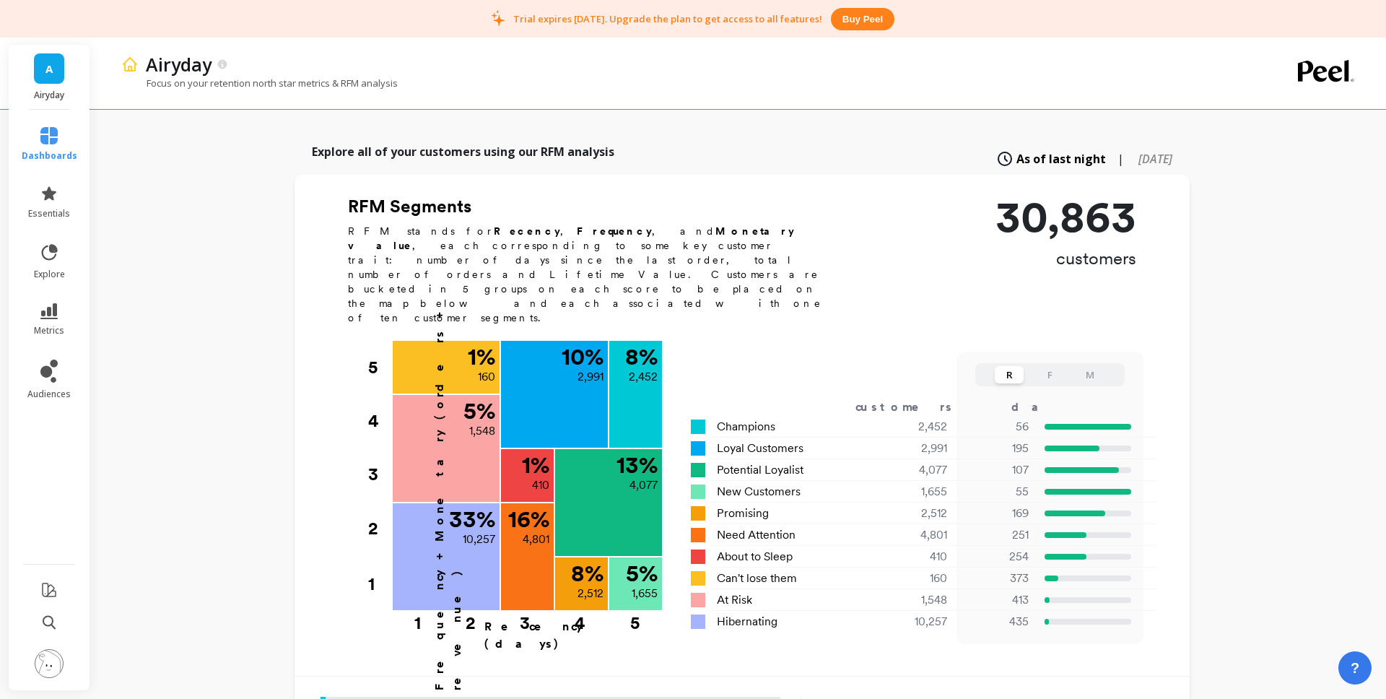
scroll to position [343, 0]
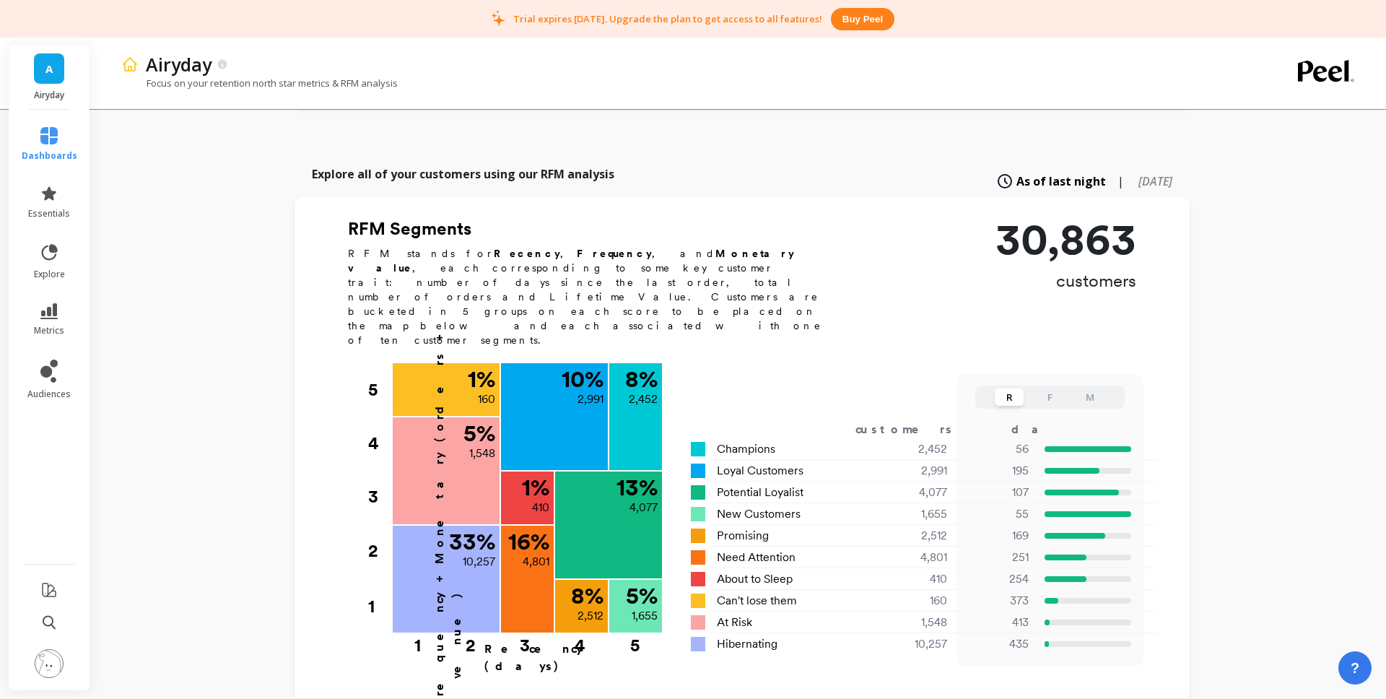
click at [1012, 388] on button "R" at bounding box center [1009, 396] width 29 height 17
click at [1057, 388] on button "F" at bounding box center [1049, 396] width 29 height 17
click at [1083, 388] on button "M" at bounding box center [1090, 396] width 29 height 17
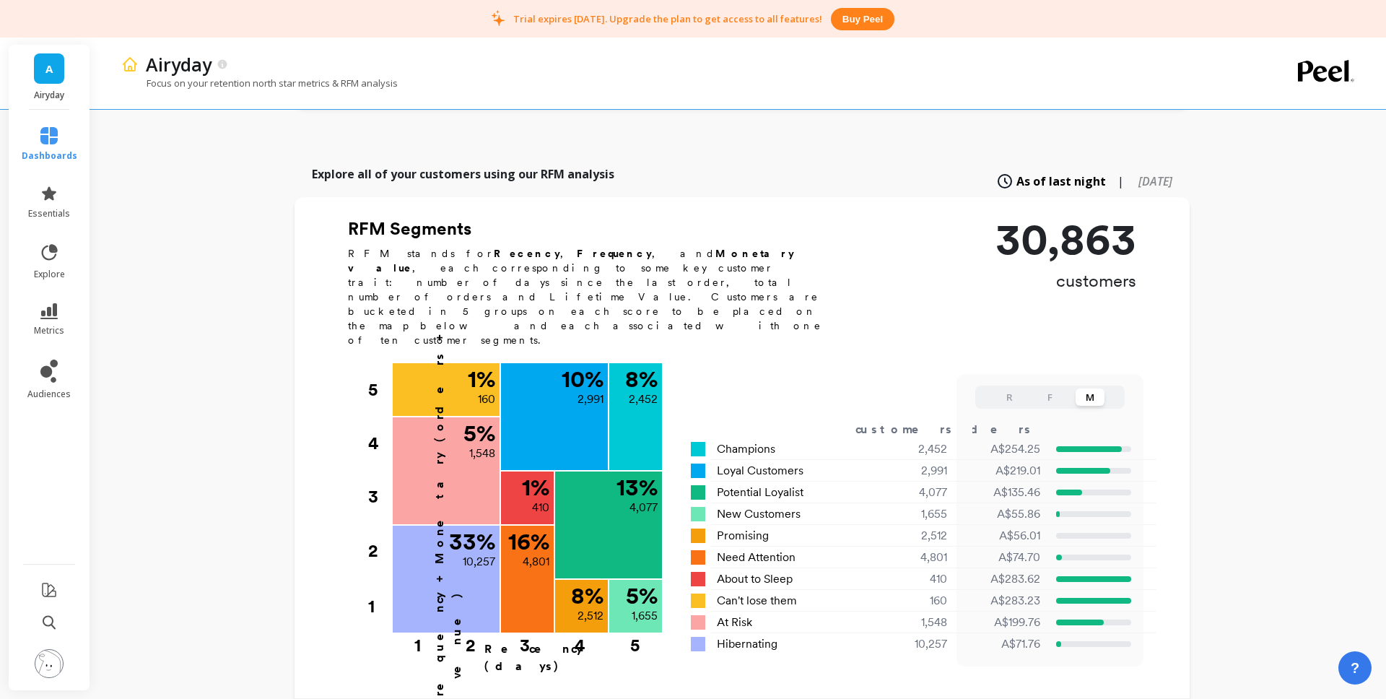
click at [1003, 388] on button "R" at bounding box center [1009, 396] width 29 height 17
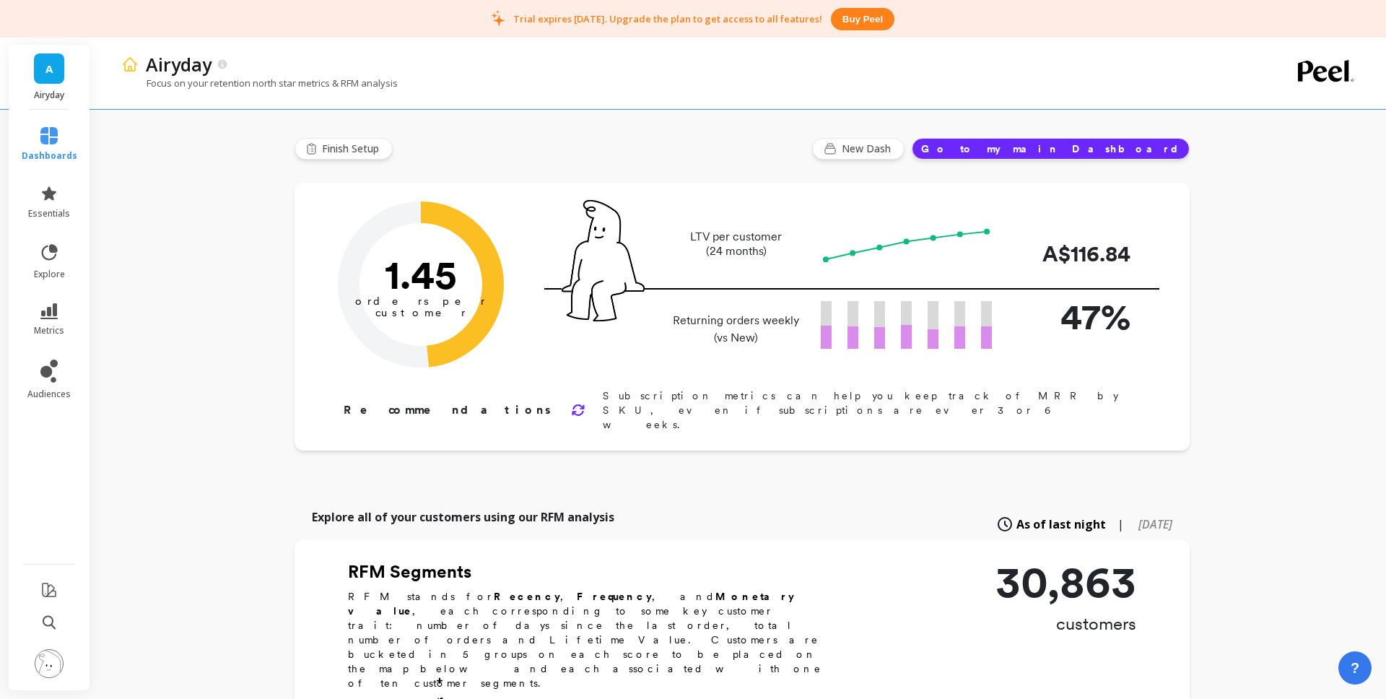
scroll to position [284, 0]
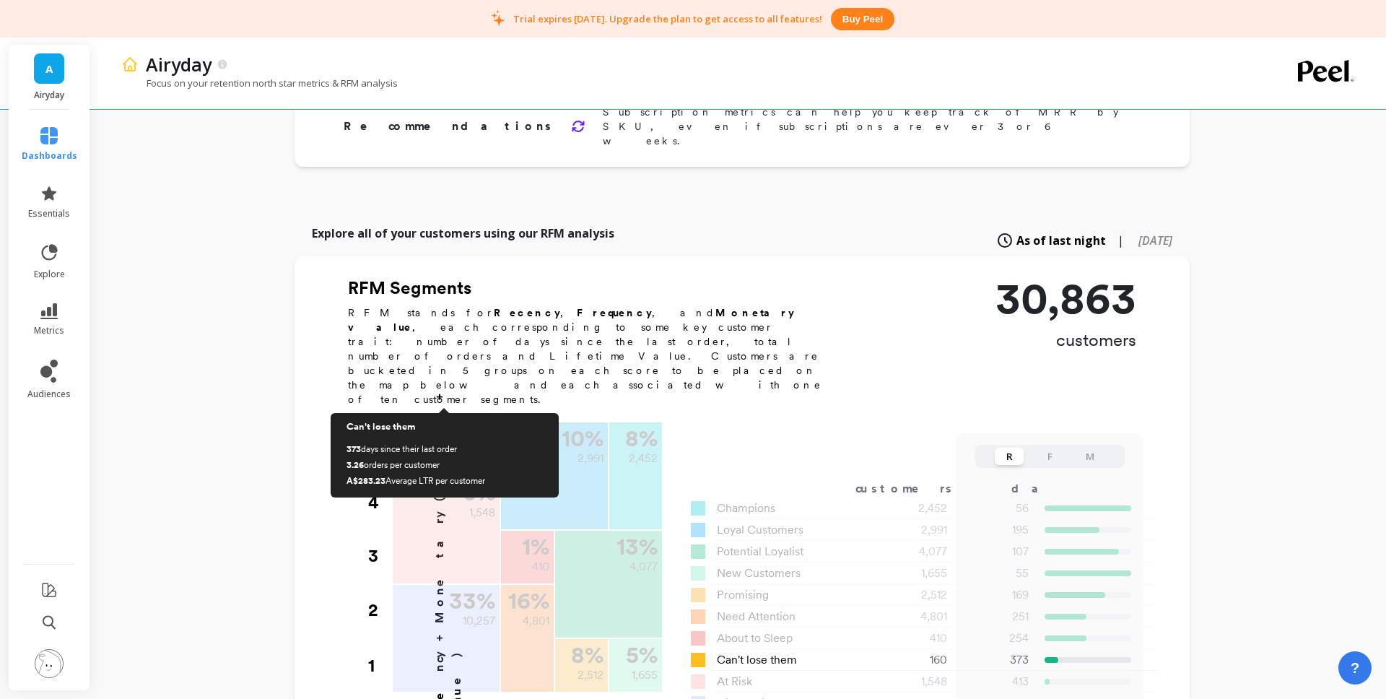
click at [432, 422] on div "1 % 160" at bounding box center [446, 446] width 107 height 49
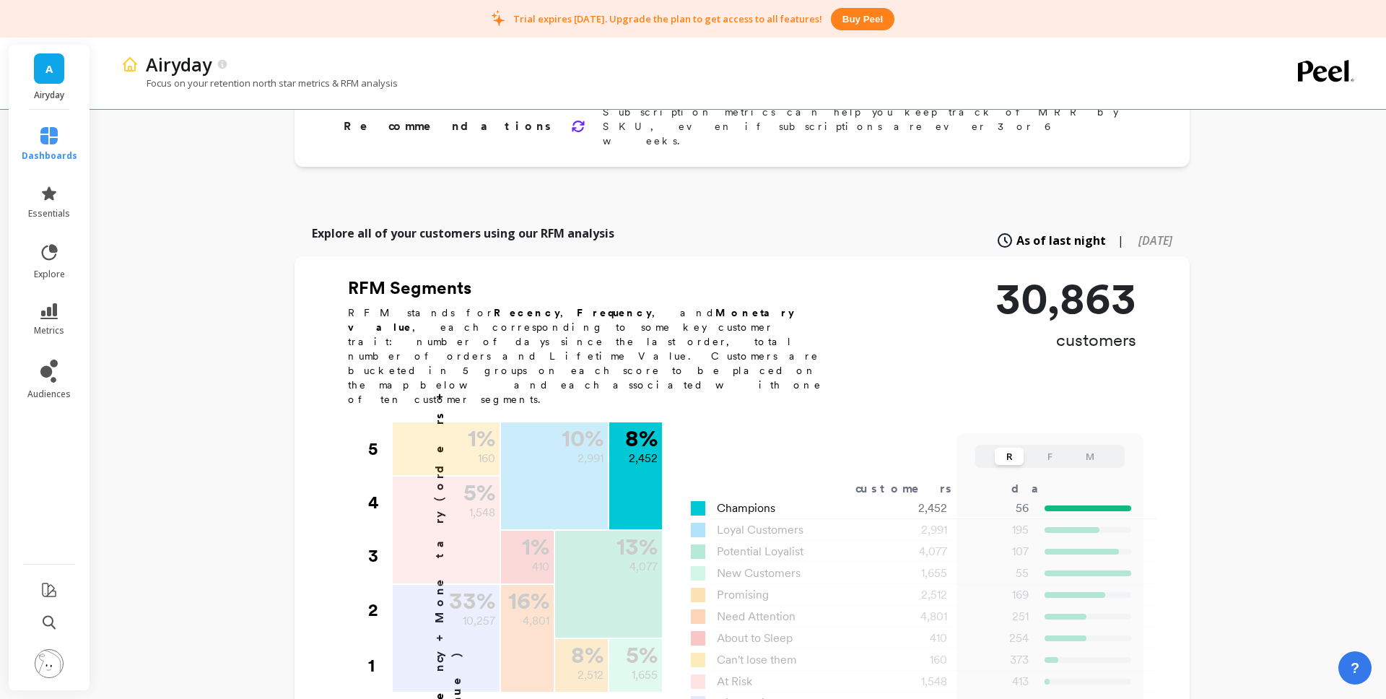
drag, startPoint x: 743, startPoint y: 429, endPoint x: 738, endPoint y: 440, distance: 12.6
click at [743, 497] on div "Champions 2,452 56 2.89 A$254.25" at bounding box center [913, 508] width 445 height 22
click at [738, 500] on span "Champions" at bounding box center [746, 508] width 58 height 17
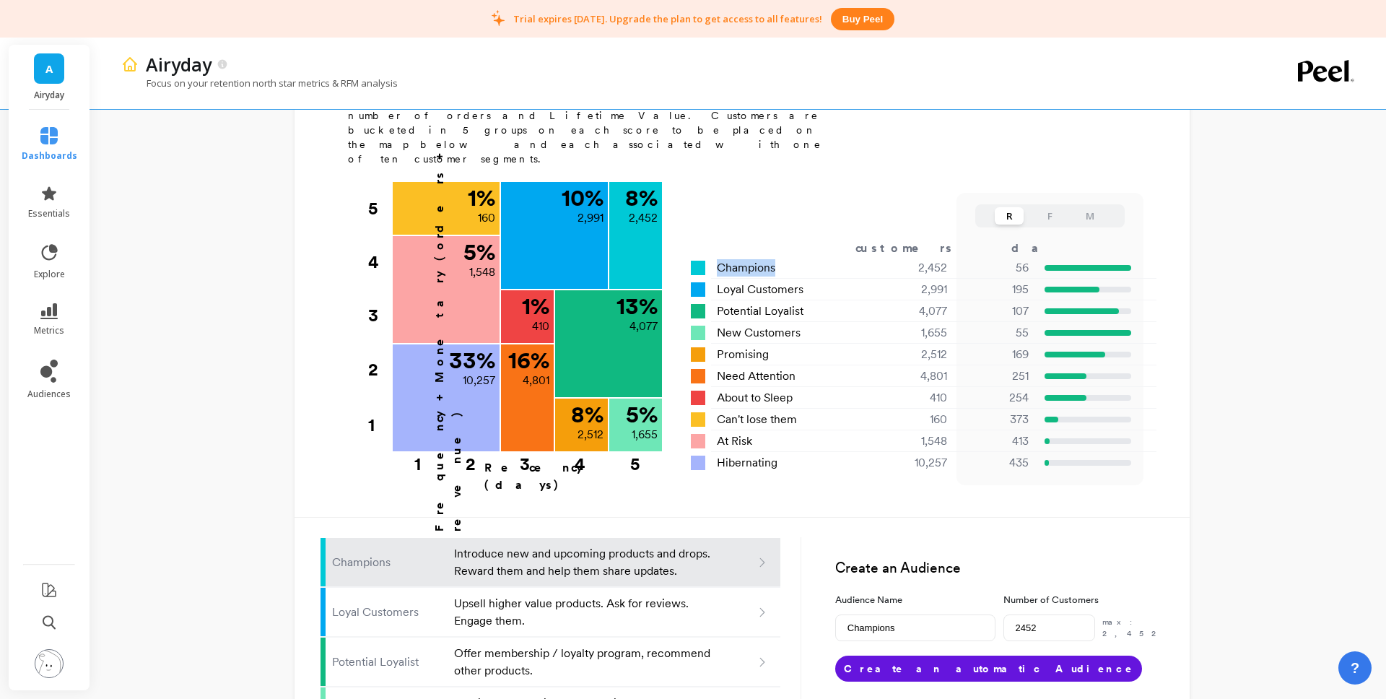
scroll to position [782, 0]
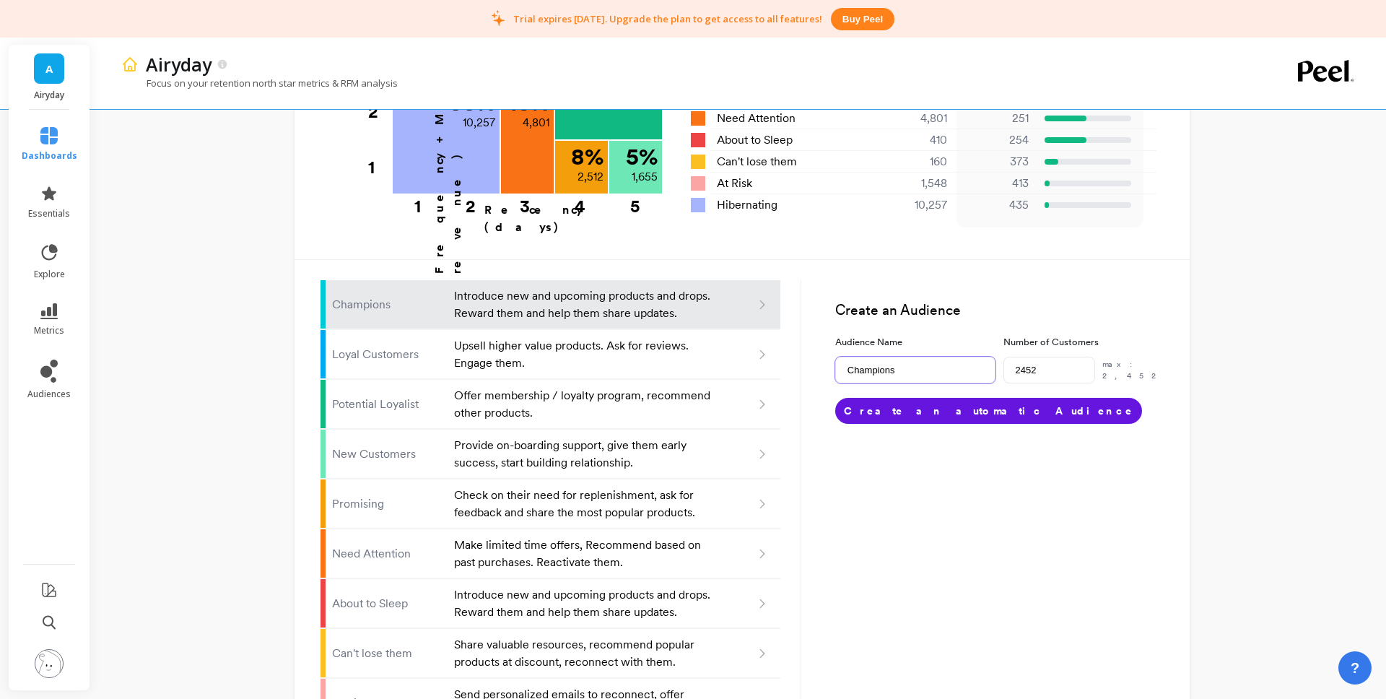
click at [879, 357] on input "Champions" at bounding box center [915, 370] width 160 height 27
click at [936, 398] on button "Create an automatic Audience" at bounding box center [988, 411] width 307 height 26
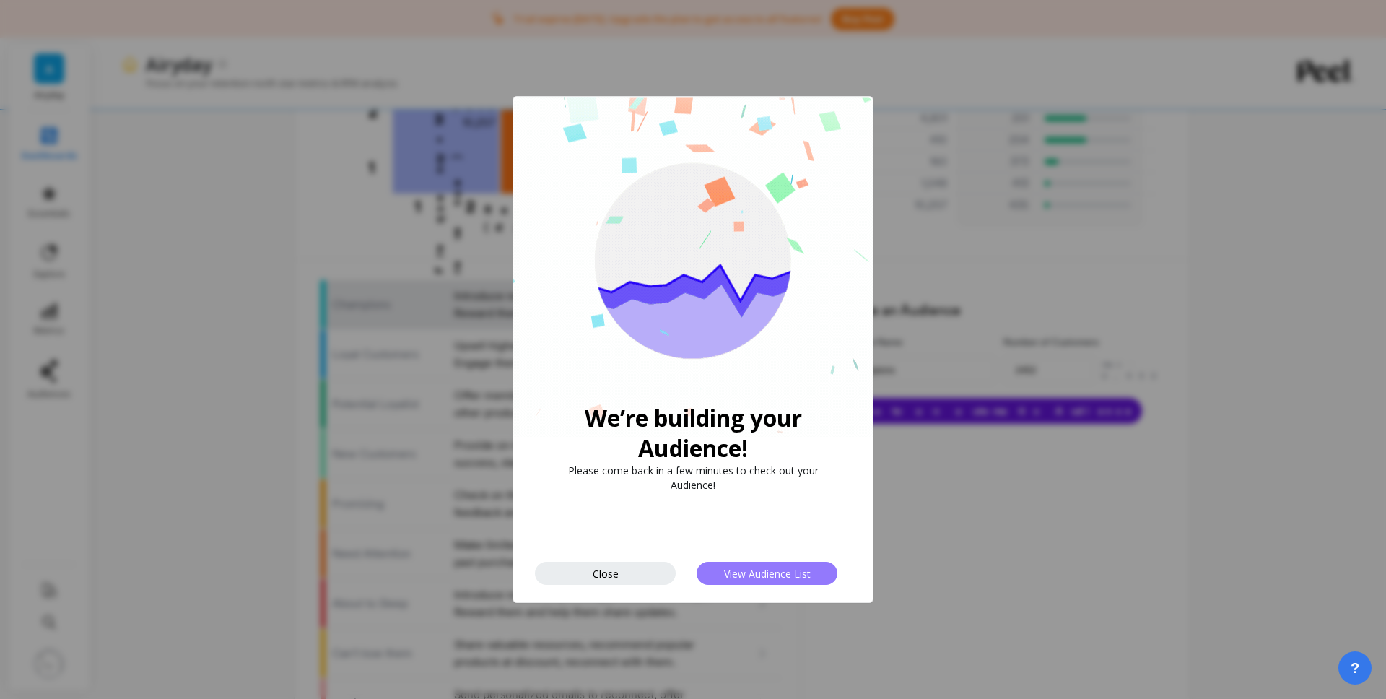
click at [750, 572] on span "View Audience List" at bounding box center [767, 574] width 87 height 14
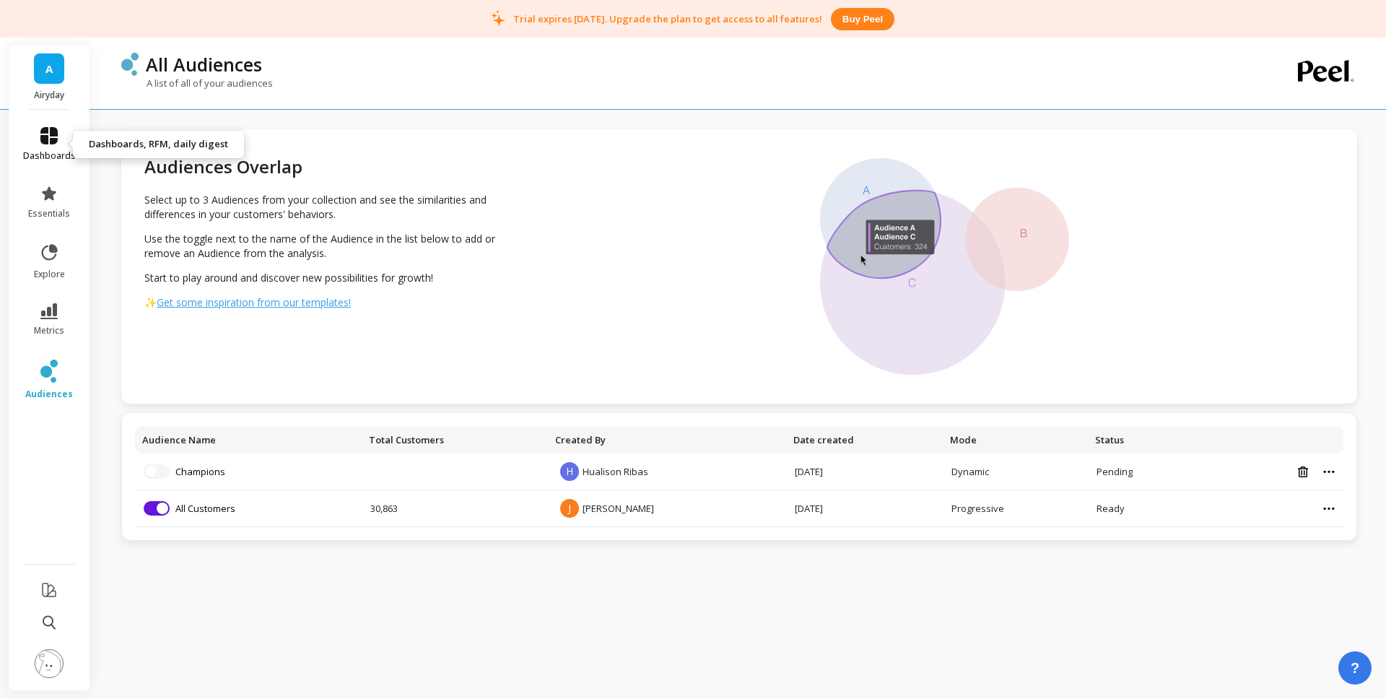
click at [37, 130] on link "dashboards" at bounding box center [49, 144] width 53 height 35
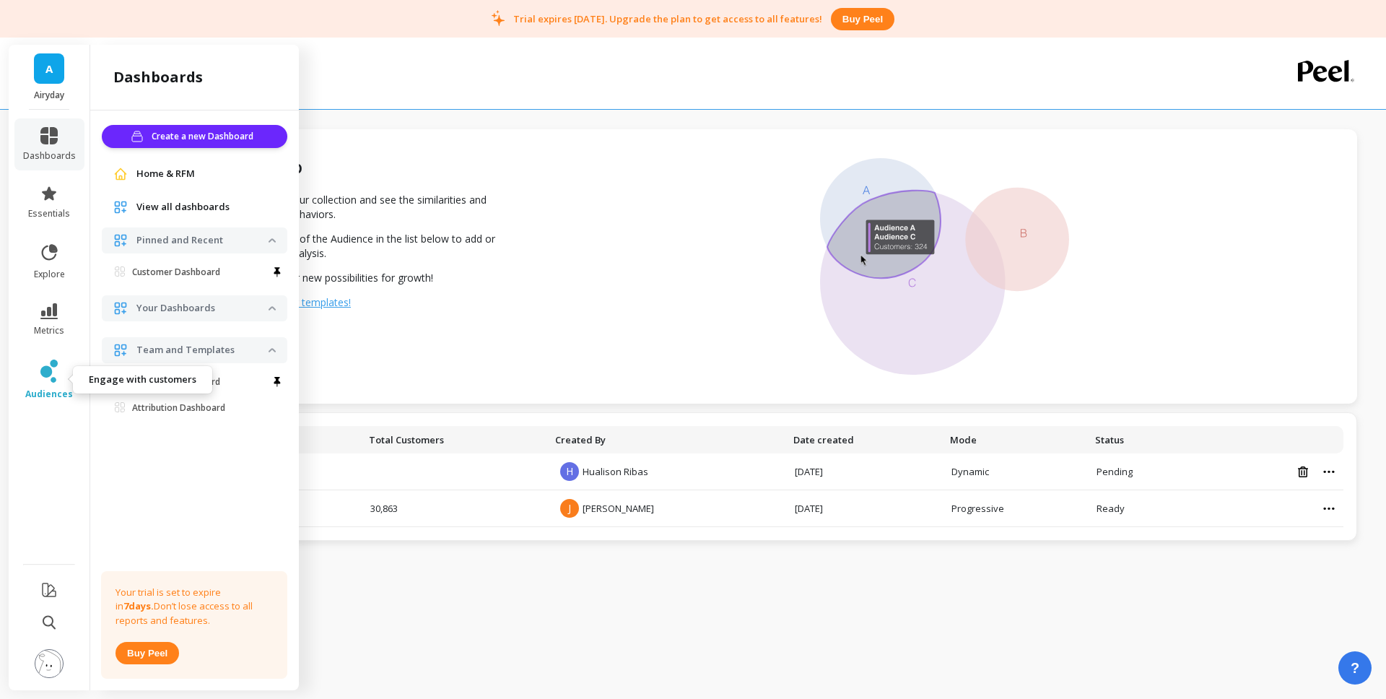
click at [44, 388] on span "audiences" at bounding box center [49, 394] width 48 height 12
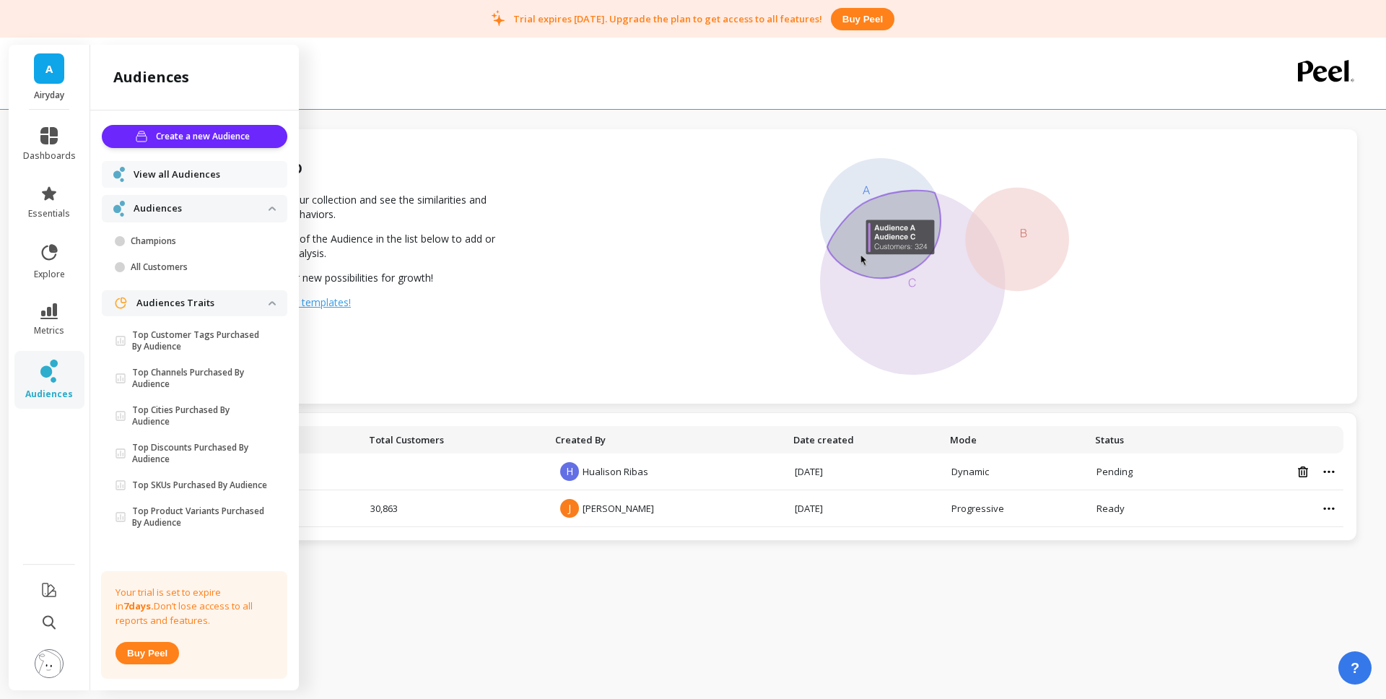
click at [206, 174] on span "View all Audiences" at bounding box center [177, 174] width 87 height 14
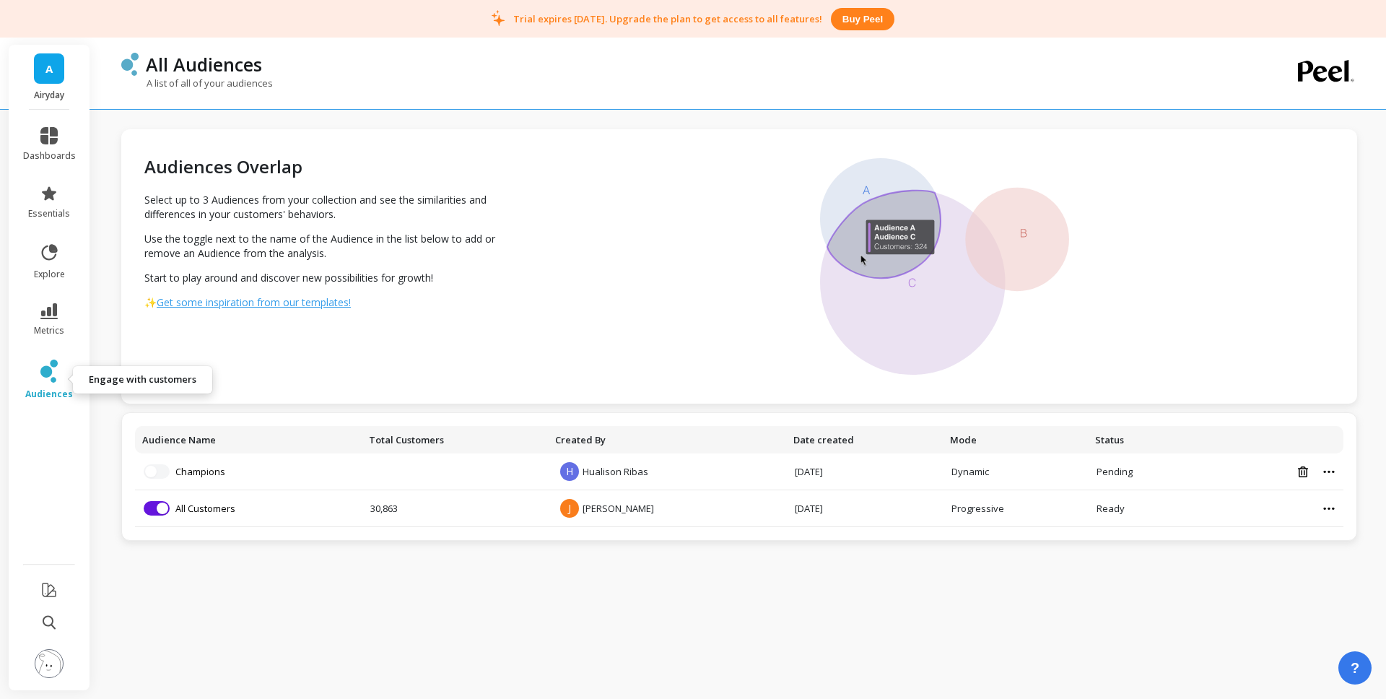
click at [48, 384] on link "audiences" at bounding box center [49, 379] width 53 height 40
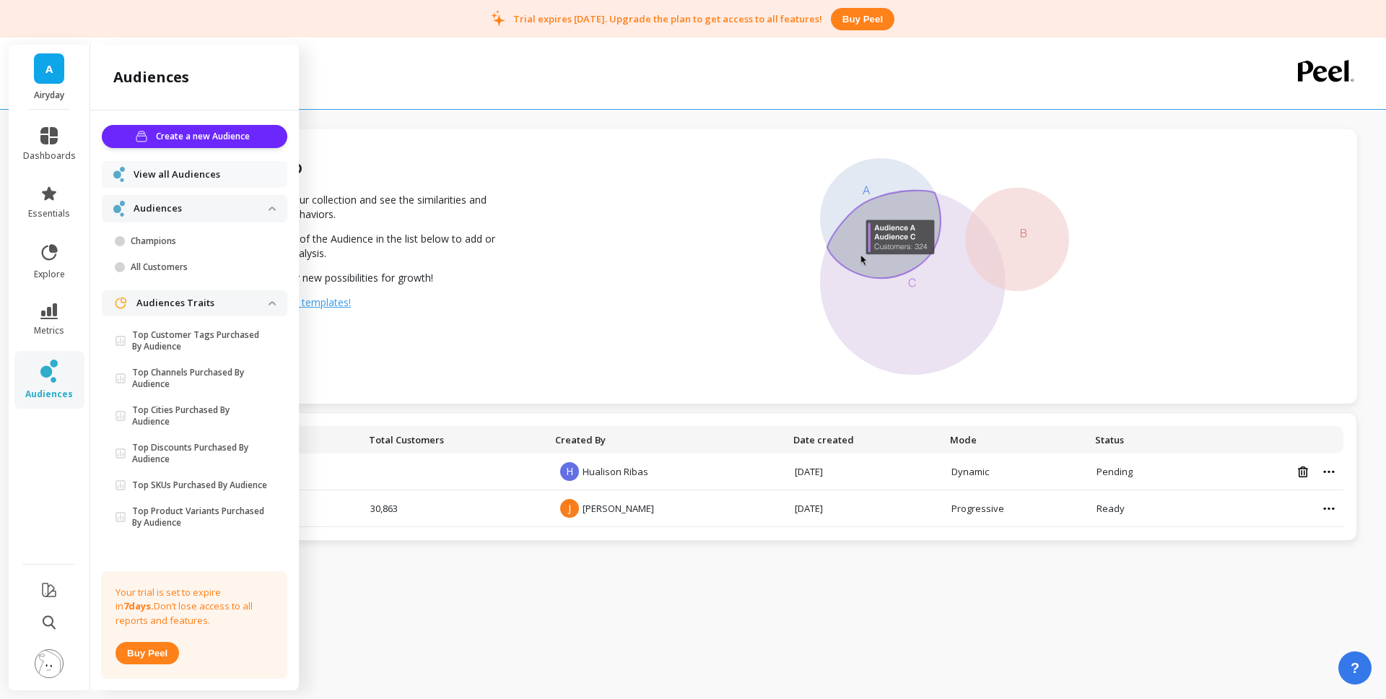
click at [159, 171] on span "View all Audiences" at bounding box center [177, 174] width 87 height 14
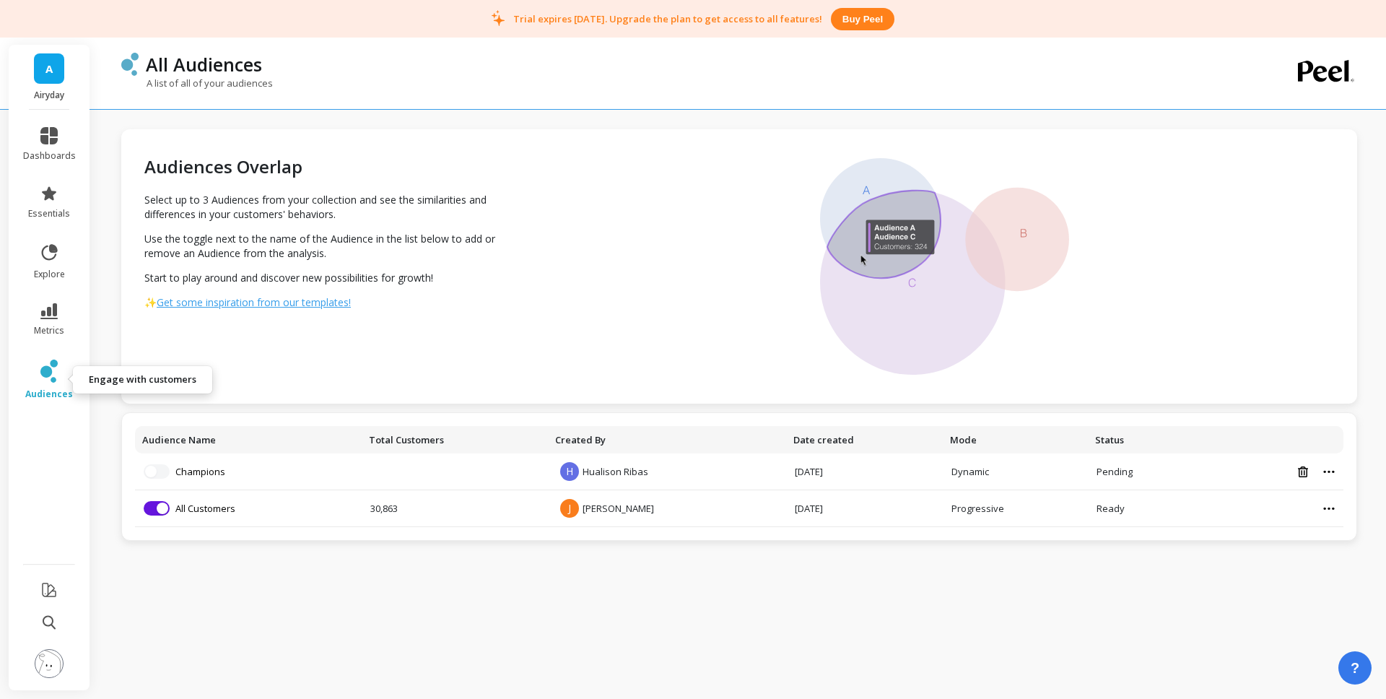
click at [49, 369] on icon at bounding box center [46, 372] width 12 height 12
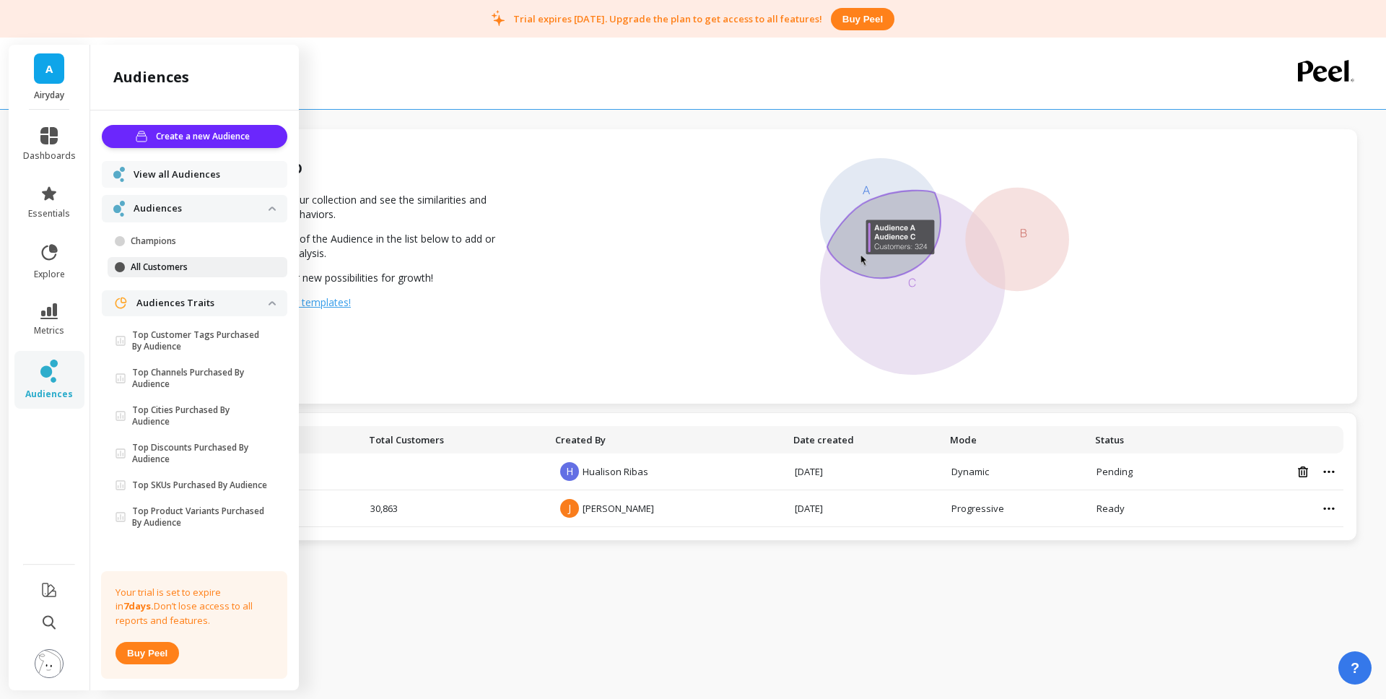
click at [174, 266] on p "All Customers" at bounding box center [200, 267] width 138 height 12
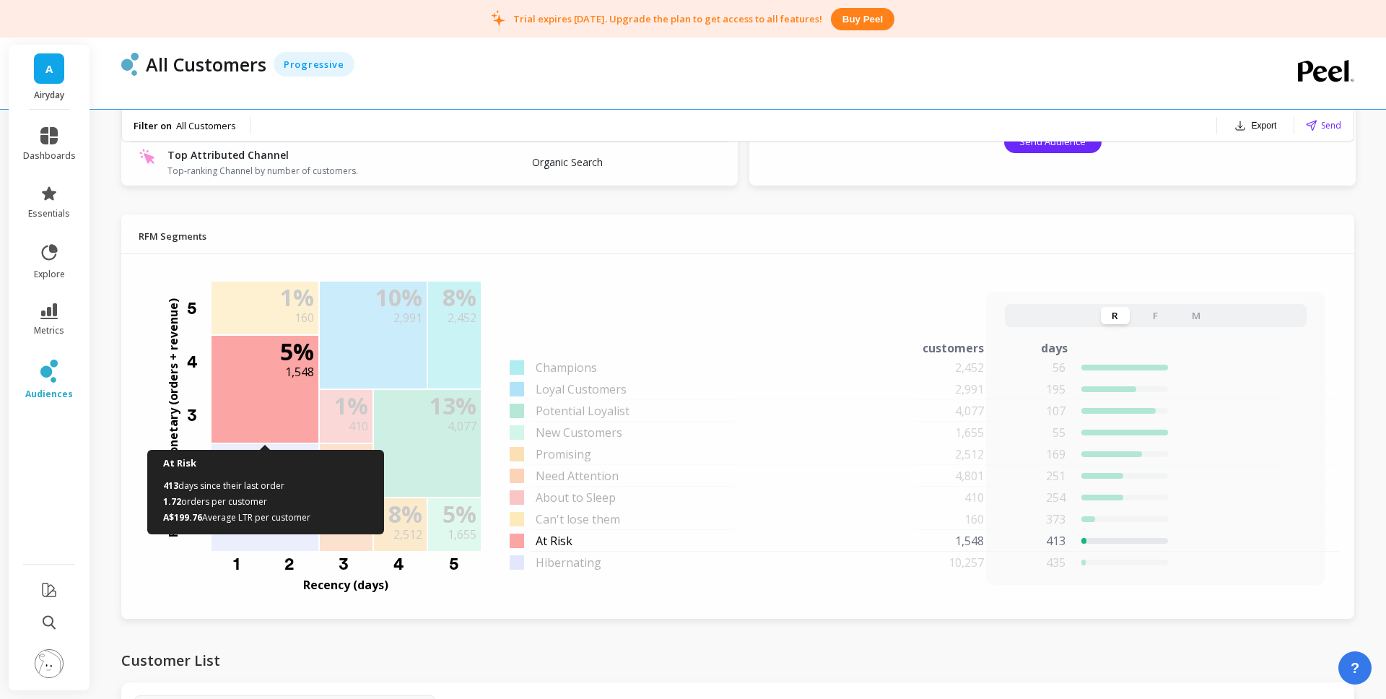
scroll to position [1096, 0]
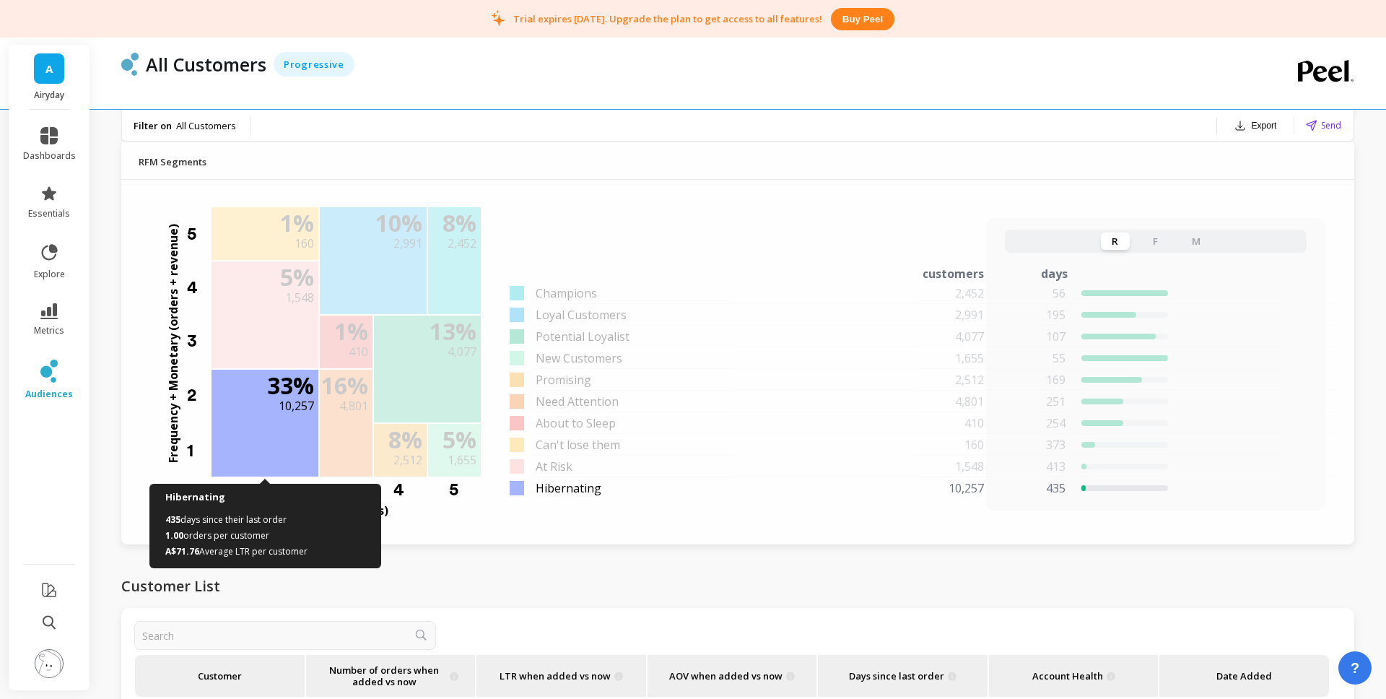
click at [268, 413] on div "33 % 10,257" at bounding box center [265, 394] width 107 height 49
drag, startPoint x: 268, startPoint y: 413, endPoint x: 302, endPoint y: 411, distance: 34.0
click at [268, 413] on div "33 % 10,257" at bounding box center [265, 394] width 107 height 49
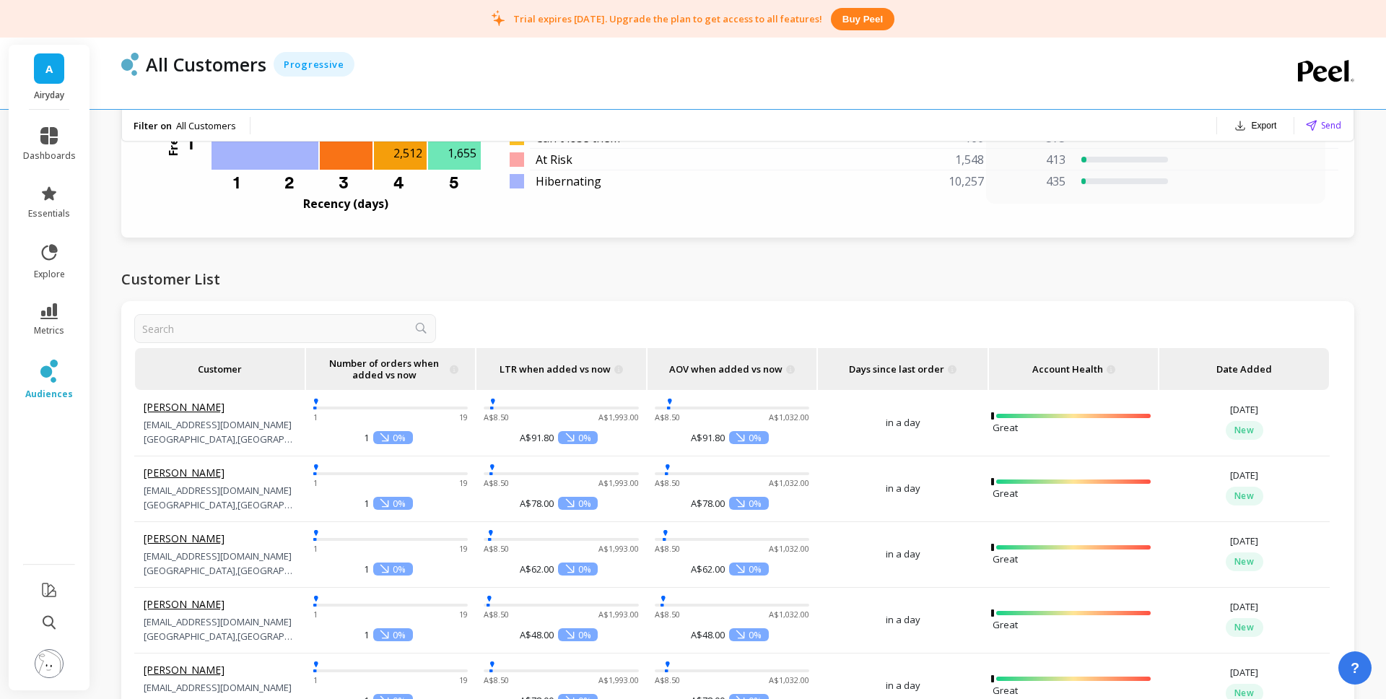
scroll to position [1368, 0]
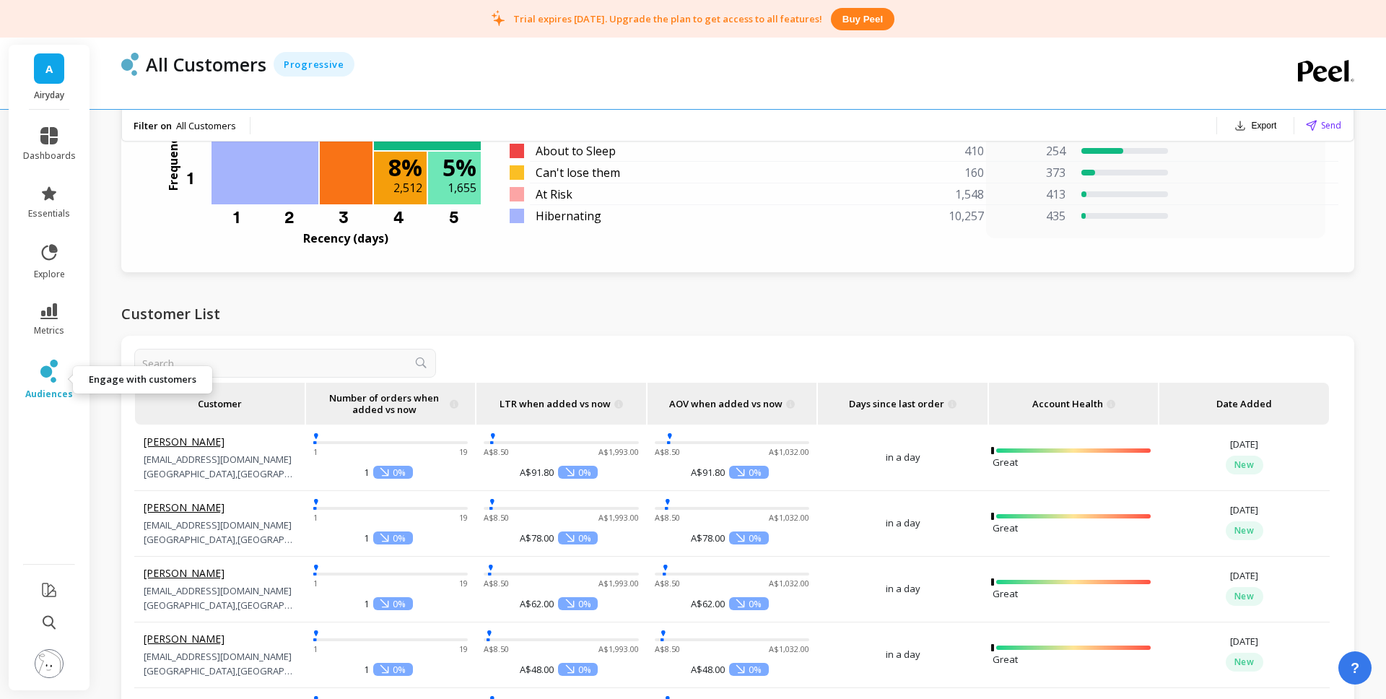
click at [41, 380] on icon at bounding box center [48, 370] width 17 height 23
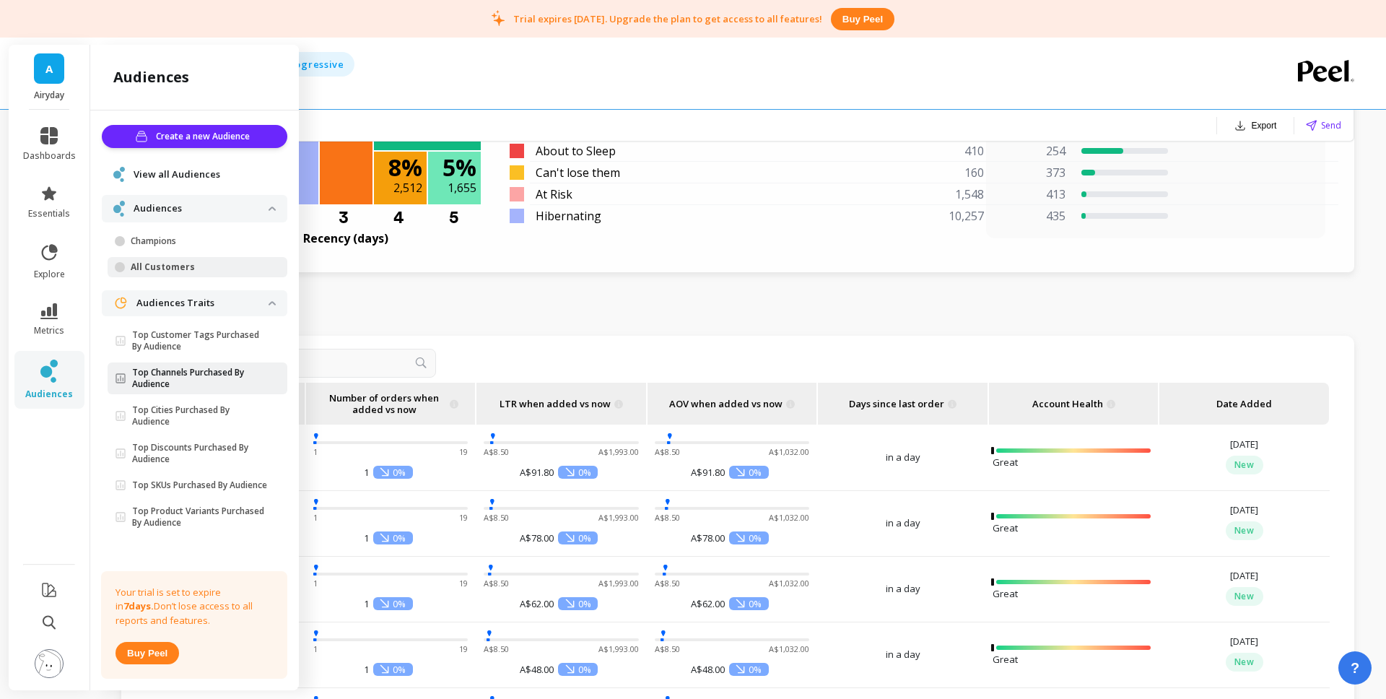
scroll to position [16, 0]
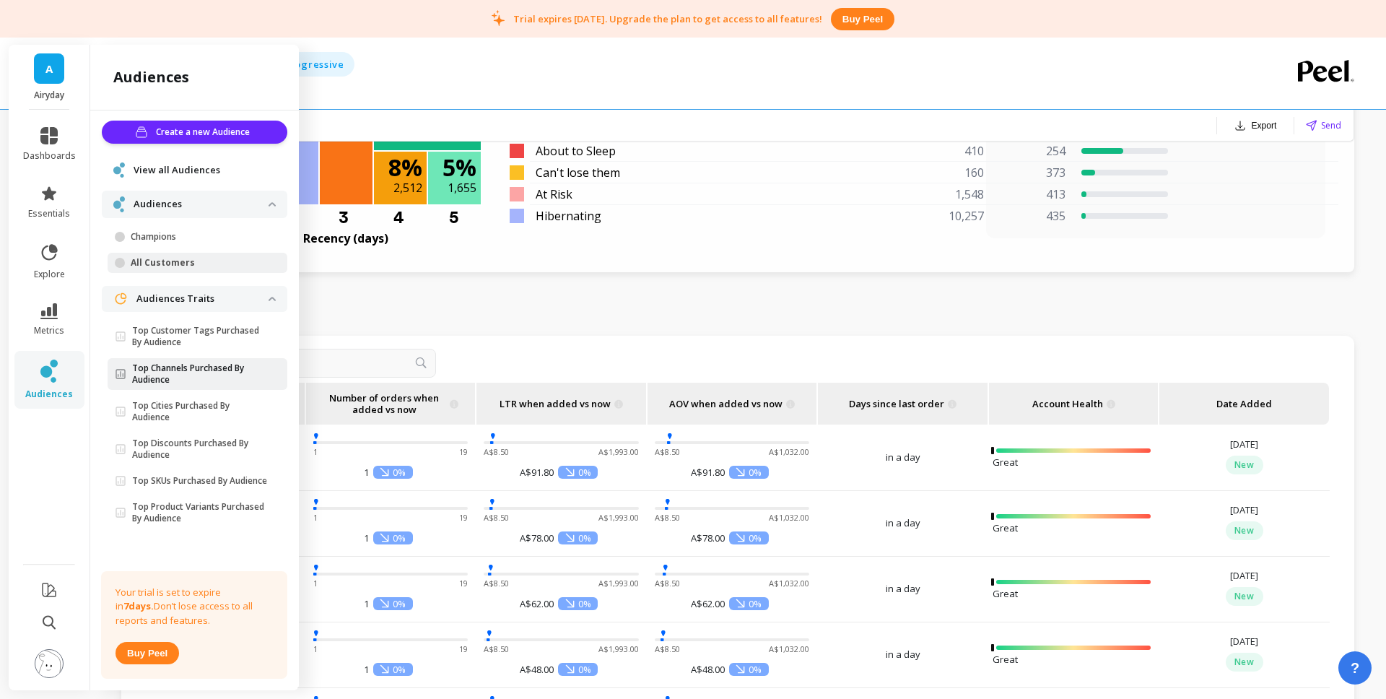
click at [218, 362] on p "Top Channels Purchased By Audience" at bounding box center [200, 373] width 136 height 23
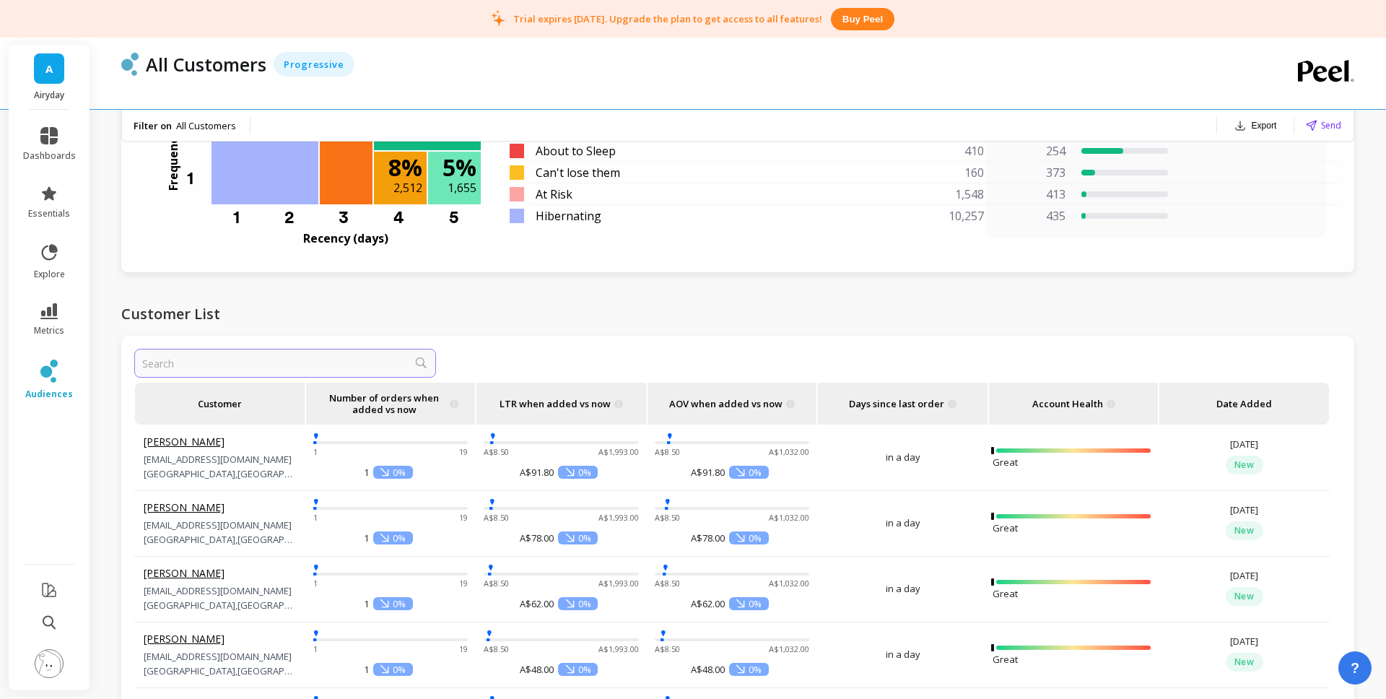
scroll to position [0, 0]
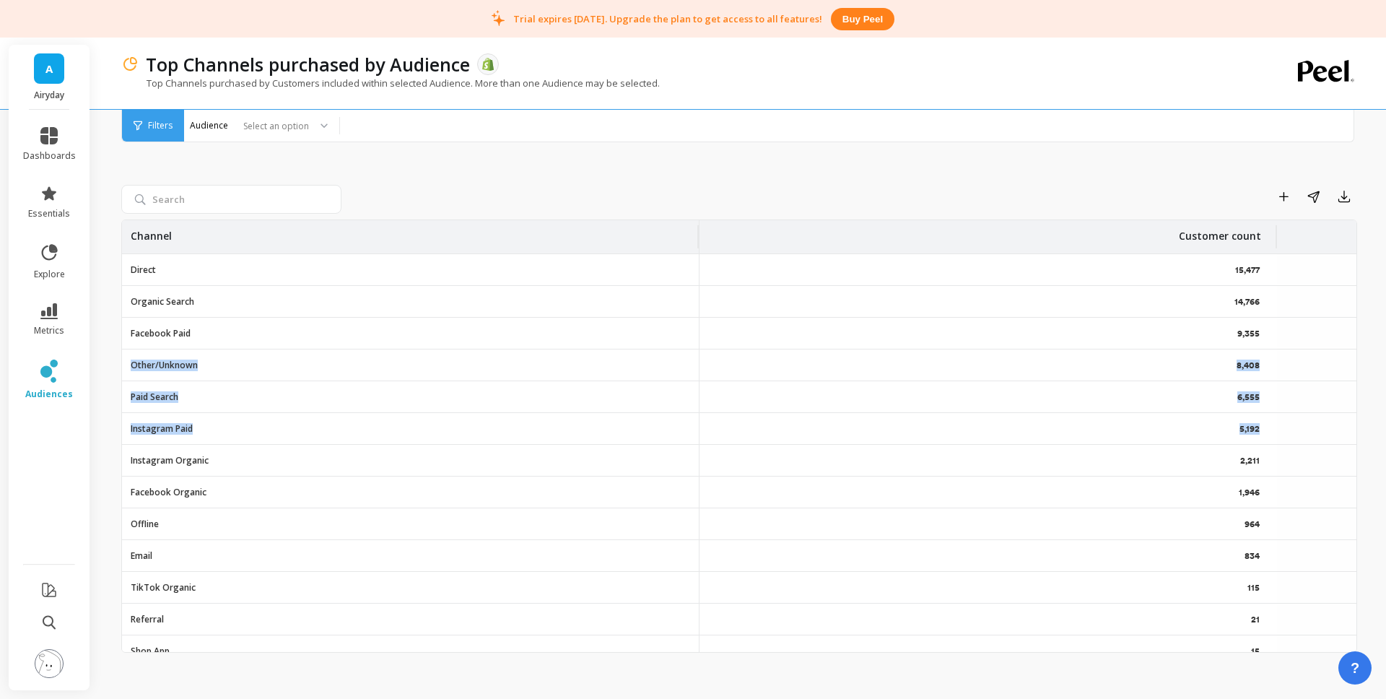
drag, startPoint x: 1278, startPoint y: 338, endPoint x: 1294, endPoint y: 436, distance: 99.3
click at [1294, 436] on tbody "Direct 15,477 Organic Search 14,766 Facebook Paid 9,355 Other/Unknown 8,408 Pai…" at bounding box center [739, 508] width 1234 height 508
click at [1284, 482] on tr "Facebook Organic 1,946" at bounding box center [739, 492] width 1234 height 32
drag, startPoint x: 1276, startPoint y: 496, endPoint x: 1212, endPoint y: 496, distance: 64.2
click at [1212, 496] on tr "Facebook Organic 1,946" at bounding box center [739, 492] width 1234 height 32
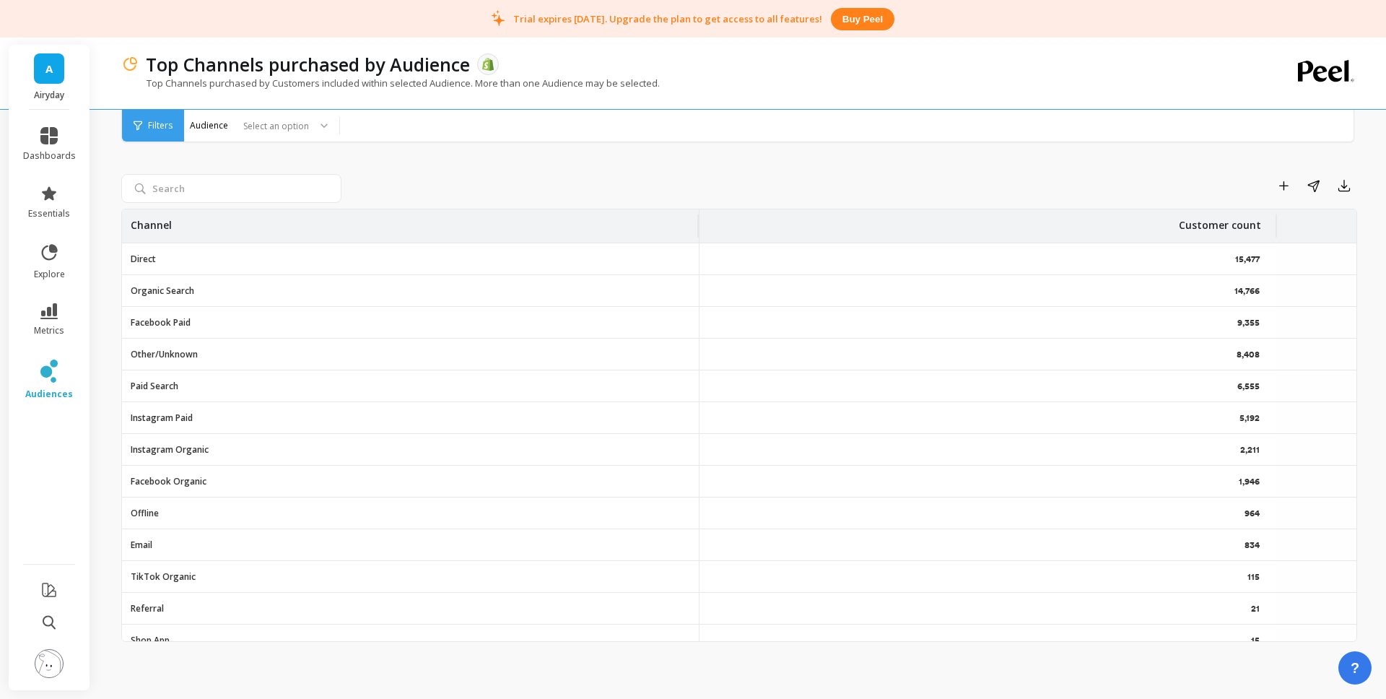
click at [1101, 373] on div "6,555" at bounding box center [989, 385] width 578 height 31
click at [163, 321] on p "Facebook Paid" at bounding box center [161, 323] width 60 height 12
click at [217, 127] on div "Select an option" at bounding box center [253, 126] width 115 height 17
click at [217, 163] on div "All Customers" at bounding box center [261, 166] width 136 height 14
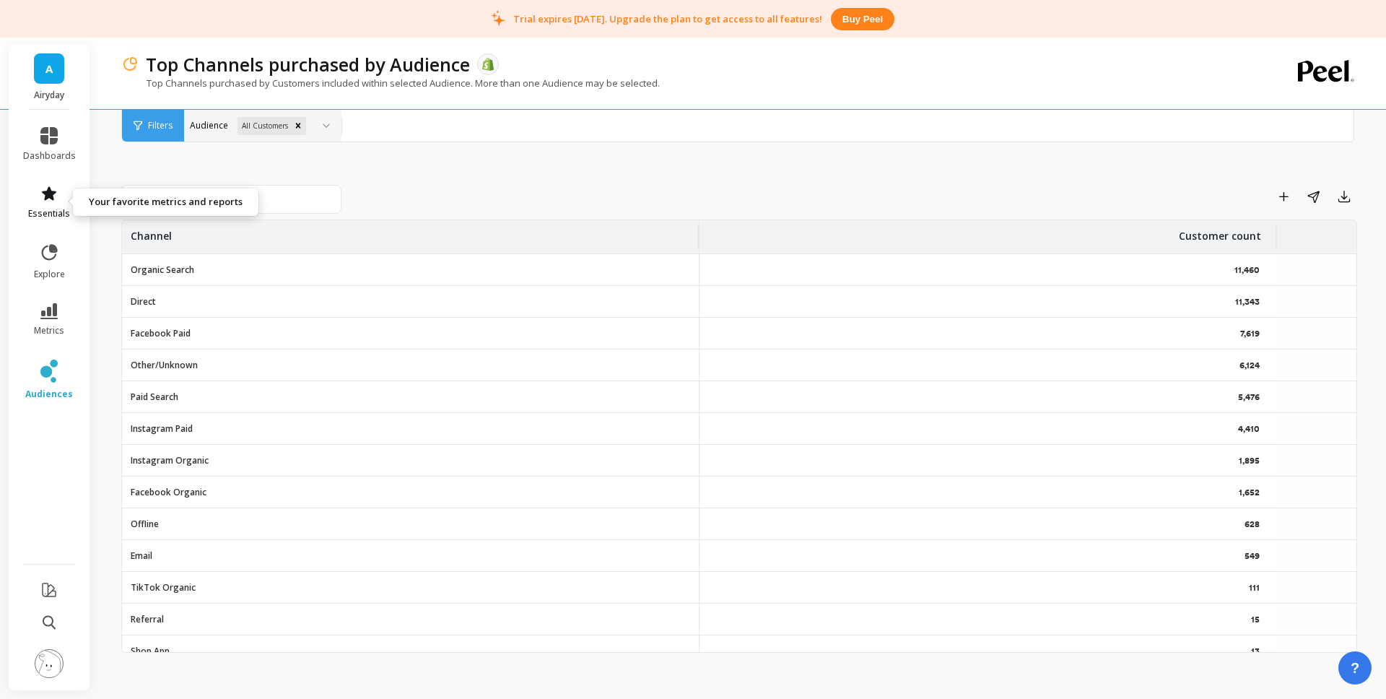
click at [52, 199] on icon at bounding box center [49, 193] width 14 height 14
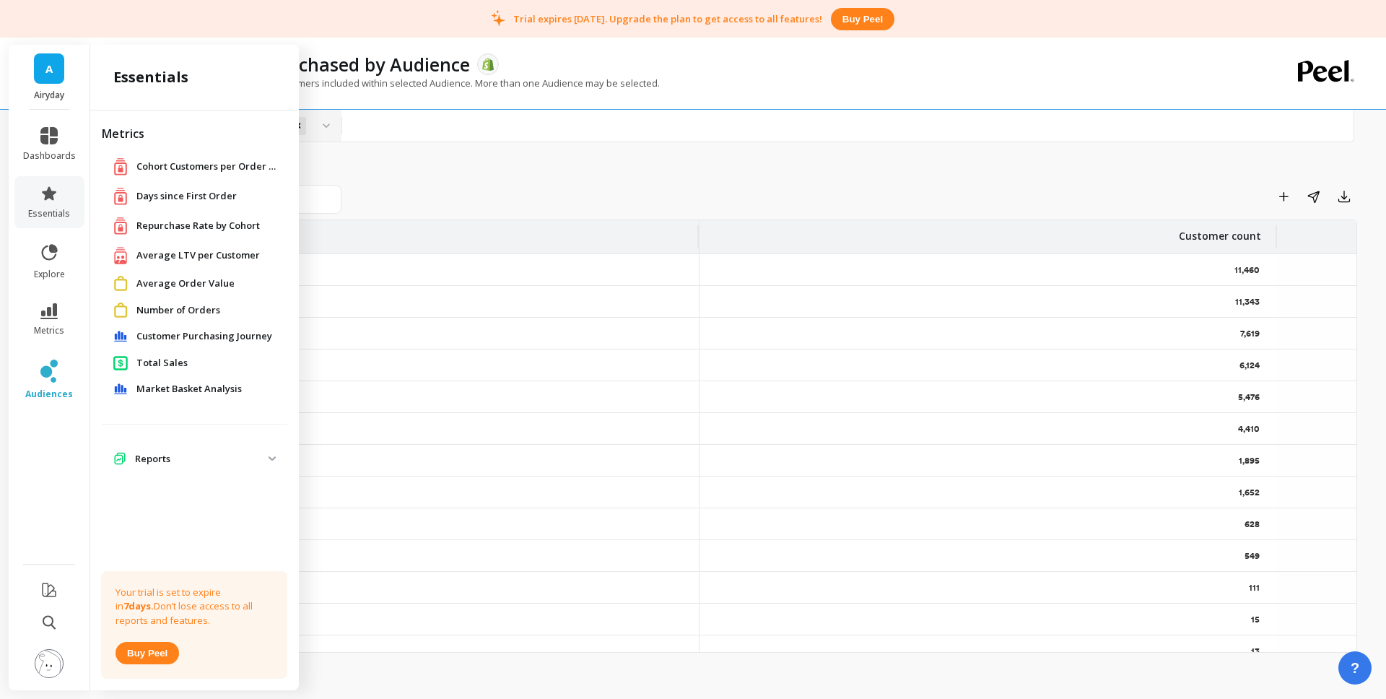
click at [190, 225] on span "Repurchase Rate by Cohort" at bounding box center [197, 226] width 123 height 14
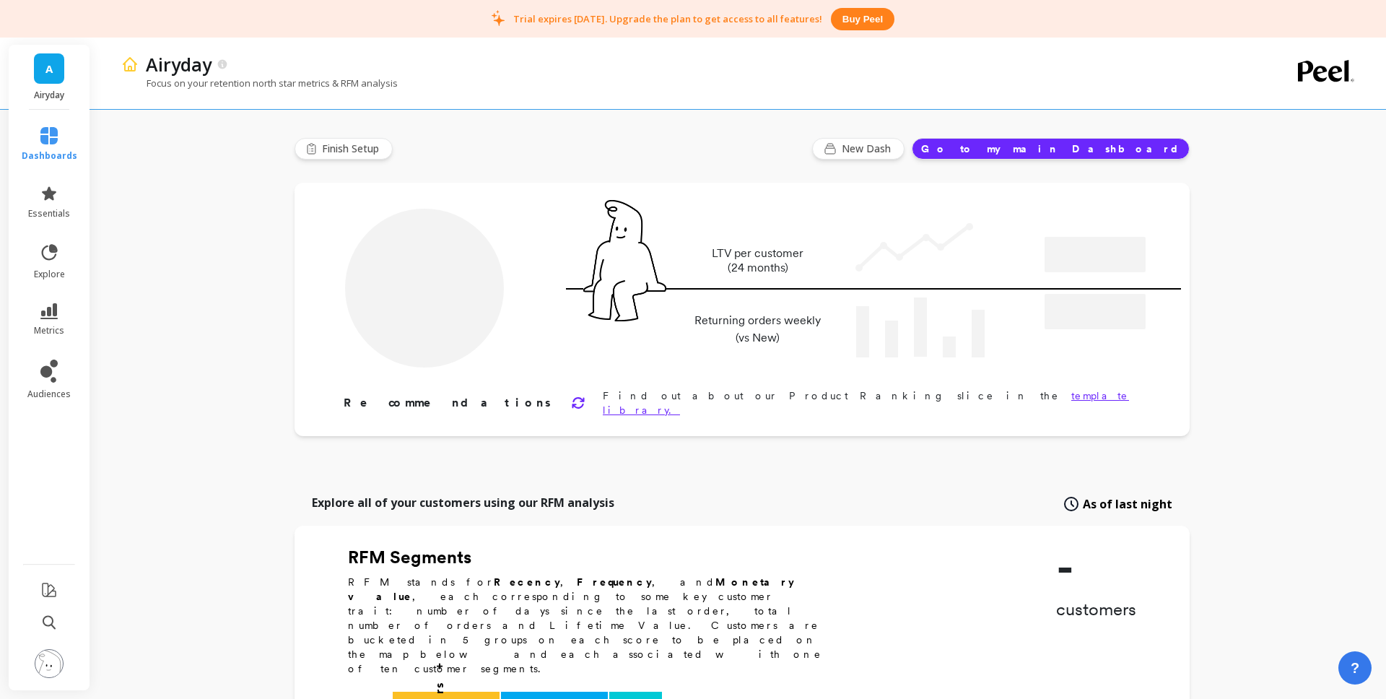
type input "Champions"
type input "2452"
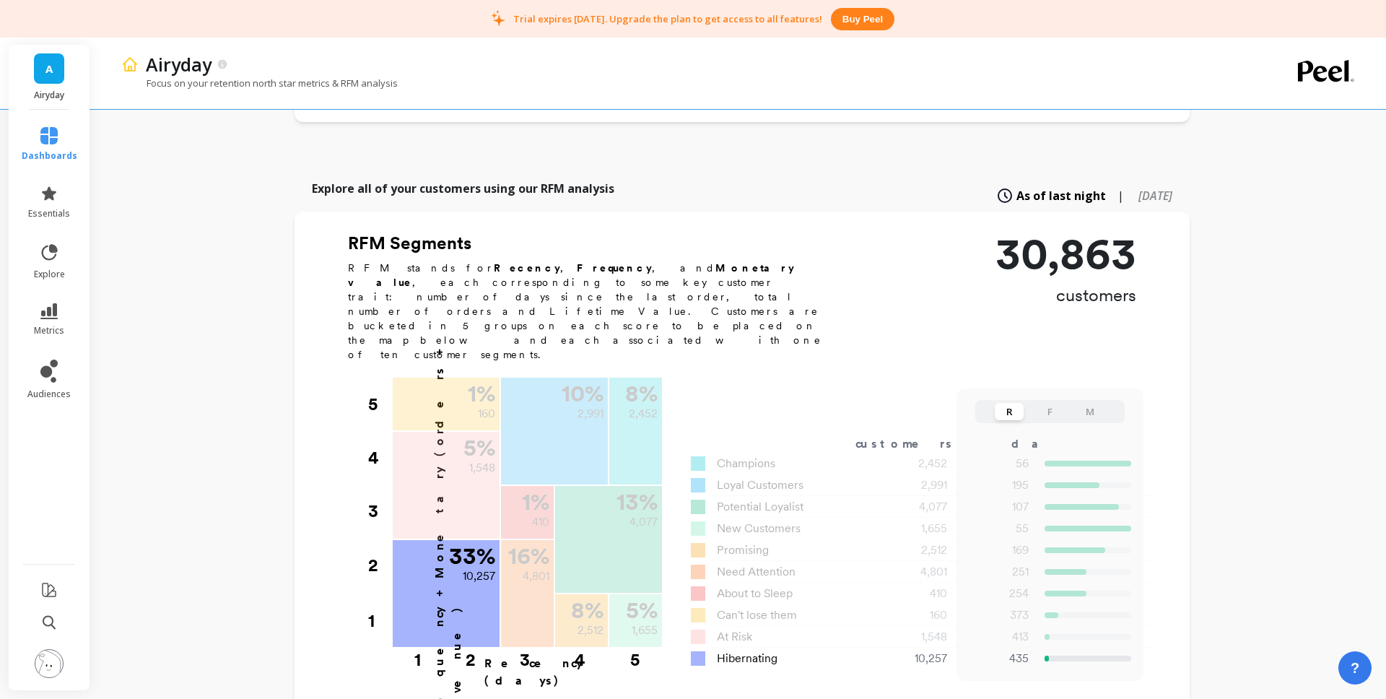
scroll to position [315, 0]
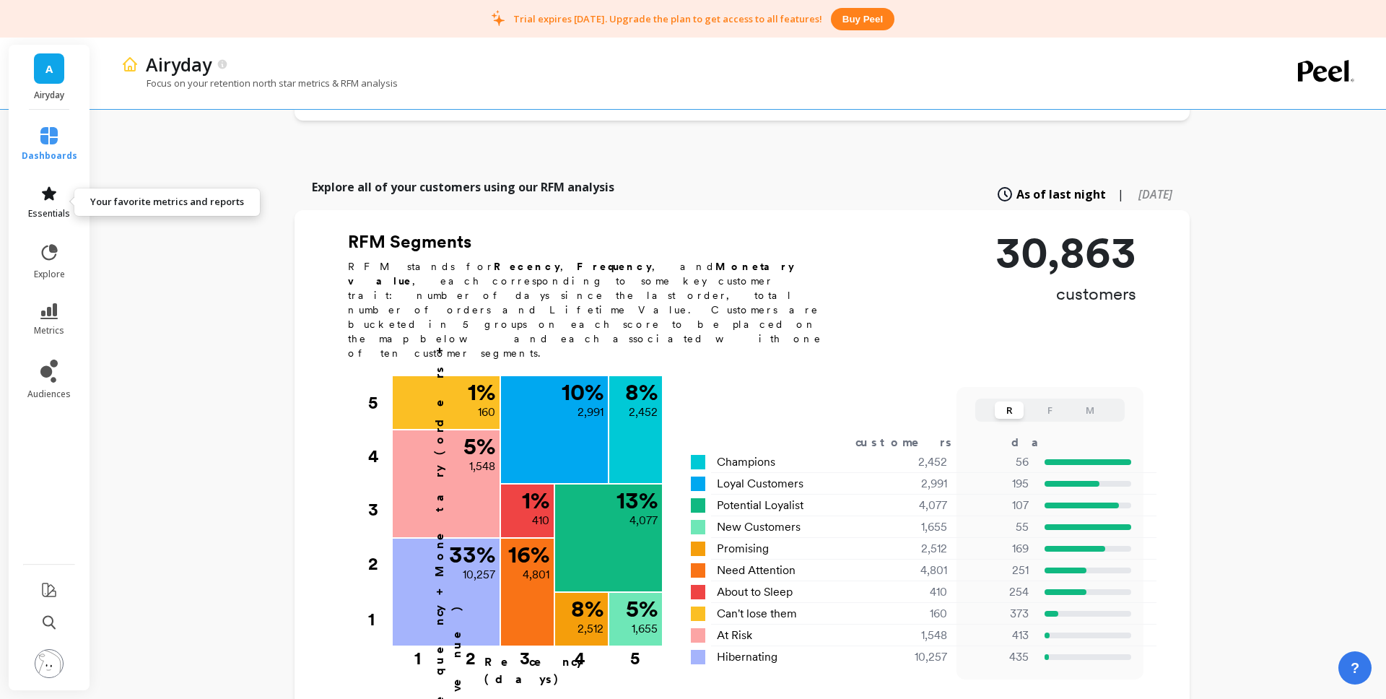
click at [56, 199] on icon at bounding box center [48, 193] width 17 height 17
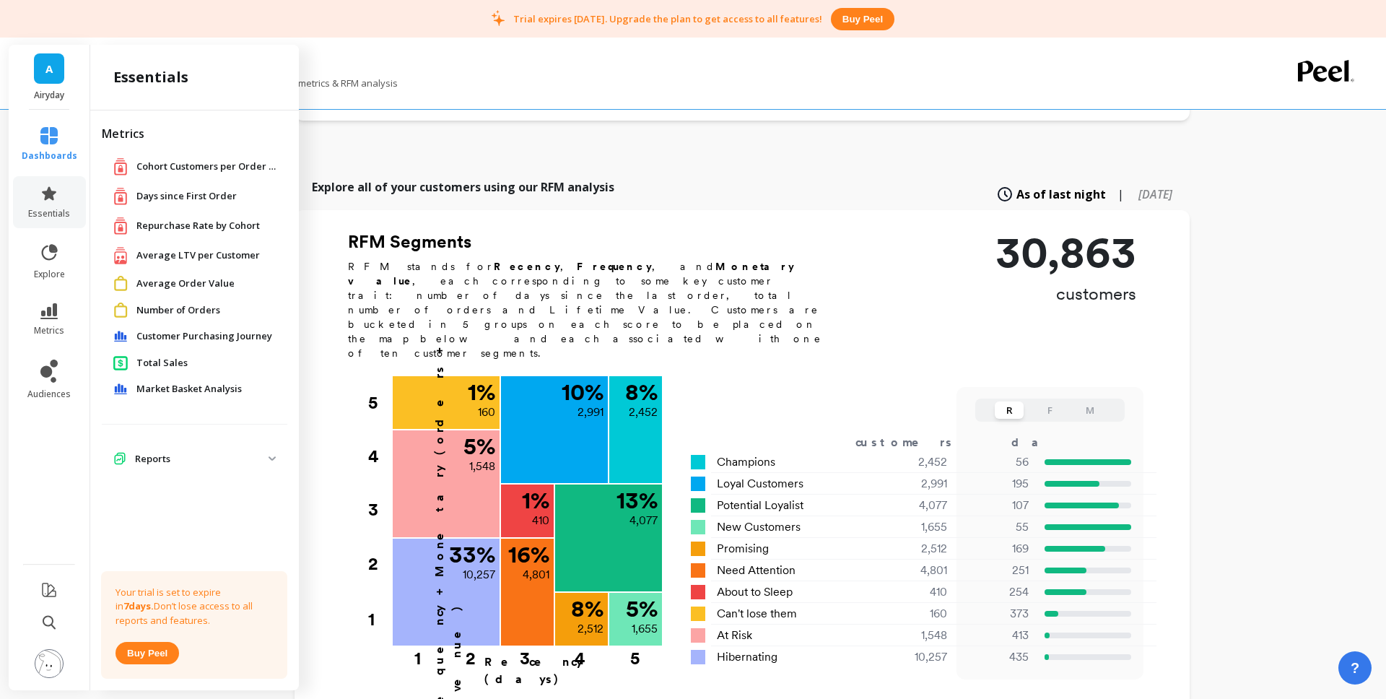
click at [225, 157] on div "Cohort Customers per Order Count Cohort Customers per Order Count" at bounding box center [196, 166] width 167 height 18
click at [217, 170] on span "Cohort Customers per Order Count" at bounding box center [208, 167] width 144 height 14
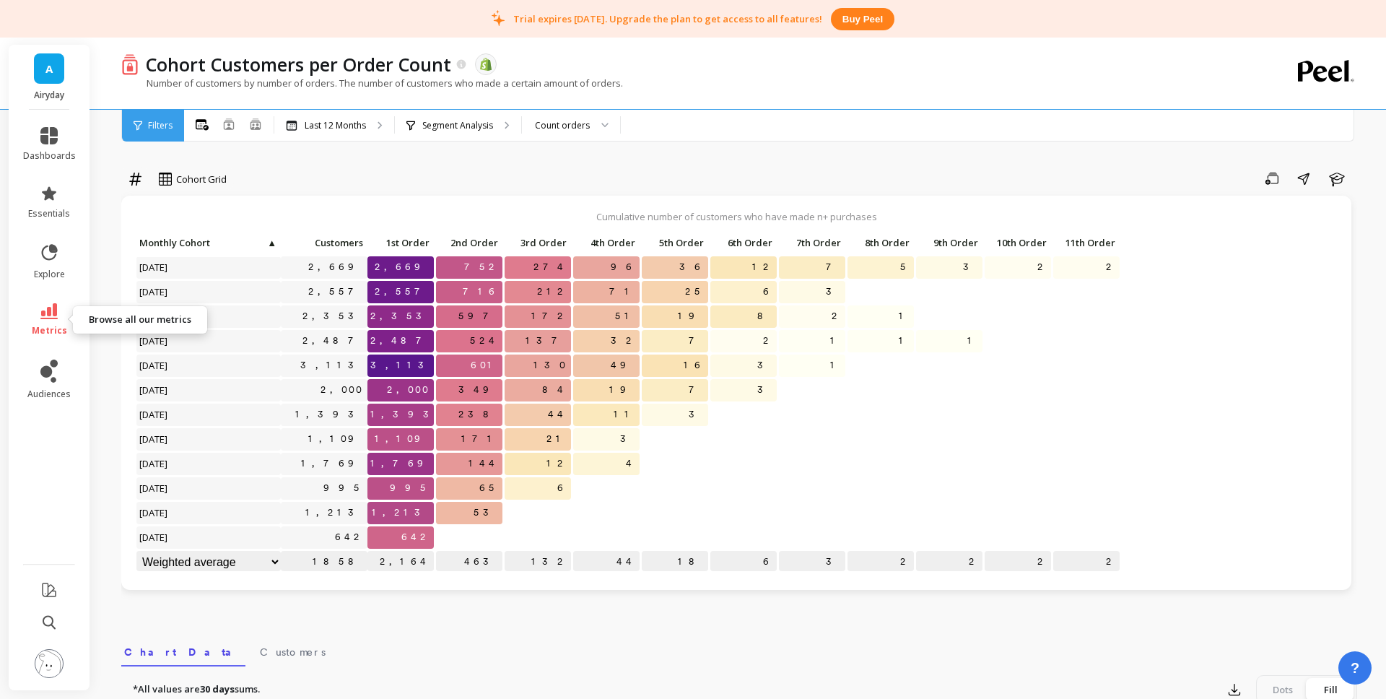
click at [52, 322] on link "metrics" at bounding box center [49, 319] width 53 height 33
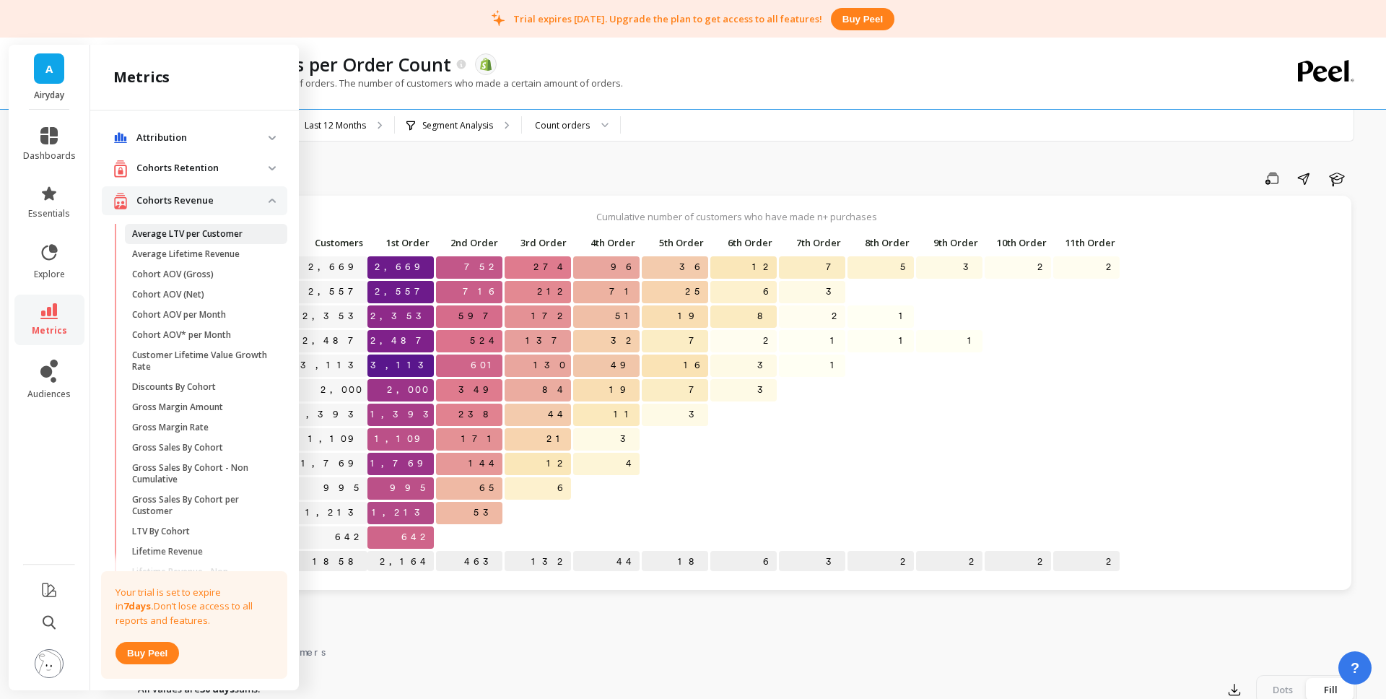
click at [191, 234] on p "Average LTV per Customer" at bounding box center [187, 234] width 110 height 12
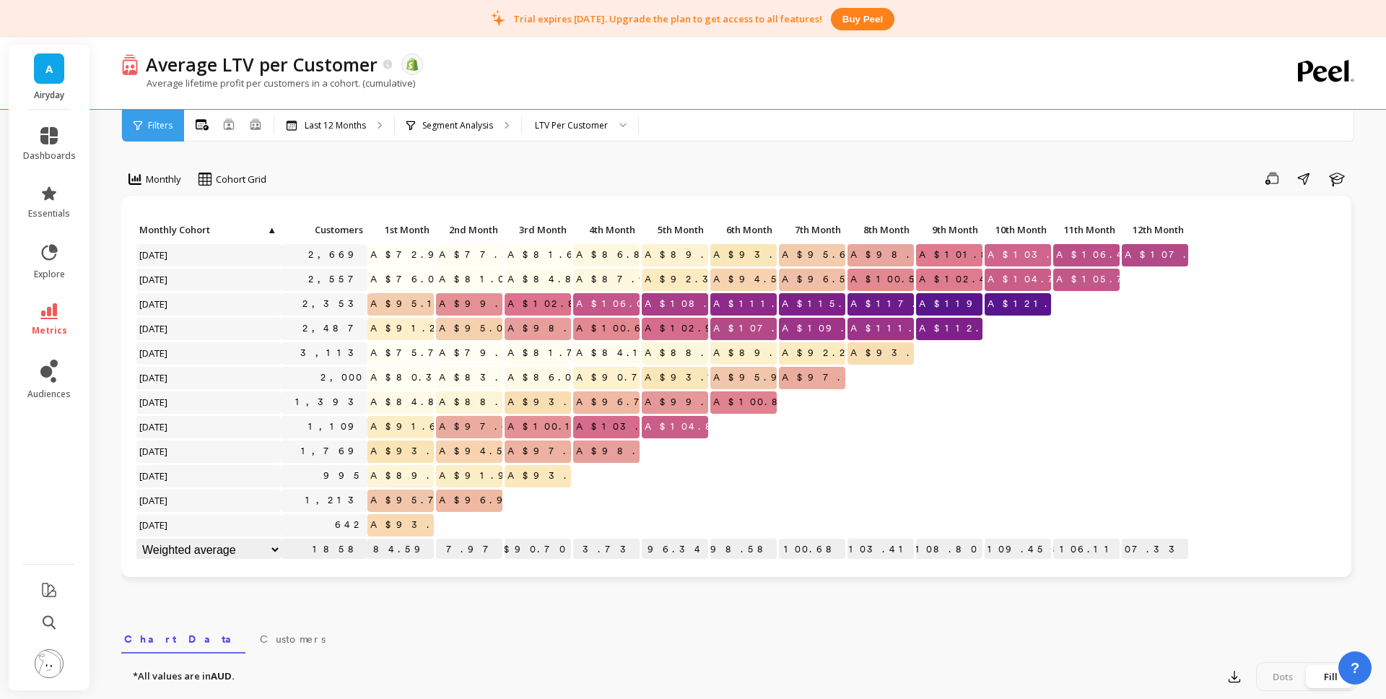
click at [401, 253] on span "A$72.96" at bounding box center [412, 255] width 90 height 22
drag, startPoint x: 389, startPoint y: 253, endPoint x: 427, endPoint y: 255, distance: 38.3
click at [427, 255] on p "A$72.96" at bounding box center [400, 255] width 66 height 22
click at [531, 157] on div "Monthly Cohort Grid Save Share Learn Click to create an audience 2,669 A$72.96 …" at bounding box center [739, 628] width 1236 height 1140
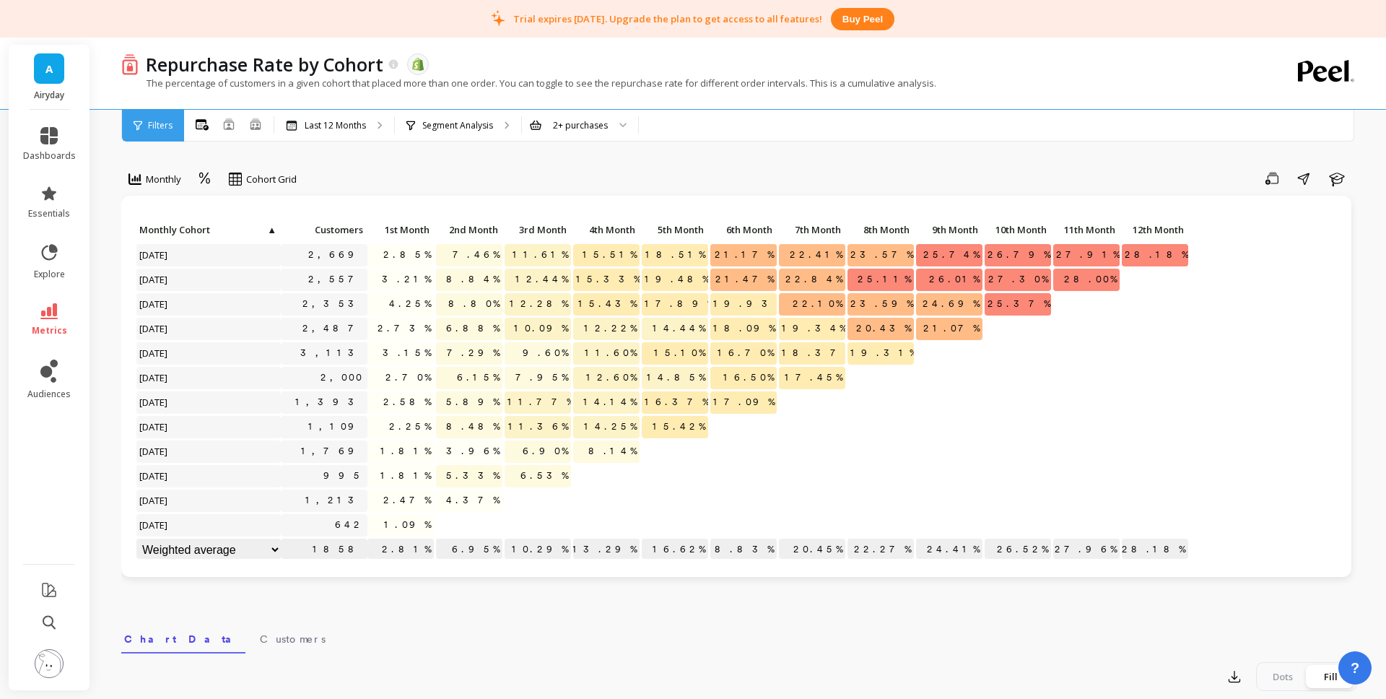
click at [1173, 255] on span "28.18%" at bounding box center [1156, 255] width 69 height 22
click at [1209, 269] on div "Click to create an audience 2,669 2.85% 7.46% 11.61% 15.51% 18.51% 21.17% 22.41…" at bounding box center [736, 390] width 1201 height 343
drag, startPoint x: 1182, startPoint y: 254, endPoint x: 1081, endPoint y: 271, distance: 103.1
click at [1148, 253] on p "28.18%" at bounding box center [1155, 255] width 66 height 22
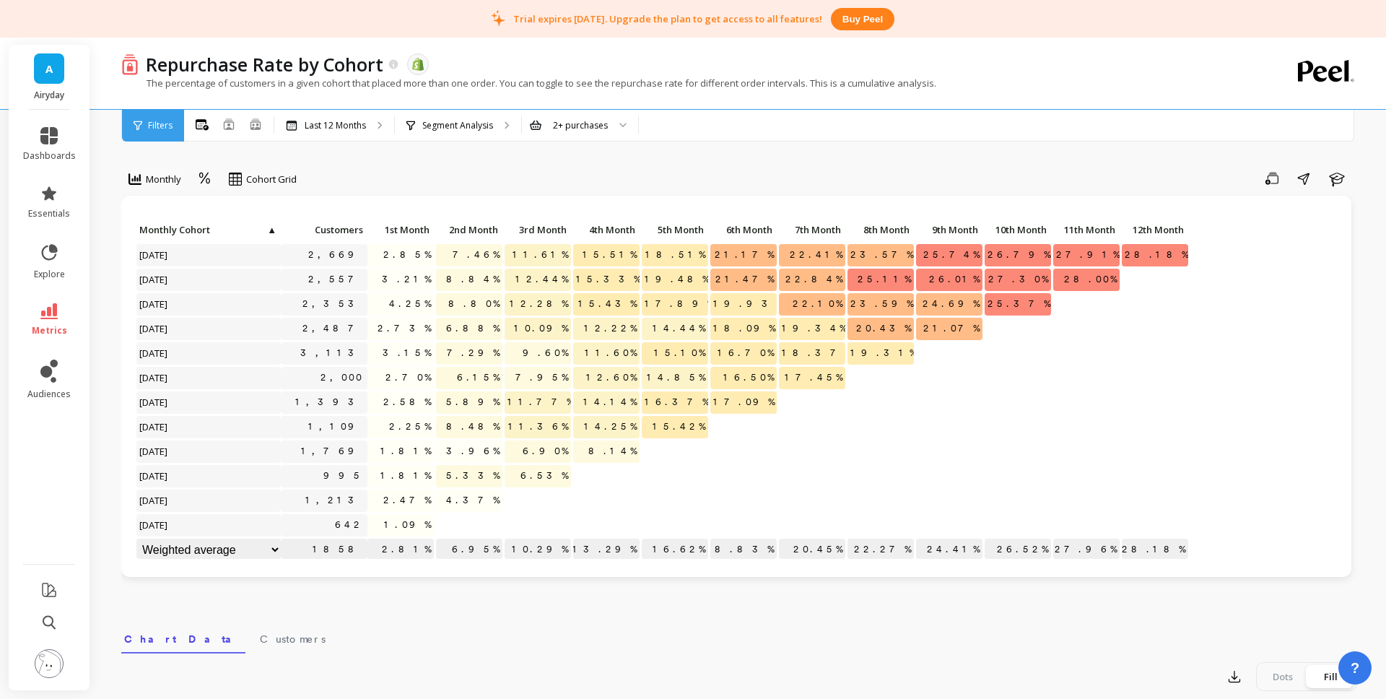
click at [1200, 297] on div "Click to create an audience 2,669 2.85% 7.46% 11.61% 15.51% 18.51% 21.17% 22.41…" at bounding box center [736, 390] width 1201 height 343
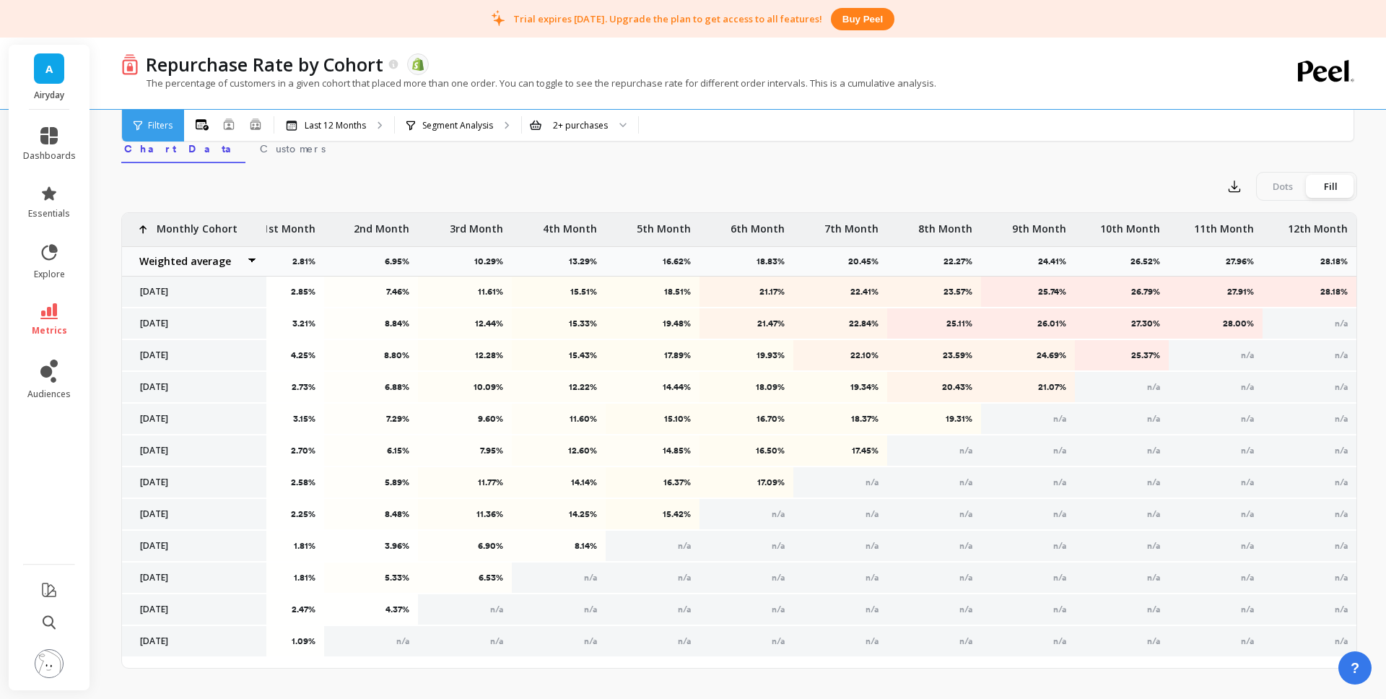
scroll to position [378, 0]
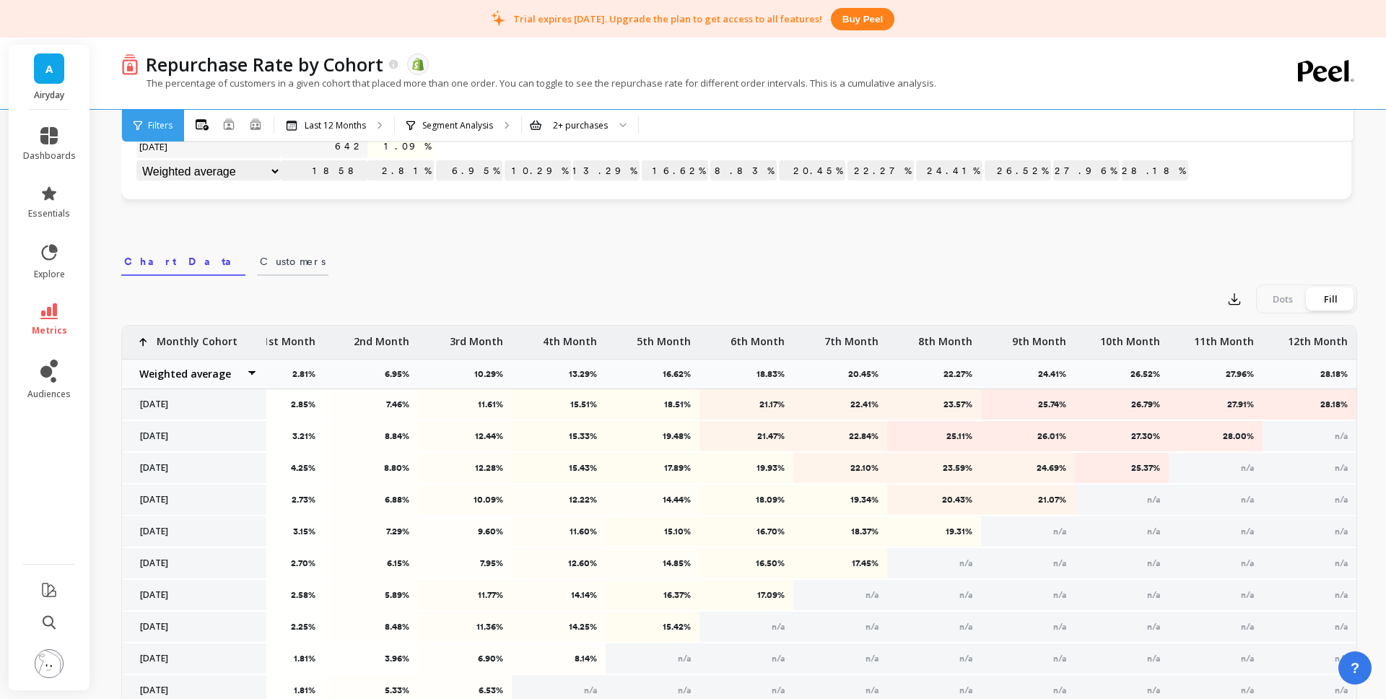
click at [260, 258] on span "Customers" at bounding box center [293, 261] width 66 height 14
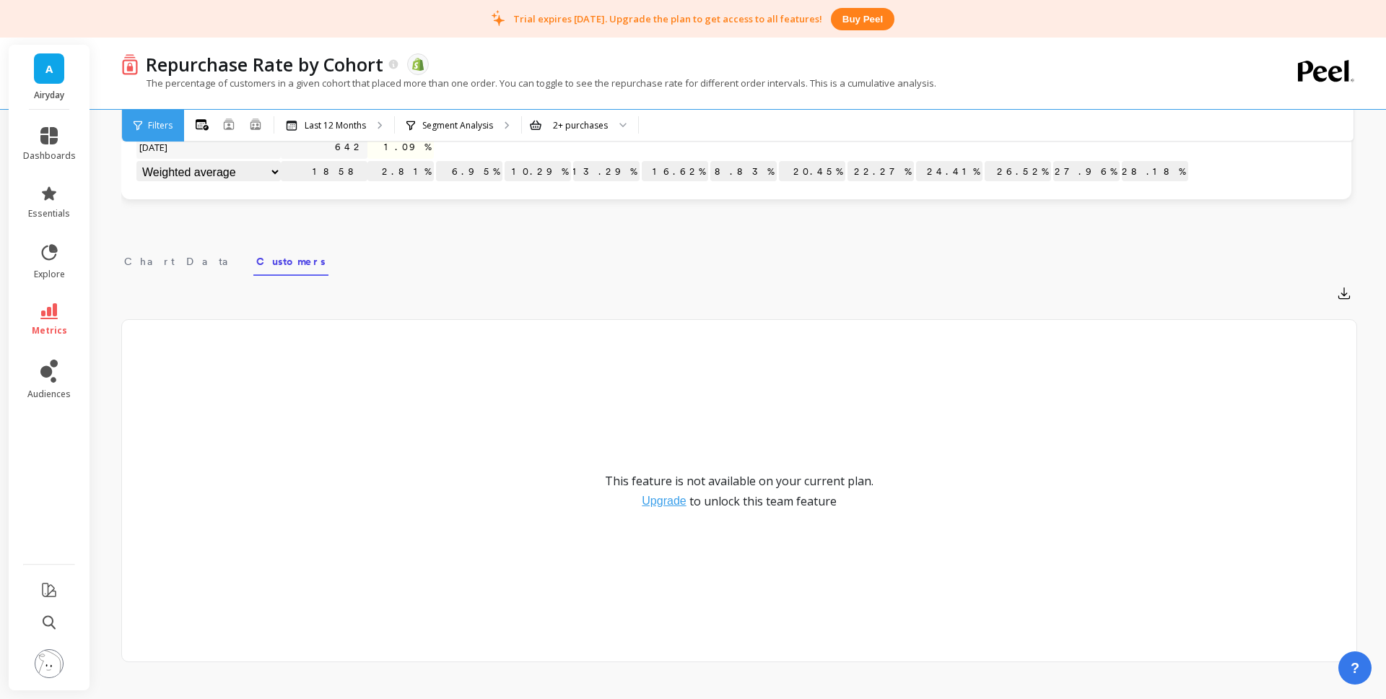
scroll to position [398, 0]
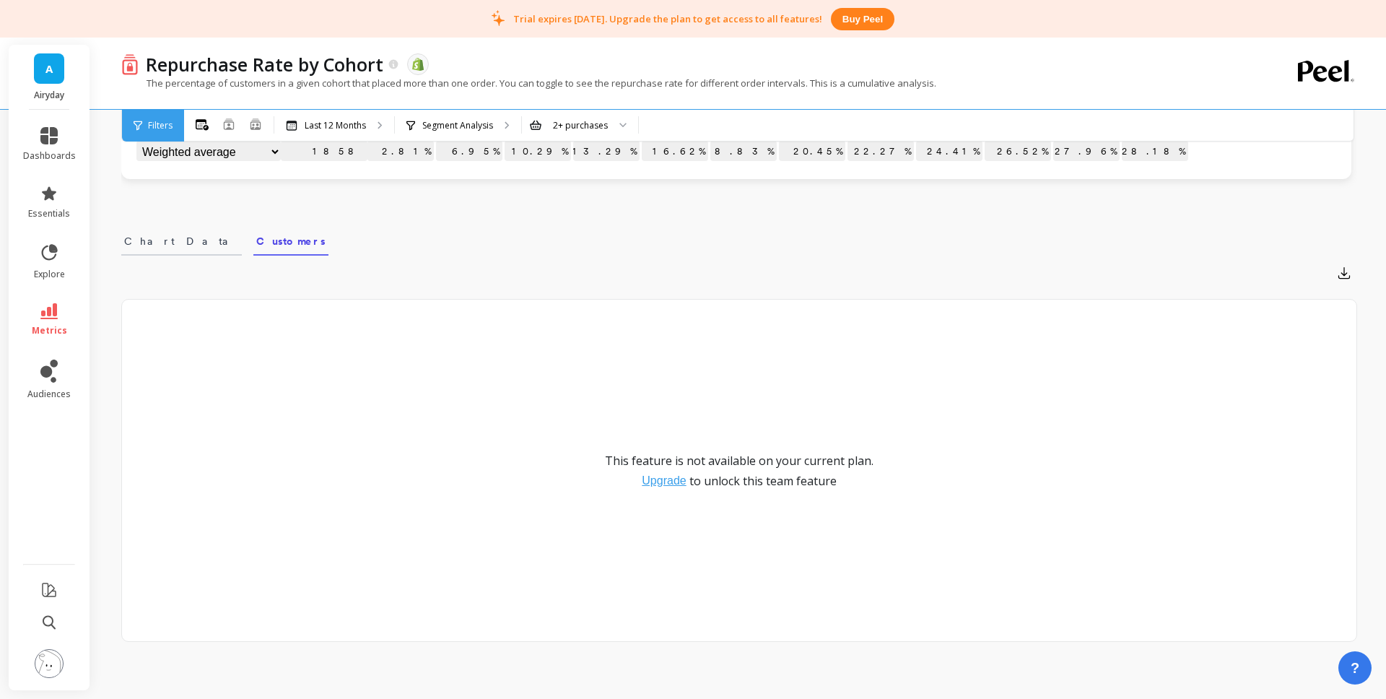
drag, startPoint x: 153, startPoint y: 246, endPoint x: 161, endPoint y: 248, distance: 8.1
click at [153, 246] on span "Chart Data" at bounding box center [181, 241] width 115 height 14
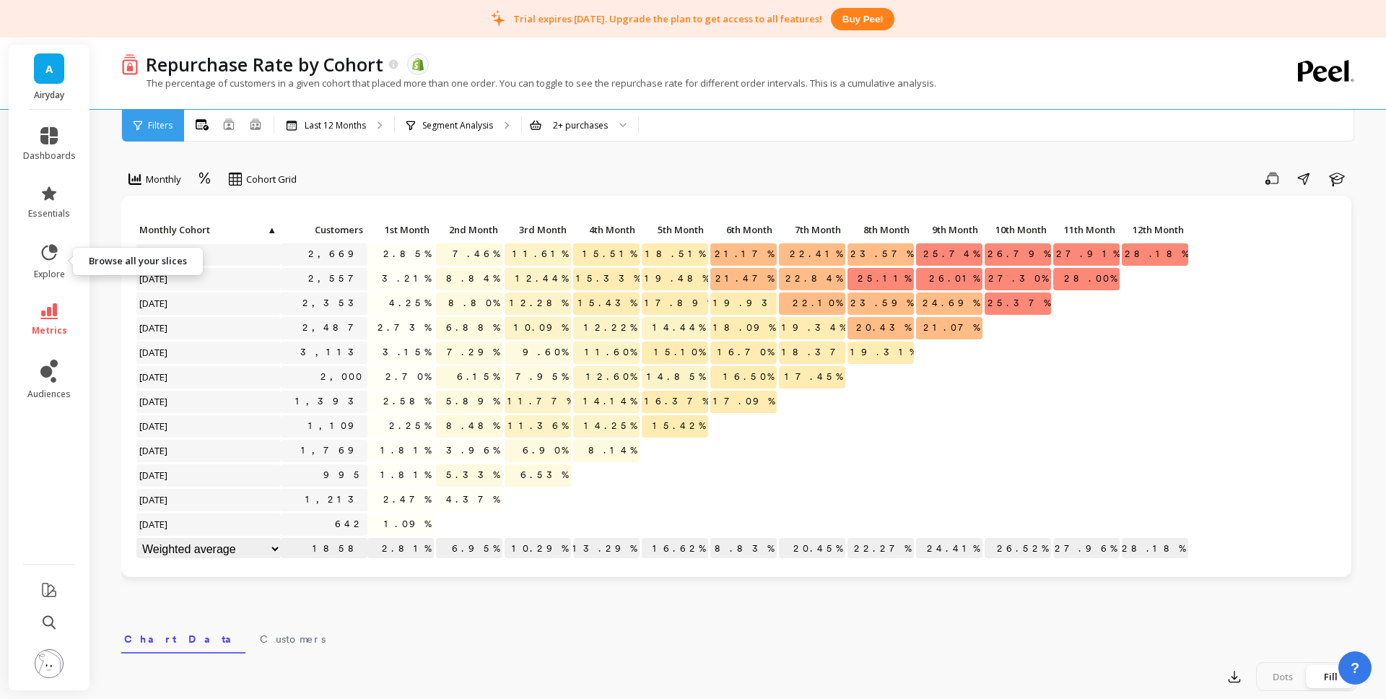
scroll to position [1, 0]
click at [43, 331] on span "metrics" at bounding box center [49, 331] width 35 height 12
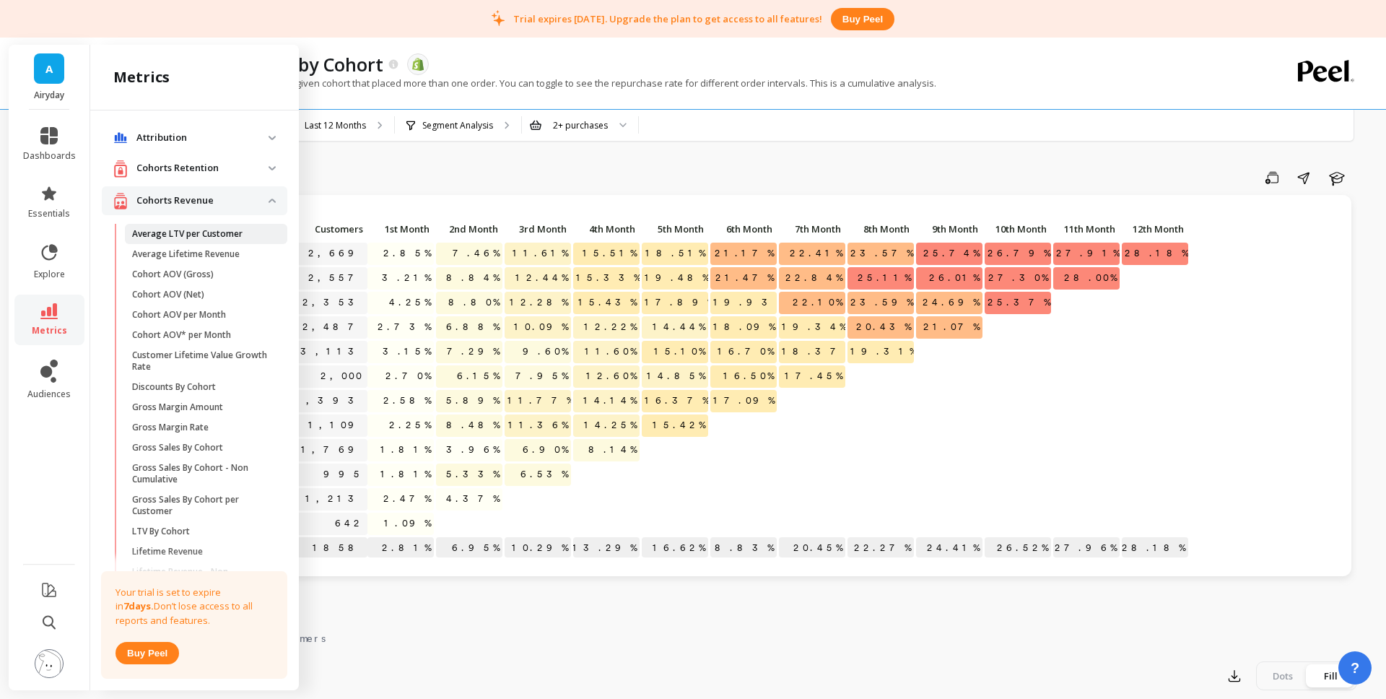
click at [244, 238] on span "Average LTV per Customer" at bounding box center [201, 234] width 138 height 12
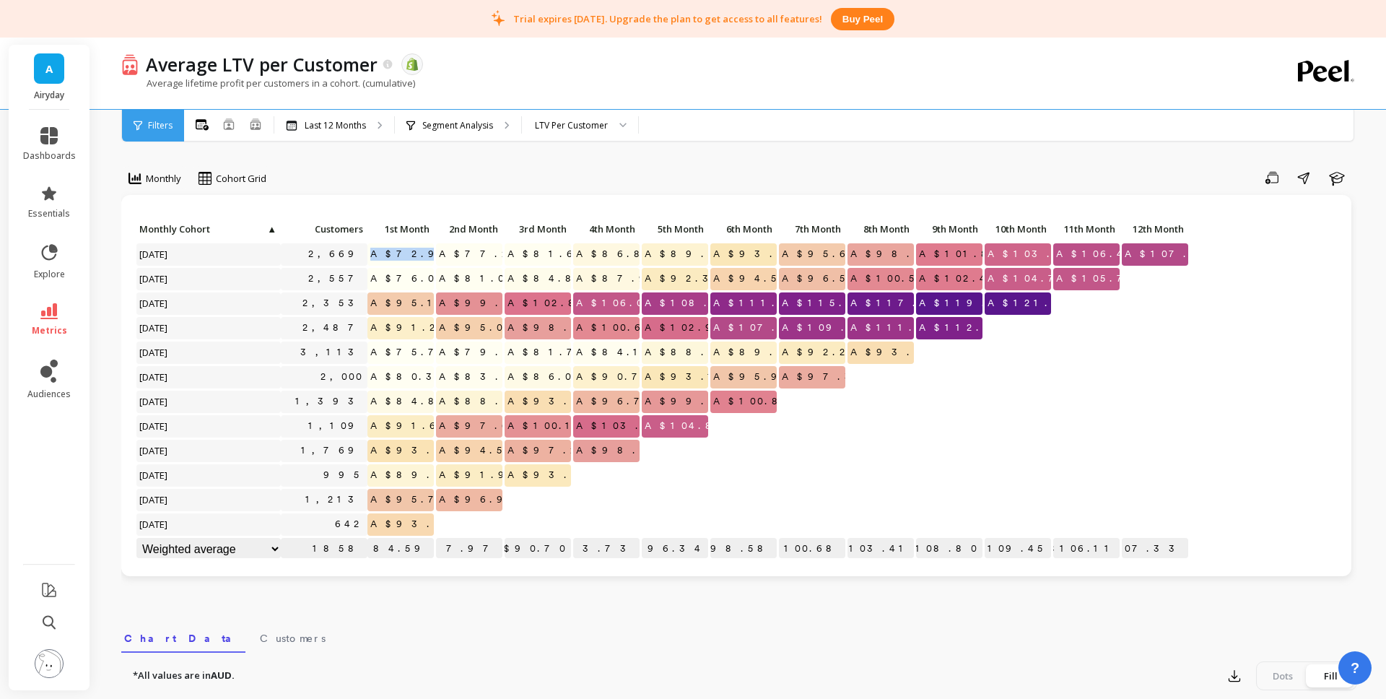
drag, startPoint x: 394, startPoint y: 252, endPoint x: 428, endPoint y: 252, distance: 33.9
click at [428, 252] on span "A$72.96" at bounding box center [412, 254] width 90 height 22
click at [1159, 280] on div at bounding box center [1155, 280] width 66 height 22
